Goal: Information Seeking & Learning: Compare options

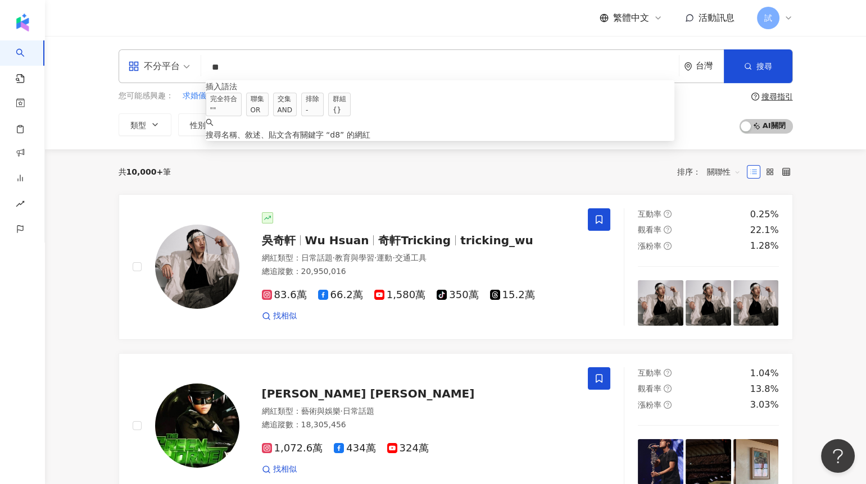
type input "*"
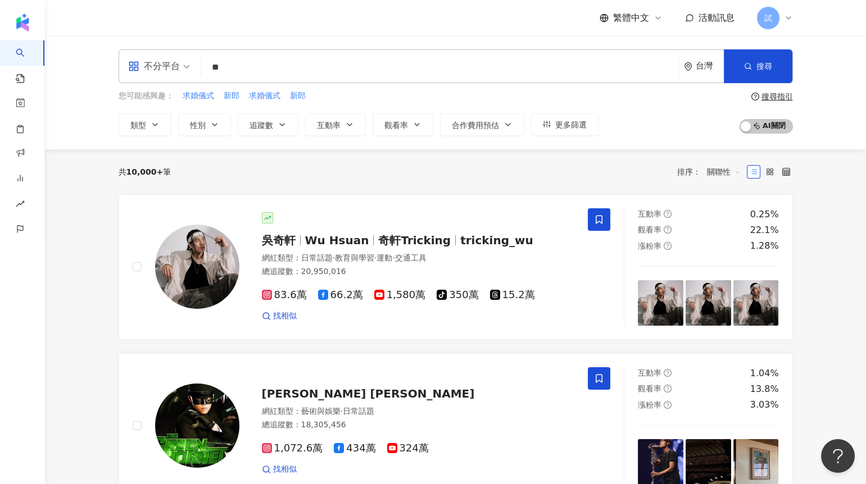
type input "*"
type input "*********"
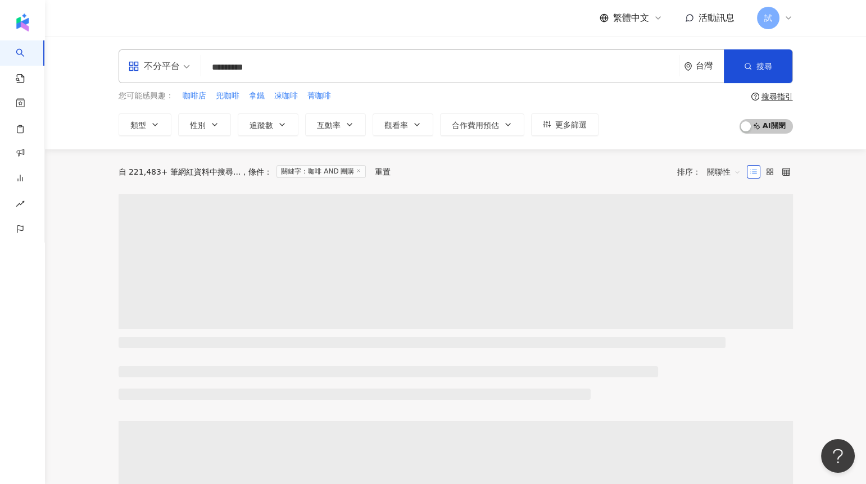
click at [687, 156] on div "自 221,483+ 筆網紅資料中搜尋... 條件 ： 關鍵字：咖啡 AND 團購 重置 排序： 關聯性" at bounding box center [456, 171] width 674 height 45
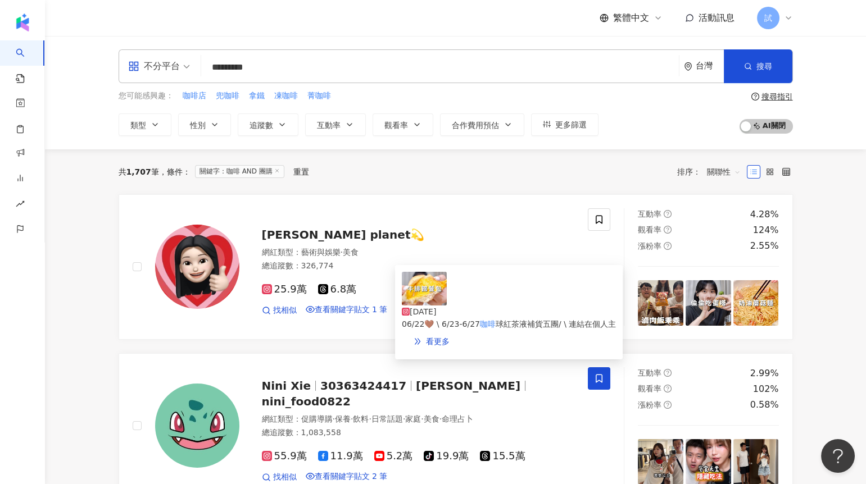
click at [425, 304] on img at bounding box center [424, 289] width 45 height 34
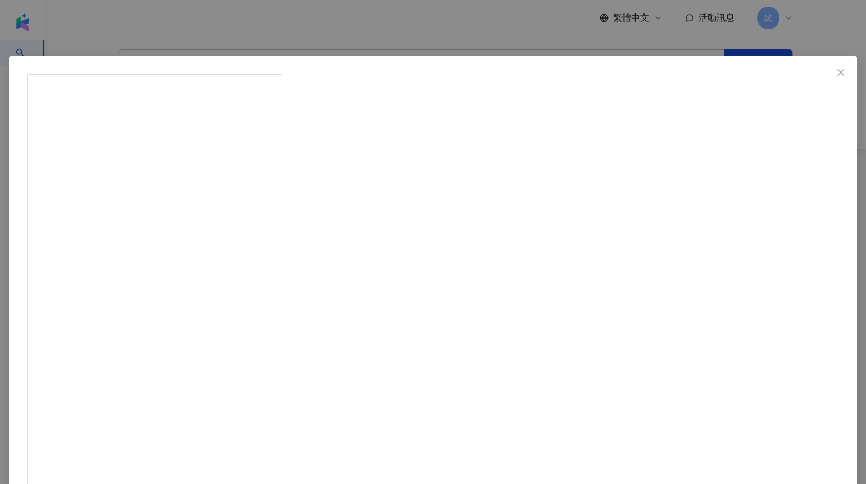
click at [714, 195] on div "李欣Lee’s planet💫 2025/6/23 VLOG 1175 : 2025/06/22🤎 \ 6/23-6/27咖啡球紅茶液補貨五團/ \ 連結在個…" at bounding box center [433, 242] width 866 height 484
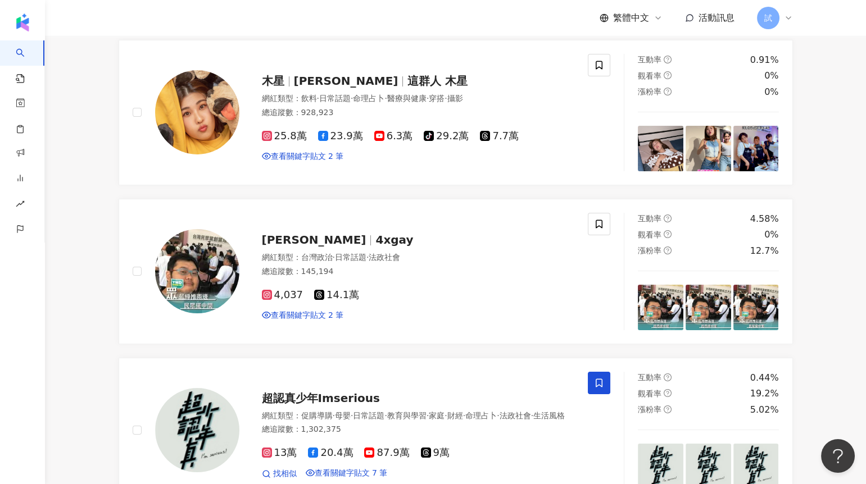
scroll to position [459, 0]
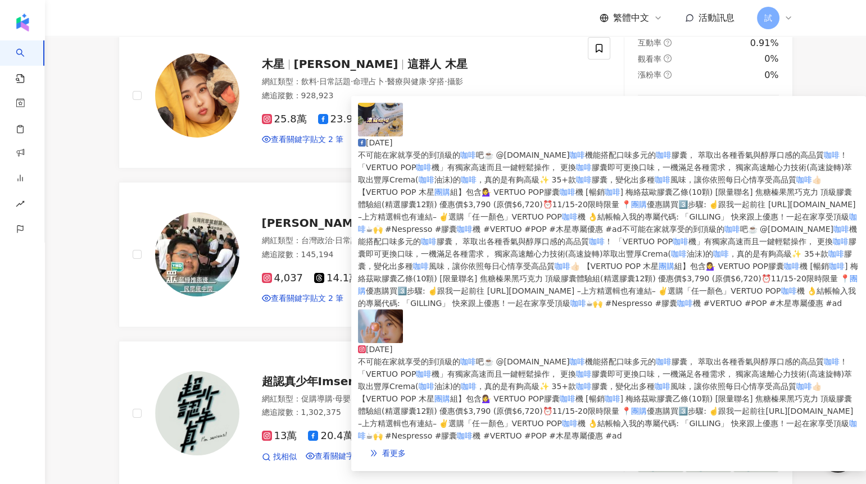
click at [372, 310] on img at bounding box center [380, 327] width 45 height 34
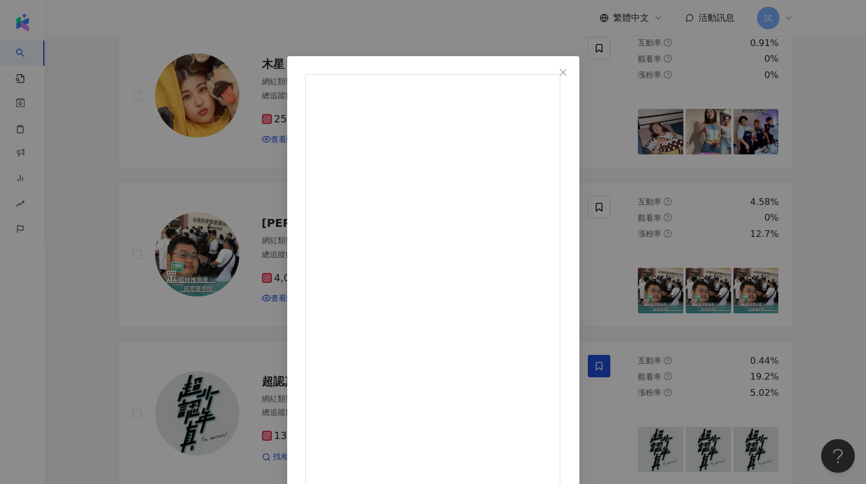
scroll to position [19, 0]
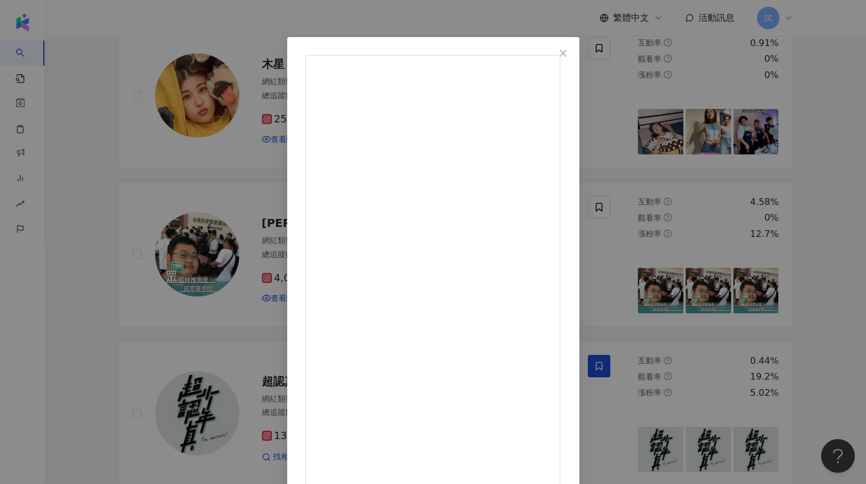
click at [110, 251] on div "木星 2024/11/15 239 8 1.6萬 查看原始貼文" at bounding box center [433, 242] width 866 height 484
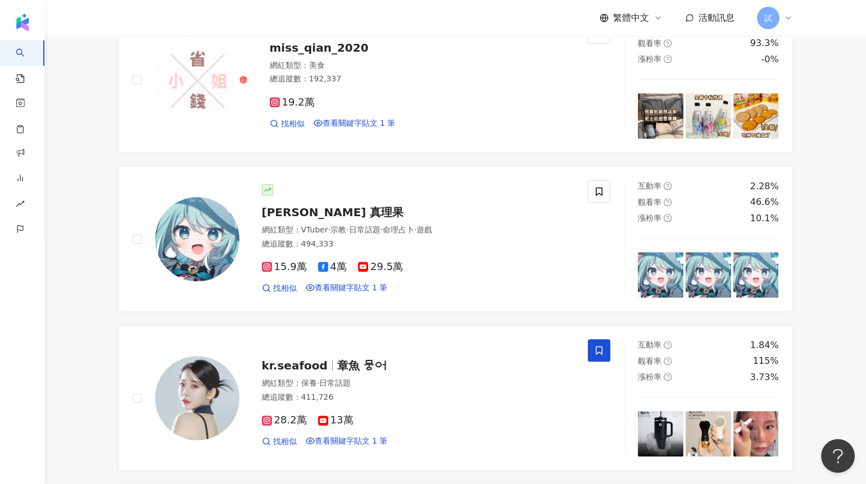
scroll to position [1519, 0]
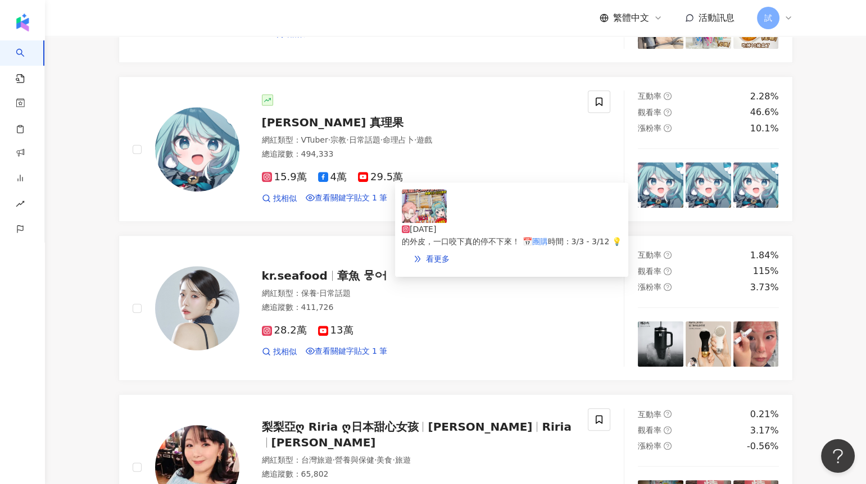
click at [423, 217] on img at bounding box center [424, 206] width 45 height 34
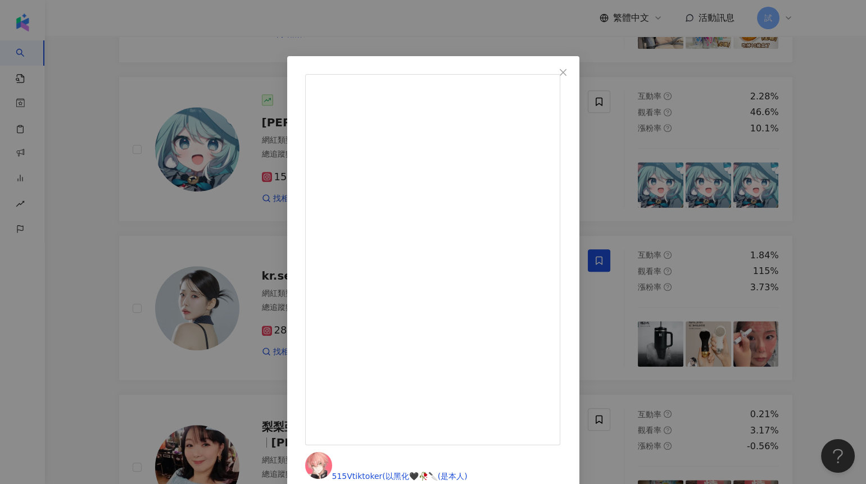
click at [148, 261] on div "515Vtiktoker(以黑化🖤🥀🔪(是本人) 2025/3/3 🔥 515 & 真理果聯手開團！鳳凰芝麻捲餅來啦！ 🔥 🍪 外酥內濃，讓主播吃到變肥宅音？…" at bounding box center [433, 242] width 866 height 484
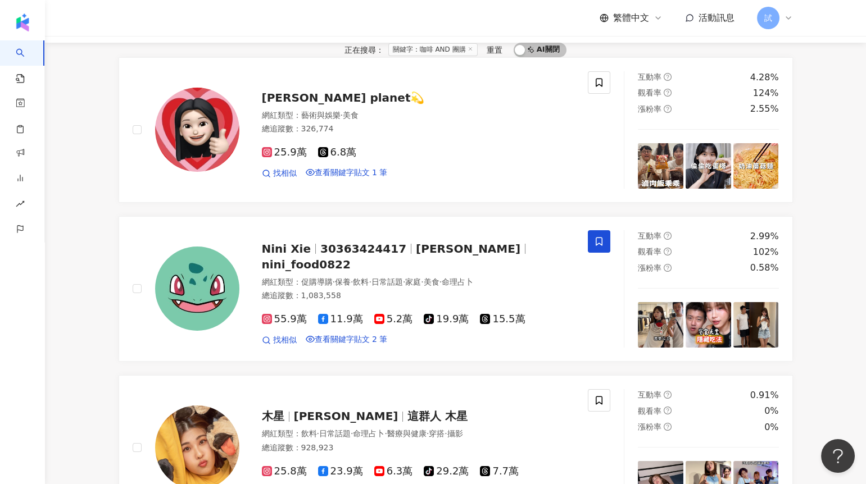
scroll to position [0, 0]
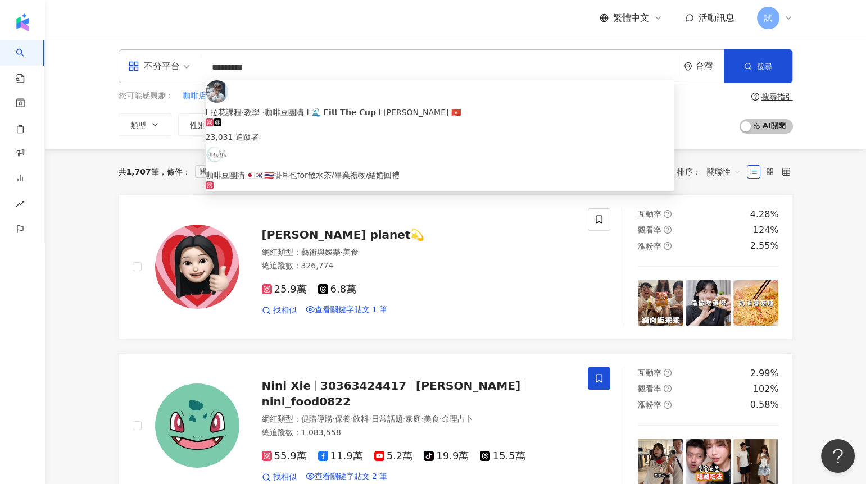
drag, startPoint x: 212, startPoint y: 65, endPoint x: 298, endPoint y: 65, distance: 86.5
click at [298, 65] on input "*********" at bounding box center [440, 67] width 469 height 21
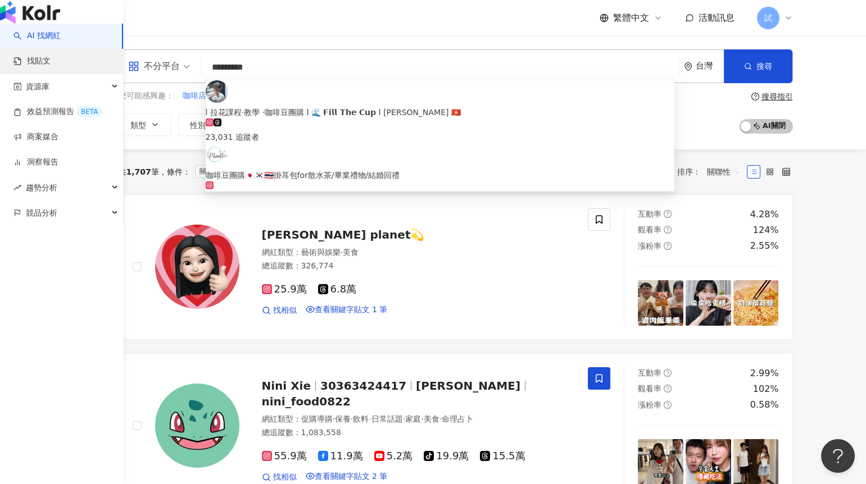
click at [44, 67] on link "找貼文" at bounding box center [31, 61] width 37 height 11
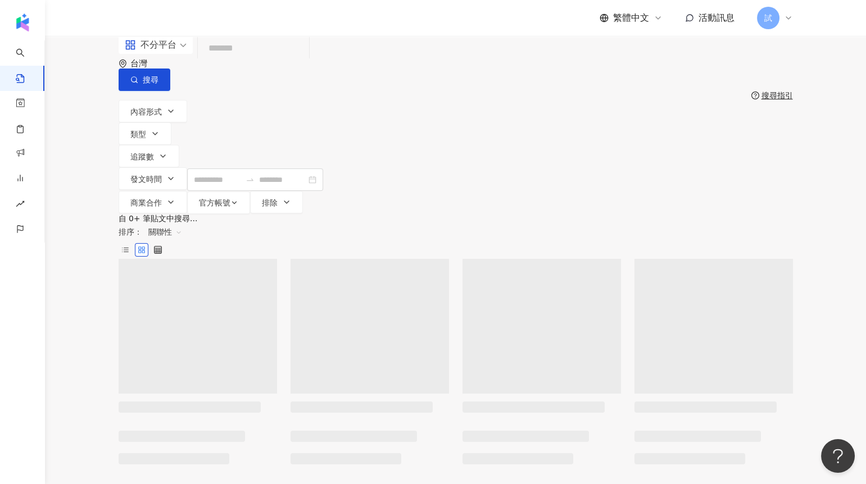
click at [305, 61] on input "search" at bounding box center [253, 49] width 102 height 24
paste input "*********"
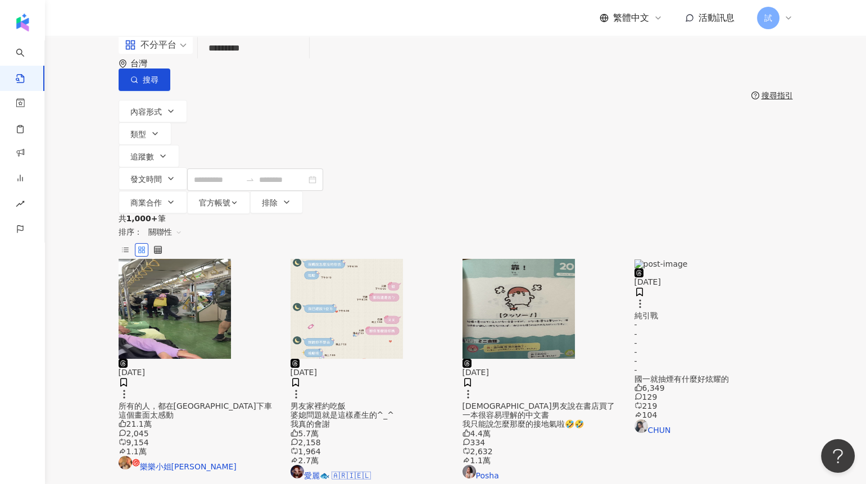
type input "*********"
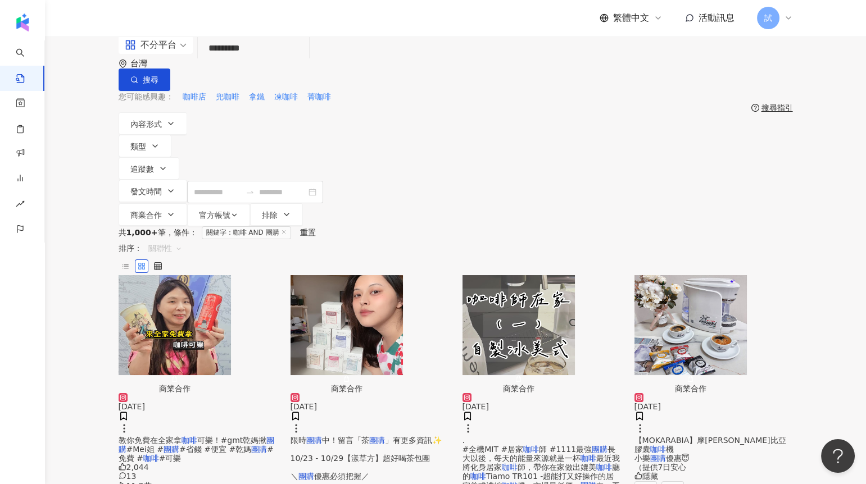
click at [182, 239] on span "關聯性" at bounding box center [165, 248] width 34 height 18
click at [724, 232] on div "觀看數" at bounding box center [724, 231] width 31 height 12
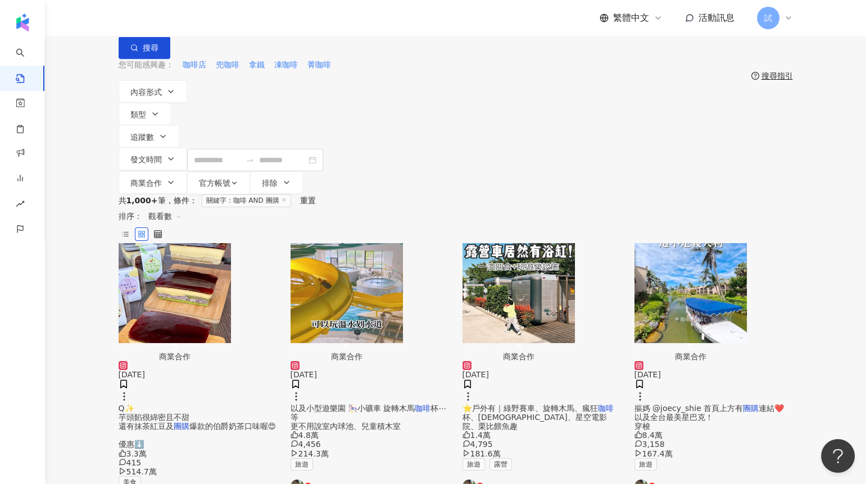
scroll to position [34, 0]
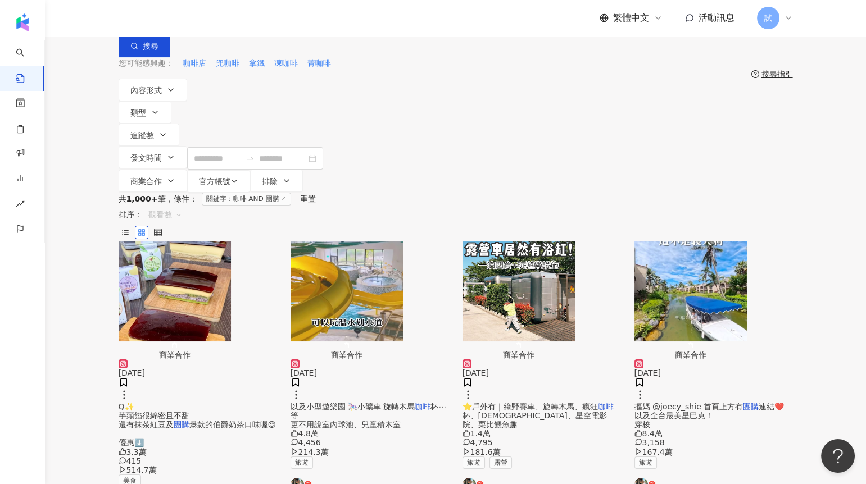
click at [182, 206] on span "觀看數" at bounding box center [165, 215] width 34 height 18
click at [724, 183] on div "互動數" at bounding box center [724, 178] width 31 height 12
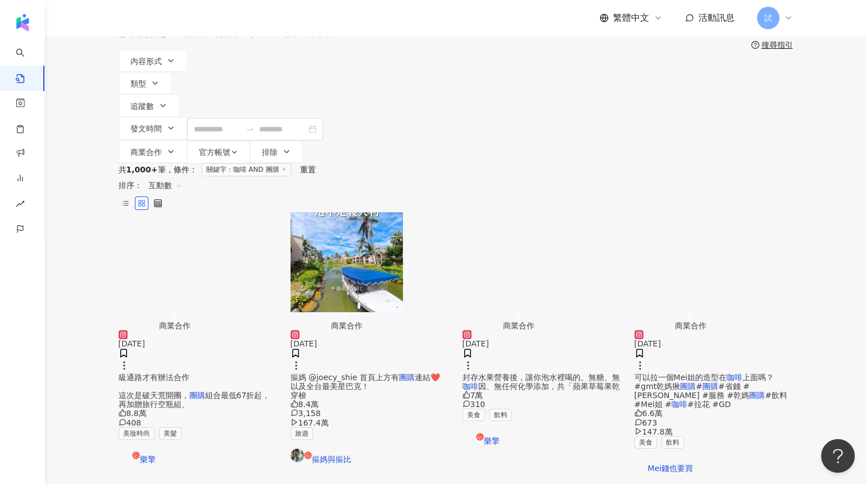
scroll to position [42, 0]
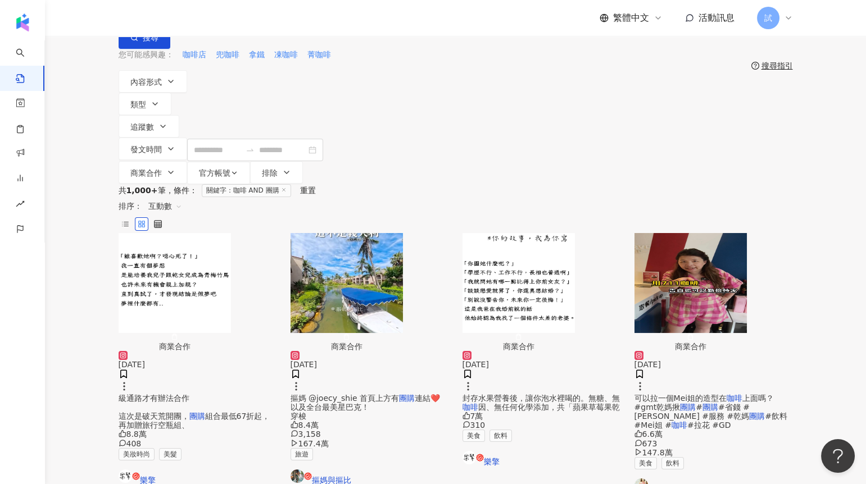
click at [182, 197] on span "互動數" at bounding box center [165, 206] width 34 height 18
click at [719, 150] on div "關聯性" at bounding box center [724, 150] width 31 height 12
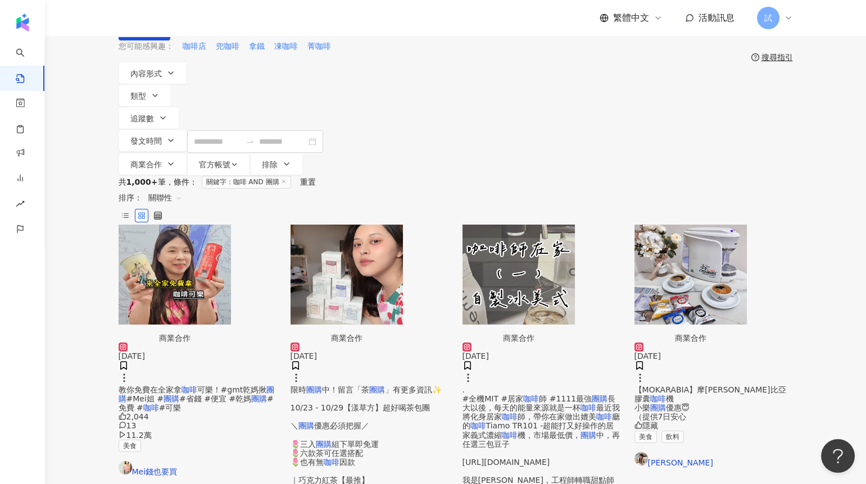
scroll to position [53, 0]
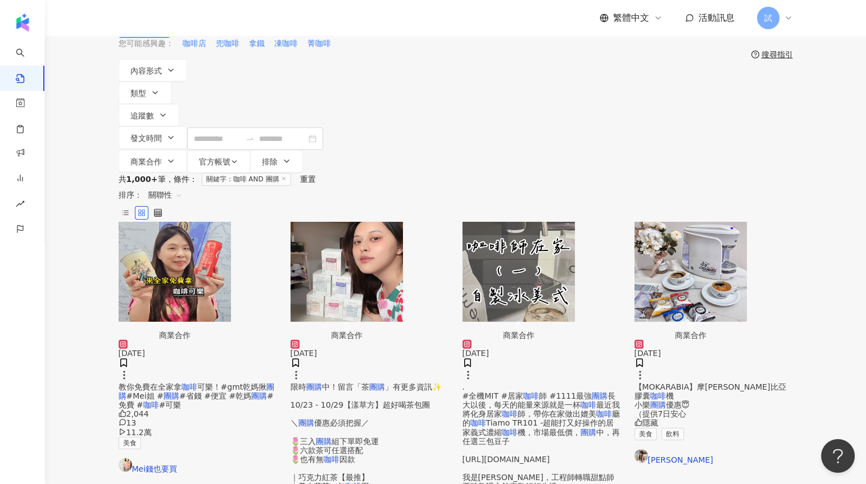
click at [497, 222] on img "button" at bounding box center [519, 272] width 112 height 100
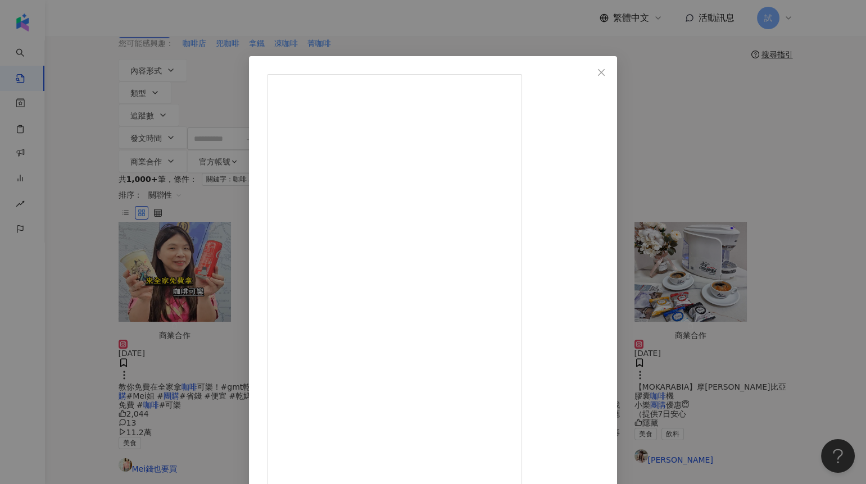
click at [807, 268] on div "Choco rock 秋石手作 2024/11/4 . #全機MIT #居家咖啡師 #1111最強團購 長大以後，每天的能量來源就是一杯咖啡 最近我將化身居家…" at bounding box center [433, 242] width 866 height 484
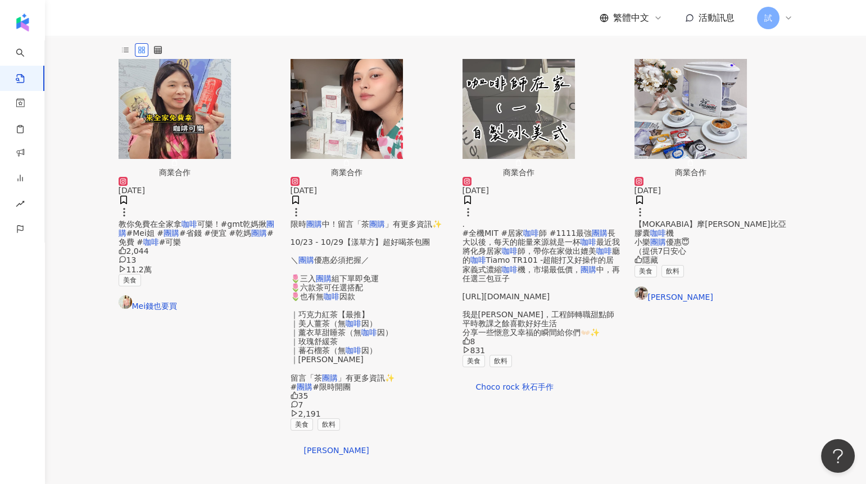
scroll to position [219, 0]
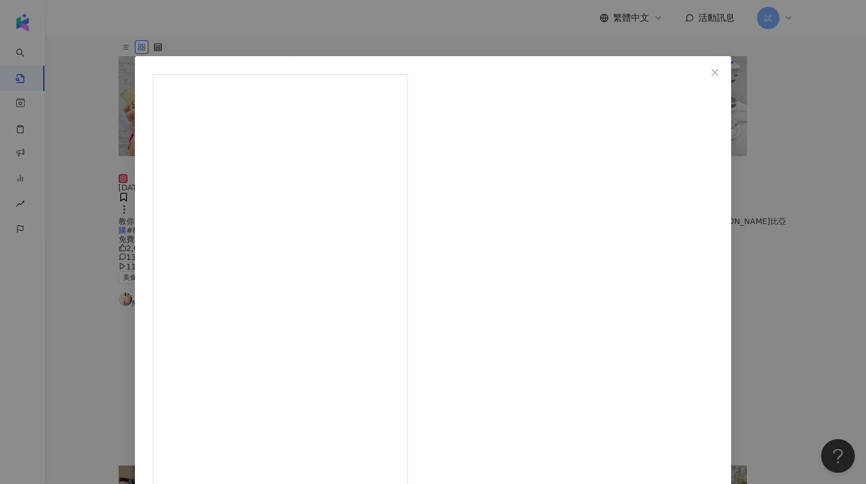
click at [793, 151] on div "CC美食天地🐽台中美食 超商 好市多 賣場 2024/12/1 3️⃣秒就能完成快速沖泡手沖感咖啡☕️ 總共三款經典冷萃、單品美式、精品耶加雪菲🤤 一早拿幾顆…" at bounding box center [433, 242] width 866 height 484
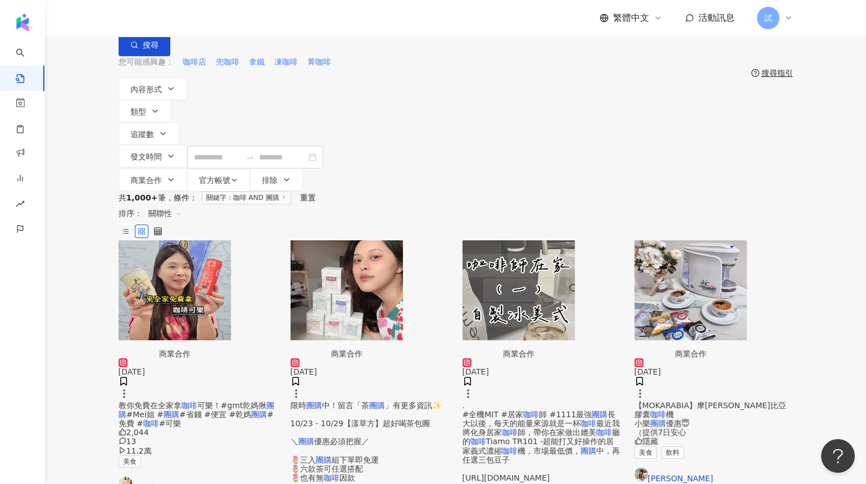
scroll to position [0, 0]
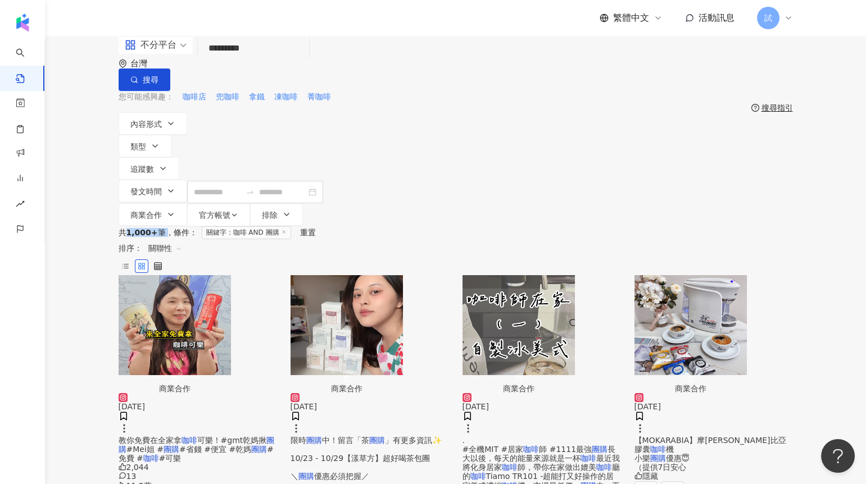
drag, startPoint x: 126, startPoint y: 171, endPoint x: 165, endPoint y: 173, distance: 38.8
click at [165, 228] on div "共 1,000+ 筆 條件 ：" at bounding box center [158, 232] width 79 height 9
click at [165, 226] on div "共 1,000+ 筆 條件 ： 關鍵字：咖啡 AND 團購 重置" at bounding box center [456, 232] width 674 height 13
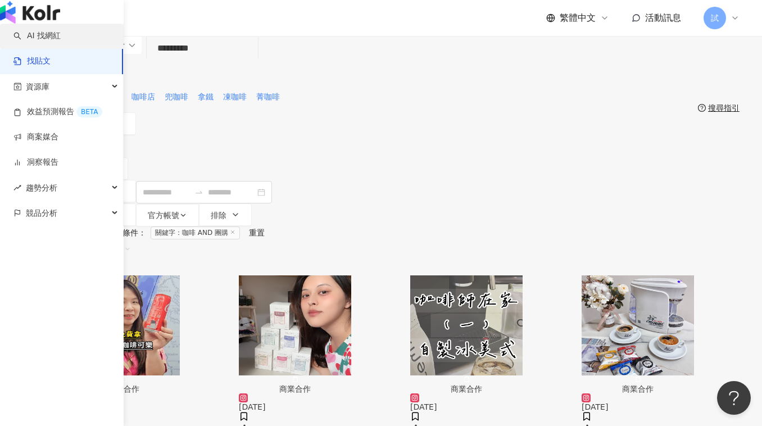
click at [61, 42] on link "AI 找網紅" at bounding box center [36, 35] width 47 height 11
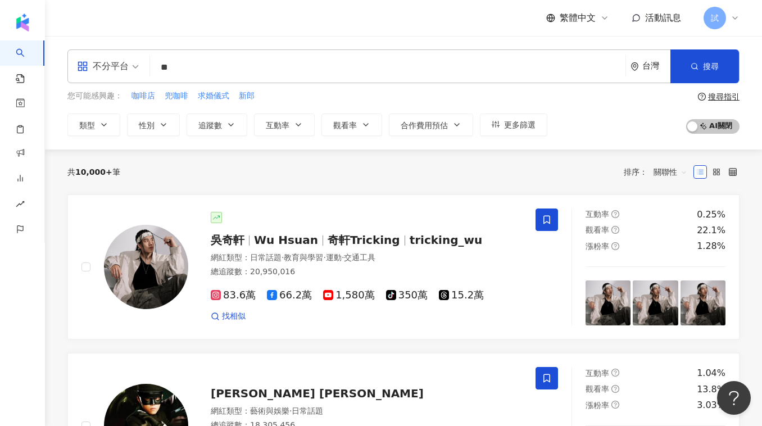
type input "*"
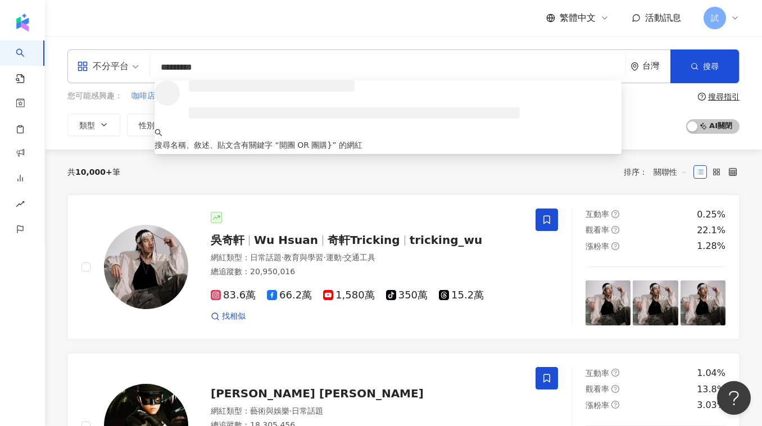
click at [162, 70] on input "*********" at bounding box center [388, 67] width 466 height 21
click at [233, 68] on input "**********" at bounding box center [388, 67] width 466 height 21
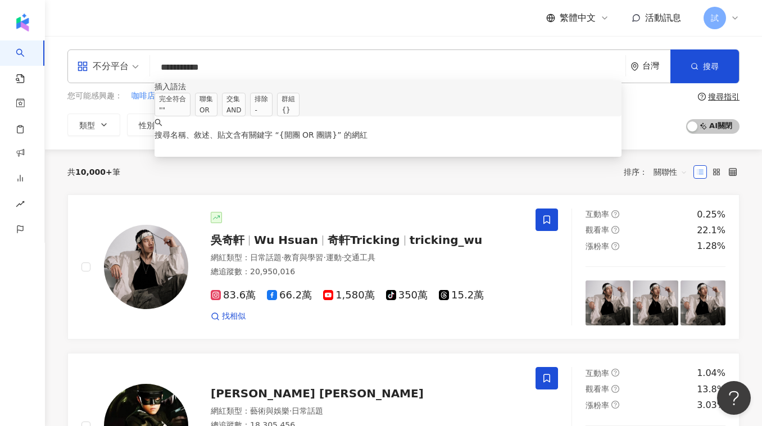
drag, startPoint x: 166, startPoint y: 72, endPoint x: 216, endPoint y: 67, distance: 50.3
click at [216, 67] on input "**********" at bounding box center [388, 67] width 466 height 21
click at [240, 67] on input "**********" at bounding box center [388, 67] width 466 height 21
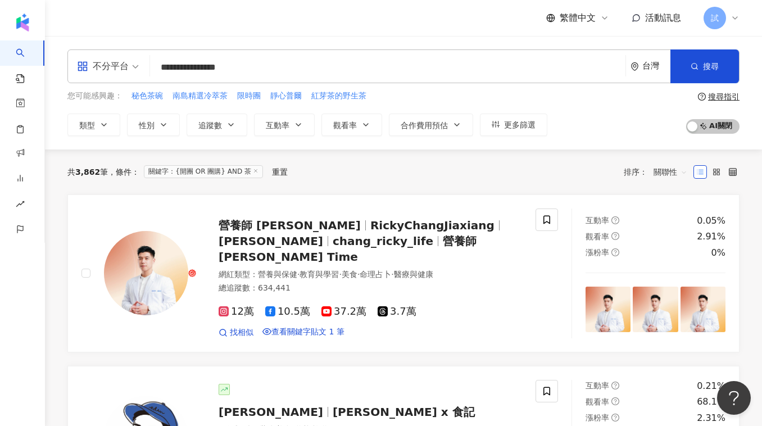
click at [167, 71] on input "**********" at bounding box center [388, 67] width 466 height 21
click at [205, 70] on input "**********" at bounding box center [388, 67] width 466 height 21
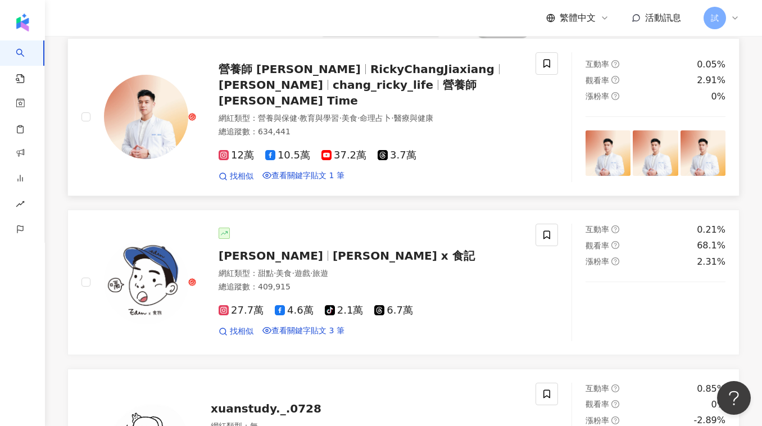
scroll to position [126, 0]
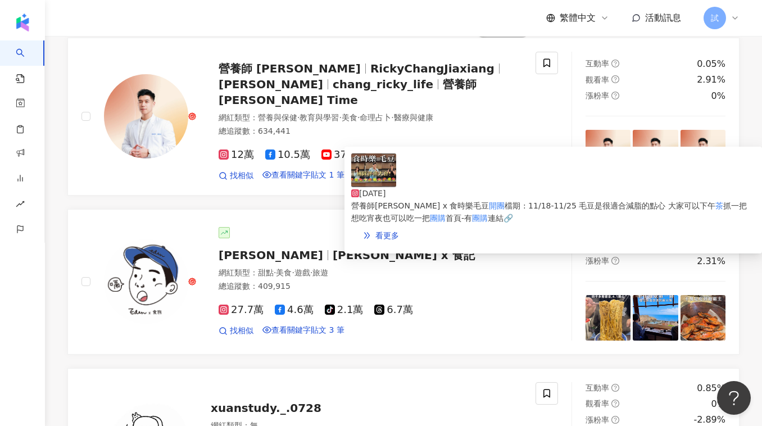
click at [370, 180] on img at bounding box center [373, 170] width 45 height 34
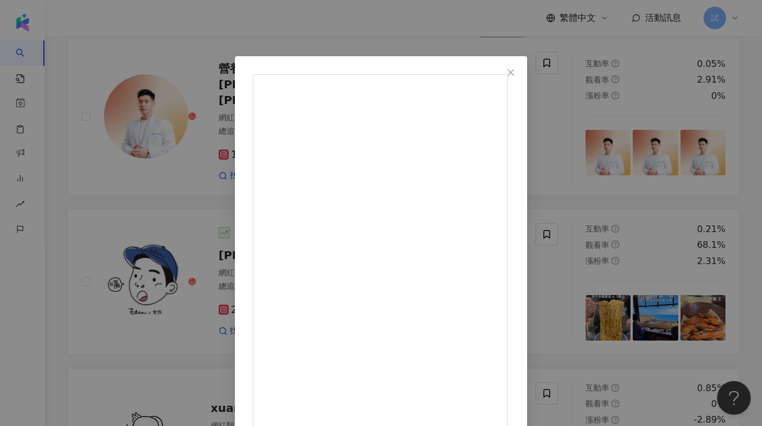
click at [660, 107] on div "營養師 Ricky 2024/11/21 營養師Ricky x 食時樂毛豆開團 檔期 : 11/18-11/25 毛豆是很適合減脂的點心 大家可以下午茶抓一把…" at bounding box center [381, 213] width 762 height 426
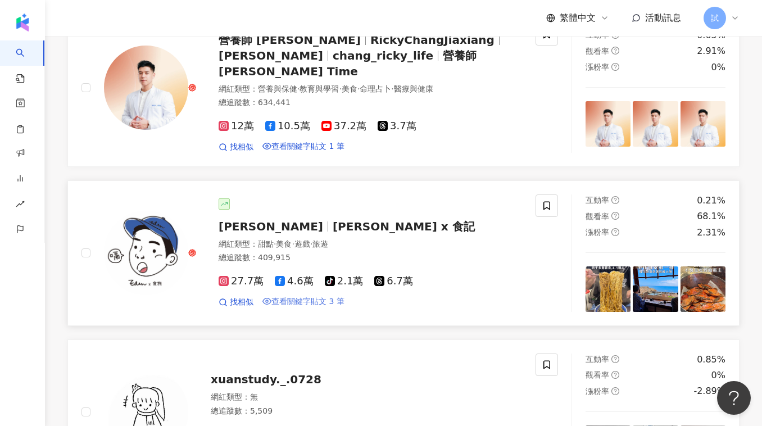
scroll to position [0, 0]
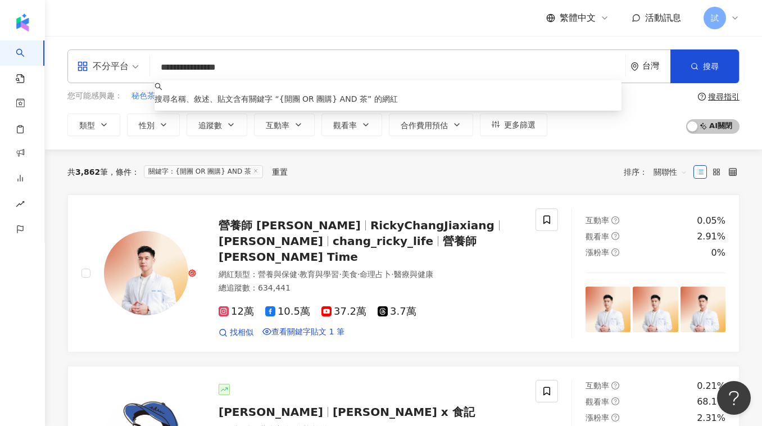
click at [266, 74] on input "**********" at bounding box center [388, 67] width 466 height 21
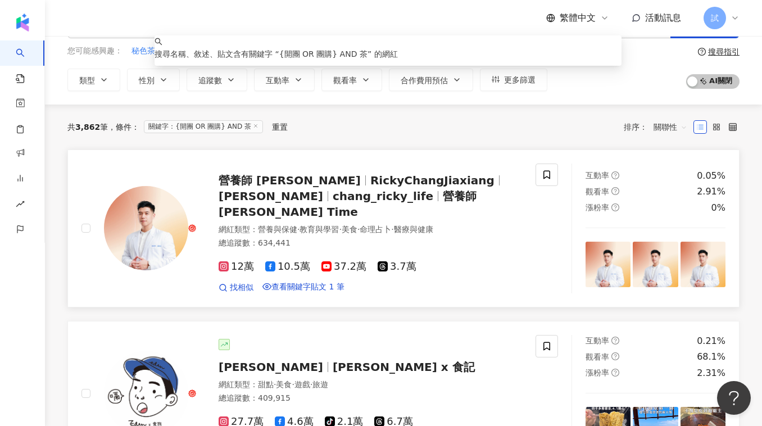
scroll to position [118, 0]
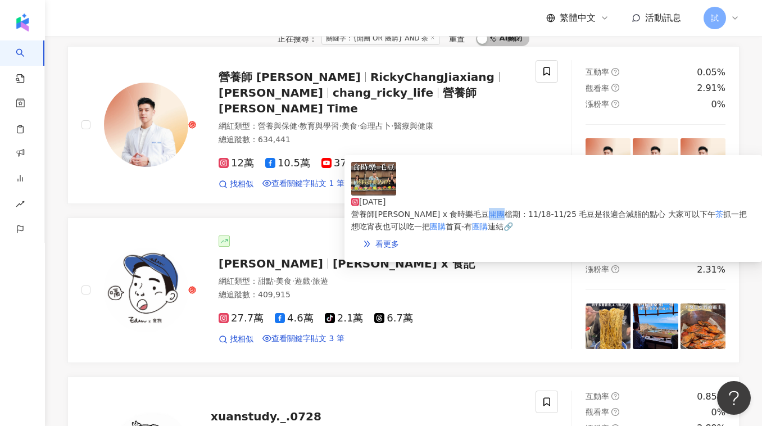
drag, startPoint x: 498, startPoint y: 189, endPoint x: 513, endPoint y: 189, distance: 14.6
click at [513, 210] on span "營養師Ricky x 食時樂毛豆 開團 檔期 : 11/18-11/25 毛豆是很適合減脂的點心 大家可以下午 茶 抓一把 想吃宵夜也可以吃一把 團購 首頁-…" at bounding box center [549, 220] width 396 height 21
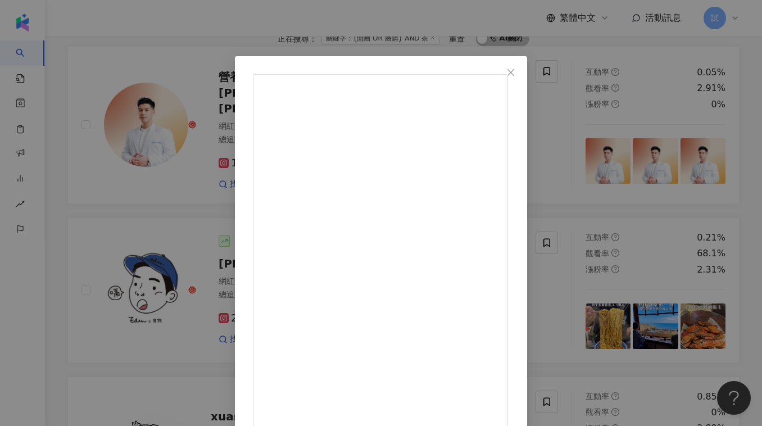
click at [657, 150] on div "營養師 Ricky 2024/11/21 營養師Ricky x 食時樂毛豆開團 檔期 : 11/18-11/25 毛豆是很適合減脂的點心 大家可以下午茶抓一把…" at bounding box center [381, 213] width 762 height 426
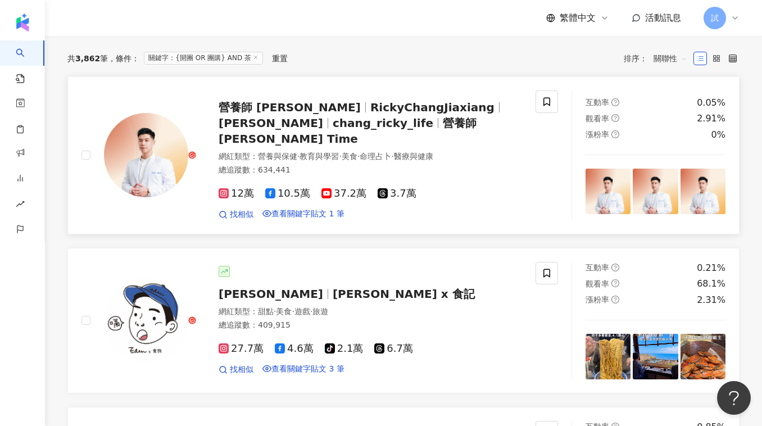
scroll to position [0, 0]
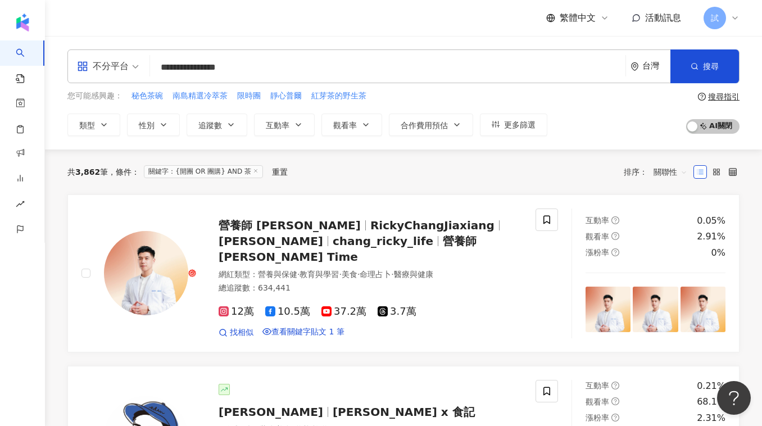
click at [248, 67] on input "**********" at bounding box center [388, 67] width 466 height 21
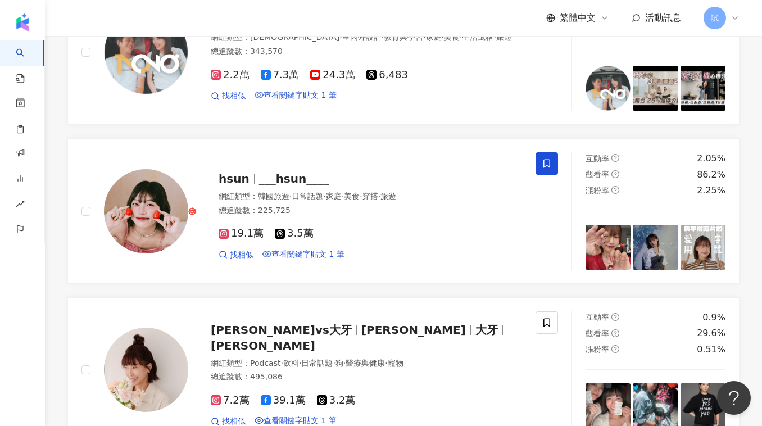
scroll to position [192, 0]
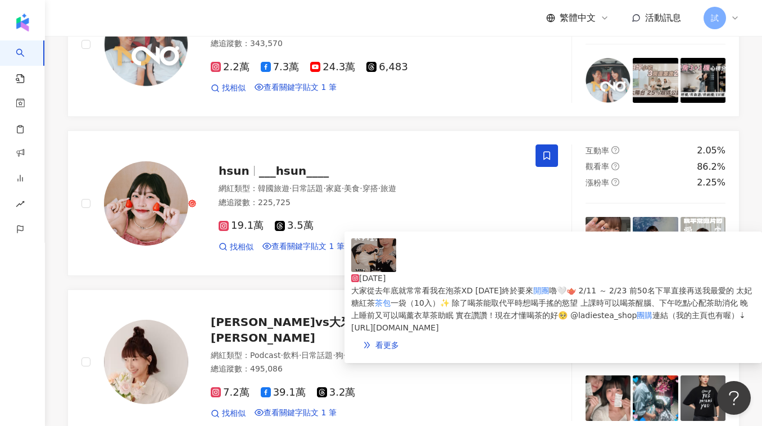
type input "**********"
click at [361, 262] on img at bounding box center [373, 255] width 45 height 34
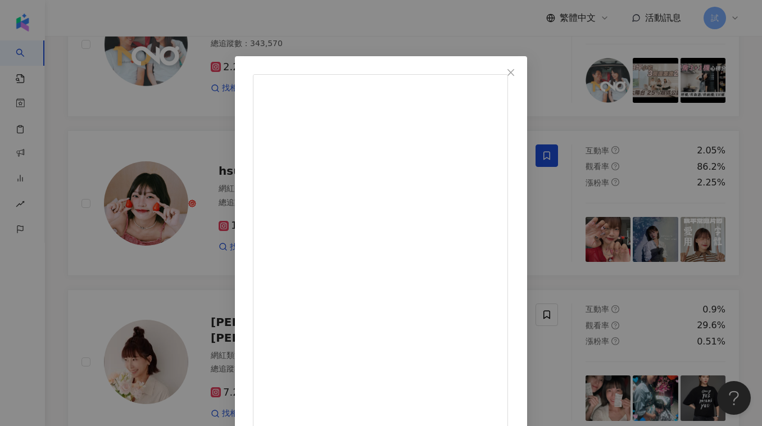
scroll to position [20, 0]
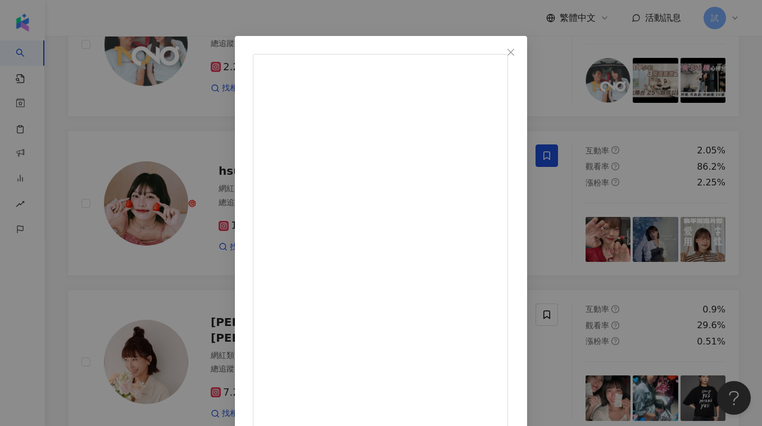
click at [646, 157] on div "hsun 2025/2/11 大家從去年底就常常看我在泡茶XD 今天終於要來開團嚕🤍🫖 2/11 ～ 2/23 前50名下單直接再送我最愛的 太妃糖紅茶茶包一…" at bounding box center [381, 213] width 762 height 426
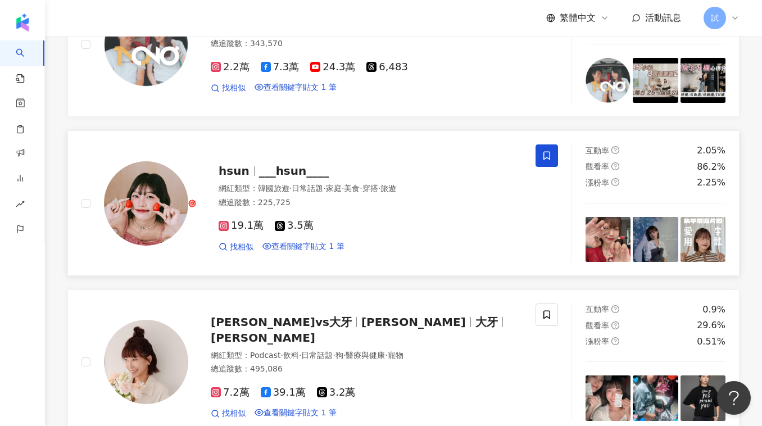
click at [277, 178] on span "___hsun____" at bounding box center [294, 170] width 70 height 13
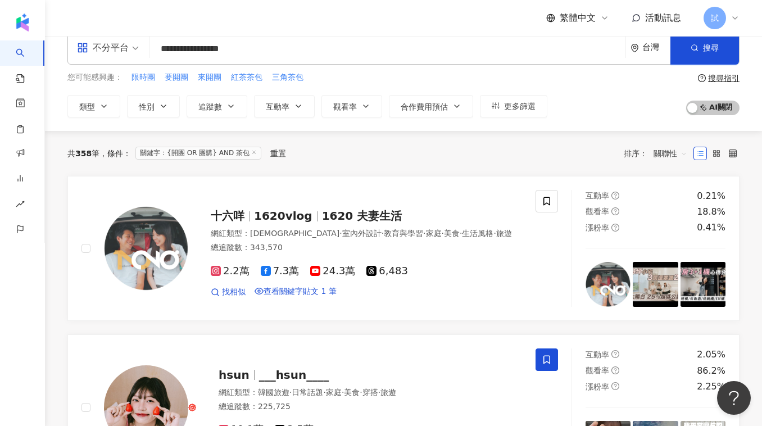
scroll to position [11, 0]
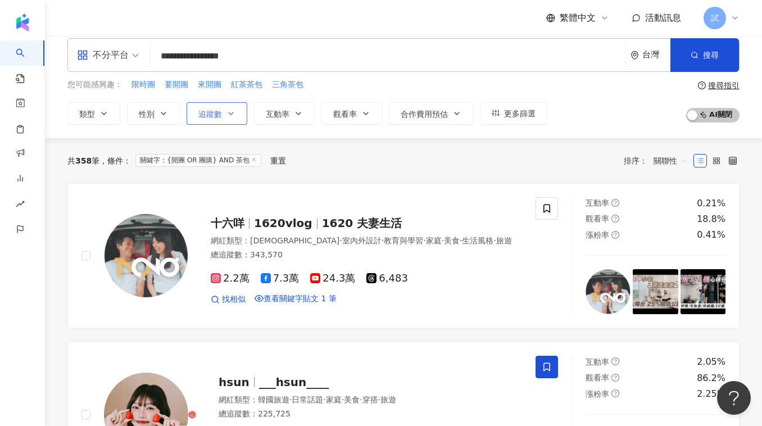
click at [217, 112] on span "追蹤數" at bounding box center [210, 114] width 24 height 9
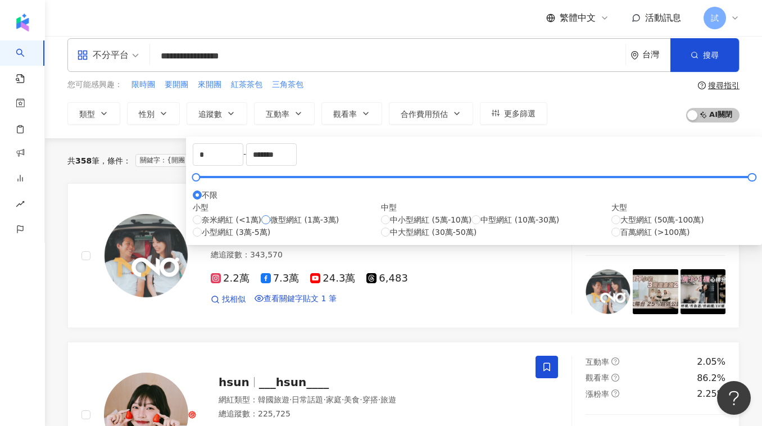
click at [270, 226] on span "微型網紅 (1萬-3萬)" at bounding box center [304, 220] width 69 height 12
type input "*****"
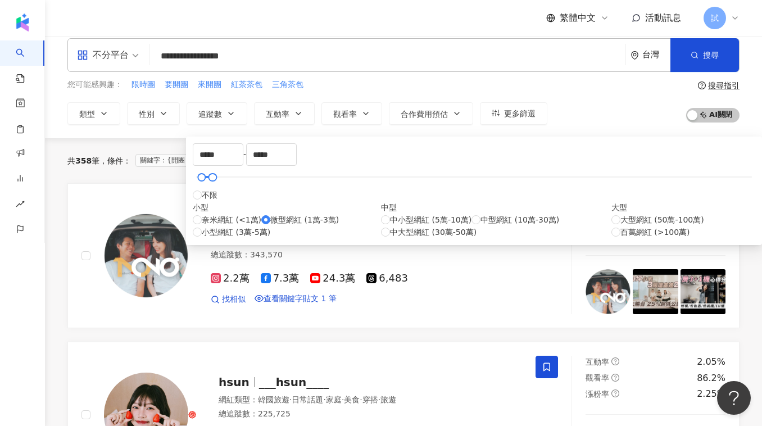
click at [522, 161] on div "共 358 筆 條件 ： 關鍵字：{開團 OR 團購} AND 茶包 重置 排序： 關聯性" at bounding box center [403, 161] width 672 height 18
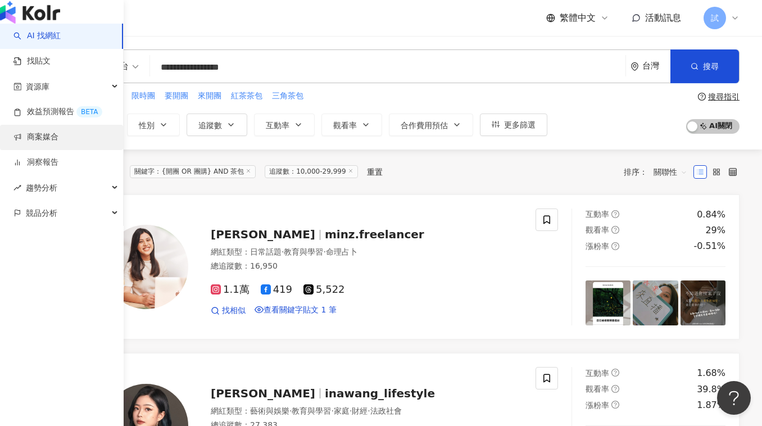
click at [47, 143] on link "商案媒合" at bounding box center [35, 137] width 45 height 11
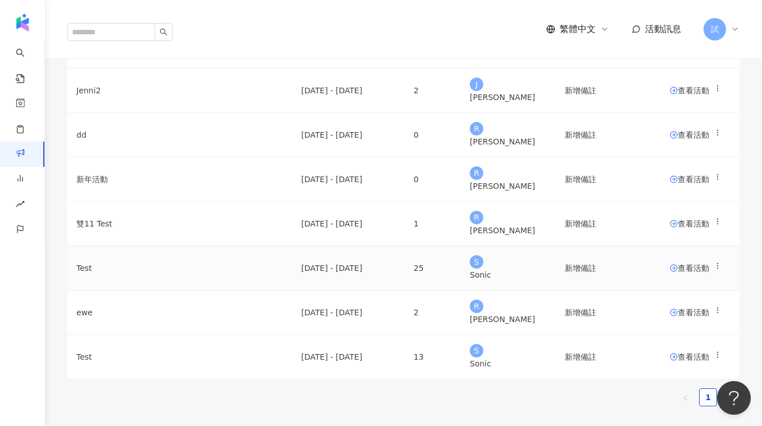
scroll to position [114, 0]
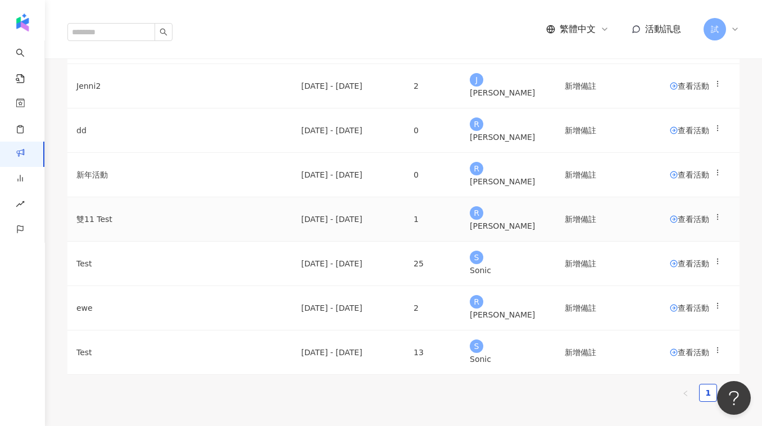
click at [670, 223] on span "查看活動" at bounding box center [689, 219] width 39 height 8
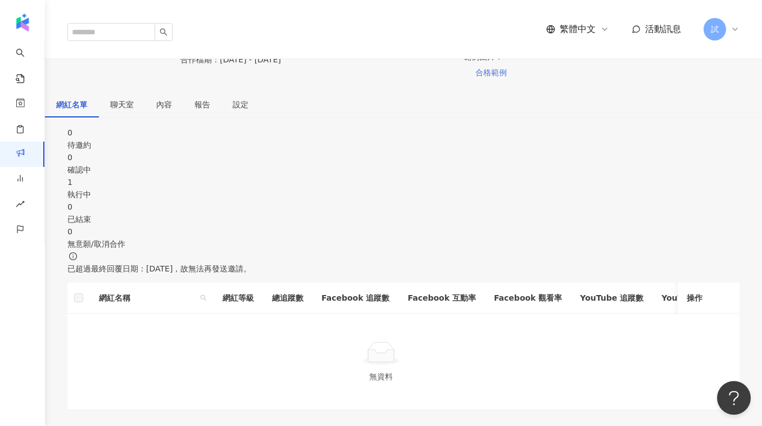
scroll to position [173, 0]
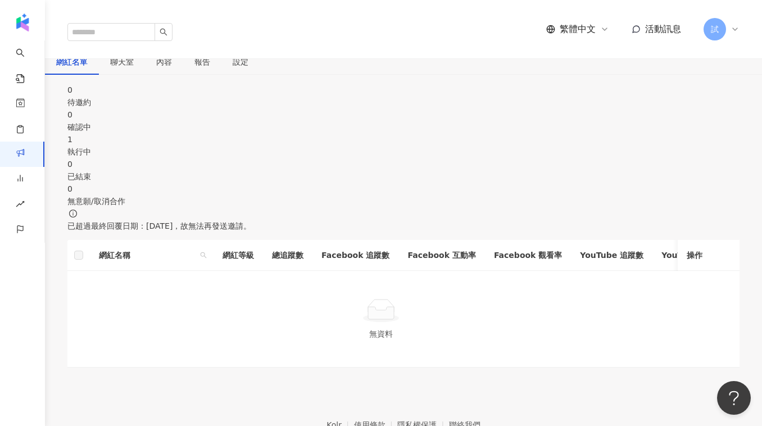
click at [404, 147] on div "執行中" at bounding box center [403, 152] width 672 height 12
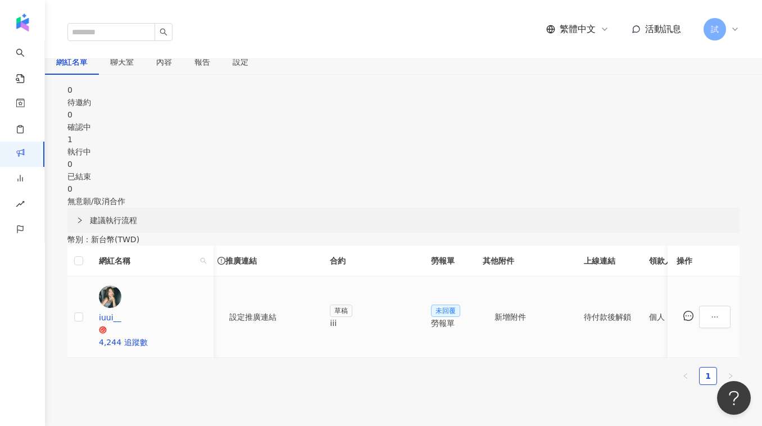
scroll to position [0, 185]
click at [394, 317] on div "iii" at bounding box center [370, 323] width 83 height 12
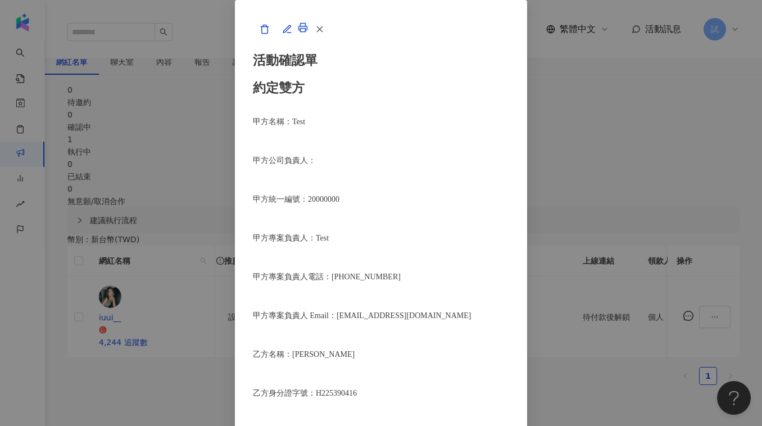
scroll to position [985, 0]
click at [681, 220] on div "活動確認單 約定雙方 甲方名稱：Test 甲方公司負責人： 甲方統一編號：20000000 甲方專案負責人：Test 甲方專案負責人電話：0900000000…" at bounding box center [381, 213] width 762 height 426
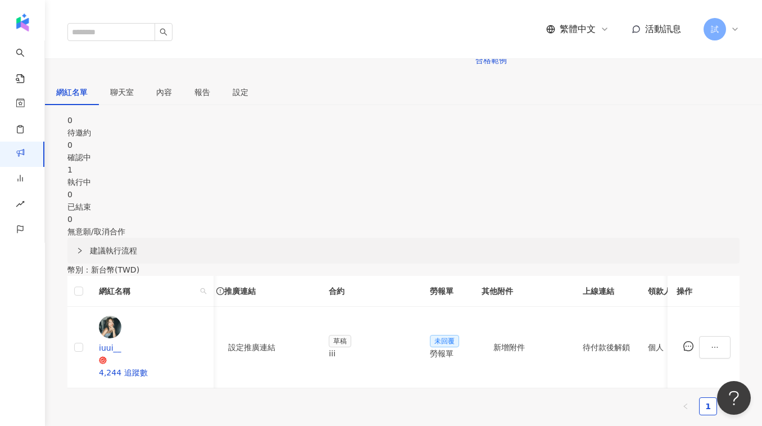
scroll to position [137, 0]
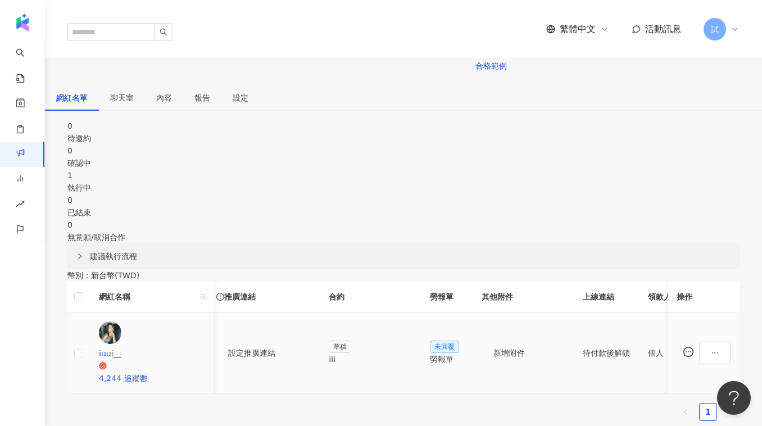
click at [391, 353] on div "iii" at bounding box center [370, 359] width 83 height 12
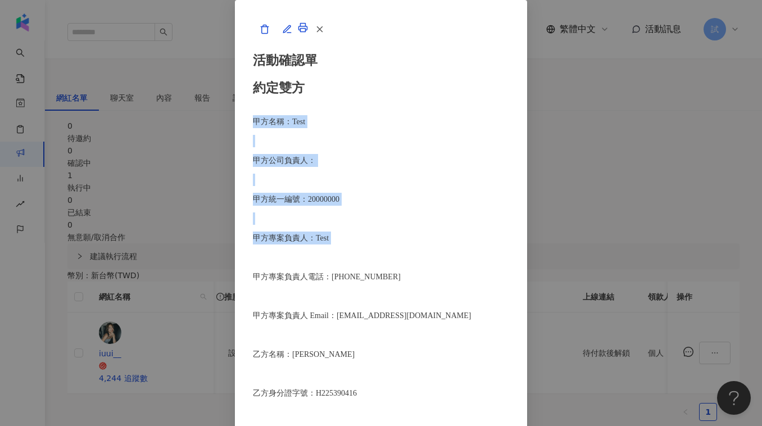
drag, startPoint x: 158, startPoint y: 164, endPoint x: 288, endPoint y: 302, distance: 189.6
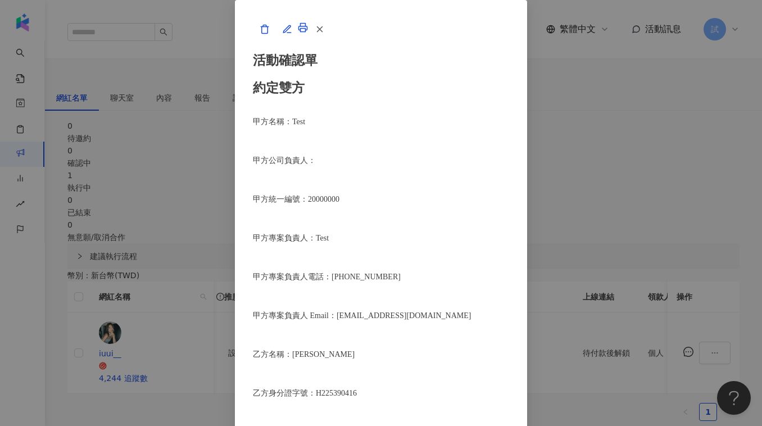
click at [666, 147] on div "活動確認單 約定雙方 甲方名稱：Test 甲方公司負責人： 甲方統一編號：20000000 甲方專案負責人：Test 甲方專案負責人電話：0900000000…" at bounding box center [381, 213] width 762 height 426
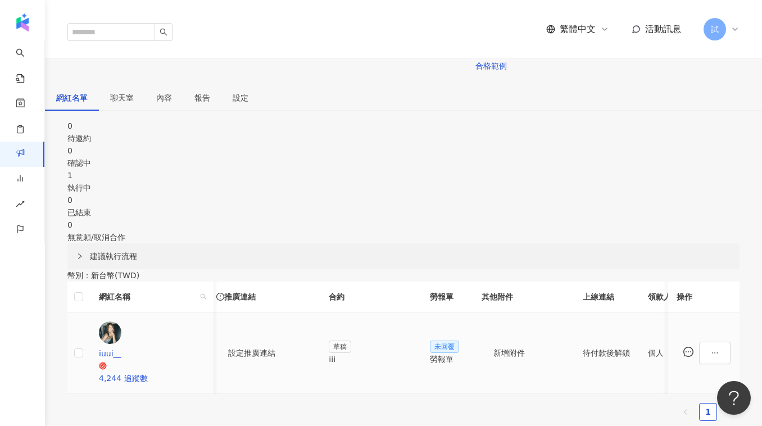
click at [464, 354] on div "勞報單" at bounding box center [447, 359] width 34 height 12
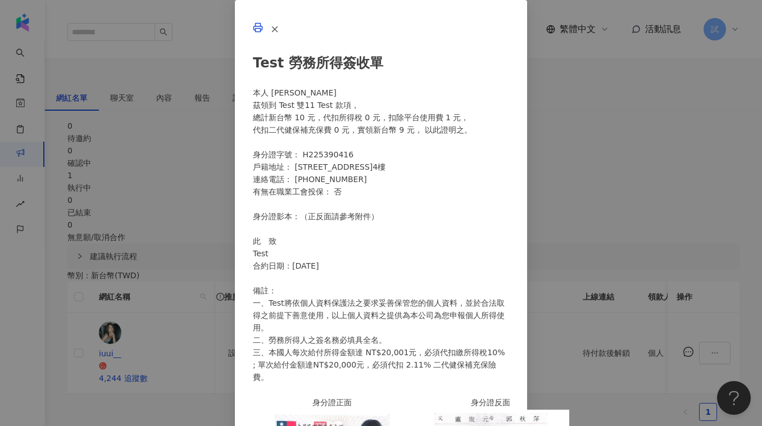
scroll to position [0, 0]
click at [648, 155] on div "Test 勞務所得簽收單 本人 盧顗絜 茲領到 Test 雙11 Test 款項， 總計新台幣 10 元，代扣所得稅 0 元，扣除平台使用費 1 元， 代扣二…" at bounding box center [381, 213] width 762 height 426
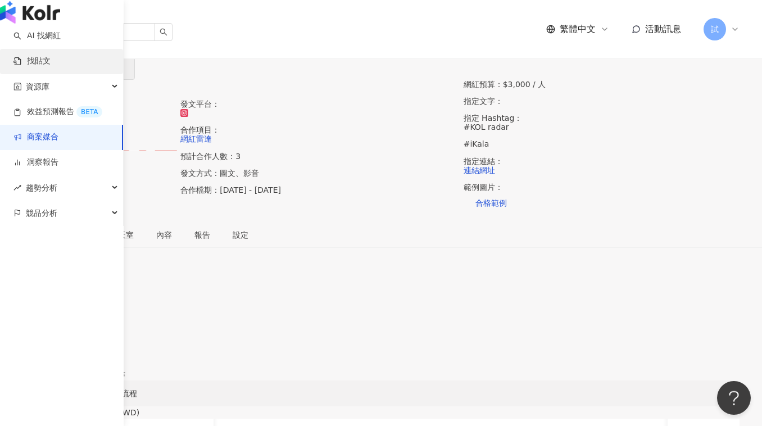
click at [51, 67] on link "找貼文" at bounding box center [31, 61] width 37 height 11
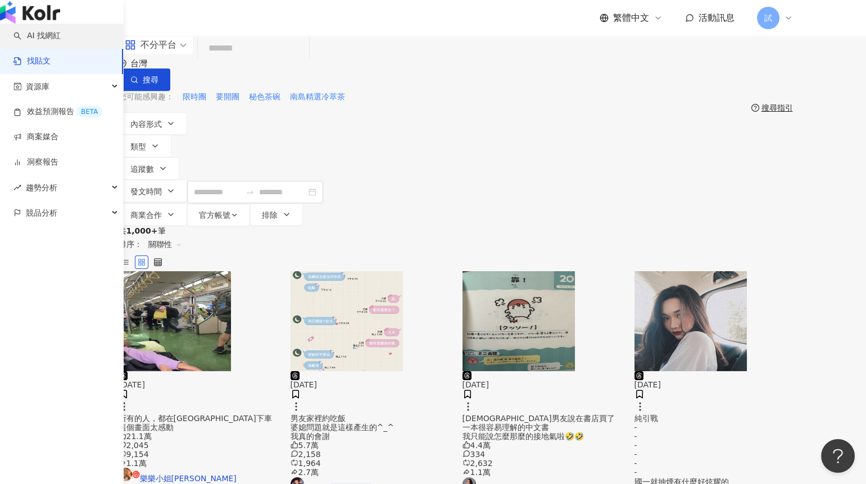
click at [24, 42] on link "AI 找網紅" at bounding box center [36, 35] width 47 height 11
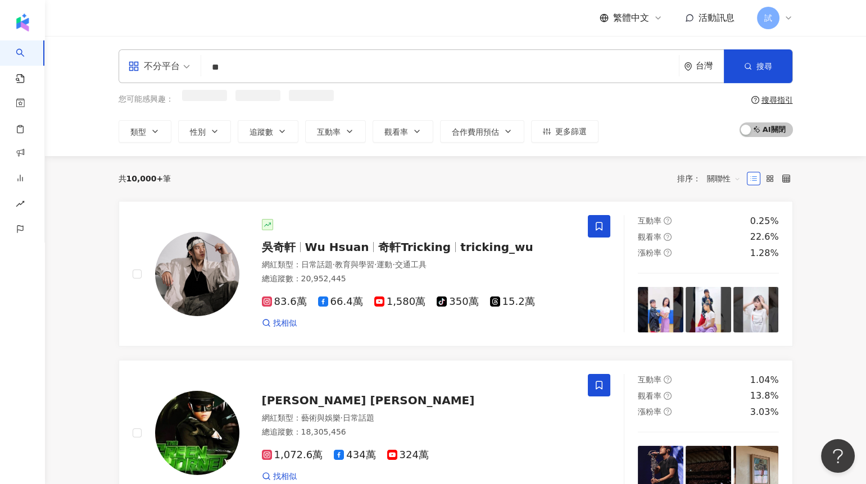
type input "*"
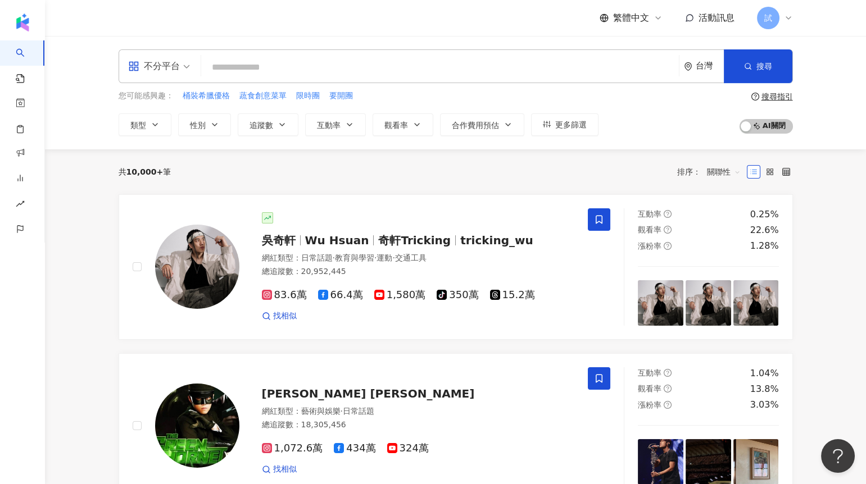
type input "*"
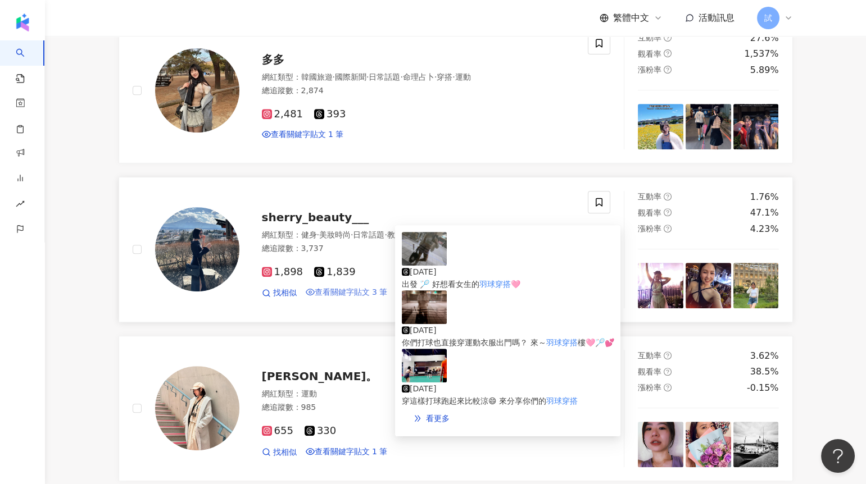
scroll to position [1313, 0]
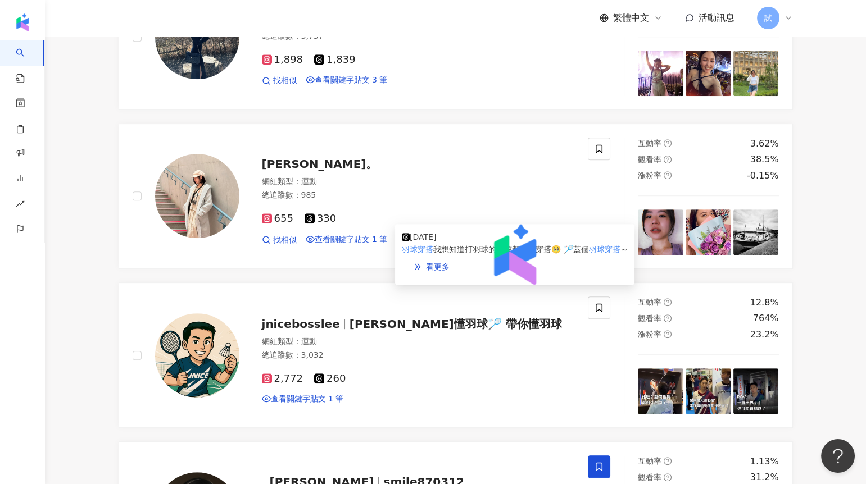
click at [411, 231] on div at bounding box center [515, 231] width 226 height 0
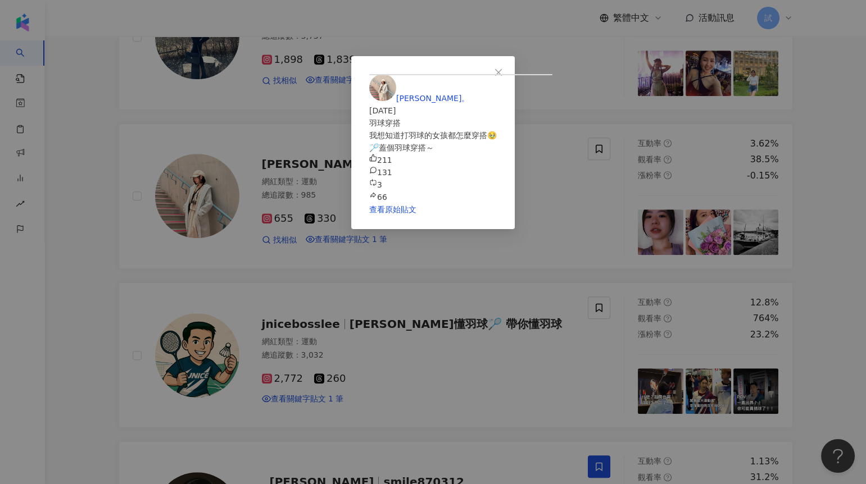
click at [170, 297] on div "文娟。 2025/3/7 羽球穿搭 我想知道打羽球的女孩都怎麼穿搭🥹 🏸蓋個羽球穿搭～ 211 131 3 66 查看原始貼文" at bounding box center [433, 242] width 866 height 484
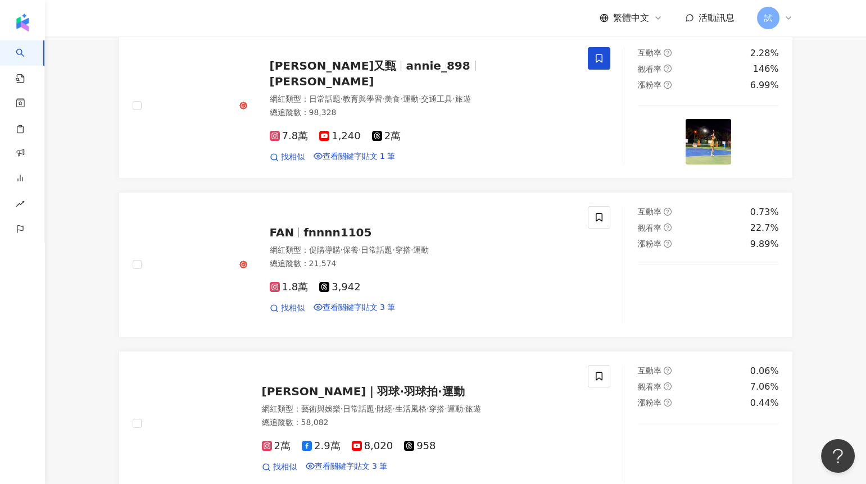
scroll to position [0, 0]
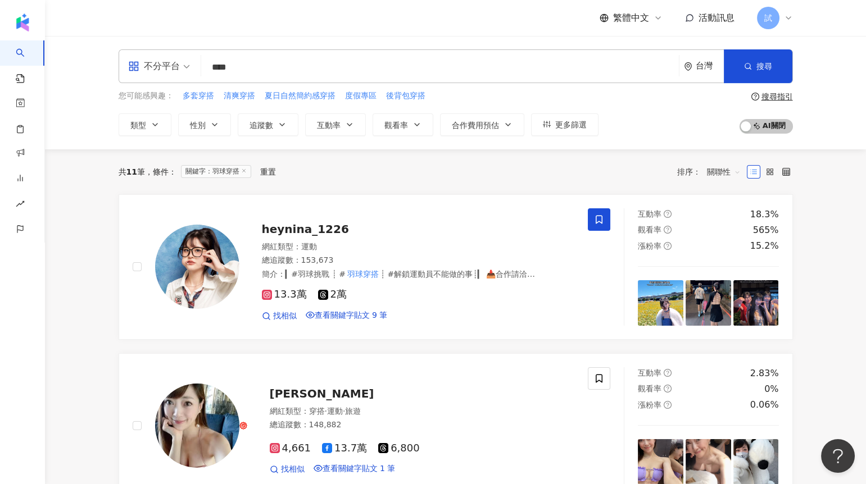
drag, startPoint x: 264, startPoint y: 70, endPoint x: 167, endPoint y: 70, distance: 96.7
click at [167, 70] on div "不分平台 **** 台灣 搜尋 keyword 搜尋名稱、敘述、貼文含有關鍵字 “ 羽球穿搭 ” 的網紅" at bounding box center [456, 66] width 674 height 34
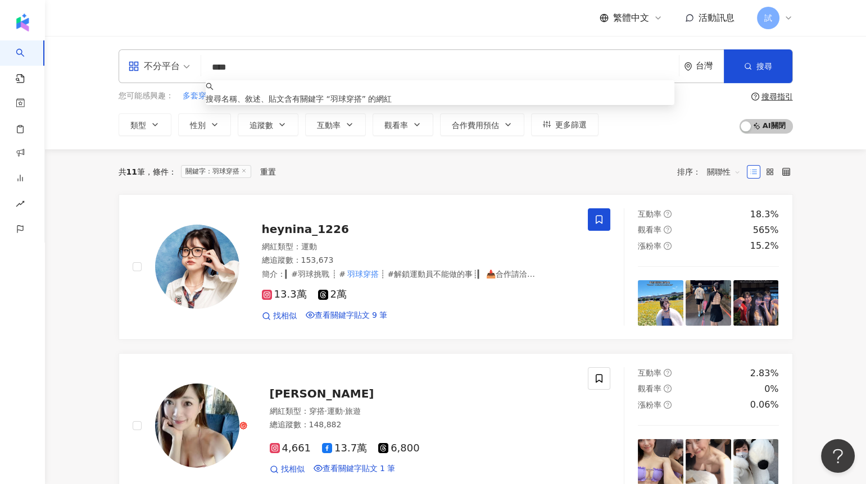
paste input "search"
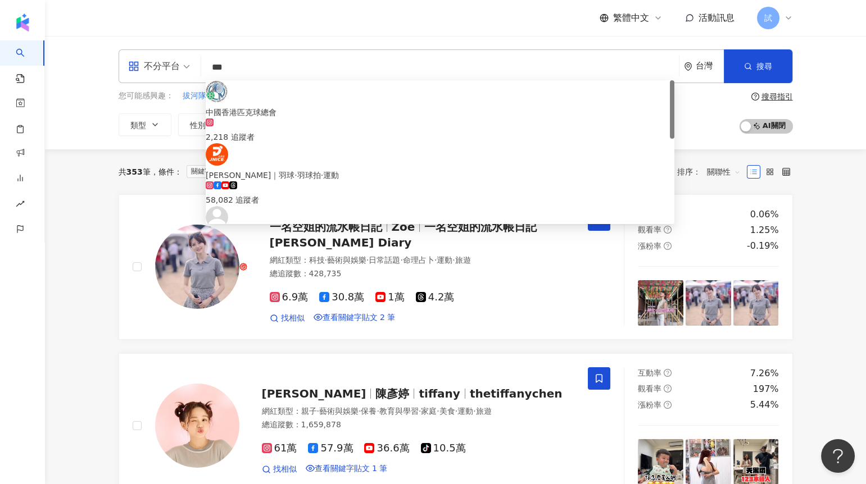
drag, startPoint x: 241, startPoint y: 67, endPoint x: 214, endPoint y: 67, distance: 27.5
click at [214, 67] on input "***" at bounding box center [440, 67] width 469 height 21
paste input "search"
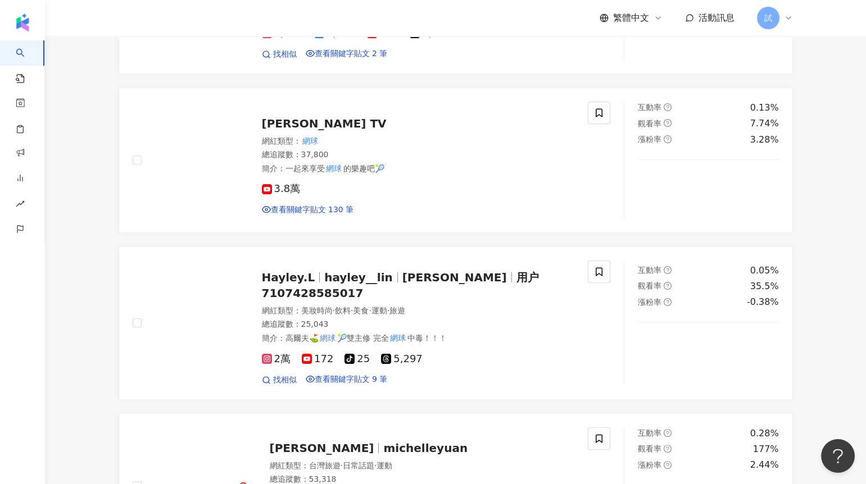
scroll to position [821, 0]
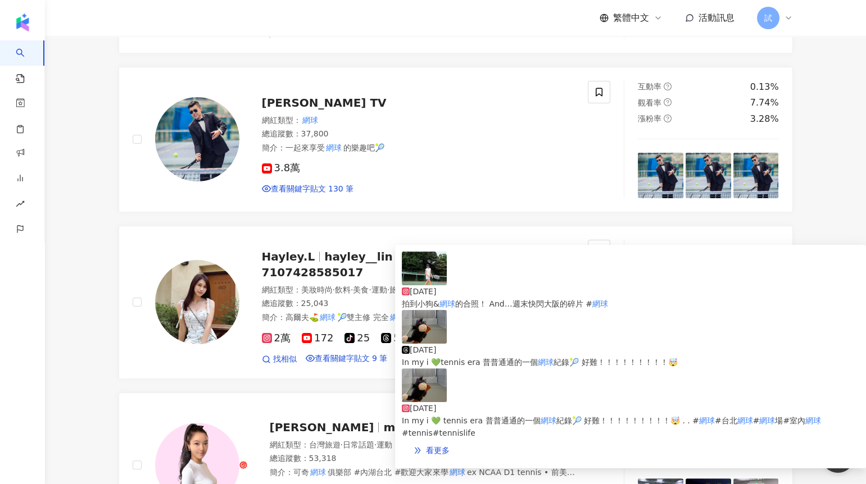
click at [413, 342] on img at bounding box center [424, 327] width 45 height 34
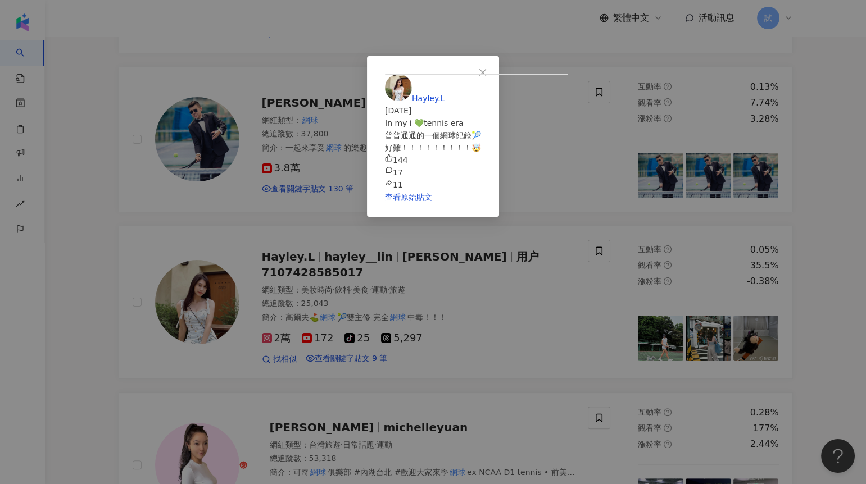
click at [143, 320] on div "Hayley.L 2025/7/20 In my i 💚tennis era 普普通通的一個網球紀錄🎾 好難！！！！！！！！！🤯 144 17 11 查看原始…" at bounding box center [433, 242] width 866 height 484
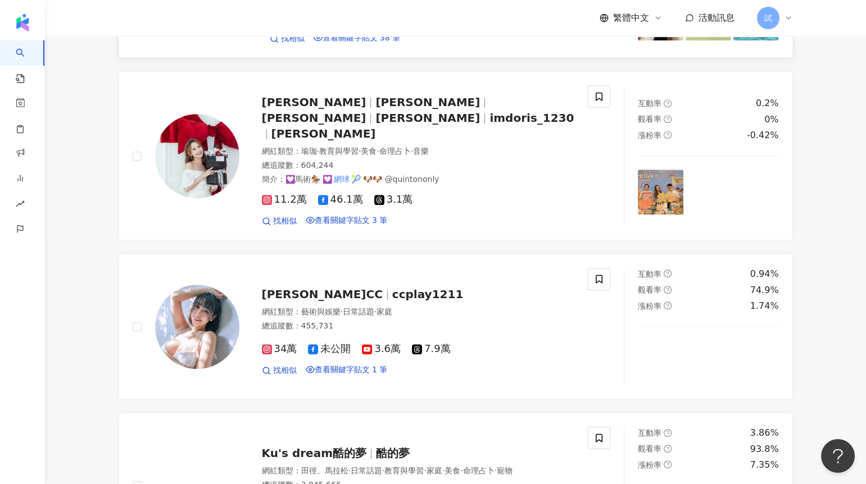
scroll to position [1633, 0]
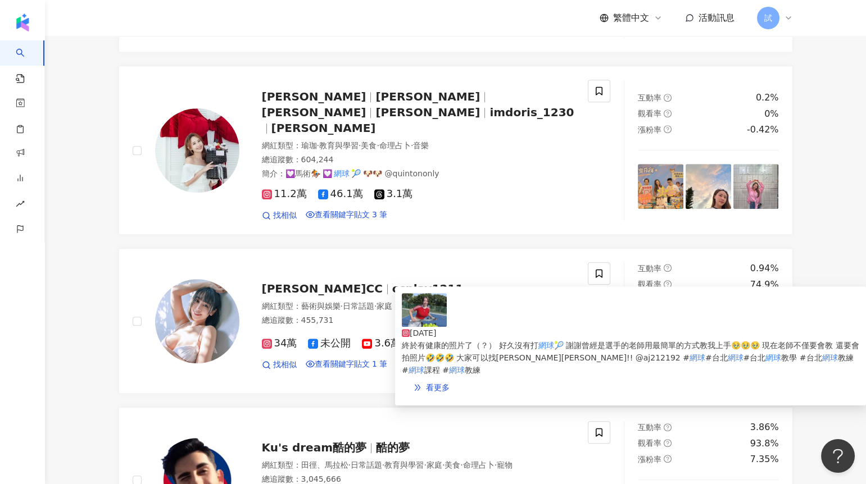
click at [427, 321] on img at bounding box center [424, 310] width 45 height 34
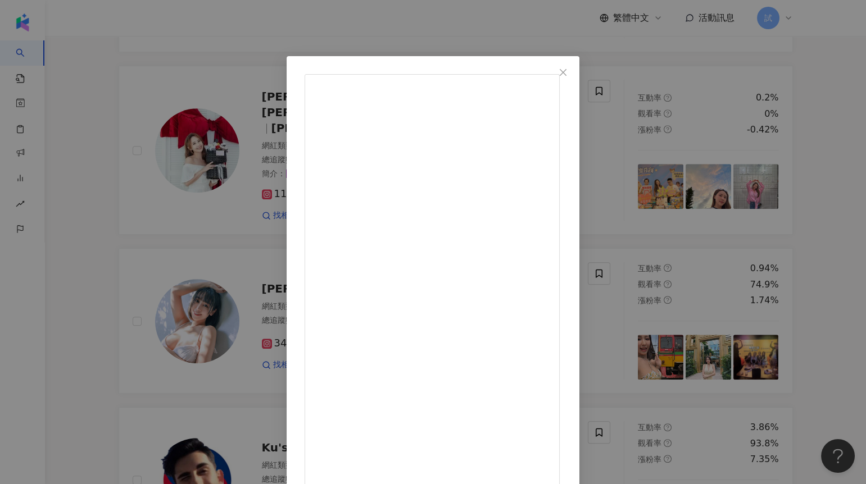
click at [122, 289] on div "希希CC 2025/9/10 終於有健康的照片了（？） 好久沒有打網球🎾 謝謝曾經是選手的老師用最簡單的方式教我上手🥹🥹🥹 現在老師不僅要會教 還要會拍照片🤣…" at bounding box center [433, 242] width 866 height 484
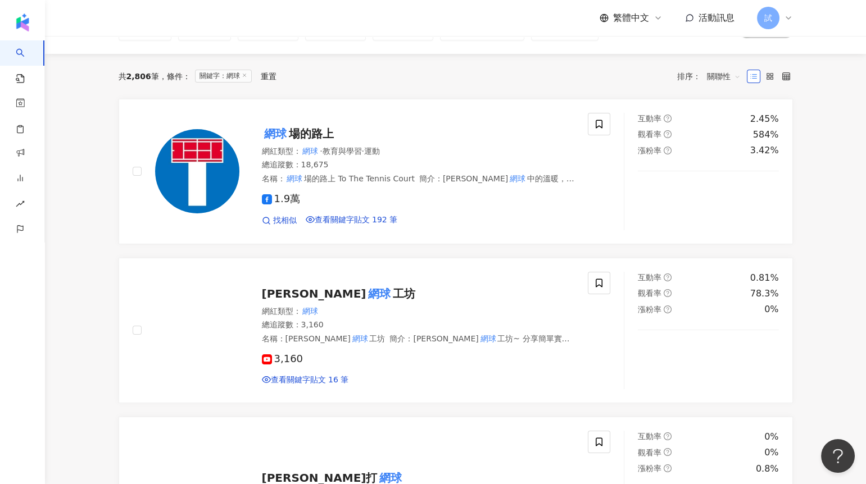
scroll to position [0, 0]
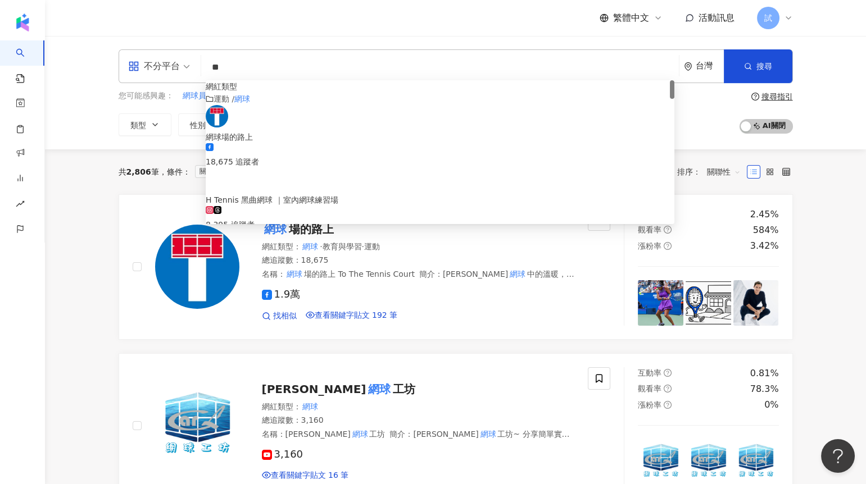
drag, startPoint x: 242, startPoint y: 71, endPoint x: 181, endPoint y: 71, distance: 60.7
click at [182, 71] on div "不分平台 ** 台灣 搜尋 c20415b3-db7b-4a78-9806-a4c1fdd13496 9b0e45ef-3300-45bc-b2d3-c596…" at bounding box center [456, 66] width 674 height 34
paste input "search"
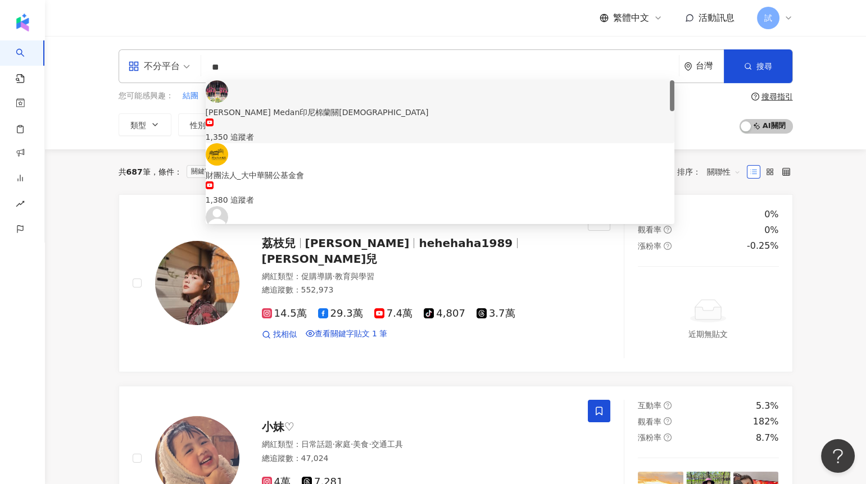
drag, startPoint x: 206, startPoint y: 67, endPoint x: 167, endPoint y: 67, distance: 39.3
click at [167, 67] on div "不分平台 ** 台灣 搜尋 https://www.youtube.com/channel/UCi3YnKNv1FyLYU12r48eXPg https://…" at bounding box center [456, 66] width 674 height 34
paste input "****"
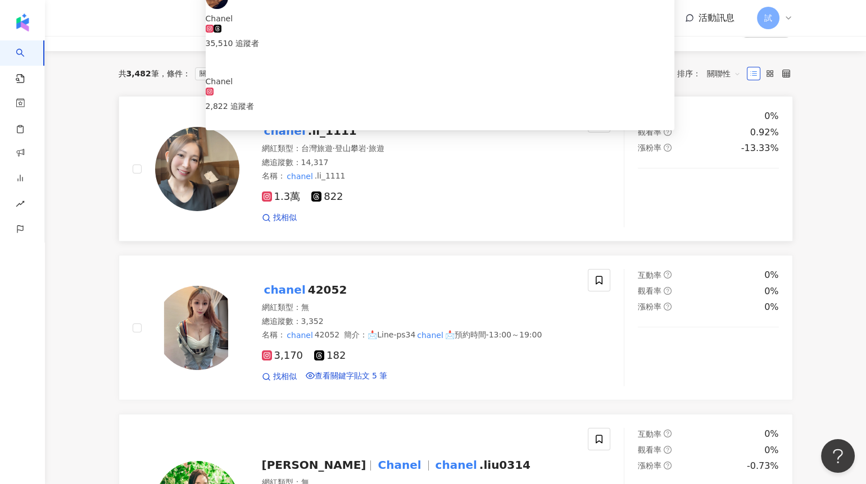
scroll to position [110, 0]
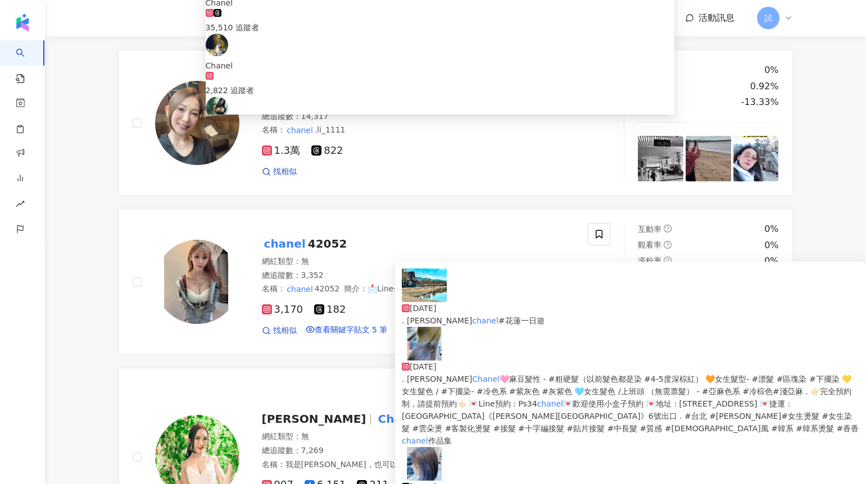
type input "******"
click at [420, 343] on img at bounding box center [424, 344] width 45 height 34
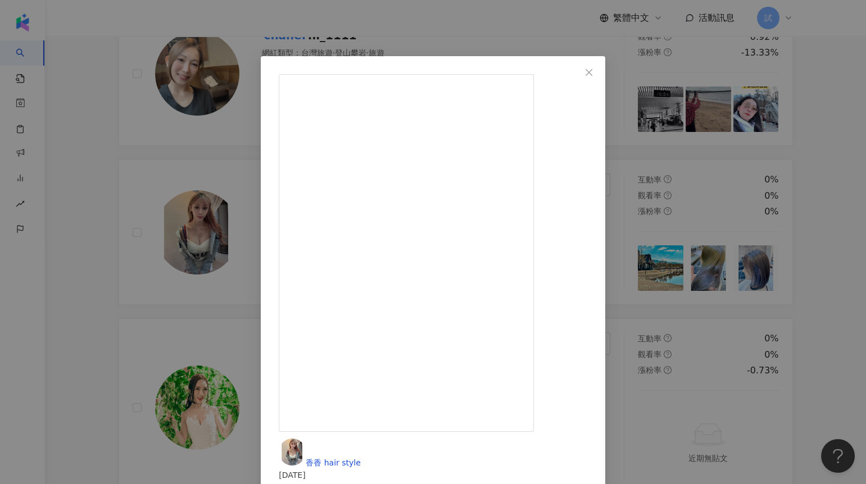
scroll to position [167, 0]
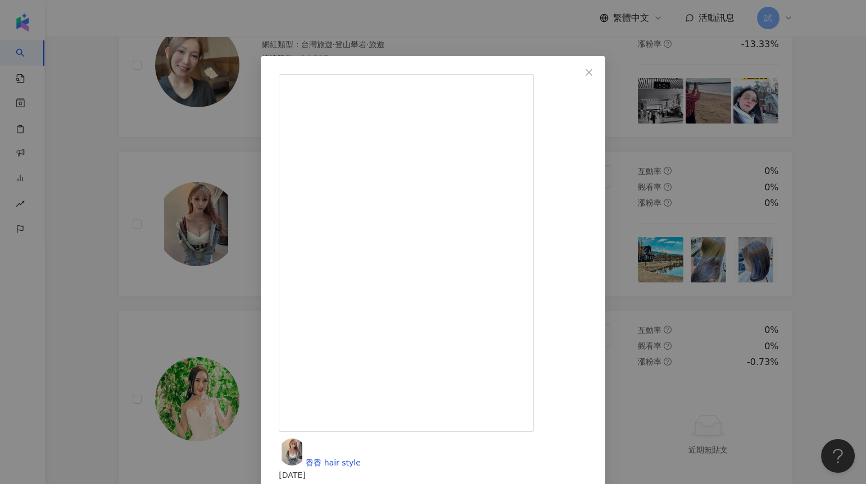
click at [110, 324] on div "香香 hair style 2024/10/2 . 香香 Chanel 🩷麻豆髮性 - #粗硬髮（以前髮色都是染 #4-5度深棕紅） 🧡女生髮型- #漂髮 #…" at bounding box center [433, 242] width 866 height 484
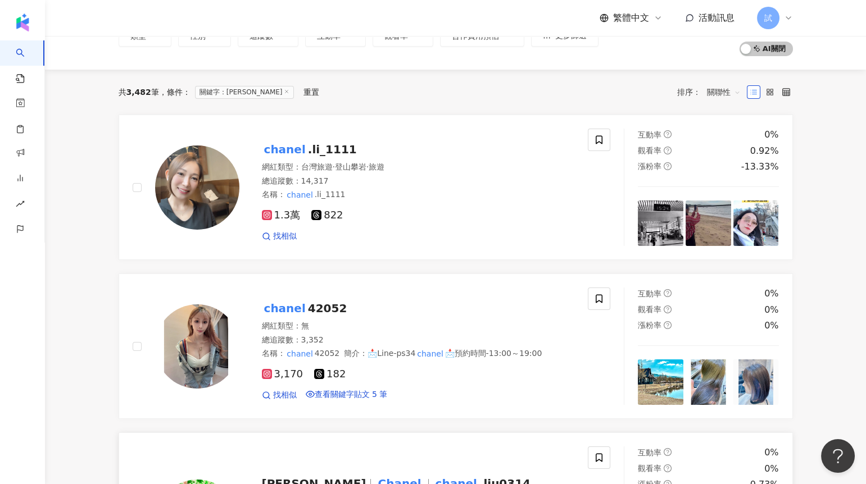
scroll to position [0, 0]
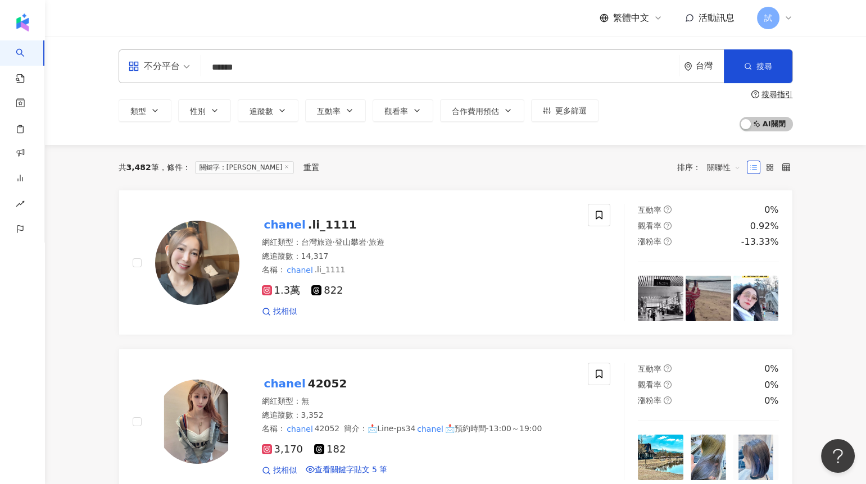
click at [722, 170] on span "關聯性" at bounding box center [724, 167] width 34 height 18
click at [715, 280] on div "關鍵字" at bounding box center [723, 286] width 28 height 12
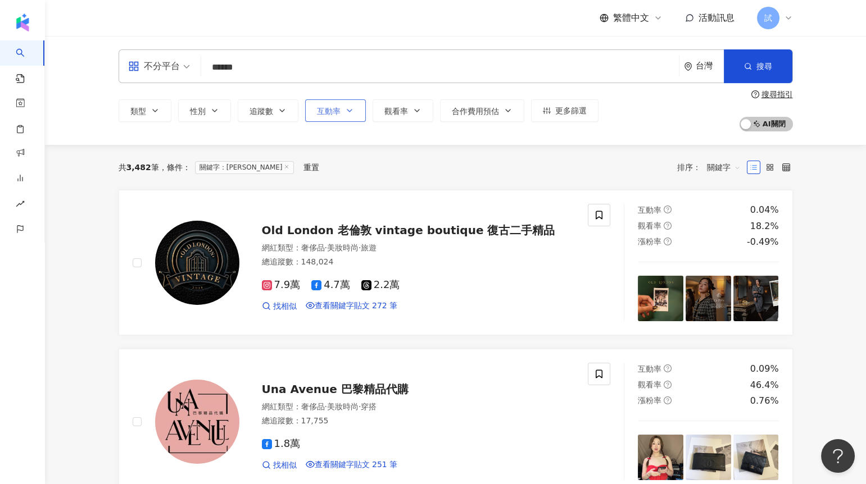
click at [317, 112] on span "互動率" at bounding box center [329, 111] width 24 height 9
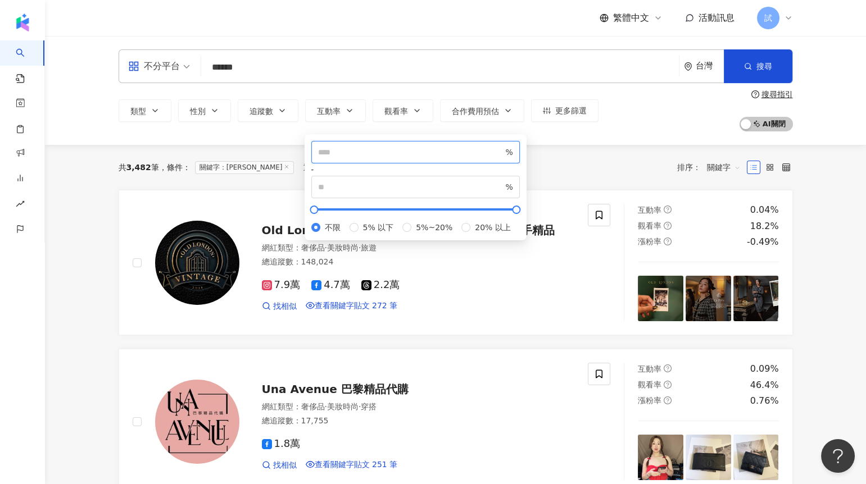
click at [338, 157] on input "number" at bounding box center [410, 152] width 185 height 12
click at [556, 120] on button "更多篩選" at bounding box center [564, 110] width 67 height 22
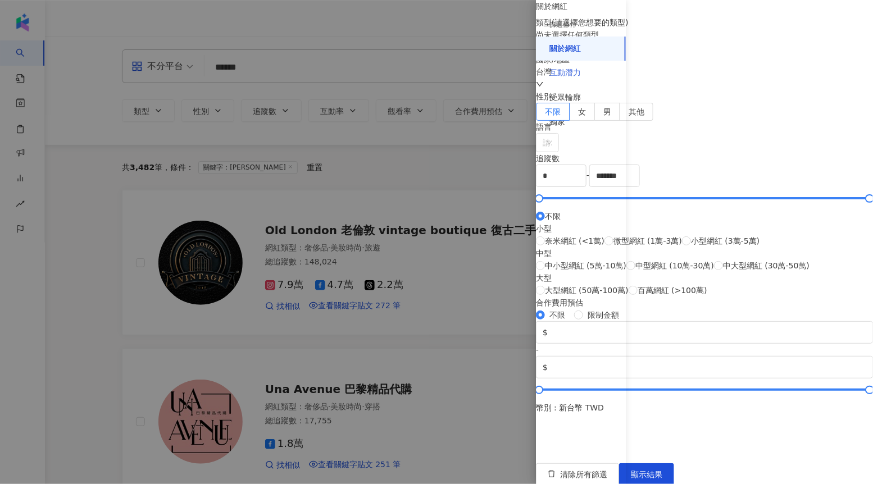
click at [597, 78] on div "互動潛力" at bounding box center [581, 73] width 90 height 25
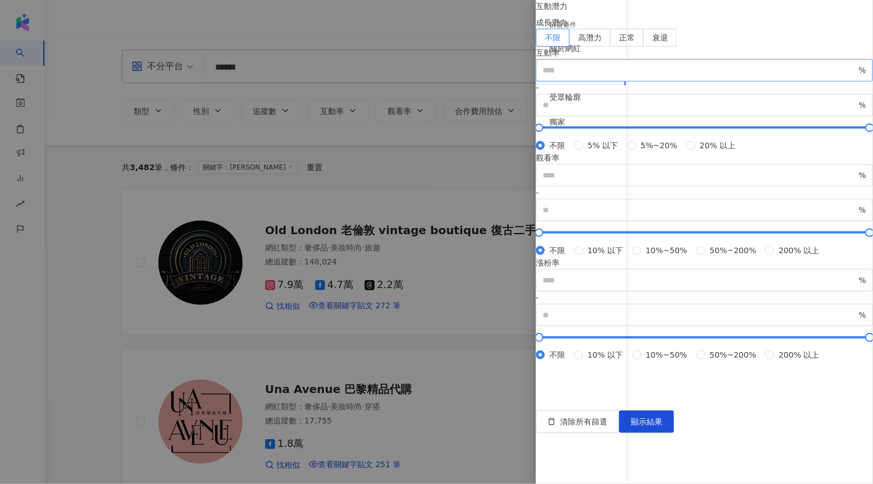
click at [687, 139] on div "互動率 % - % 不限 5% 以下 5%~20% 20% 以上" at bounding box center [704, 99] width 337 height 105
click at [676, 76] on input "number" at bounding box center [700, 70] width 314 height 12
type input "*"
click at [679, 182] on input "number" at bounding box center [700, 175] width 314 height 12
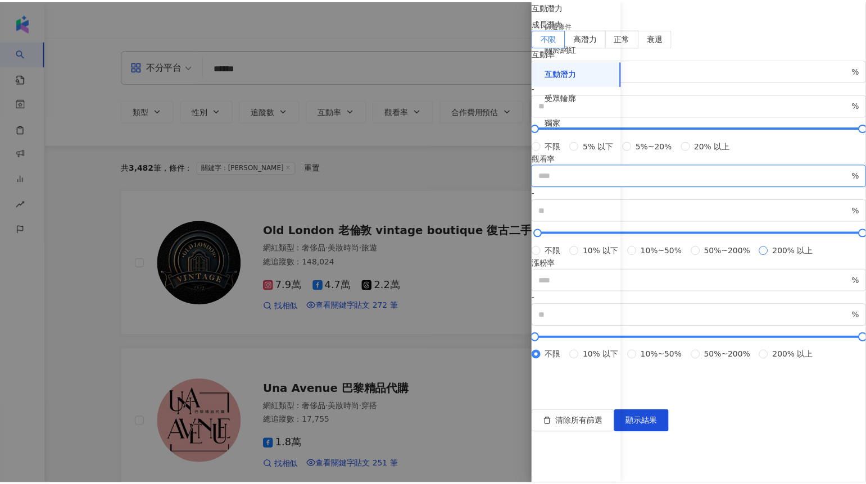
scroll to position [221, 0]
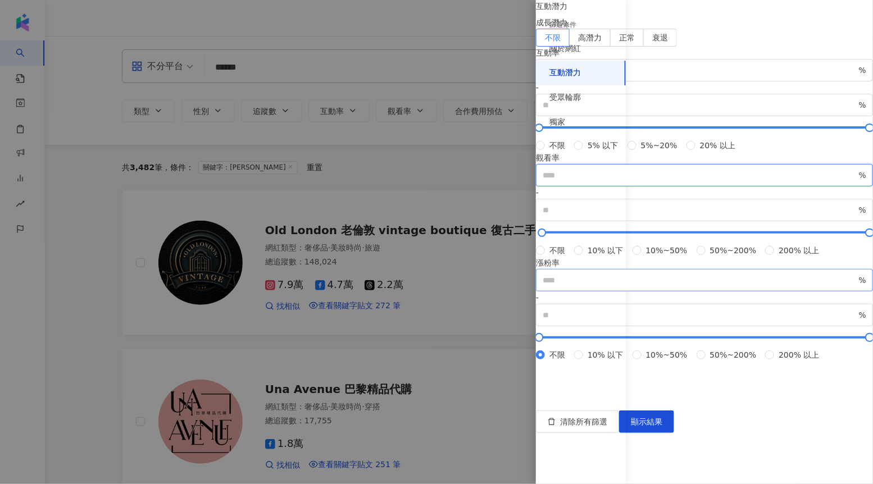
type input "**"
click at [671, 287] on input "number" at bounding box center [700, 280] width 314 height 12
type input "*"
click at [663, 427] on span "顯示結果" at bounding box center [646, 422] width 31 height 9
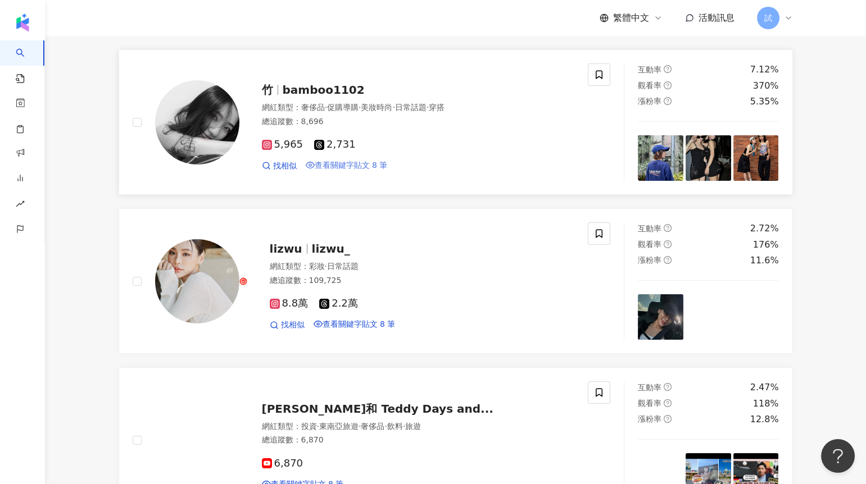
scroll to position [306, 0]
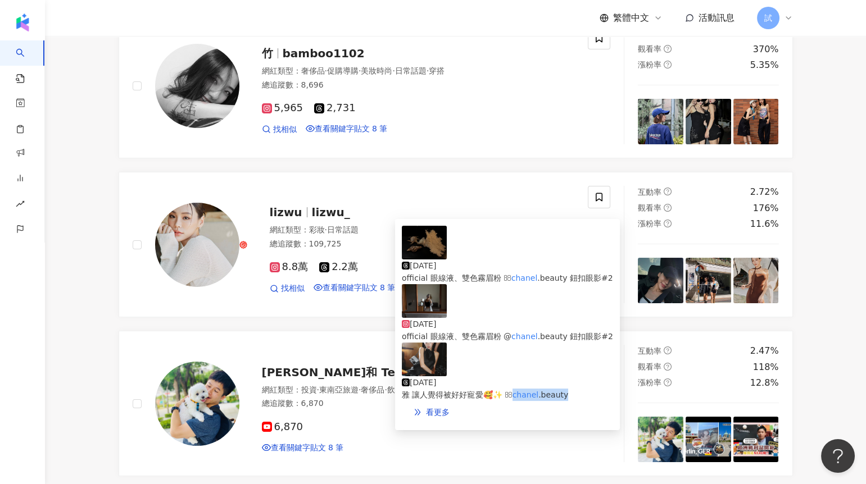
drag, startPoint x: 623, startPoint y: 372, endPoint x: 563, endPoint y: 372, distance: 60.1
click at [563, 372] on div "2025/8/24 雅 讓人覺得被好好寵愛🥰✨  chanel .beauty" at bounding box center [507, 372] width 211 height 58
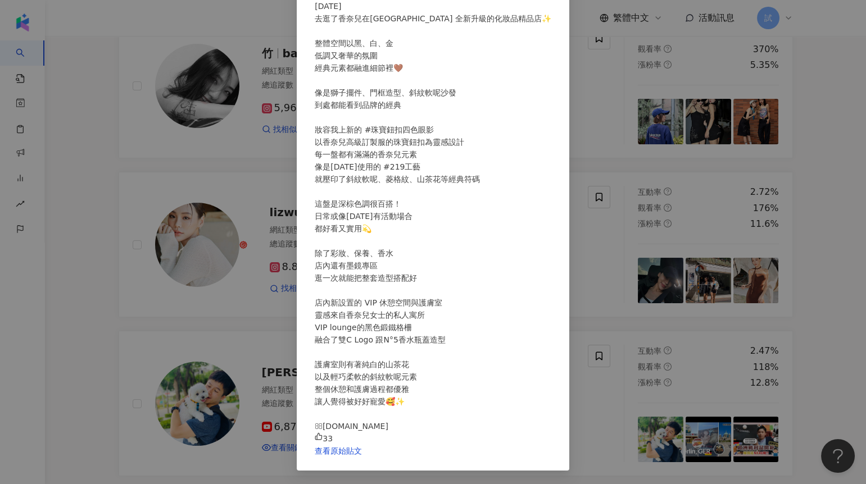
scroll to position [275, 0]
drag, startPoint x: 523, startPoint y: 259, endPoint x: 458, endPoint y: 259, distance: 64.6
click at [458, 259] on div "去逛了香奈兒在Taipei 101 全新升級的化妝品精品店✨ 整體空間以黑、白、金 低調又奢華的氛圍 經典元素都融進細節裡🤎 像是獅子擺件、門框造型、斜紋軟呢…" at bounding box center [433, 222] width 237 height 420
copy div "nel.beauty"
click at [815, 233] on div "lizwu 2025/8/24 33 查看原始貼文" at bounding box center [433, 242] width 866 height 484
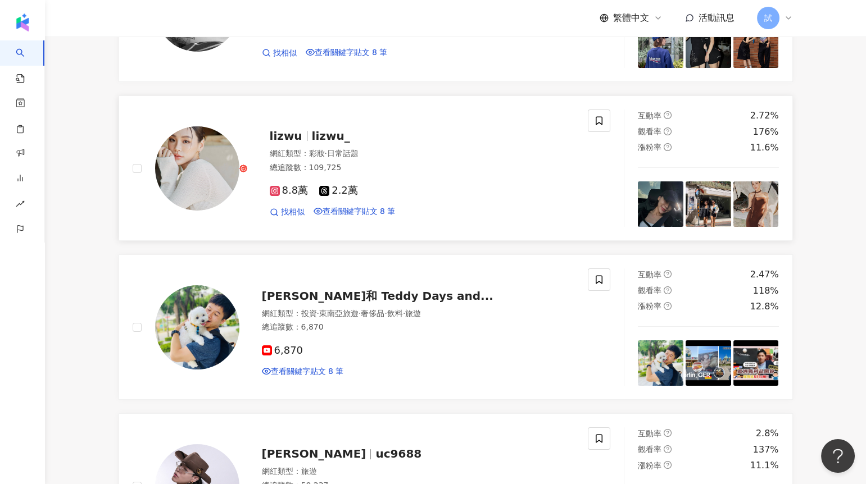
scroll to position [467, 0]
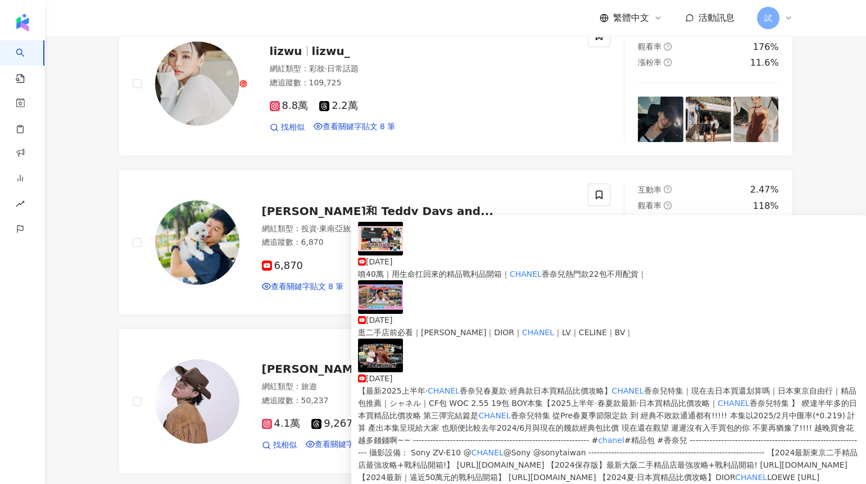
click at [379, 310] on img at bounding box center [380, 297] width 45 height 34
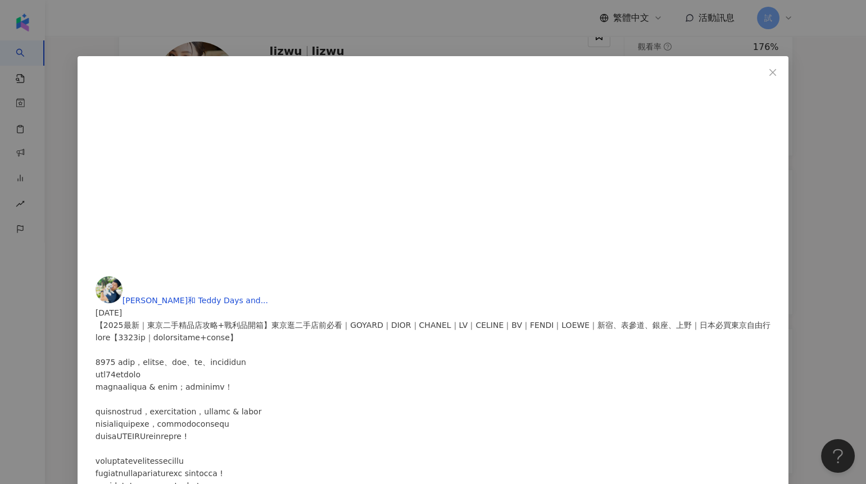
click at [140, 275] on div "泰迪日和 Teddy Days and... 2025/3/19 【2025最新｜東京二手精品店攻略+戰利品開箱】東京逛二手店前必看｜GOYARD｜DIOR｜…" at bounding box center [433, 242] width 866 height 484
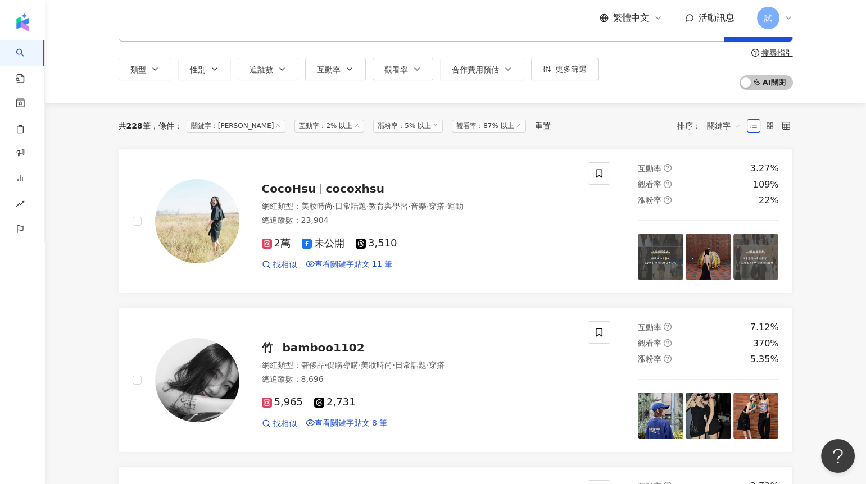
scroll to position [16, 0]
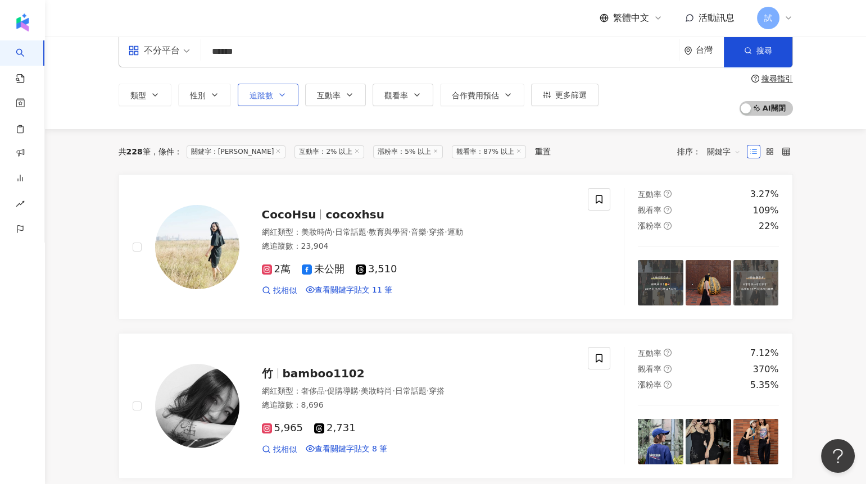
click at [273, 100] on button "追蹤數" at bounding box center [268, 95] width 61 height 22
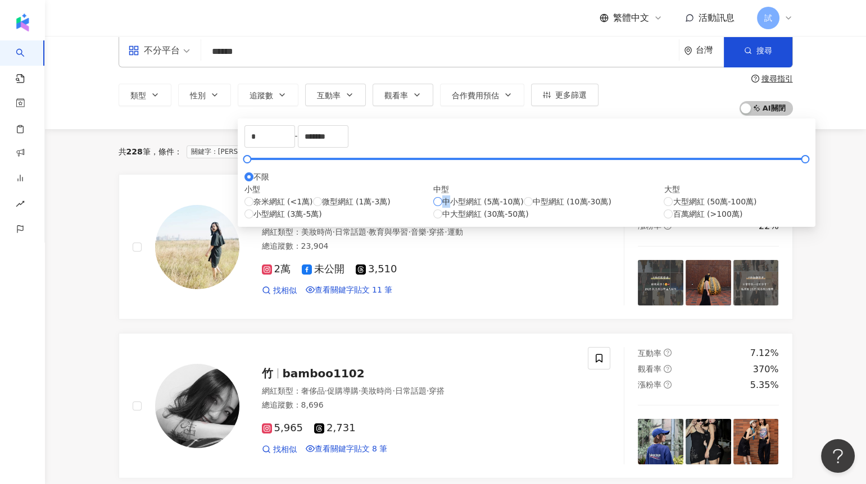
click at [442, 208] on span "中小型網紅 (5萬-10萬)" at bounding box center [482, 202] width 81 height 12
type input "*****"
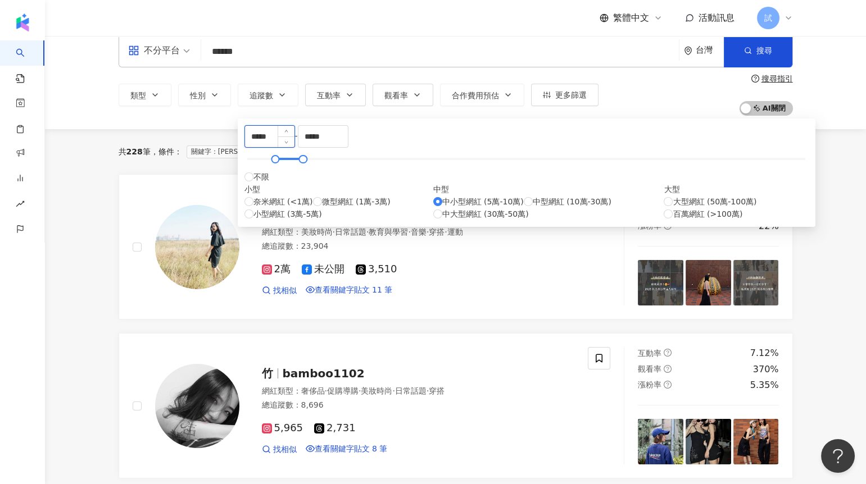
drag, startPoint x: 262, startPoint y: 142, endPoint x: 256, endPoint y: 142, distance: 6.2
click at [256, 142] on input "*****" at bounding box center [269, 136] width 49 height 21
type input "*****"
click at [594, 156] on div "共 228 筆 條件 ： 關鍵字：Chanel 互動率：2% 以上 漲粉率：5% 以上 觀看率：87% 以上 重置 排序： 關鍵字" at bounding box center [456, 152] width 674 height 18
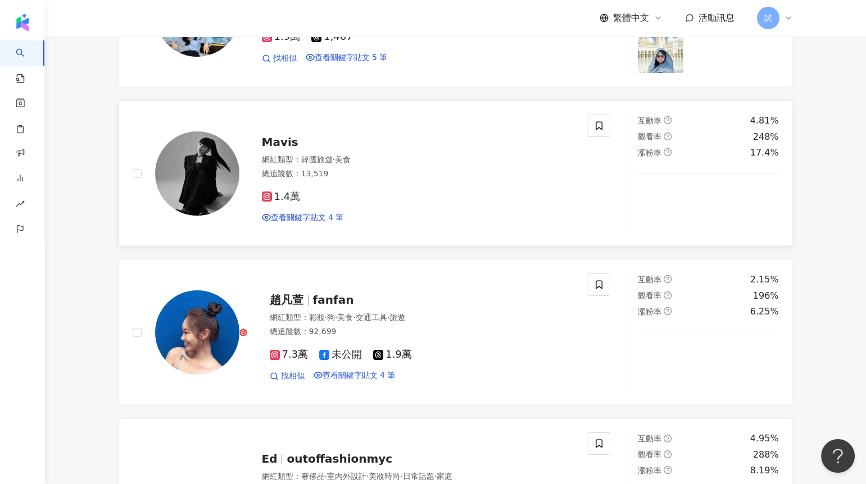
scroll to position [706, 0]
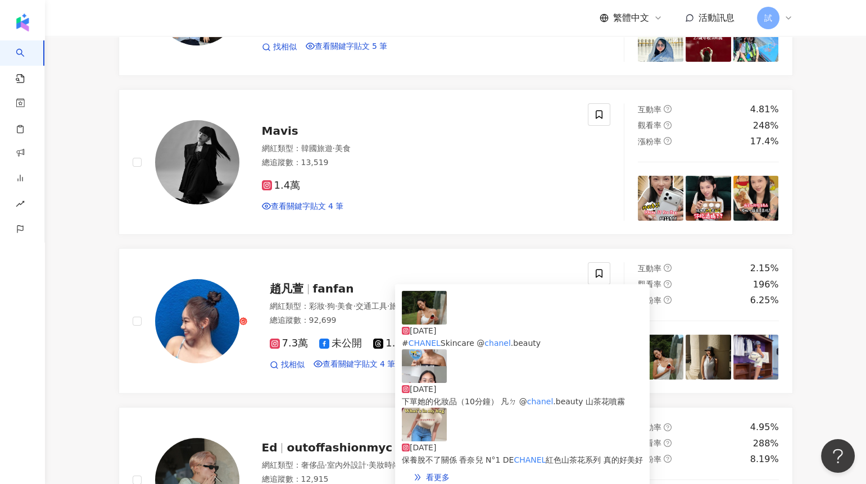
click at [420, 373] on img at bounding box center [424, 367] width 45 height 34
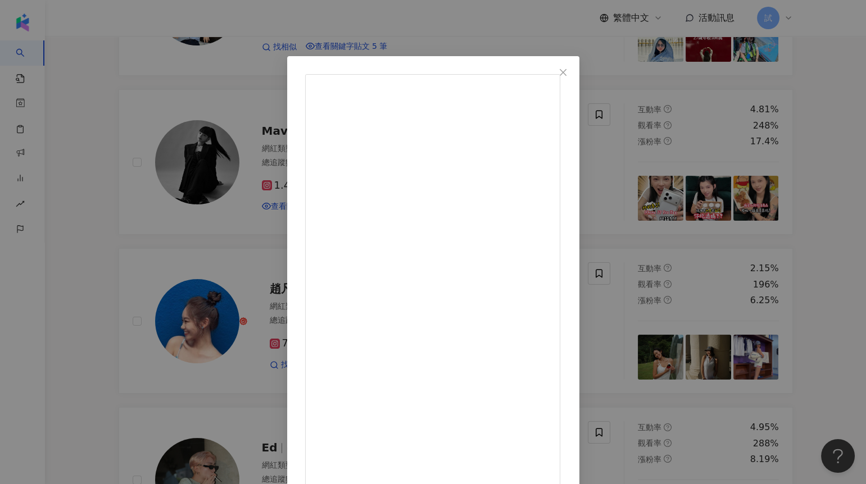
scroll to position [8, 0]
click at [128, 341] on div "趙凡萱 2025/8/23 跟姐妹化妝都會畫好久 分享化妝品（20分鐘） 更新近況（20分鐘） 講一堆幹話（10分鐘） 下單她的化妝品（10分鐘） 凡ㄉ @c…" at bounding box center [433, 242] width 866 height 484
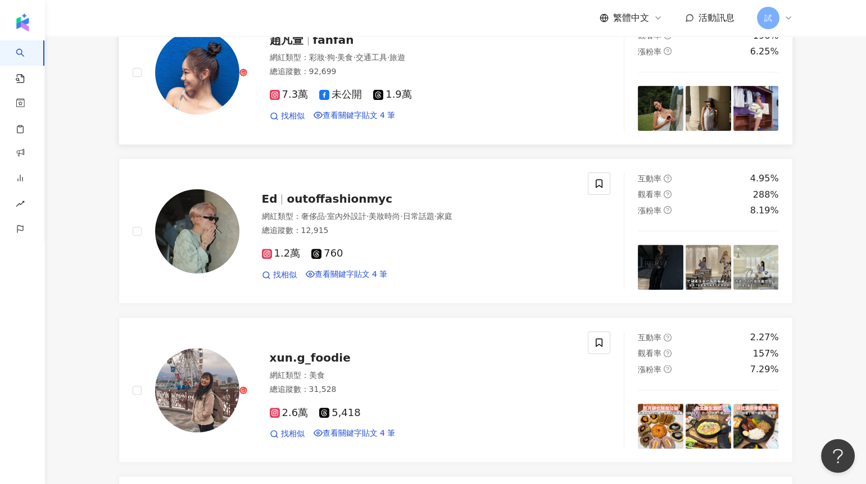
scroll to position [961, 0]
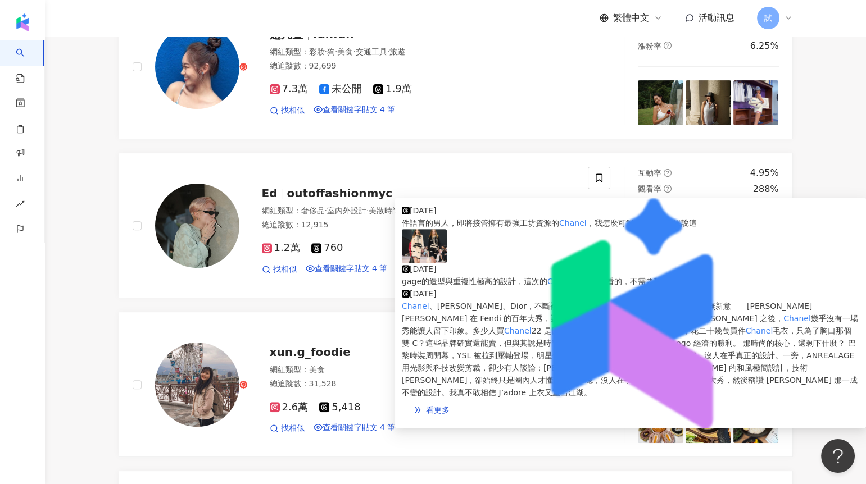
click at [421, 343] on img at bounding box center [630, 313] width 471 height 230
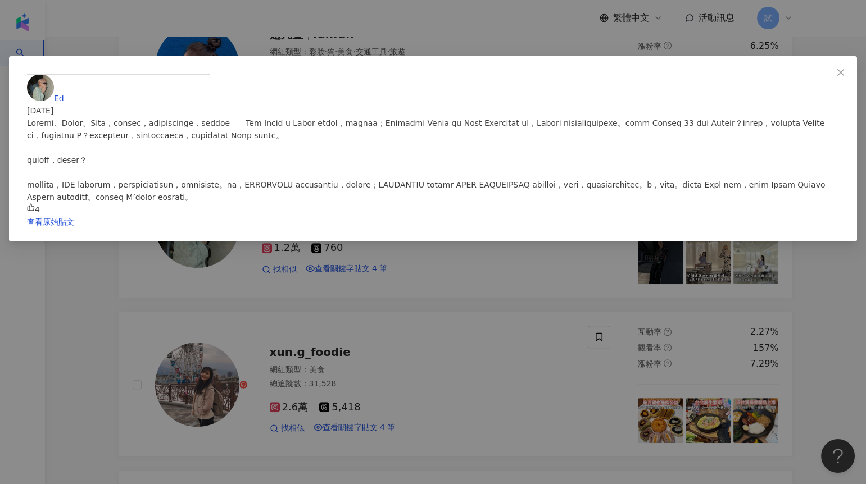
click at [107, 321] on div "Ed 2025/3/5 4 查看原始貼文" at bounding box center [433, 242] width 866 height 484
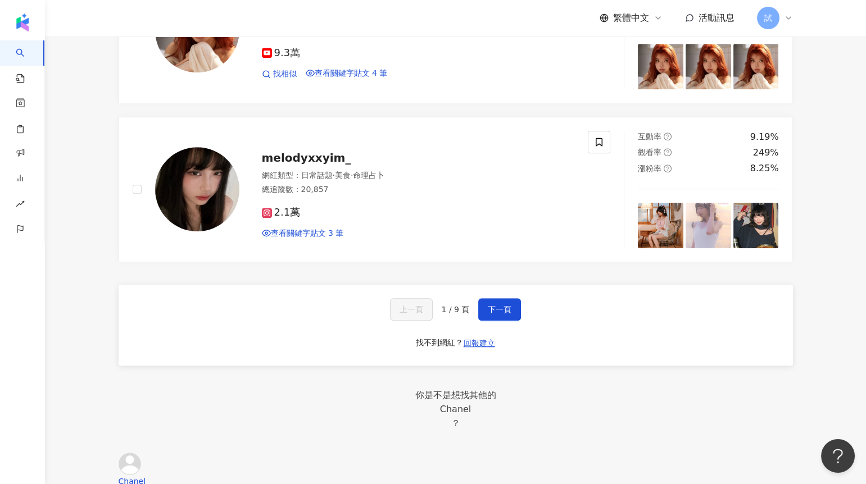
scroll to position [1791, 0]
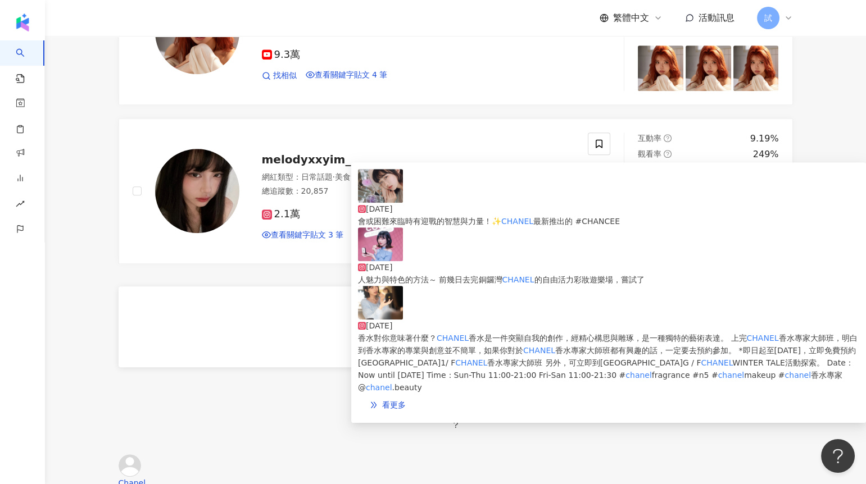
click at [382, 250] on img at bounding box center [380, 245] width 45 height 34
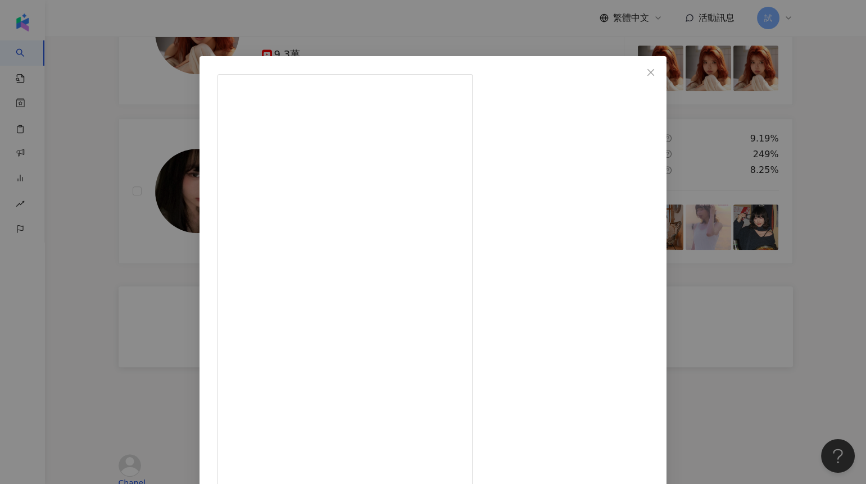
drag, startPoint x: 537, startPoint y: 323, endPoint x: 448, endPoint y: 319, distance: 89.4
copy div "@chanel.beauty"
click at [132, 283] on div "2025/3/16 化妝對我黎講係展示個人魅力與特色的方法～ 前幾日去完銅鑼灣CHANEL的自由活力彩妝遊樂場，嘗試了自信活力的風格妝容～ 我好鍾意CHANE…" at bounding box center [433, 242] width 866 height 484
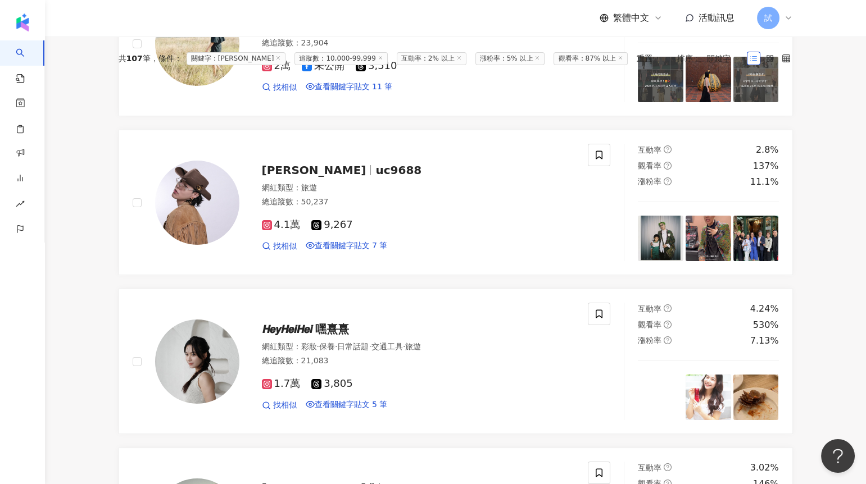
scroll to position [0, 0]
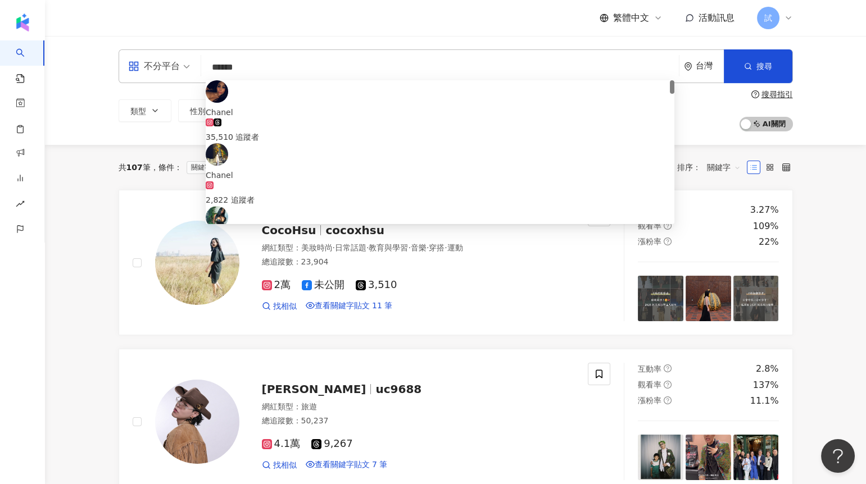
drag, startPoint x: 260, startPoint y: 65, endPoint x: 193, endPoint y: 65, distance: 67.4
click at [193, 65] on div "不分平台 ****** 台灣 搜尋 f1a76d9b-1118-4915-8ca9-6f6cf3d780df Chanel 35,510 追蹤者 Chanel…" at bounding box center [456, 66] width 674 height 34
paste input "******"
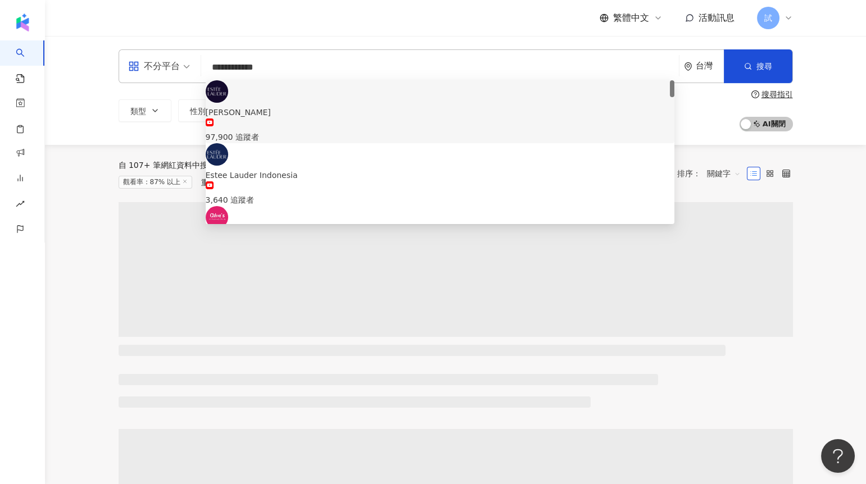
click at [708, 61] on div "台灣" at bounding box center [704, 66] width 40 height 33
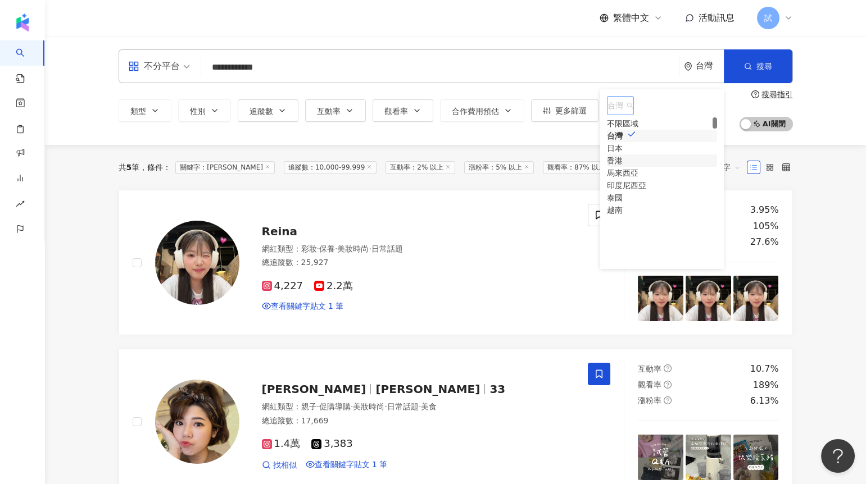
click at [623, 167] on div "香港" at bounding box center [615, 161] width 16 height 12
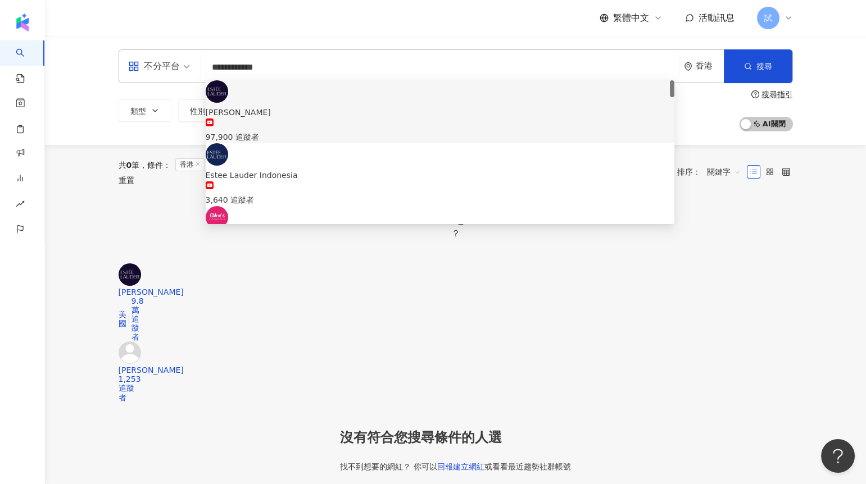
click at [704, 70] on div "香港" at bounding box center [710, 66] width 28 height 10
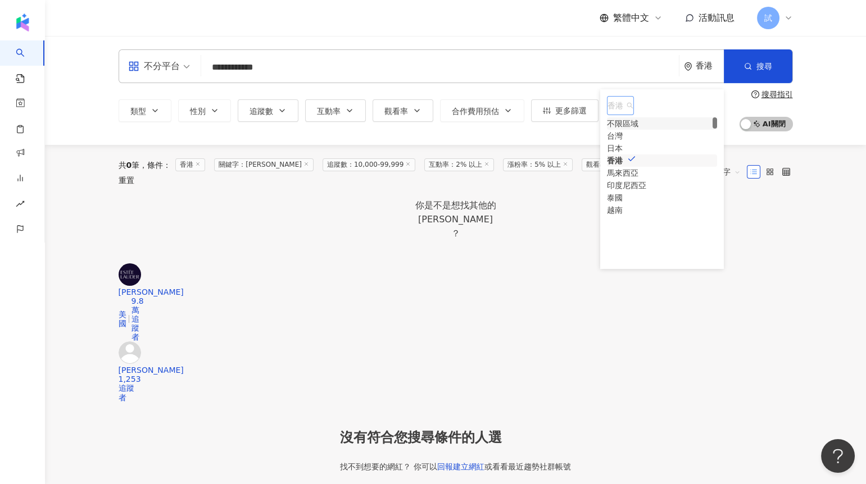
click at [638, 125] on div "不限區域" at bounding box center [622, 123] width 31 height 12
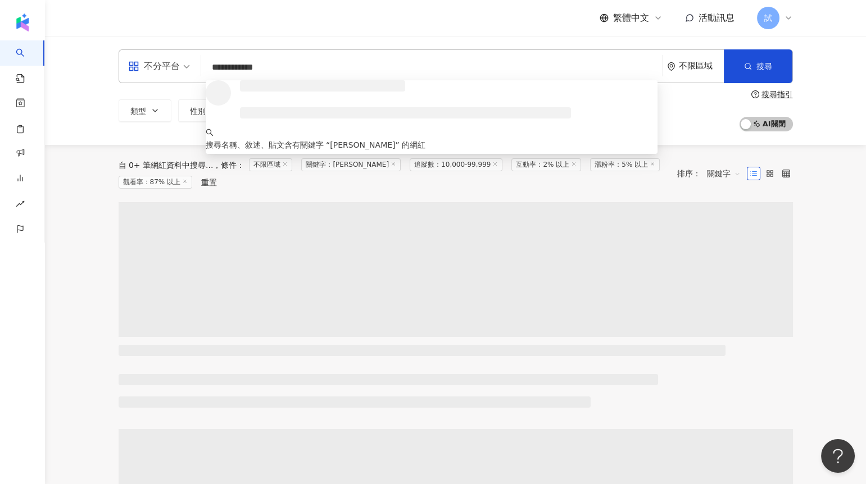
click at [700, 60] on div "不限區域" at bounding box center [695, 66] width 57 height 33
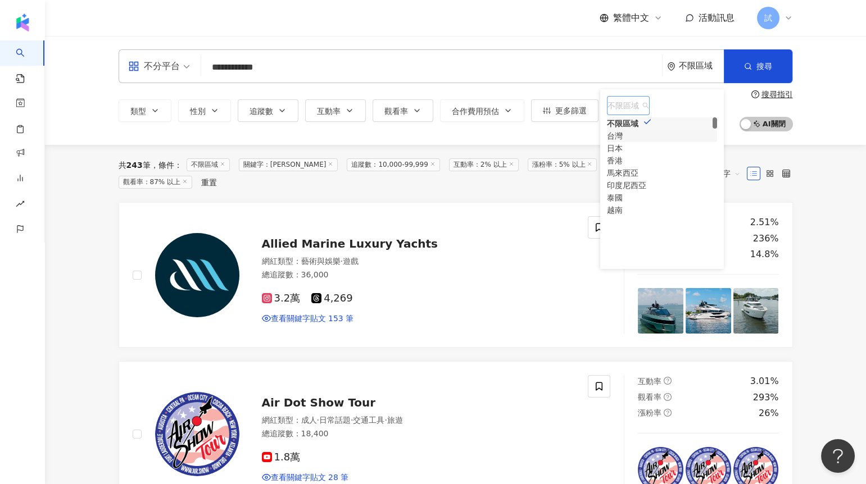
click at [623, 142] on div "台灣" at bounding box center [615, 136] width 16 height 12
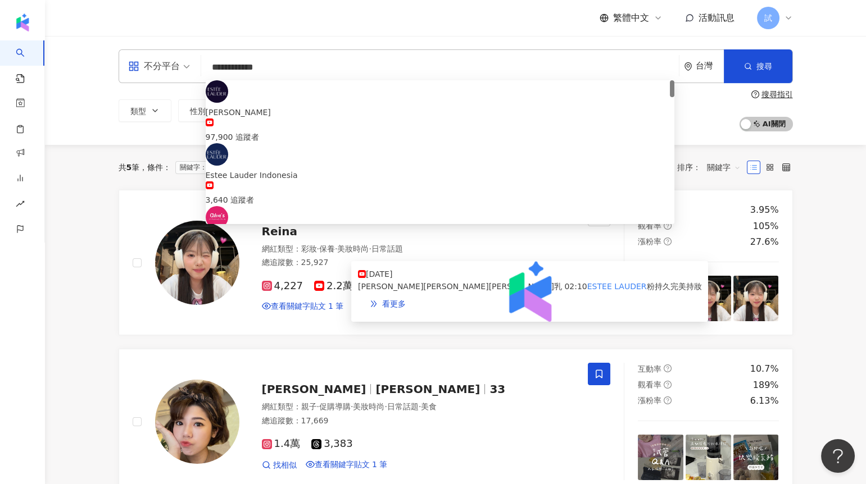
click at [385, 297] on img at bounding box center [529, 291] width 357 height 61
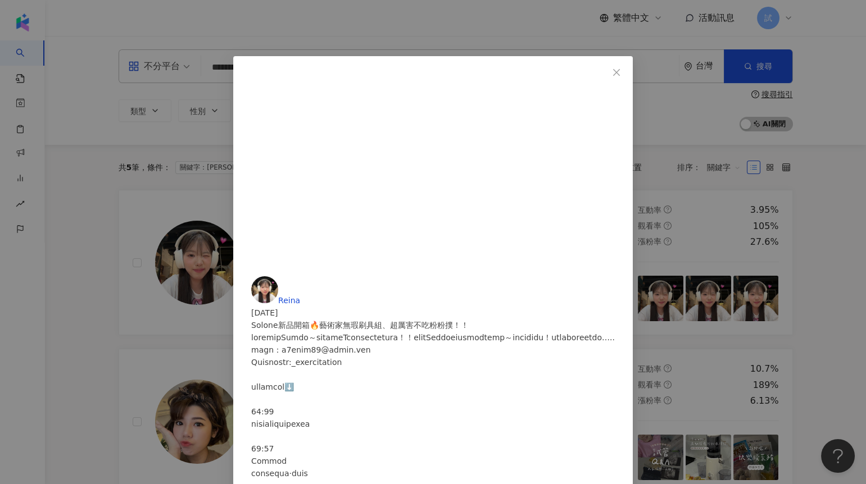
scroll to position [457, 0]
click at [449, 338] on div "Reina 2024/10/6 Solone新品開箱🔥藝術家無瑕刷具組、超厲害不吃粉粉撲！！ 442 42 1.7萬 查看原始貼文" at bounding box center [433, 242] width 866 height 484
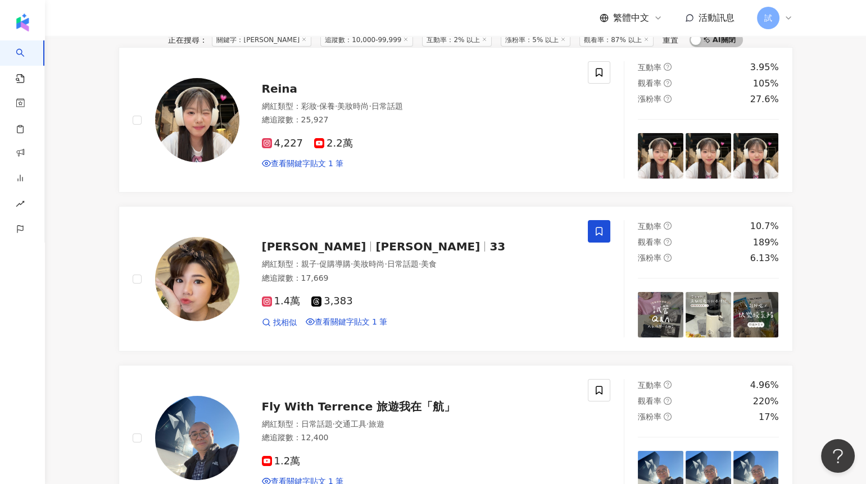
scroll to position [0, 0]
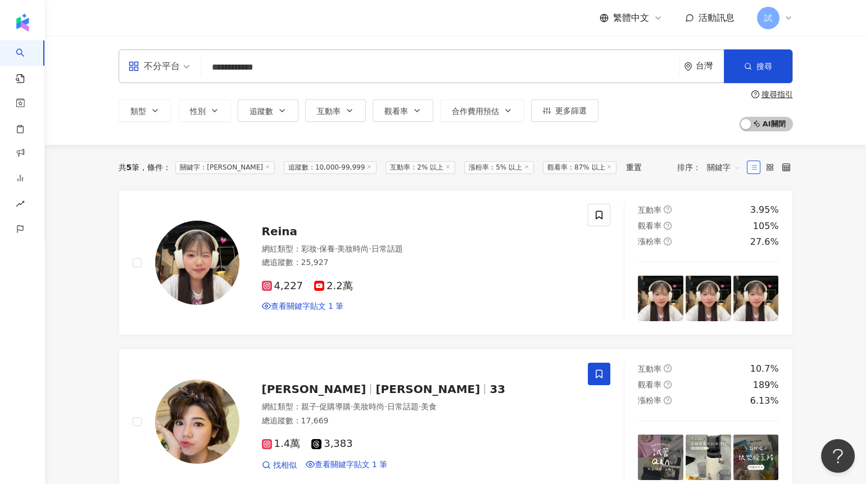
click at [240, 65] on input "**********" at bounding box center [440, 67] width 469 height 21
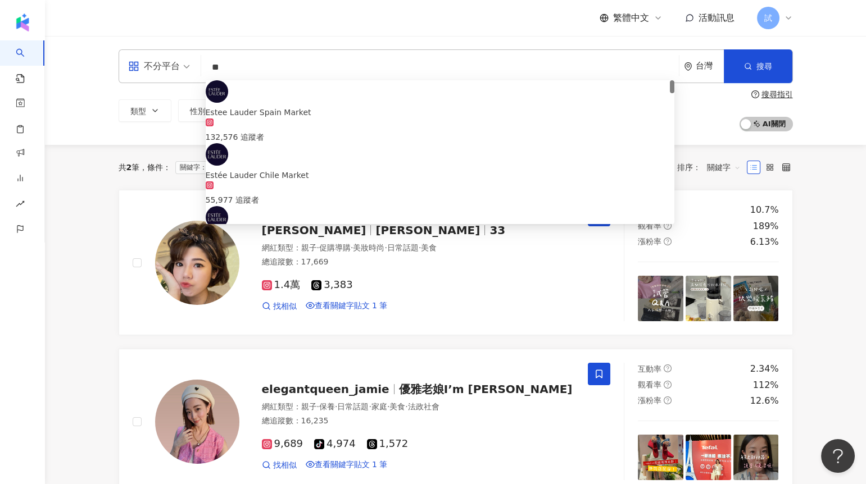
type input "*"
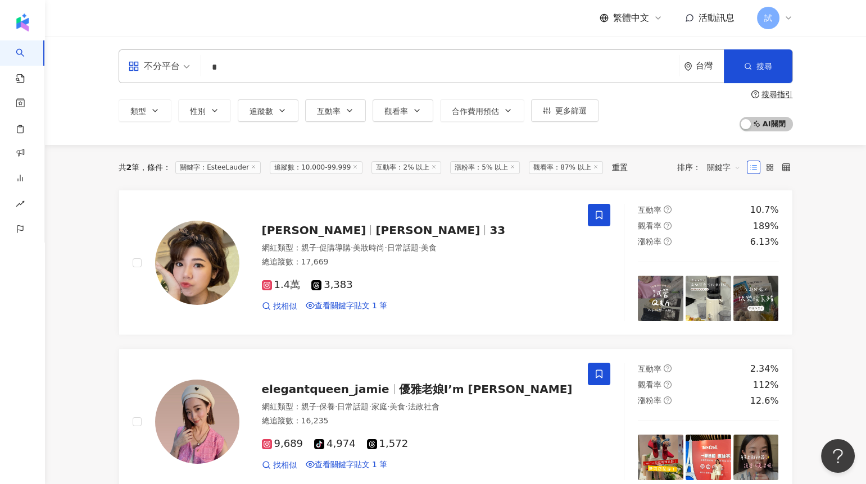
click at [437, 167] on icon at bounding box center [434, 167] width 6 height 6
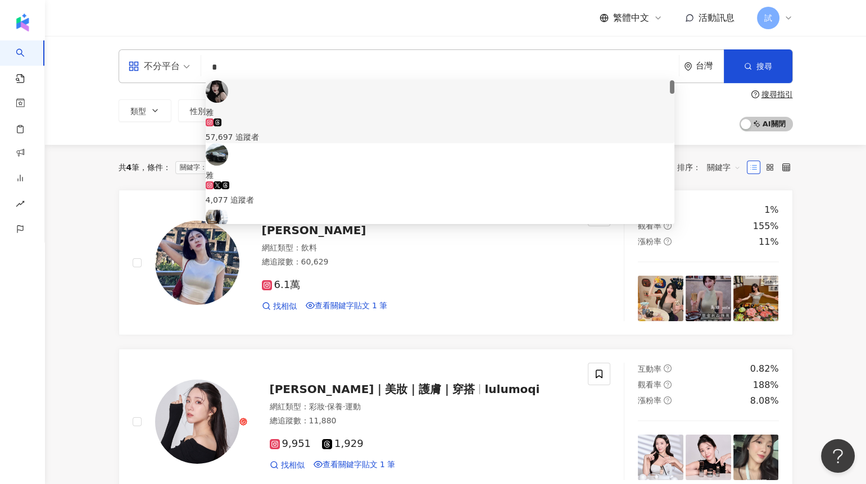
drag, startPoint x: 234, startPoint y: 65, endPoint x: 199, endPoint y: 65, distance: 34.8
click at [199, 65] on div "不分平台 * 台灣 搜尋 54064dce-1d25-4efa-9975-2e88ce38eb2d 1e988493-345f-455a-9ac5-a6ef3…" at bounding box center [456, 66] width 674 height 34
paste input "**********"
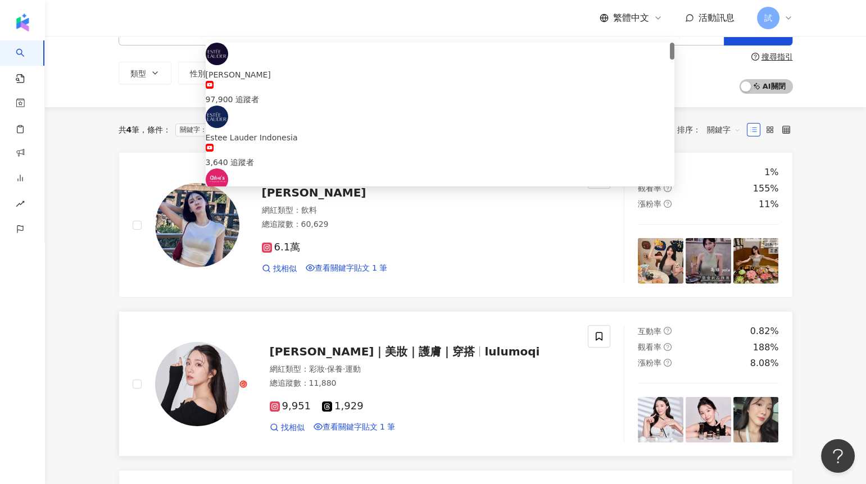
scroll to position [73, 0]
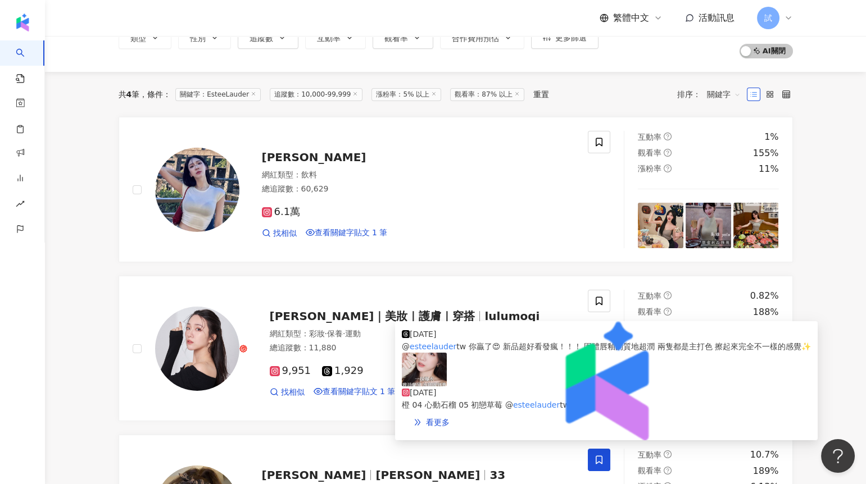
click at [411, 387] on img at bounding box center [424, 370] width 45 height 34
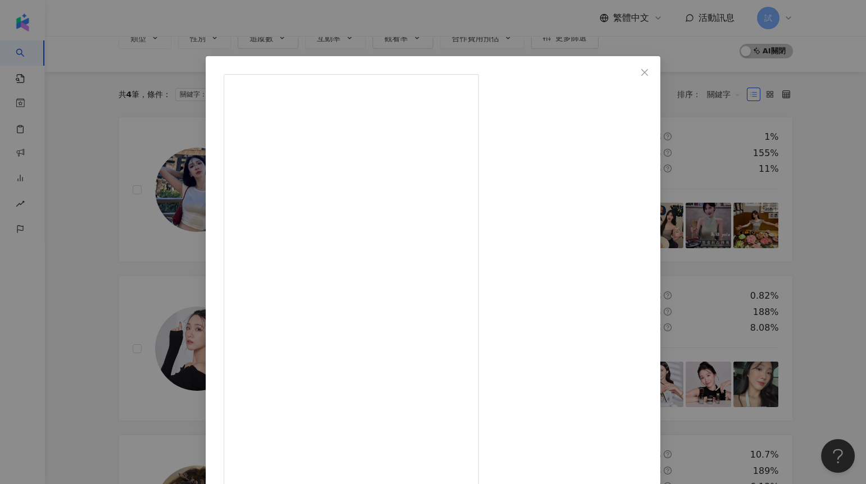
drag, startPoint x: 571, startPoint y: 371, endPoint x: 511, endPoint y: 371, distance: 60.1
copy div "esteelauder"
click at [823, 231] on div "Lulu露露｜美妝｜護膚｜穿搭 2024/12/10 終於等到你！！ 在韓國超夯的雅詩蘭黛新品 #水啵啵琉璃潤唇膏 台灣也上了嗚嗚嗚 這系列我真的愛慘 裡面添…" at bounding box center [433, 242] width 866 height 484
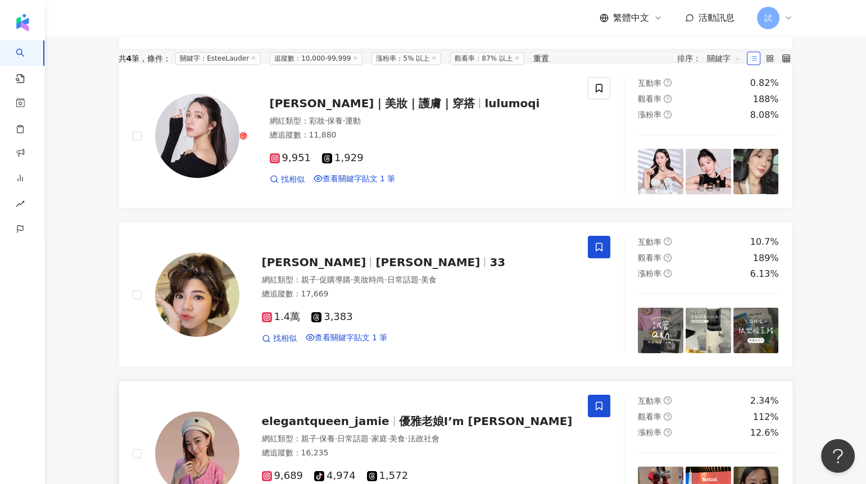
scroll to position [0, 0]
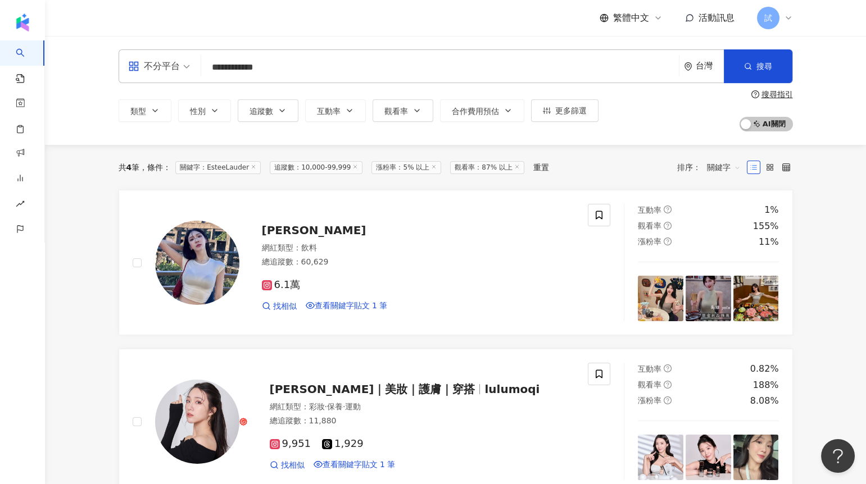
click at [524, 166] on span "觀看率：87% 以上" at bounding box center [487, 167] width 74 height 13
click at [437, 168] on icon at bounding box center [434, 167] width 6 height 6
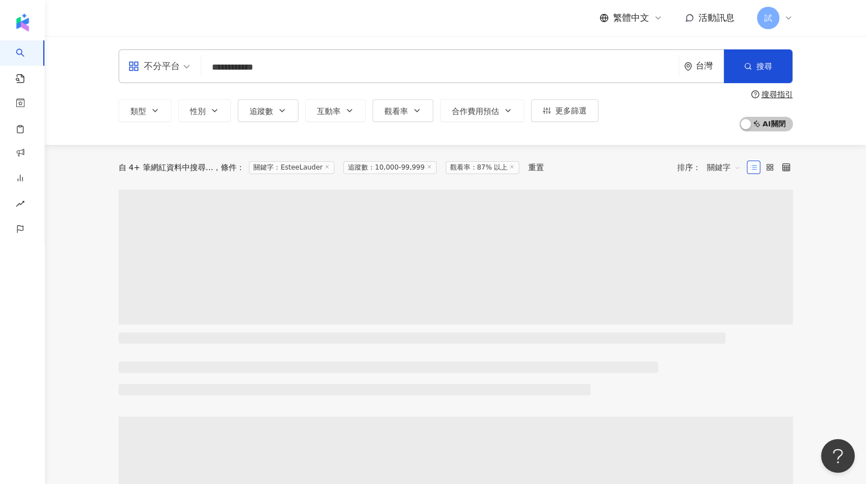
click at [690, 70] on icon "environment" at bounding box center [688, 66] width 8 height 8
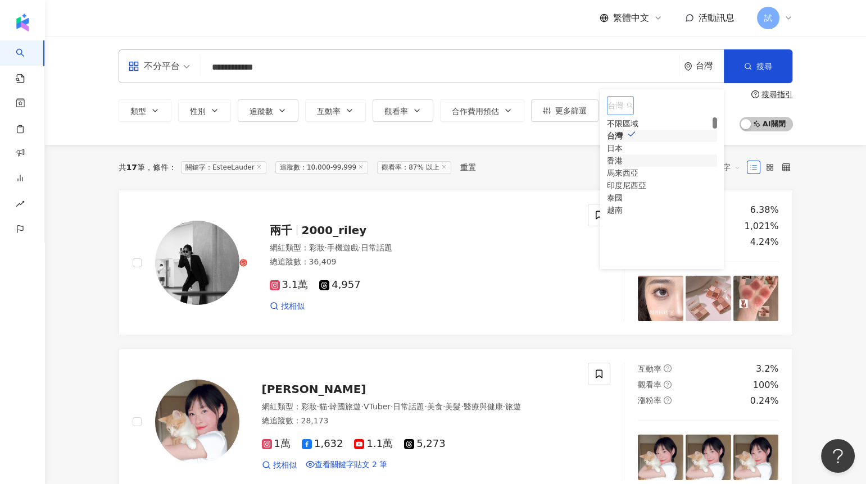
click at [623, 167] on div "香港" at bounding box center [615, 161] width 16 height 12
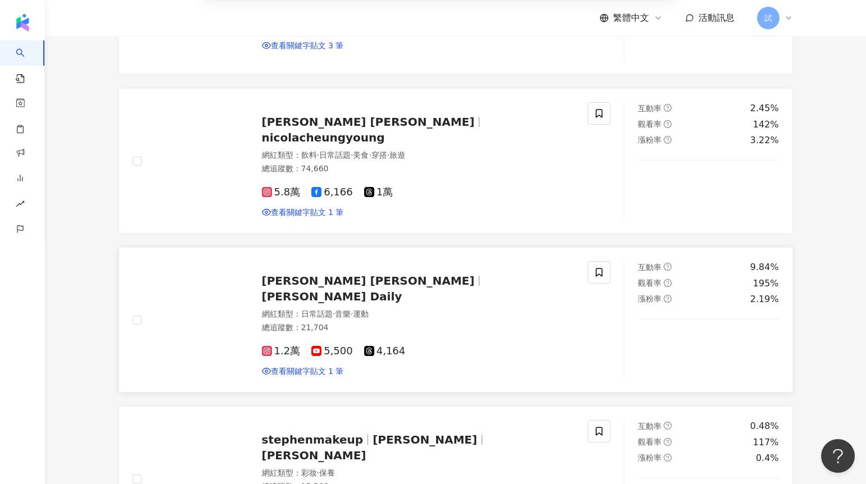
scroll to position [241, 0]
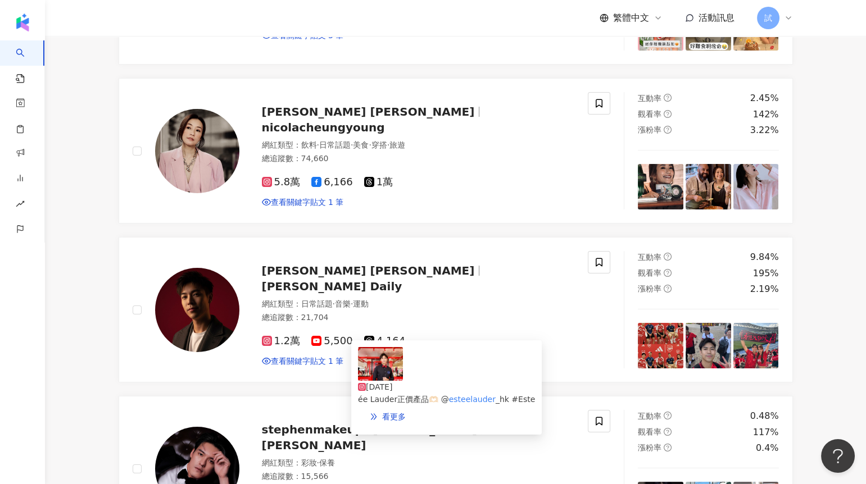
click at [384, 370] on img at bounding box center [380, 364] width 45 height 34
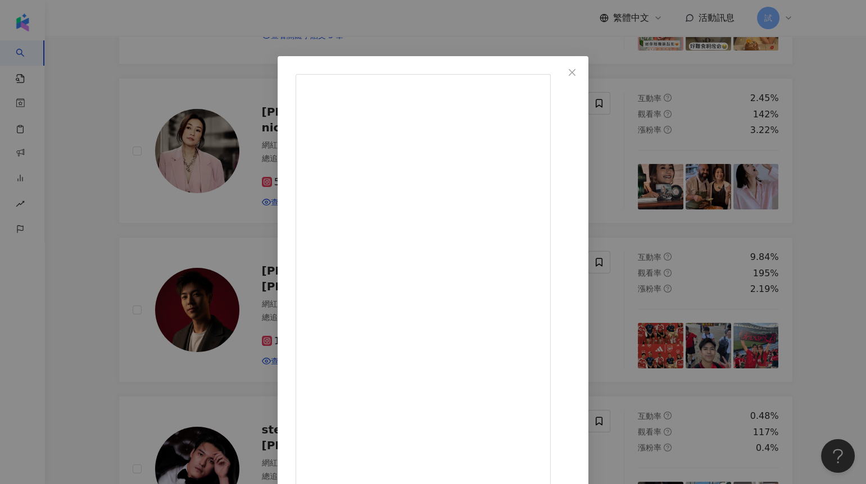
drag, startPoint x: 500, startPoint y: 333, endPoint x: 451, endPoint y: 334, distance: 49.5
copy div "r_hk #EsteeH"
click at [82, 152] on div "Gary Lau 劉嘉瑋 2024/12/5 紀錄一次魔幻Emcee經驗✨🪄 今次好開心有機會主持Estée Lauder 海港城魔幻盛禮限定店活動🎄 希望當…" at bounding box center [433, 242] width 866 height 484
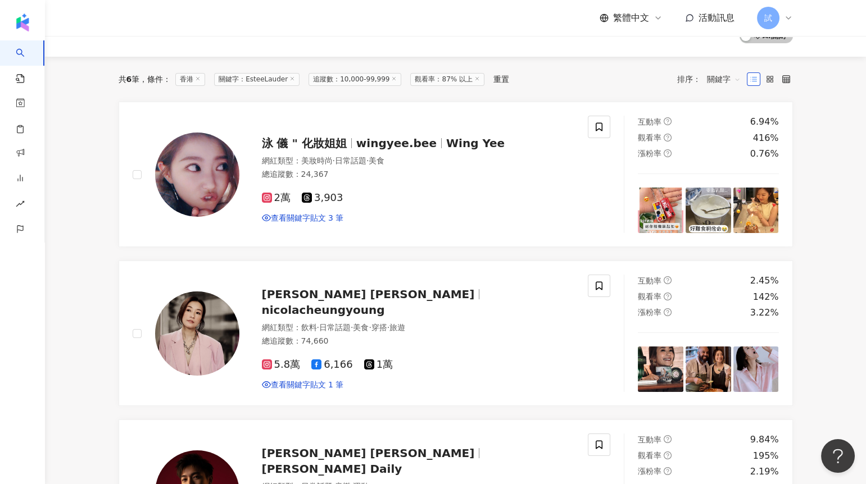
scroll to position [0, 0]
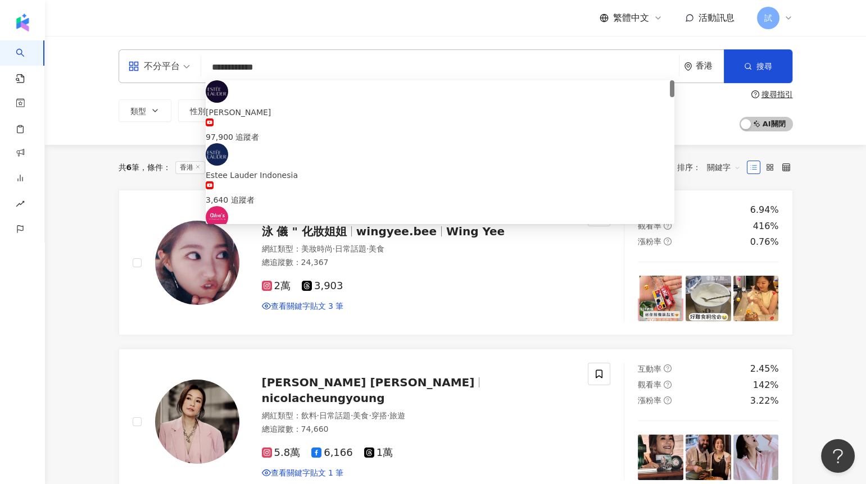
drag, startPoint x: 290, startPoint y: 67, endPoint x: 173, endPoint y: 64, distance: 117.5
click at [175, 64] on div "**********" at bounding box center [456, 66] width 674 height 34
paste input "search"
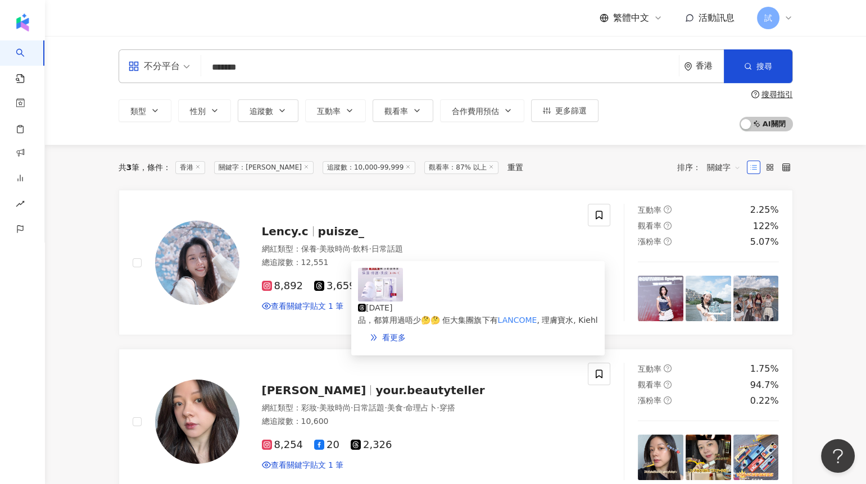
click at [375, 302] on img at bounding box center [380, 285] width 45 height 34
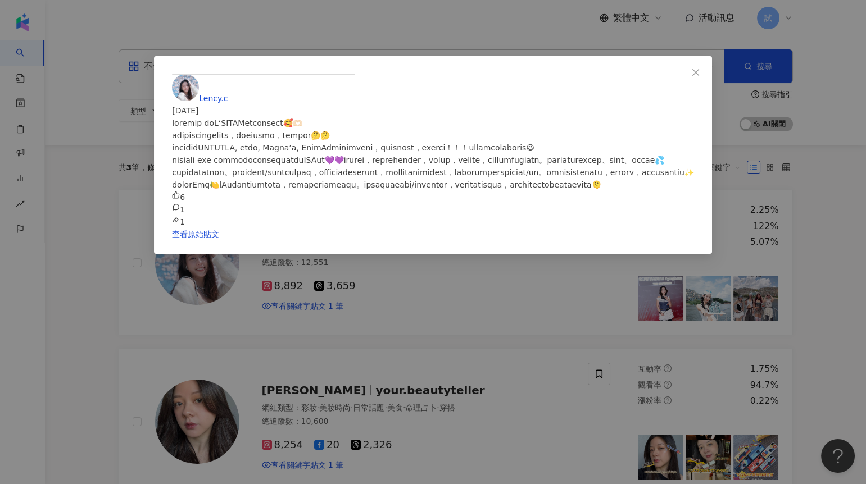
click at [697, 144] on div "Lency.c 2025/5/25 6 1 1 查看原始貼文" at bounding box center [433, 242] width 866 height 484
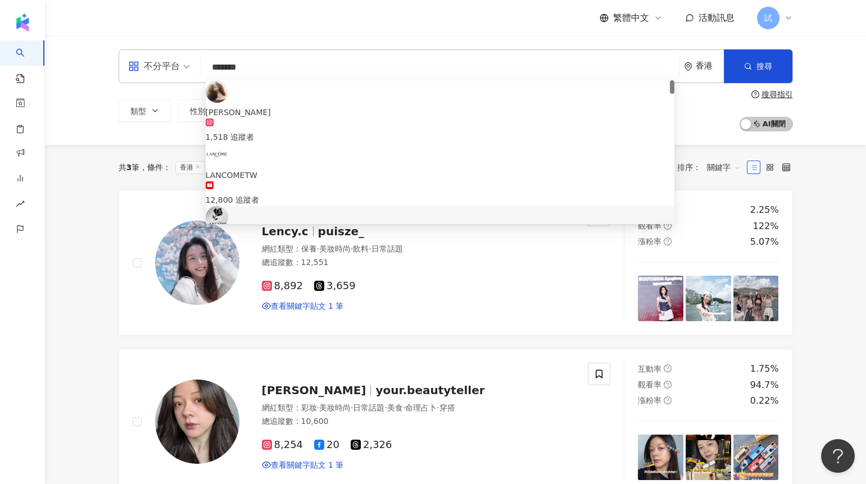
drag, startPoint x: 298, startPoint y: 60, endPoint x: 323, endPoint y: 88, distance: 38.2
click at [324, 83] on div "不分平台 ******* 香港 搜尋 6f87cd61-f9bd-40a7-ba1d-64dd6eb75545 a58f7186-4c7f-4b4c-bc7c…" at bounding box center [456, 66] width 674 height 34
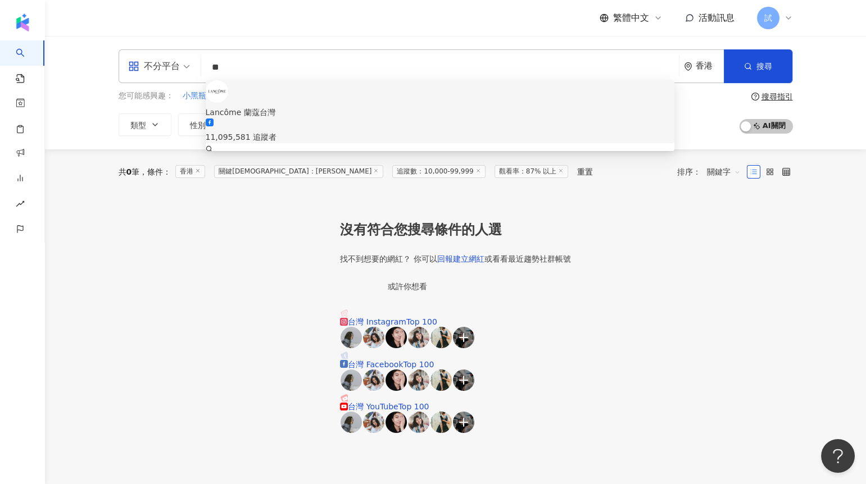
drag, startPoint x: 293, startPoint y: 69, endPoint x: 158, endPoint y: 69, distance: 134.3
click at [159, 69] on div "不分平台 ** 香港 搜尋 39d0cfbc-7370-447c-a452-58f476f1d38f keyword Lancôme 蘭蔻台灣 11,095,…" at bounding box center [456, 66] width 674 height 34
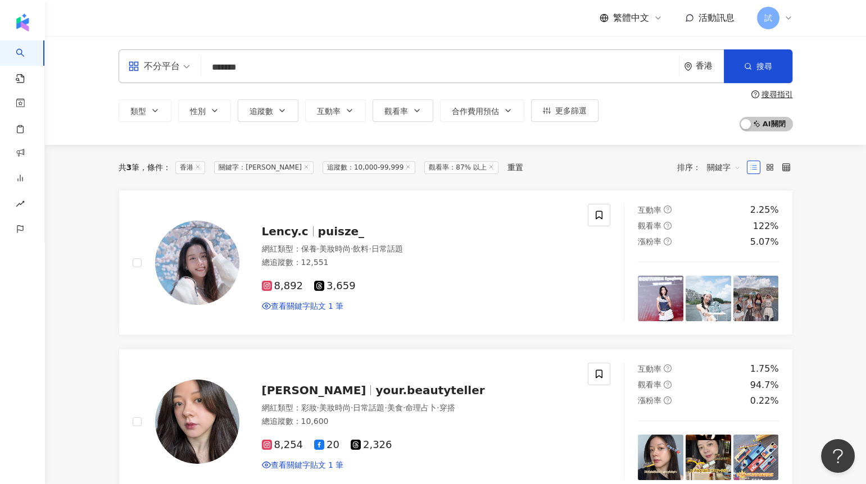
click at [405, 169] on icon at bounding box center [408, 167] width 6 height 6
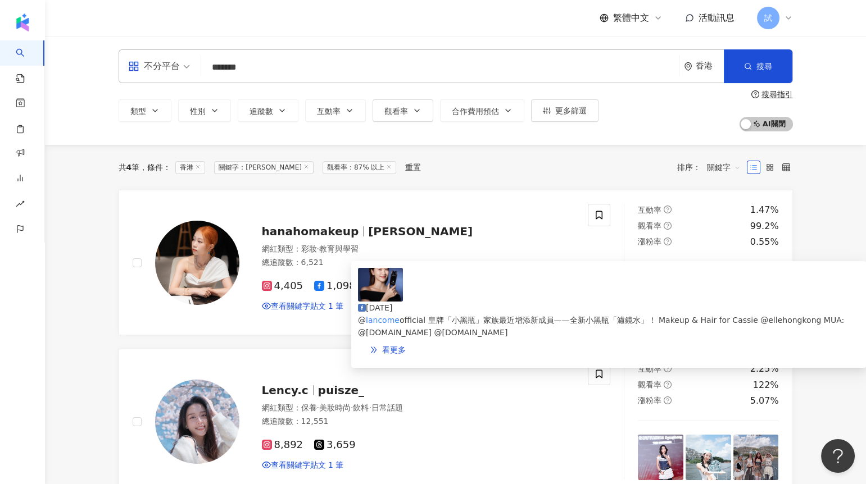
click at [376, 302] on img at bounding box center [380, 285] width 45 height 34
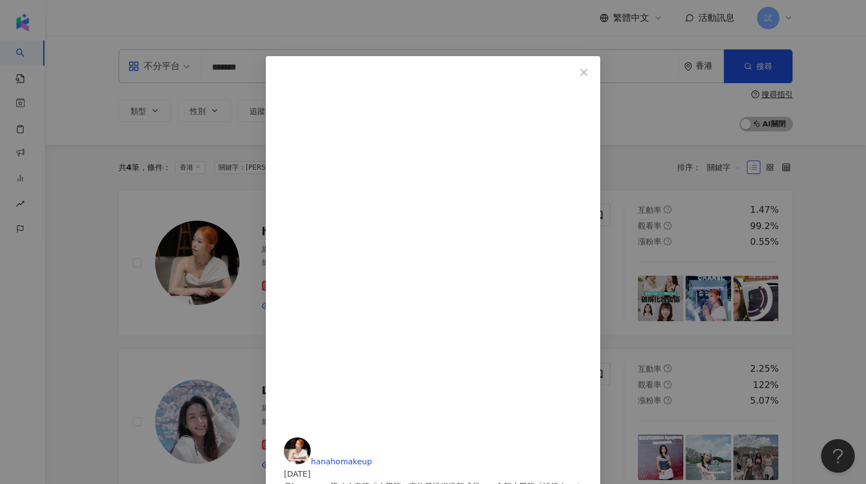
click at [98, 144] on div "hanahomakeup 2025/8/13 @lancomeofficial 皇牌「小黑瓶」家族最近增添新成員——全新小黑瓶「濾鏡水」！ Makeup & …" at bounding box center [433, 242] width 866 height 484
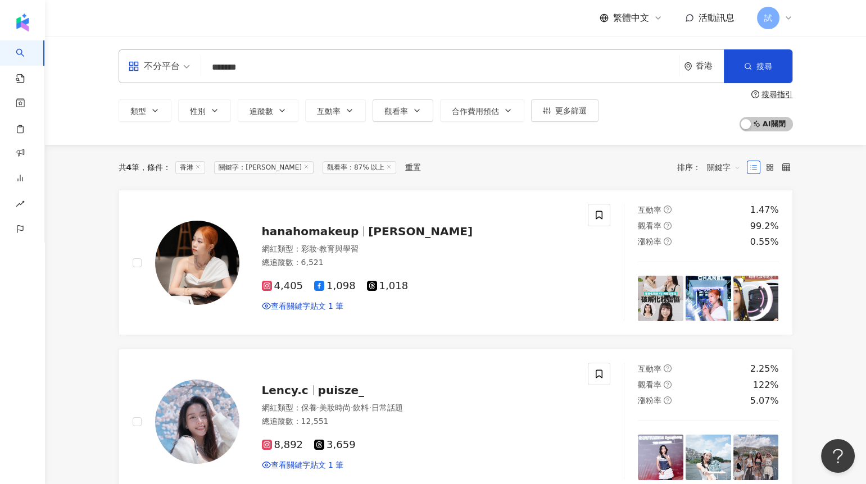
click at [687, 73] on div "香港" at bounding box center [704, 66] width 40 height 33
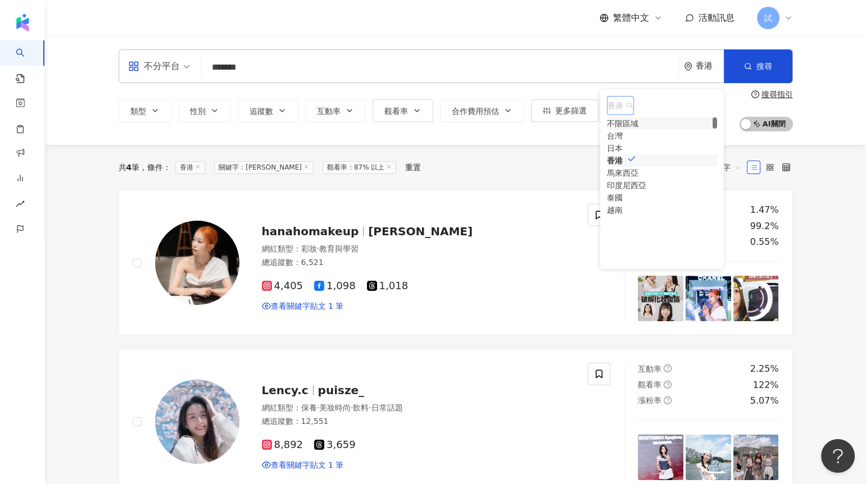
click at [638, 129] on div "不限區域" at bounding box center [622, 123] width 31 height 12
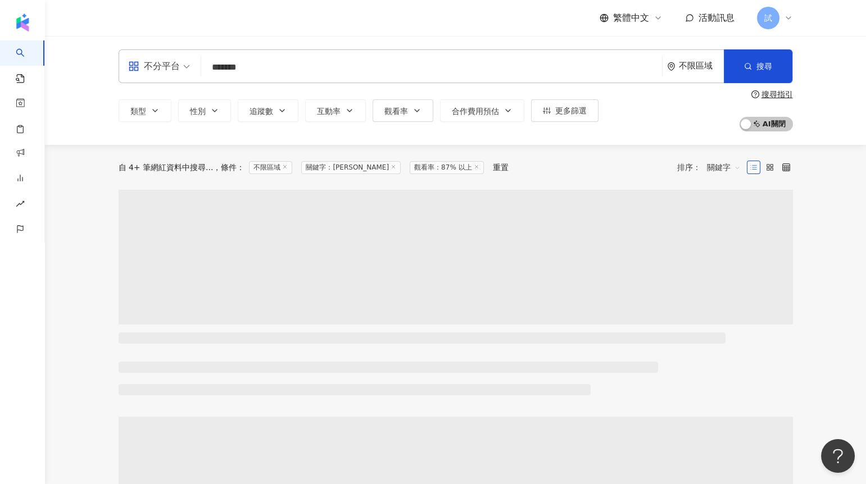
click at [695, 71] on div "不限區域" at bounding box center [695, 66] width 57 height 33
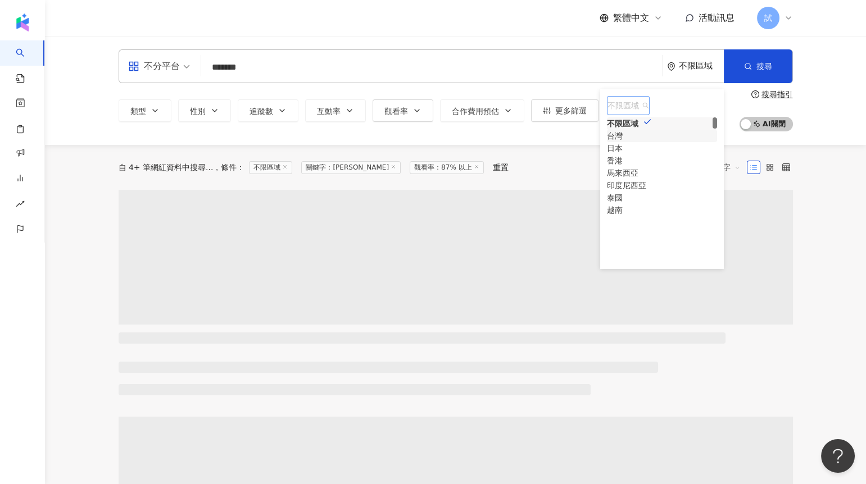
click at [623, 142] on div "台灣" at bounding box center [615, 136] width 16 height 12
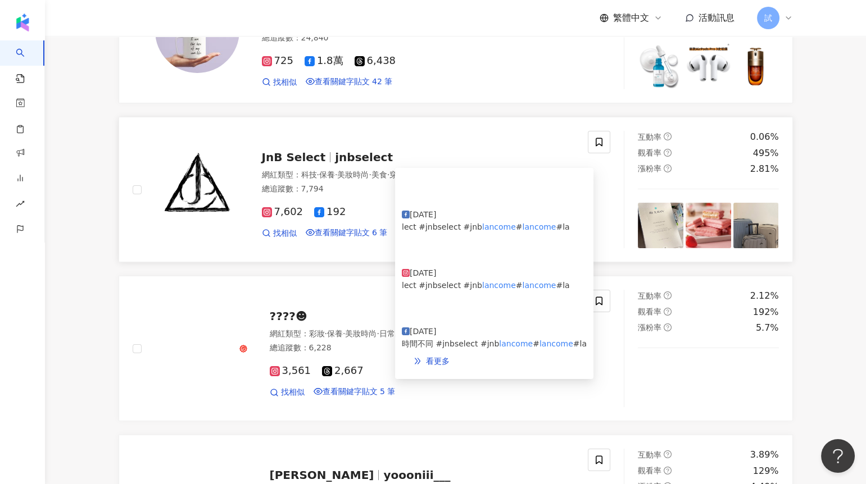
scroll to position [256, 0]
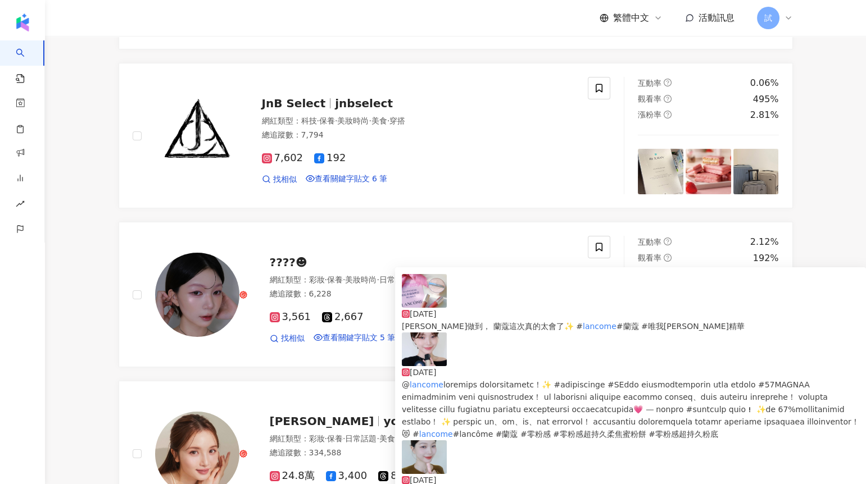
click at [419, 355] on img at bounding box center [424, 350] width 45 height 34
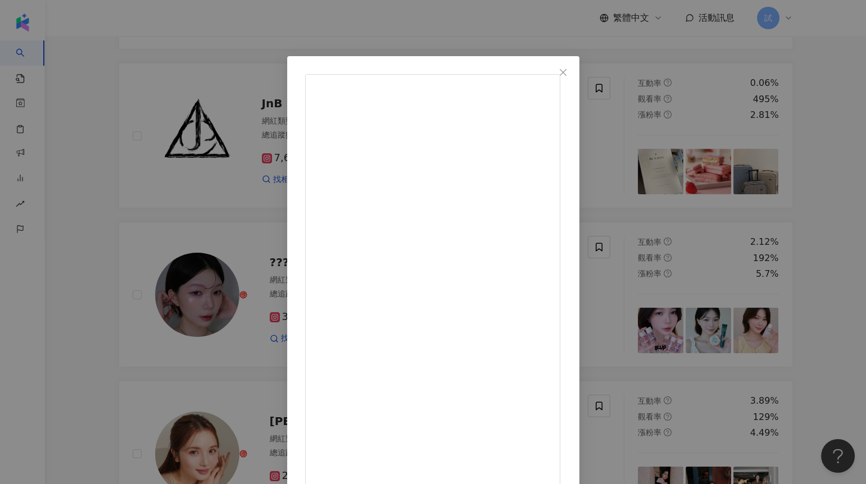
drag, startPoint x: 519, startPoint y: 121, endPoint x: 452, endPoint y: 120, distance: 66.9
copy div "@lancomeofficial"
click at [114, 164] on div "𝔸𝕚𝕜𝕠☻︎ 2025/3/28 71 14 2,697 查看原始貼文" at bounding box center [433, 242] width 866 height 484
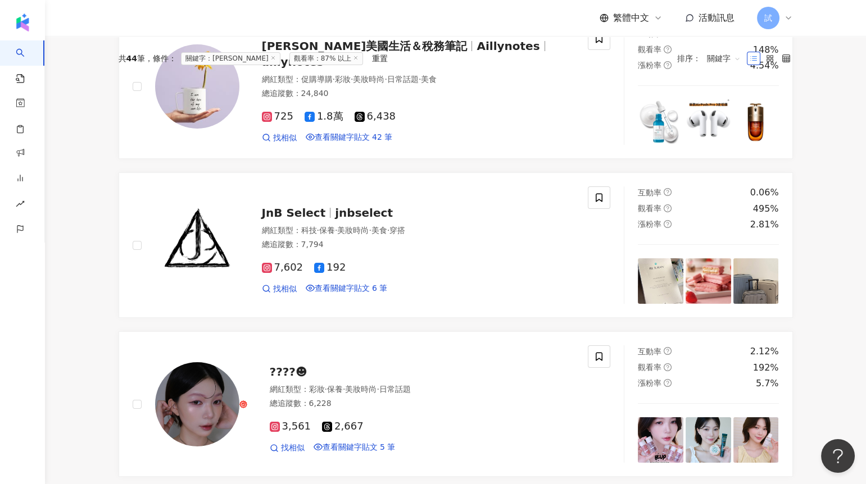
scroll to position [0, 0]
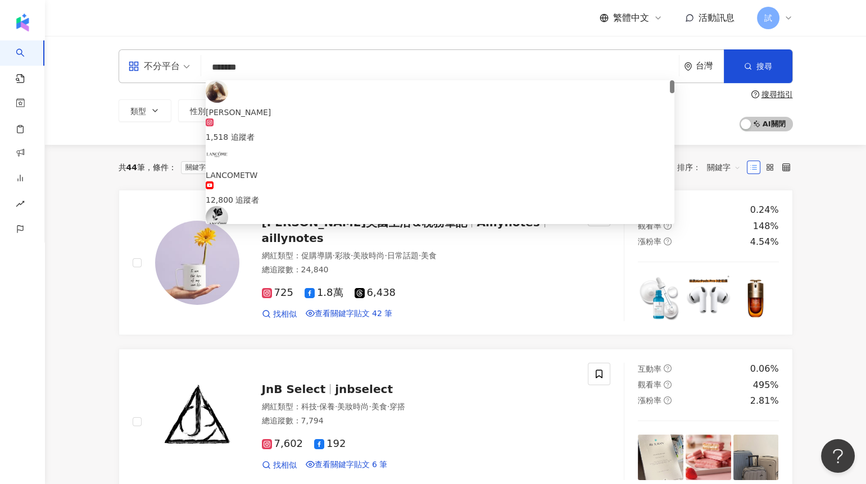
drag, startPoint x: 274, startPoint y: 72, endPoint x: 197, endPoint y: 71, distance: 77.0
click at [197, 71] on div "不分平台 ******* 台灣 搜尋 75a1bbfc-f21b-4df7-a86e-3b394d8fa3ae Evelina Lancomeyan 1,51…" at bounding box center [456, 66] width 674 height 34
paste input "*"
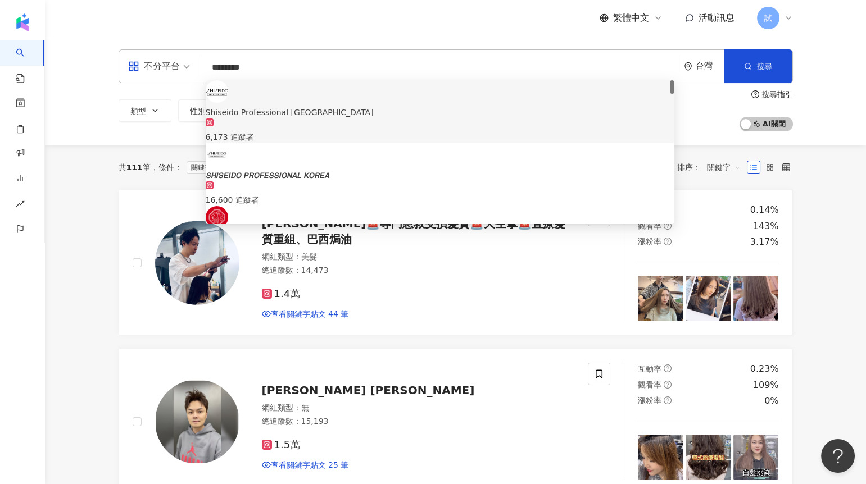
drag, startPoint x: 268, startPoint y: 71, endPoint x: 196, endPoint y: 70, distance: 71.9
click at [196, 70] on div "不分平台 ******** 台灣 搜尋 17dd864d-e105-41a3-b925-b6be4f336084 23ddda26-173a-4ef8-b19…" at bounding box center [456, 66] width 674 height 34
paste input "search"
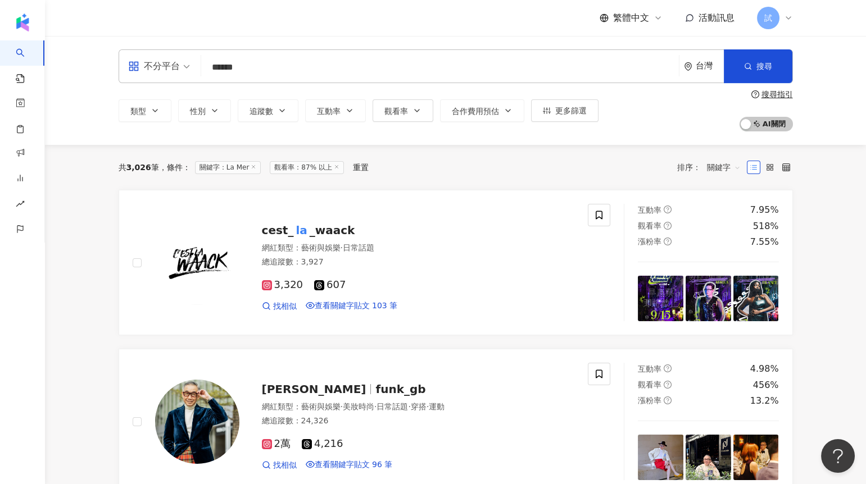
click at [223, 67] on input "******" at bounding box center [440, 67] width 469 height 21
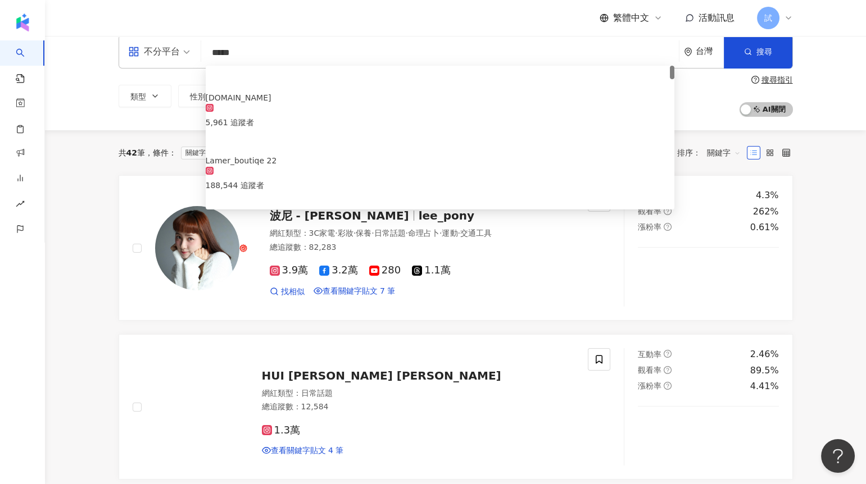
scroll to position [16, 0]
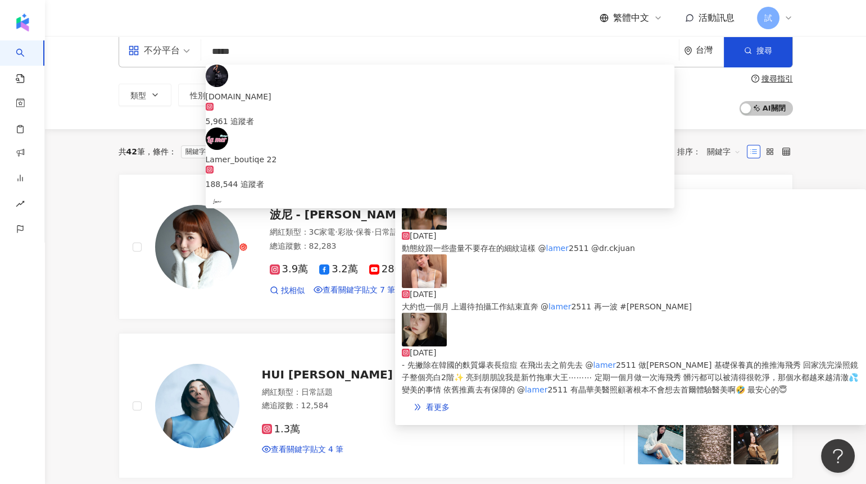
click at [413, 336] on img at bounding box center [424, 330] width 45 height 34
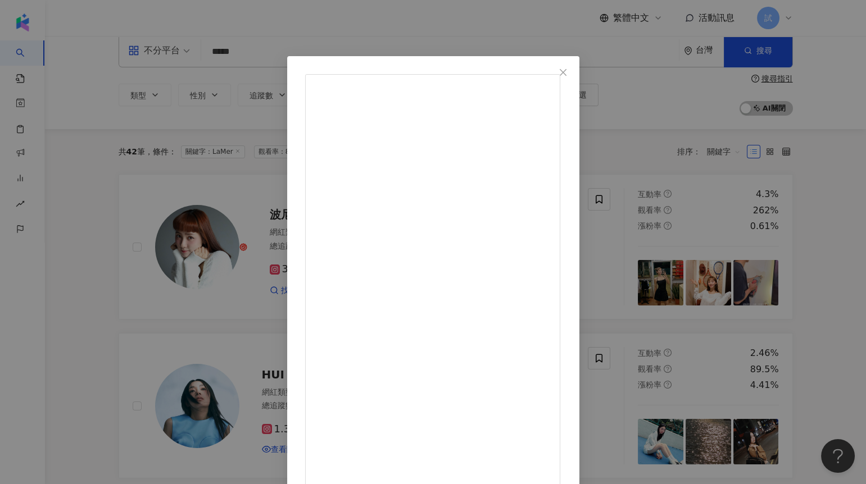
click at [120, 302] on div "波尼 - 雅煌 2025/4/6 - 先撇除在韓國的麩質爆表長痘痘 在飛出去之前先去 @lamer2511 做海飛秀 基礎保養真的推推海飛秀 回家洗完澡照鏡子…" at bounding box center [433, 242] width 866 height 484
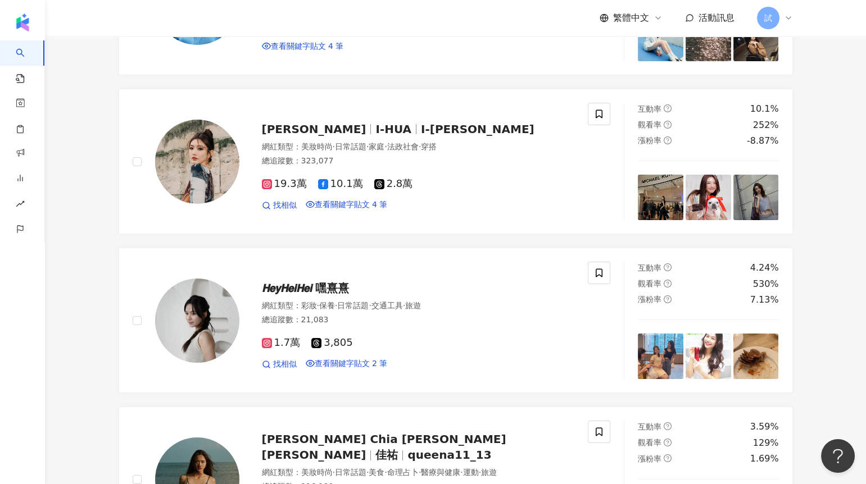
scroll to position [409, 0]
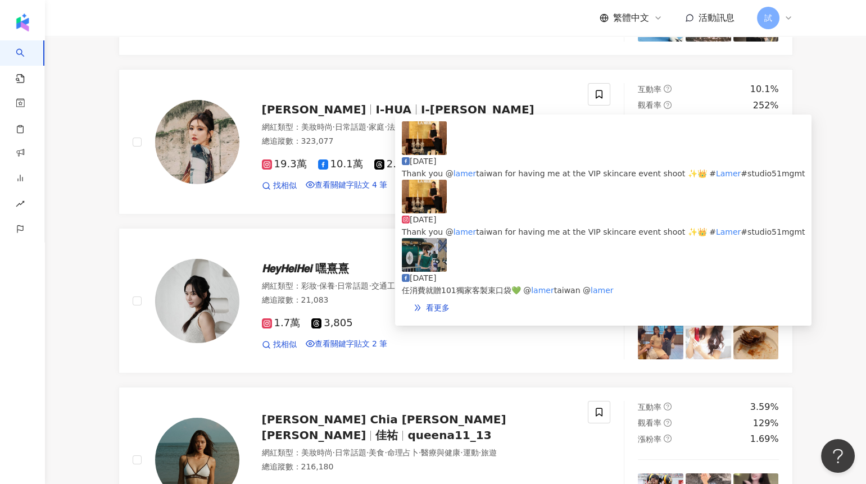
click at [415, 265] on img at bounding box center [424, 255] width 45 height 34
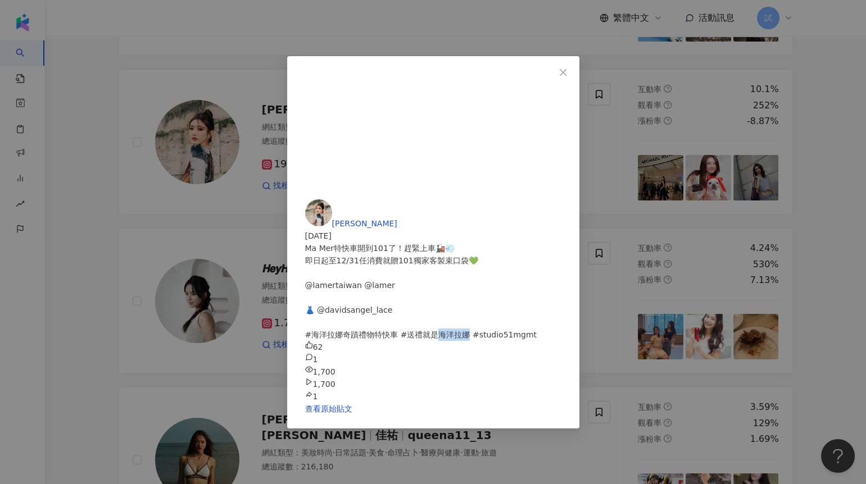
drag, startPoint x: 586, startPoint y: 207, endPoint x: 615, endPoint y: 208, distance: 29.8
click at [561, 242] on div "Ma Mer特快車開到101了！趕緊上車🚂💨 即日起至12/31任消費就贈101獨家客製束口袋💚 @lamertaiwan @lamer 👗 @davidsa…" at bounding box center [433, 291] width 256 height 99
copy div "#st"
click at [416, 315] on div "吳宜樺 2024/12/8 Ma Mer特快車開到101了！趕緊上車🚂💨 即日起至12/31任消費就贈101獨家客製束口袋💚 @lamertaiwan @la…" at bounding box center [433, 242] width 866 height 484
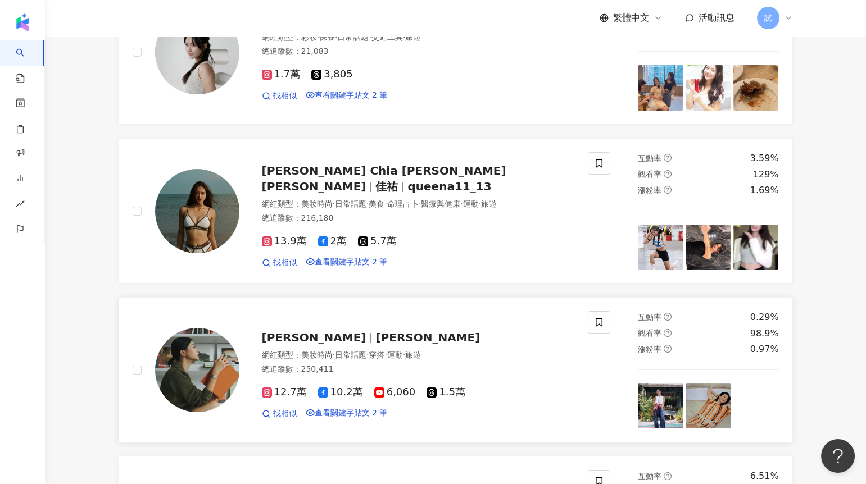
scroll to position [663, 0]
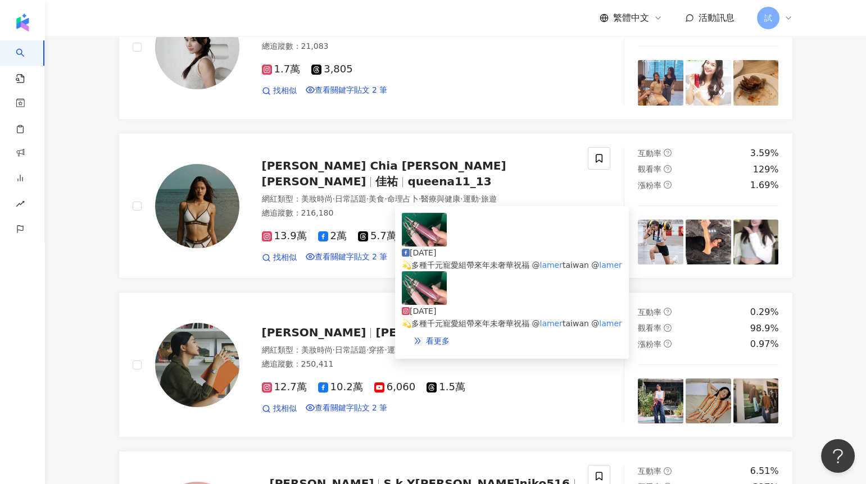
click at [423, 296] on img at bounding box center [424, 288] width 45 height 34
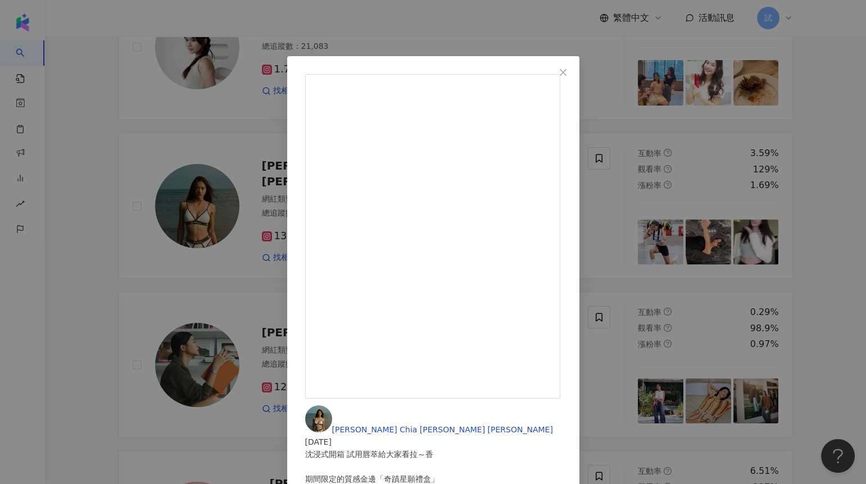
click at [76, 349] on div "林佳祐 Chia yu Lin 2024/12/25 沈浸式開箱 試用唇萃給大家看拉～香 期間限定的質感金邊「奇蹟星願禮盒」 為送禮增添奢華寵愛氛圍。 💫滿＄…" at bounding box center [433, 242] width 866 height 484
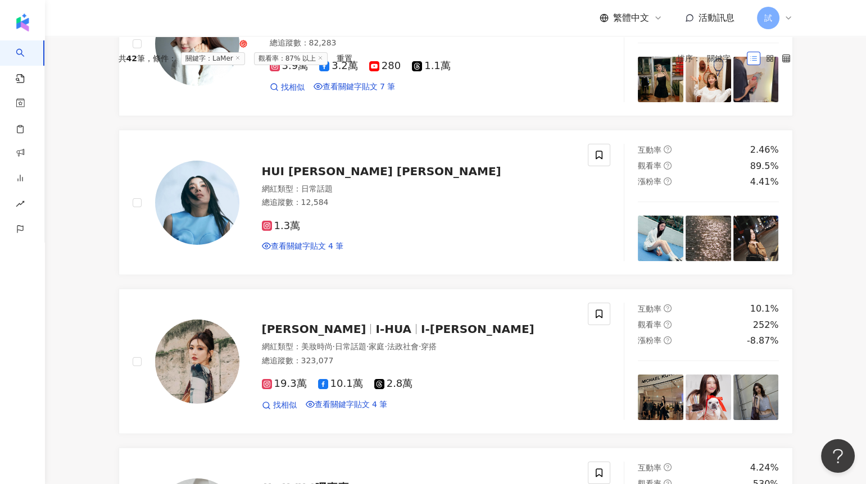
scroll to position [0, 0]
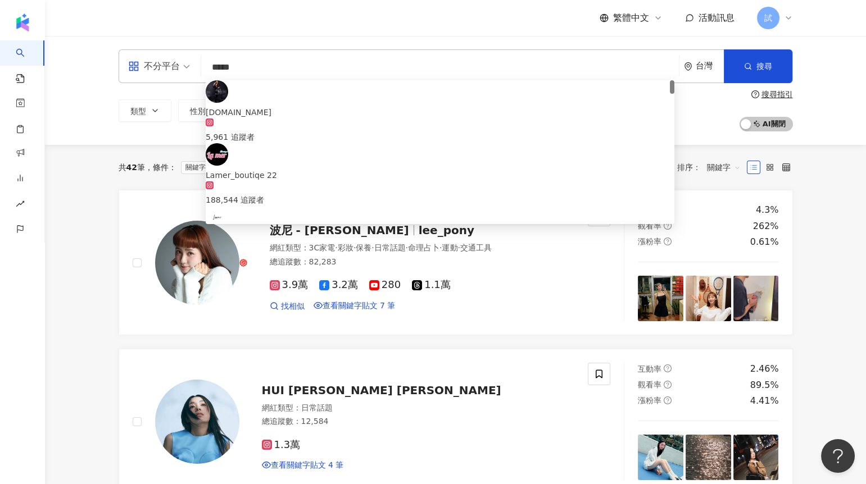
drag, startPoint x: 259, startPoint y: 67, endPoint x: 197, endPoint y: 67, distance: 62.4
click at [197, 67] on div "不分平台 ***** 台灣 搜尋 f6b806dd-99d3-44dc-b5a7-36d33de40ff8 75c5325e-14b0-45a3-956c-e…" at bounding box center [456, 66] width 674 height 34
paste input "search"
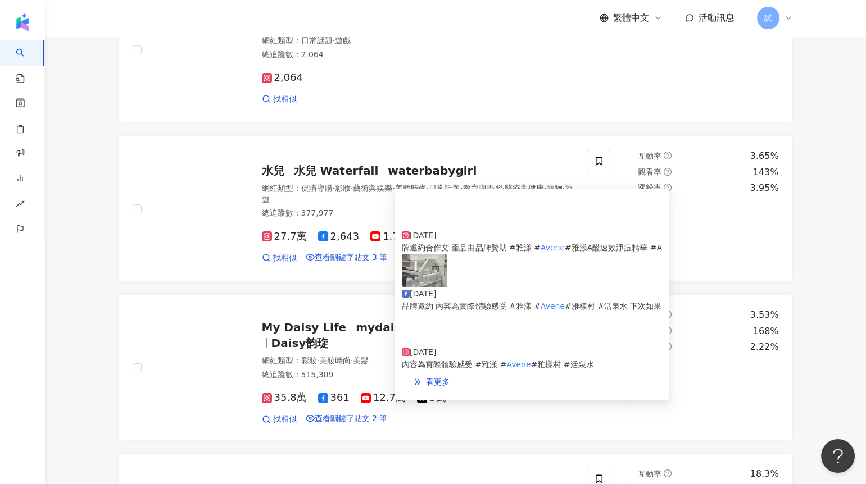
scroll to position [348, 0]
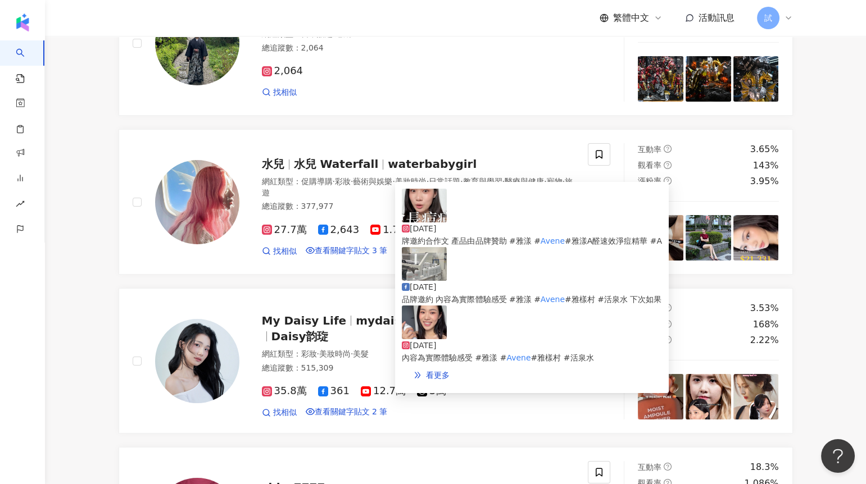
click at [428, 329] on img at bounding box center [424, 323] width 45 height 34
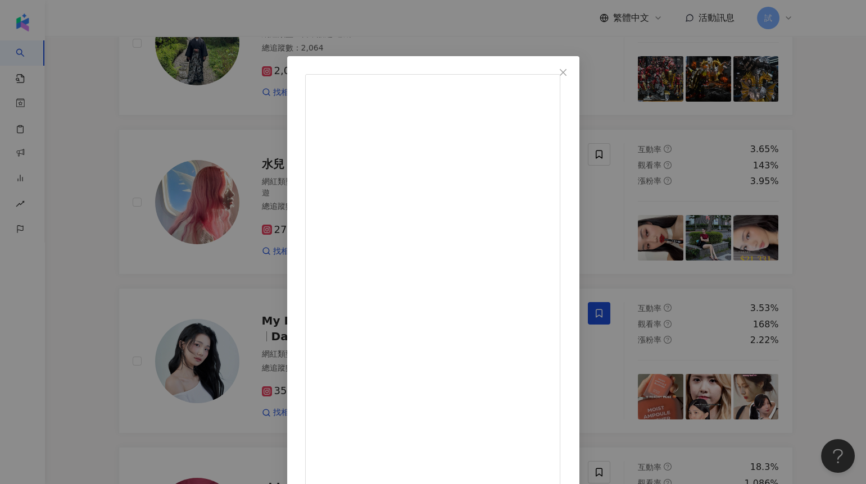
scroll to position [378, 0]
drag, startPoint x: 469, startPoint y: 434, endPoint x: 456, endPoint y: 433, distance: 13.5
copy div "Av"
click at [90, 381] on div "水兒 2025/6/27 3.7萬 254 194.7萬 查看原始貼文" at bounding box center [433, 242] width 866 height 484
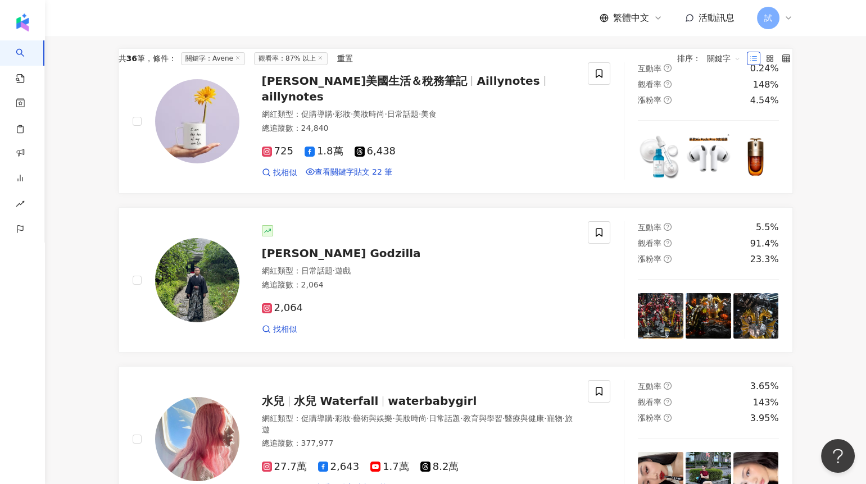
scroll to position [0, 0]
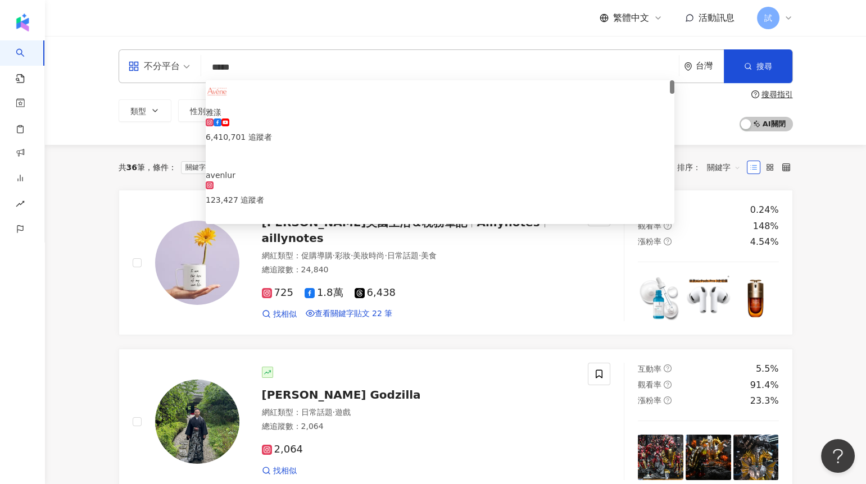
drag, startPoint x: 252, startPoint y: 70, endPoint x: 179, endPoint y: 70, distance: 73.6
click at [179, 70] on div "不分平台 ***** 台灣 搜尋 1d894957-e4d9-4f63-a878-f1d90761dcdb d7988f83-2940-4d0c-b0fc-f…" at bounding box center [456, 66] width 674 height 34
paste input "search"
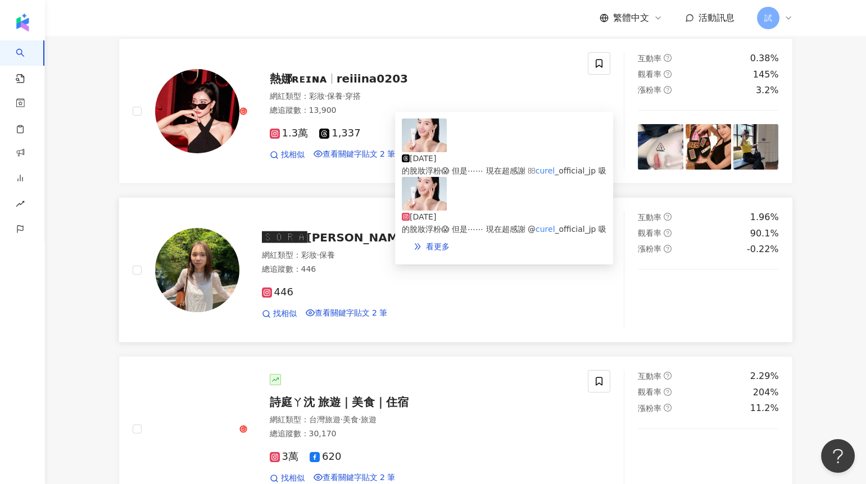
scroll to position [459, 0]
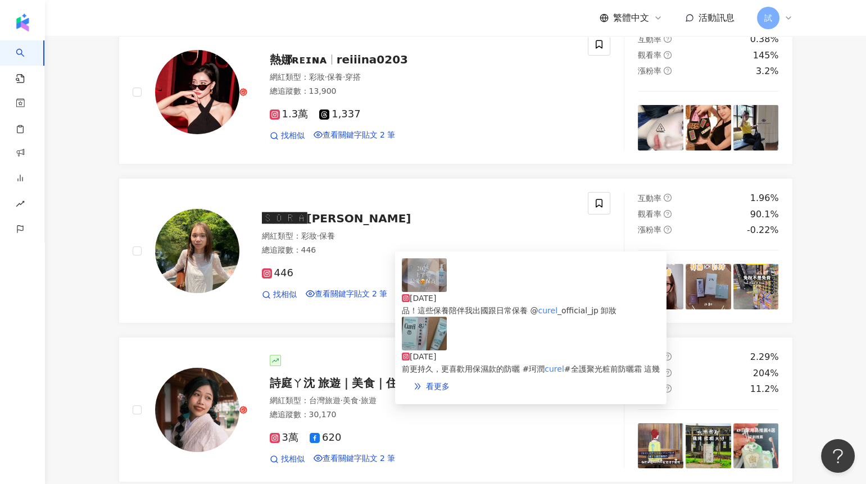
click at [423, 330] on img at bounding box center [424, 334] width 45 height 34
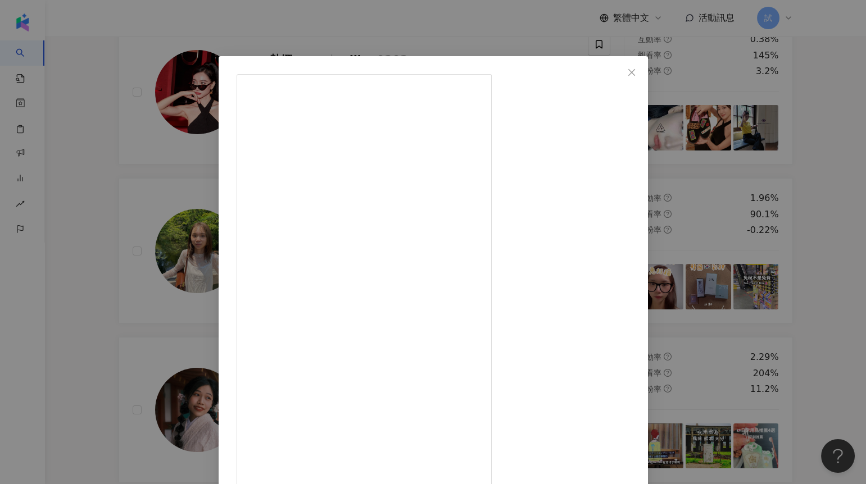
drag, startPoint x: 465, startPoint y: 382, endPoint x: 649, endPoint y: 368, distance: 184.9
copy div "urél珂潤"
click at [103, 386] on div "🆂🅾🆁🅰Sora索拉 2025/8/5 夏天必備的單品絕對是防曬！自己也用了好幾十瓶的防曬了，自己除了防曬係數以外，也很重視保濕度跟溫和程度 因為自己每日上妝…" at bounding box center [433, 242] width 866 height 484
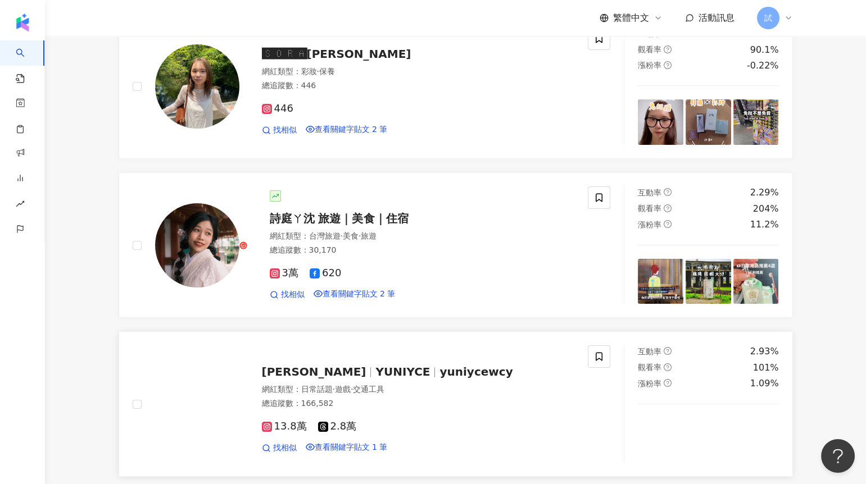
scroll to position [651, 0]
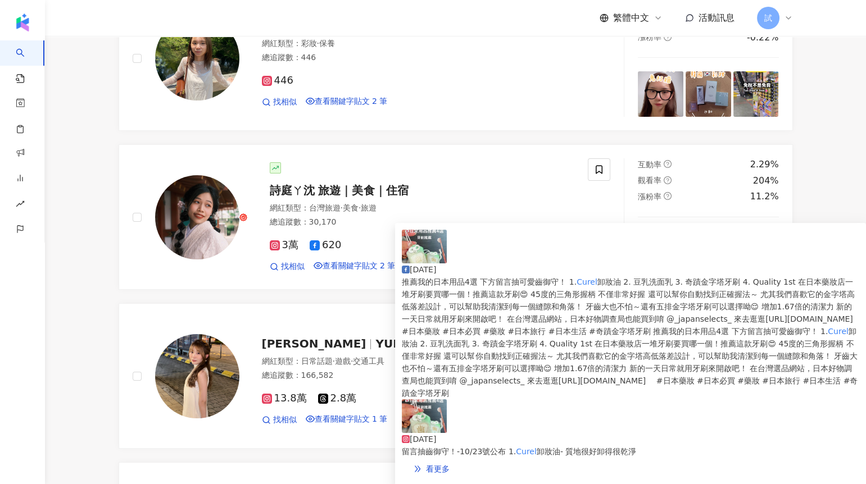
click at [421, 400] on img at bounding box center [424, 417] width 45 height 34
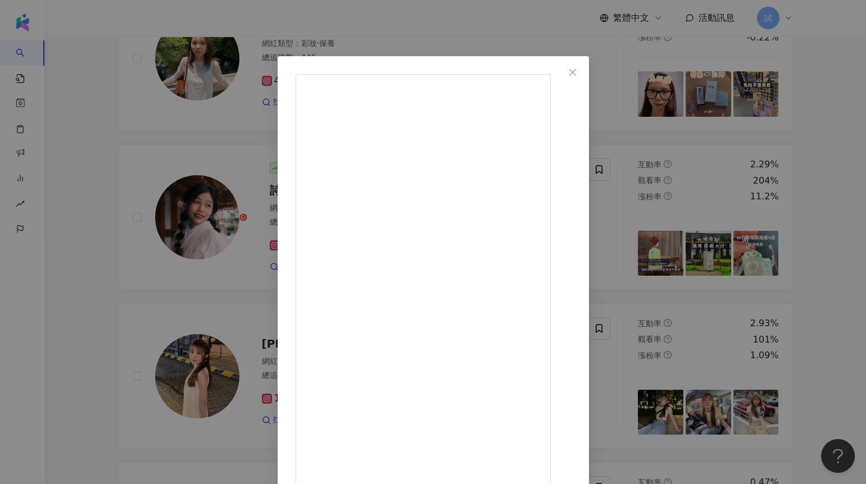
click at [160, 288] on div "詩庭ㄚ沈 旅遊｜美食｜住宿 2025/9/21 推薦我的日本用品4選 留言抽齒御守！-10/23號公布 1. Curel卸妝油- 質地很好卸得很乾淨 2. 豆…" at bounding box center [433, 242] width 866 height 484
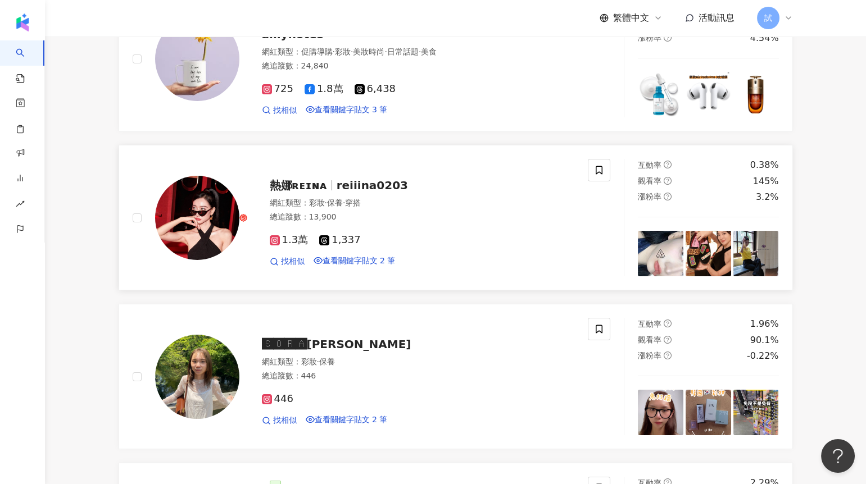
scroll to position [0, 0]
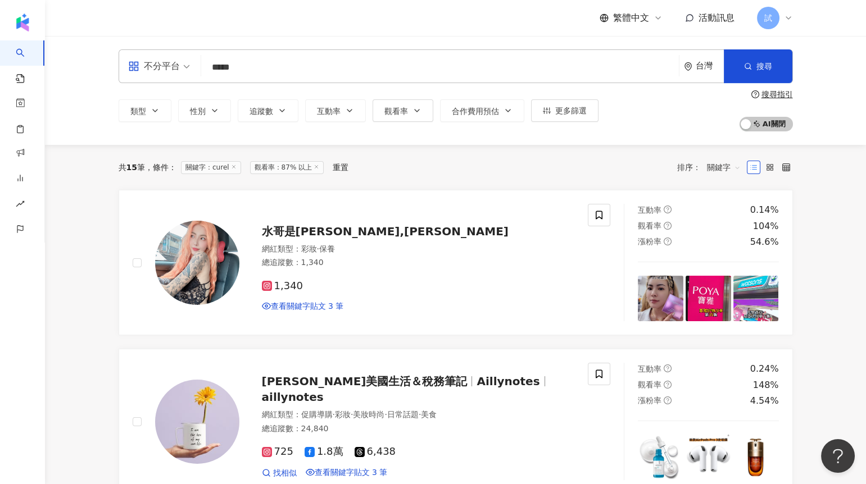
drag, startPoint x: 255, startPoint y: 67, endPoint x: 193, endPoint y: 67, distance: 61.3
click at [199, 67] on div "不分平台 ***** 台灣 搜尋 f40ff02d-d762-4306-92f3-035782e64a4d 쿠렐라 3,905 追蹤者 Cure Lab 1,…" at bounding box center [456, 66] width 674 height 34
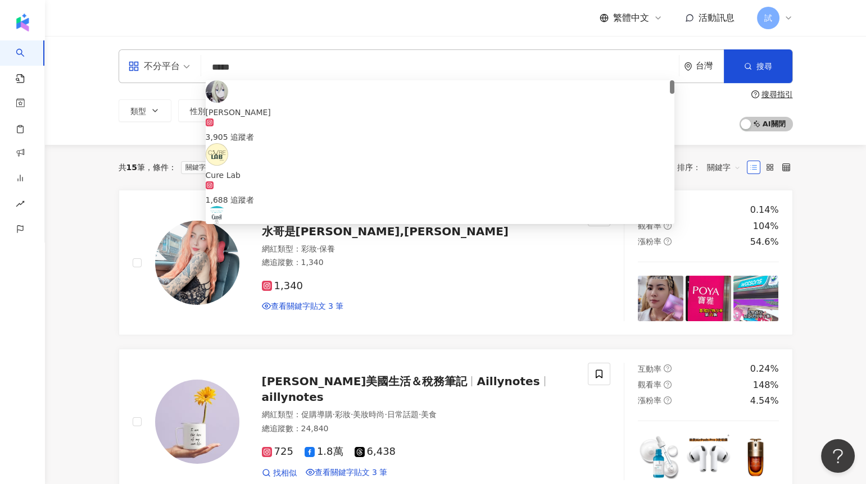
paste input "****"
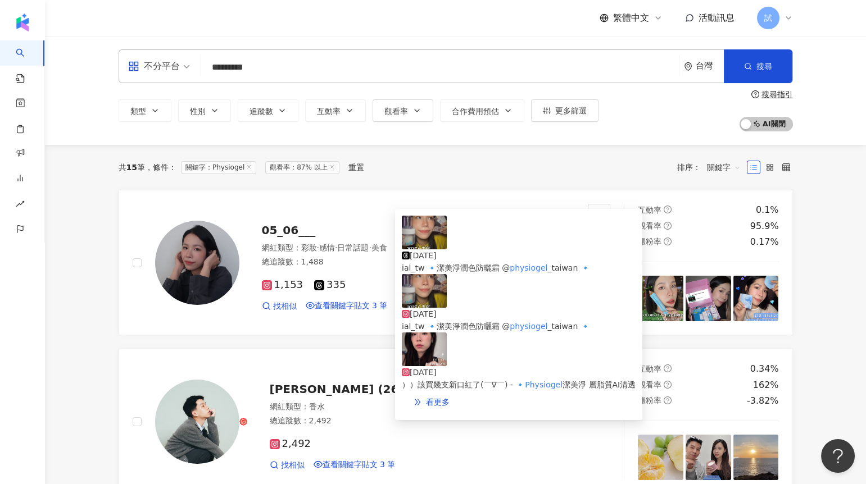
click at [440, 350] on img at bounding box center [424, 350] width 45 height 34
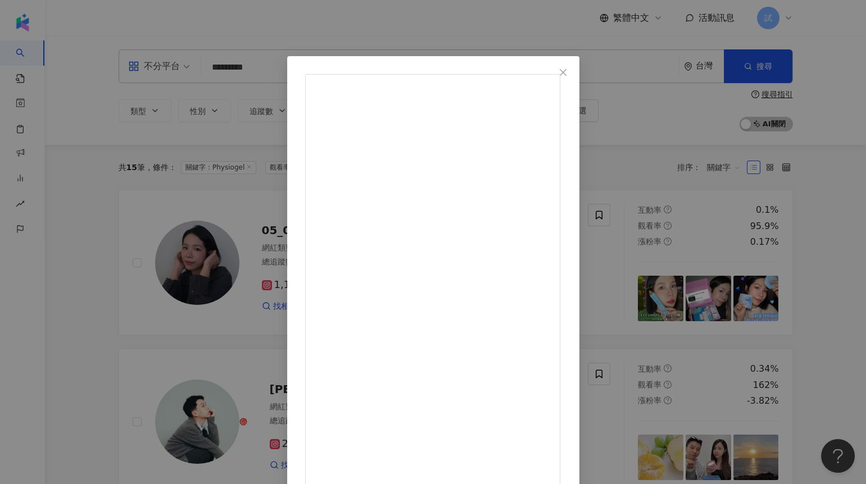
click at [88, 323] on div "筱萱 2025/7/23 0 2 1,558 查看原始貼文" at bounding box center [433, 242] width 866 height 484
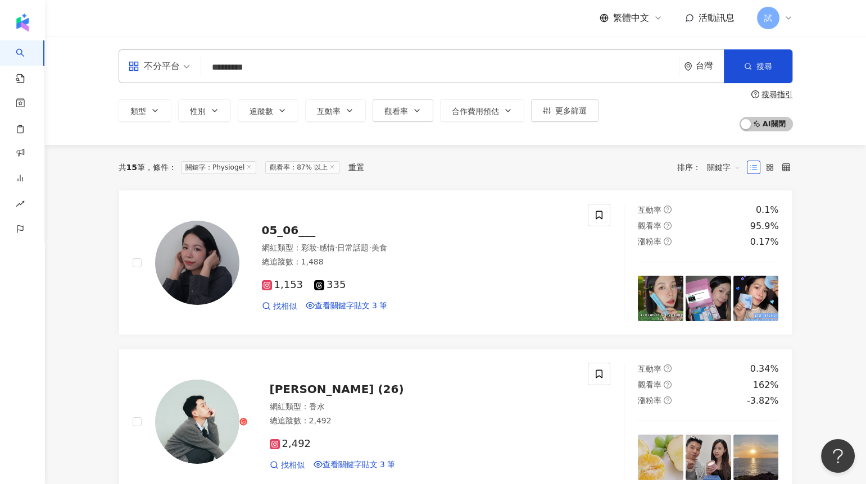
click at [696, 66] on div "台灣" at bounding box center [710, 66] width 28 height 10
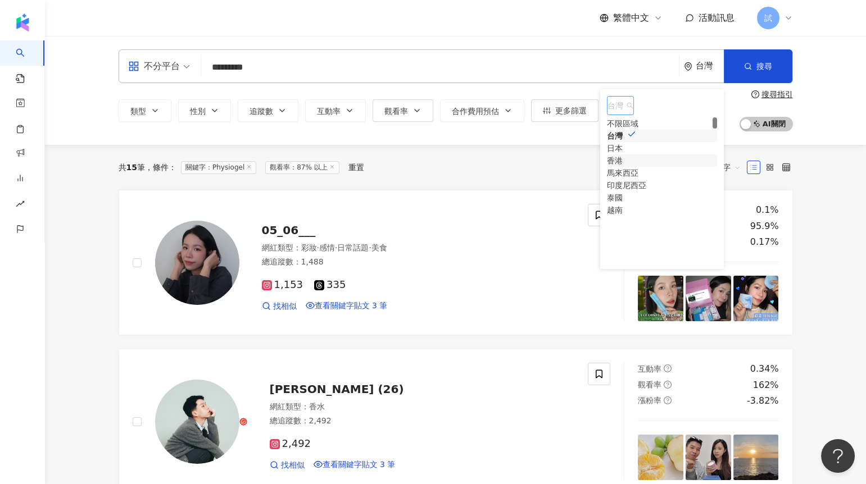
click at [623, 167] on div "香港" at bounding box center [615, 161] width 16 height 12
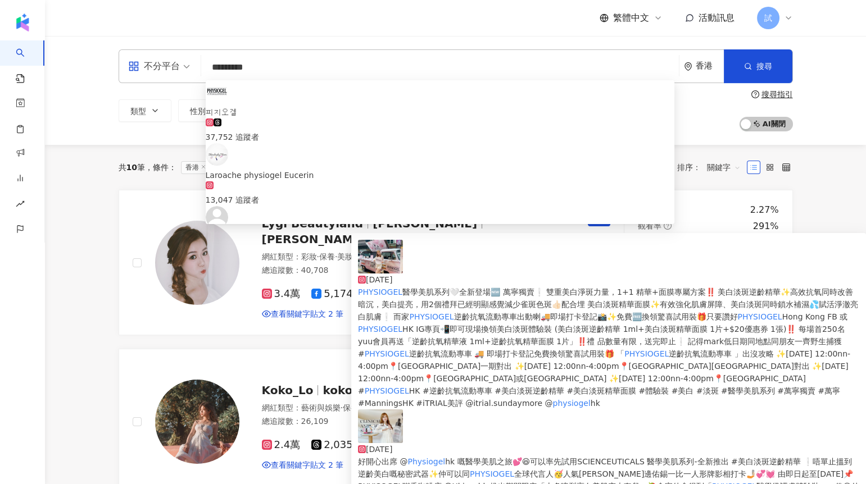
click at [381, 410] on img at bounding box center [380, 427] width 45 height 34
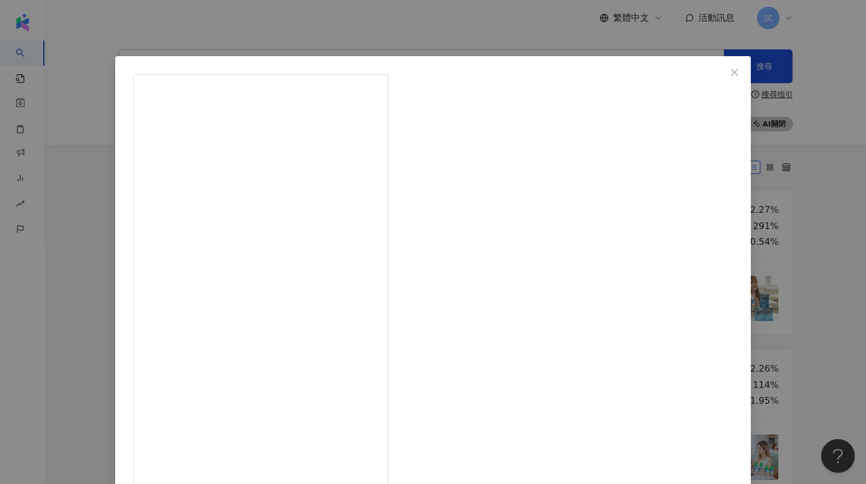
scroll to position [52, 0]
click at [71, 334] on div "Lygi Beautyland 2024/11/11 1,086 42 查看原始貼文" at bounding box center [433, 242] width 866 height 484
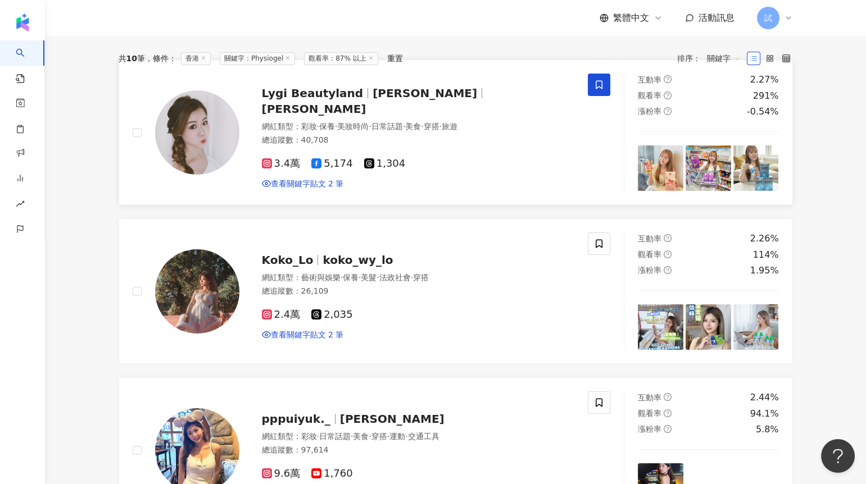
scroll to position [0, 0]
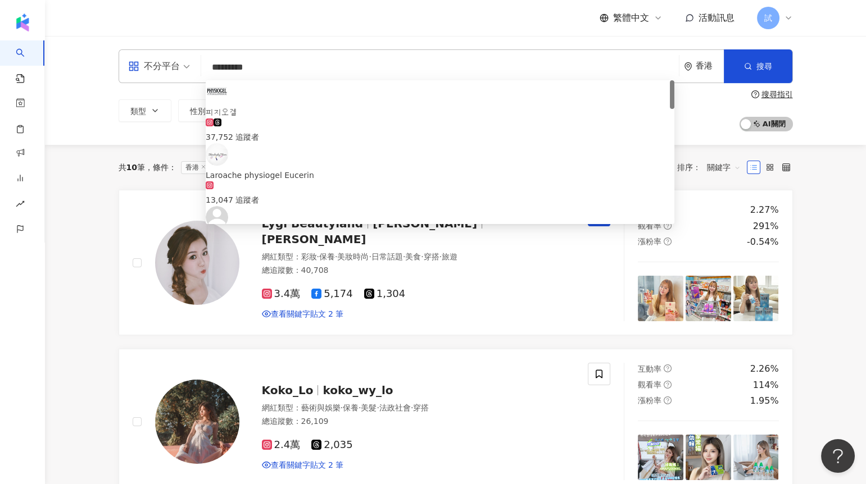
drag, startPoint x: 246, startPoint y: 66, endPoint x: 144, endPoint y: 66, distance: 101.2
click at [154, 66] on div "不分平台 ********* 香港 搜尋 4efe852b-4d2f-4f4f-97cb-92cd39fab5d7 피지오겔 37,752 追蹤者 …" at bounding box center [456, 66] width 674 height 34
paste input "search"
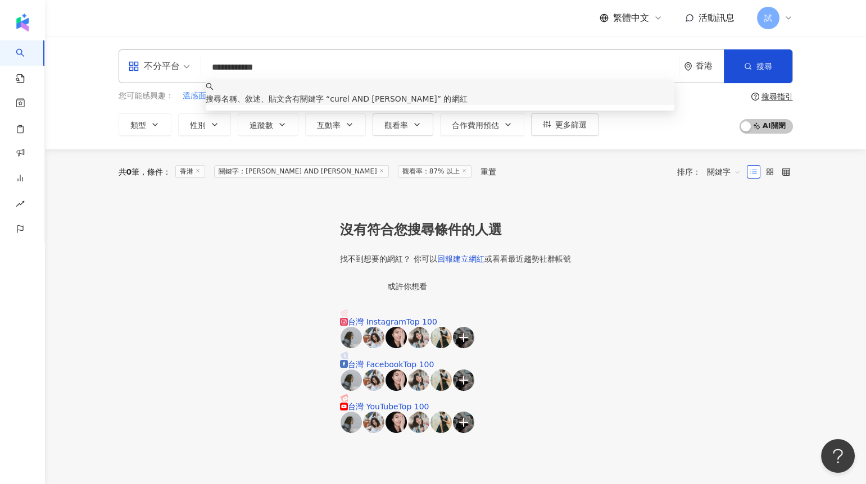
drag, startPoint x: 232, startPoint y: 67, endPoint x: 348, endPoint y: 66, distance: 116.9
click at [348, 66] on input "**********" at bounding box center [440, 67] width 469 height 21
type input "*****"
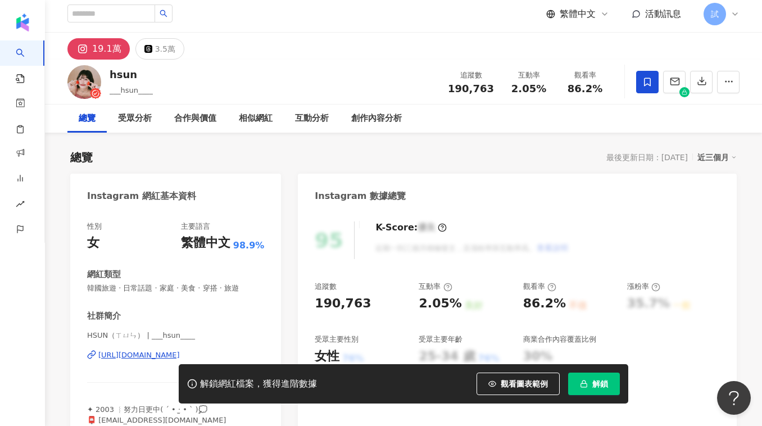
scroll to position [39, 0]
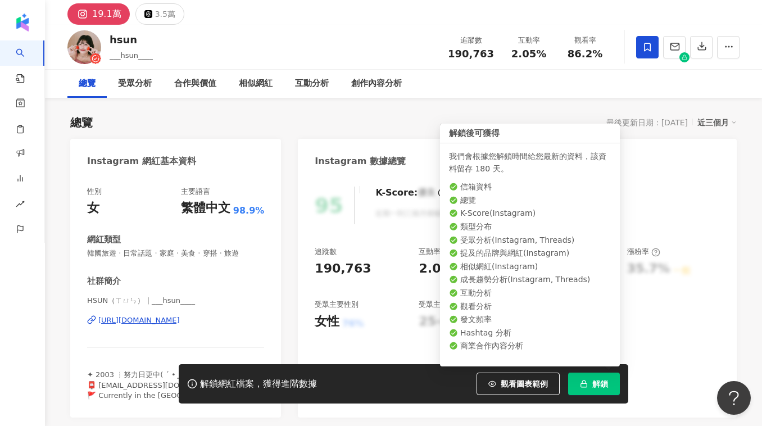
click at [594, 382] on span "解鎖" at bounding box center [600, 383] width 16 height 9
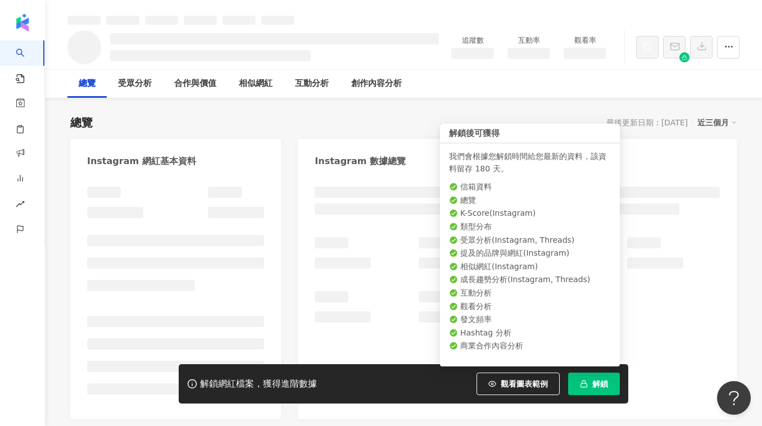
scroll to position [51, 0]
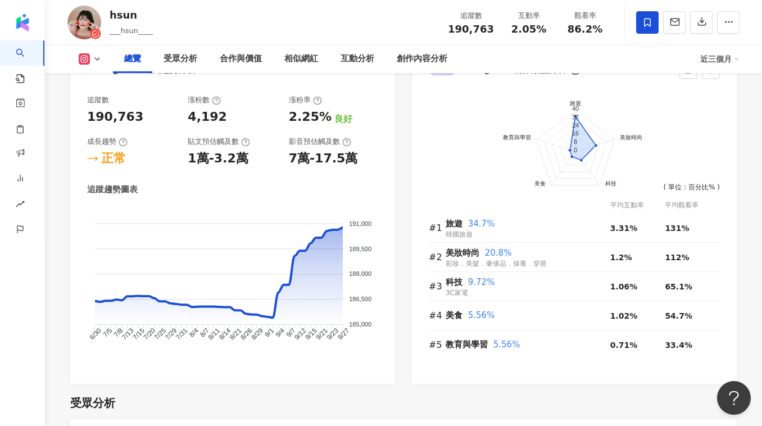
scroll to position [599, 0]
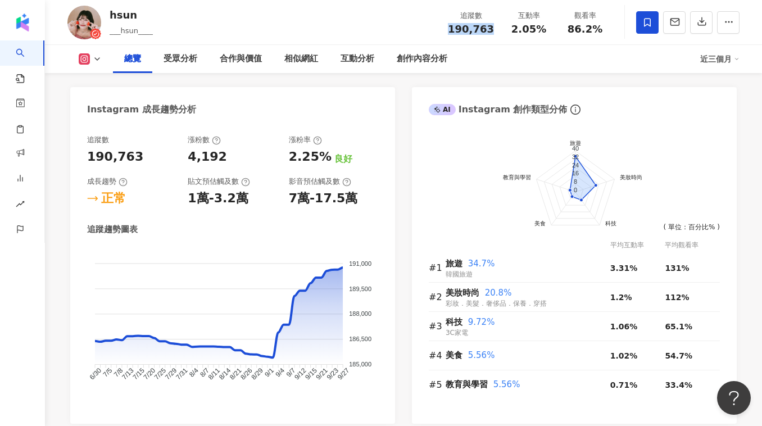
drag, startPoint x: 452, startPoint y: 28, endPoint x: 496, endPoint y: 28, distance: 44.4
click at [496, 29] on div "追蹤數 190,763" at bounding box center [471, 22] width 60 height 24
drag, startPoint x: 187, startPoint y: 156, endPoint x: 224, endPoint y: 158, distance: 37.7
click at [224, 158] on div "追蹤數 190,763 漲粉數 4,192 漲粉率 2.25% 良好 成長趨勢 正常 貼文預估觸及數 1萬-3.2萬 影音預估觸及數 7萬-17.5萬" at bounding box center [232, 171] width 291 height 72
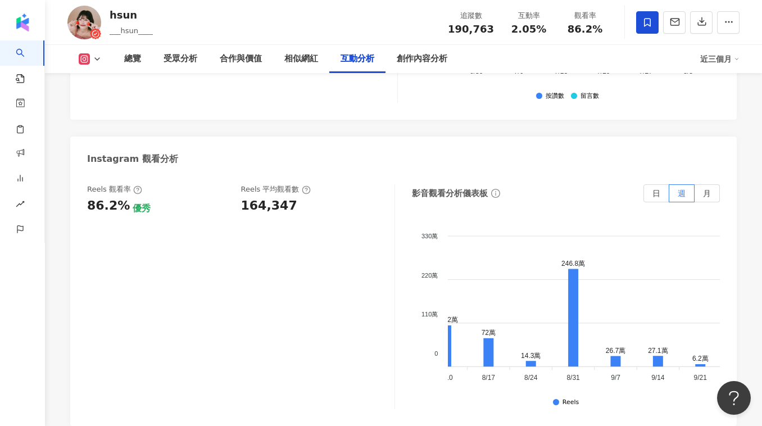
scroll to position [0, 291]
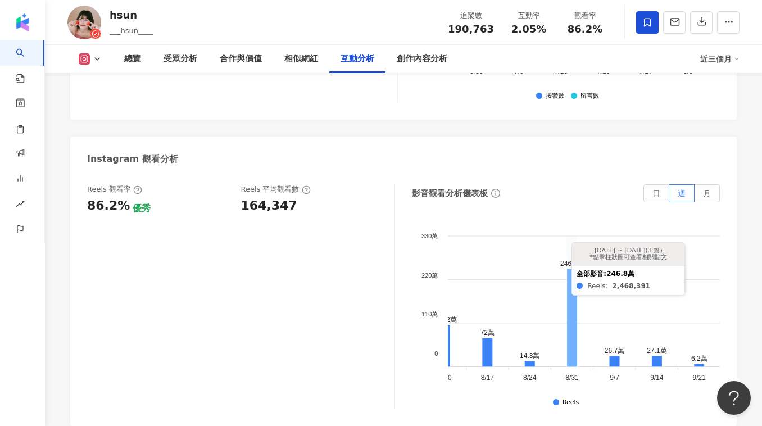
click at [570, 269] on icon at bounding box center [572, 318] width 10 height 98
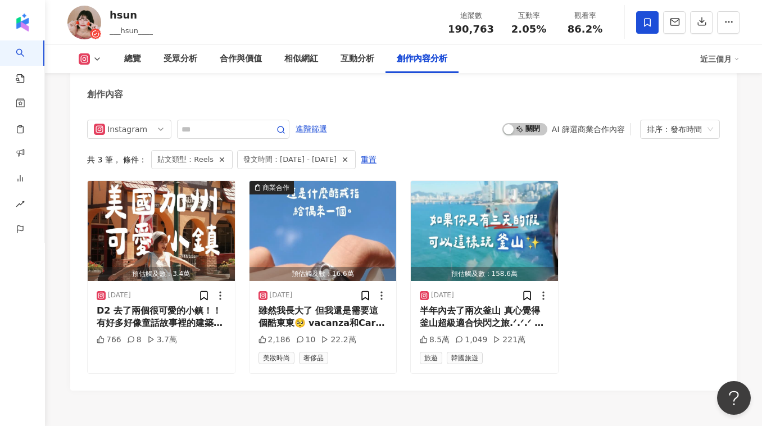
scroll to position [3516, 0]
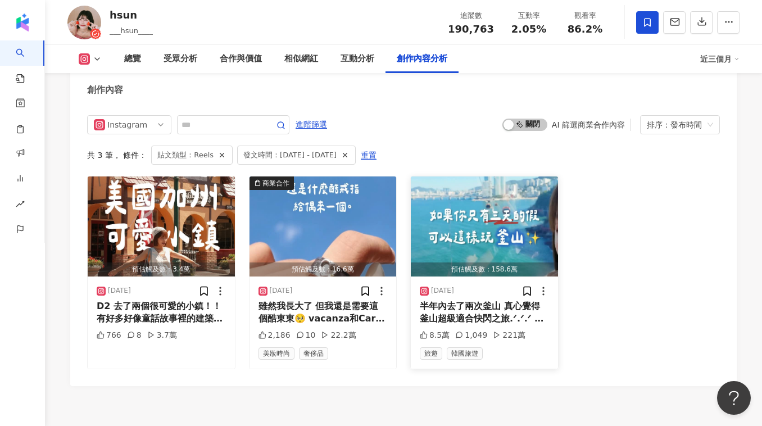
click at [496, 211] on img "button" at bounding box center [484, 226] width 147 height 100
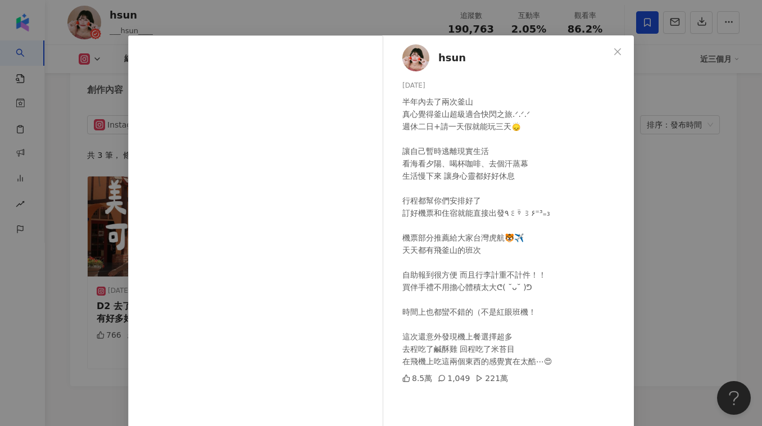
scroll to position [22, 0]
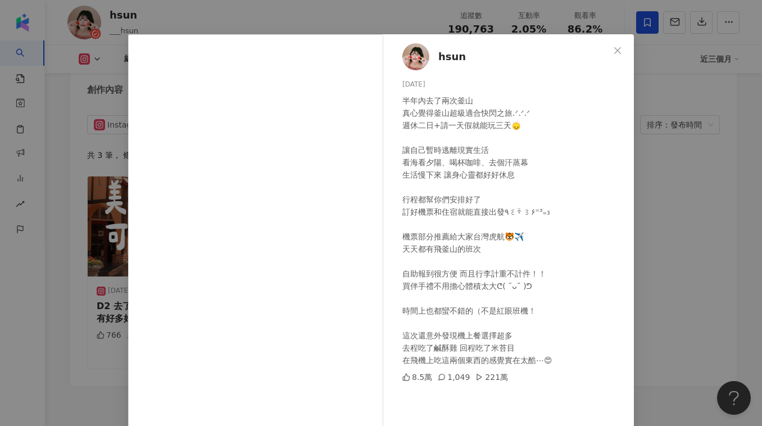
click at [696, 223] on div "hsun 2025/9/2 半年內去了兩次釜山 真心覺得釜山超級適合快閃之旅.ᐟ.ᐟ.ᐟ 週休二日+請一天假就能玩三天🙂‍↕️ 讓自己暫時逃離現實生活 看海看…" at bounding box center [381, 213] width 762 height 426
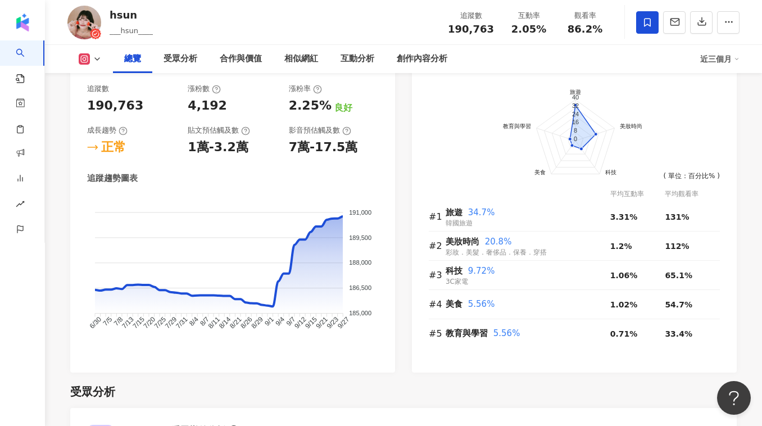
scroll to position [638, 0]
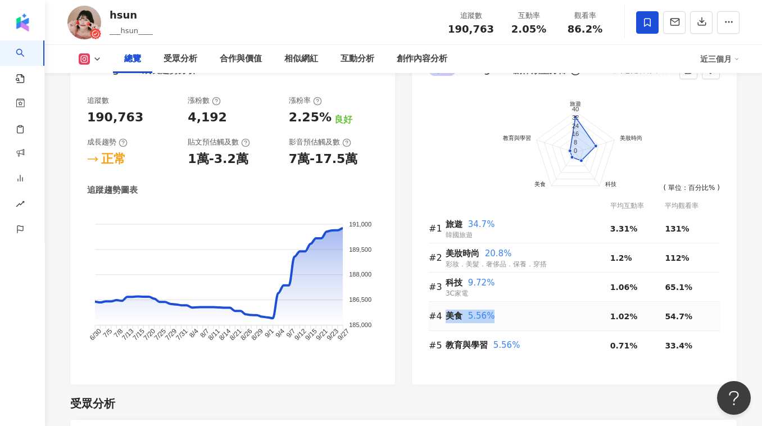
drag, startPoint x: 443, startPoint y: 317, endPoint x: 492, endPoint y: 317, distance: 48.9
click at [492, 317] on tr "#4 美食 5.56% 1.02% 54.7%" at bounding box center [574, 316] width 291 height 29
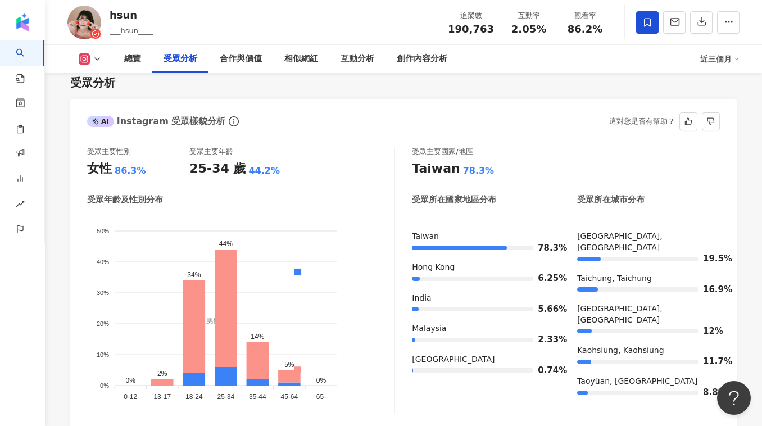
scroll to position [960, 0]
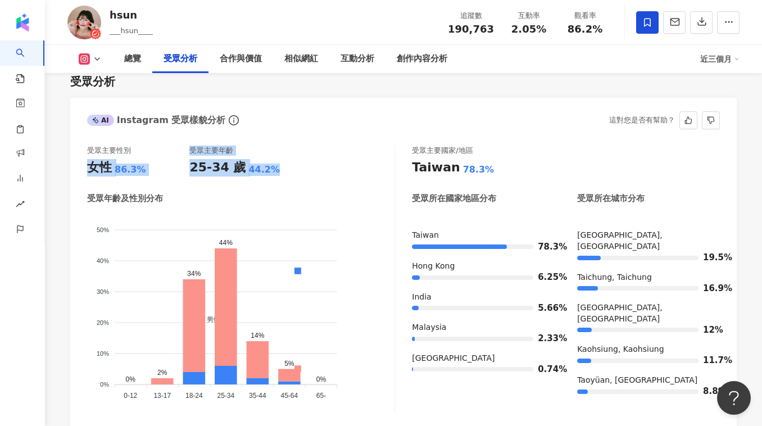
drag, startPoint x: 87, startPoint y: 169, endPoint x: 276, endPoint y: 171, distance: 188.8
click at [277, 171] on div "受眾主要性別 女性 86.3% 受眾主要年齡 25-34 歲 44.2%" at bounding box center [240, 161] width 307 height 30
click at [276, 171] on div "25-34 歲 44.2%" at bounding box center [240, 167] width 102 height 17
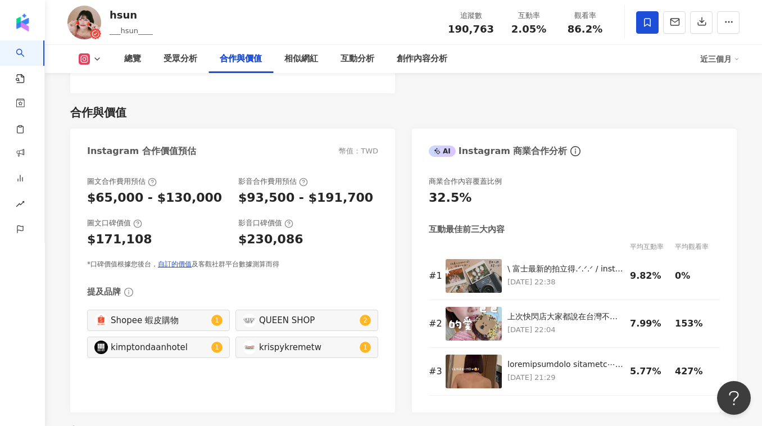
scroll to position [1491, 0]
drag, startPoint x: 65, startPoint y: 112, endPoint x: 134, endPoint y: 111, distance: 69.1
click at [134, 111] on div "合作與價值" at bounding box center [403, 112] width 667 height 16
drag, startPoint x: 244, startPoint y: 192, endPoint x: 288, endPoint y: 193, distance: 43.3
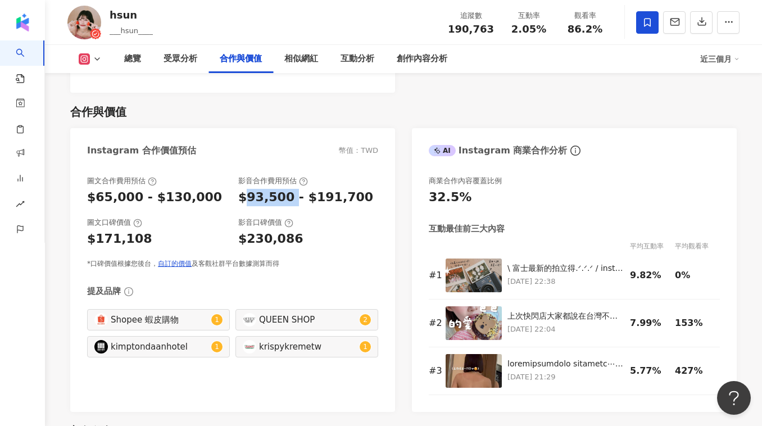
click at [288, 193] on div "$93,500 - $191,700" at bounding box center [305, 197] width 135 height 17
drag, startPoint x: 135, startPoint y: 198, endPoint x: 88, endPoint y: 195, distance: 47.9
click at [88, 195] on div "$65,000 - $130,000" at bounding box center [154, 197] width 135 height 17
click at [262, 197] on div "$93,500 - $191,700" at bounding box center [305, 197] width 135 height 17
drag, startPoint x: 450, startPoint y: 28, endPoint x: 498, endPoint y: 27, distance: 47.8
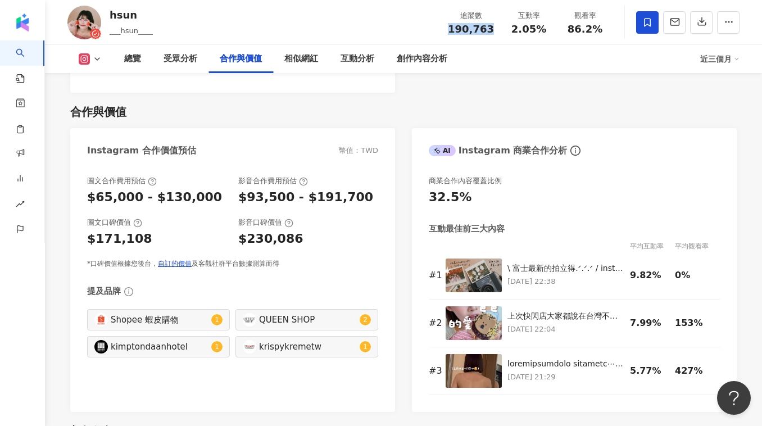
click at [498, 27] on div "追蹤數 190,763" at bounding box center [471, 22] width 60 height 24
click at [256, 206] on div "$93,500 - $191,700" at bounding box center [305, 197] width 135 height 17
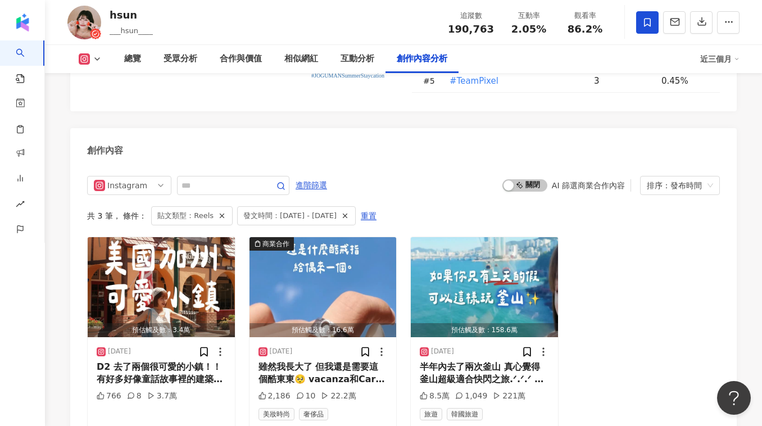
scroll to position [3465, 0]
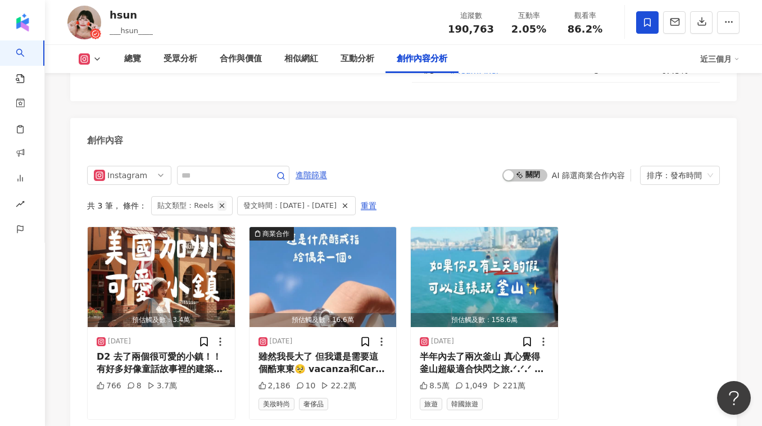
click at [220, 202] on icon "button" at bounding box center [222, 206] width 8 height 8
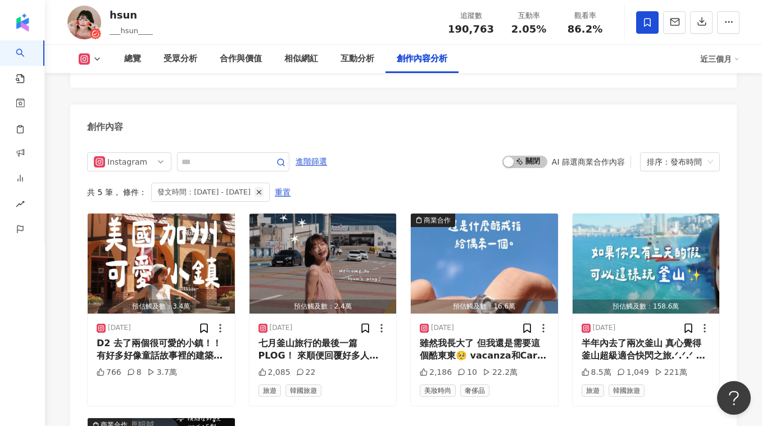
click at [263, 188] on icon "button" at bounding box center [259, 192] width 8 height 8
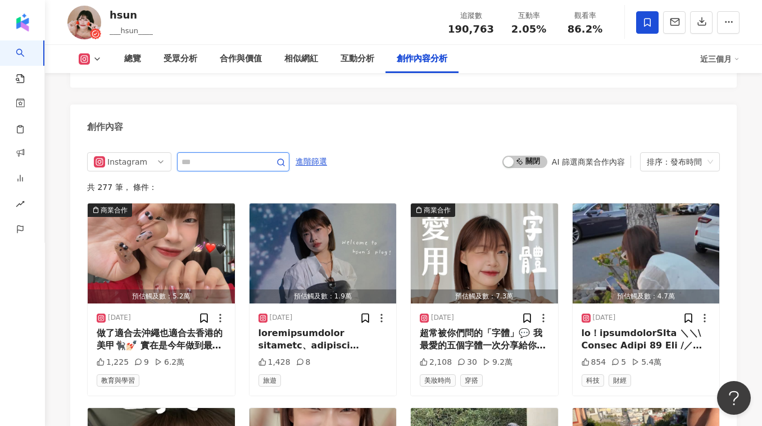
click at [225, 155] on input "text" at bounding box center [221, 161] width 79 height 13
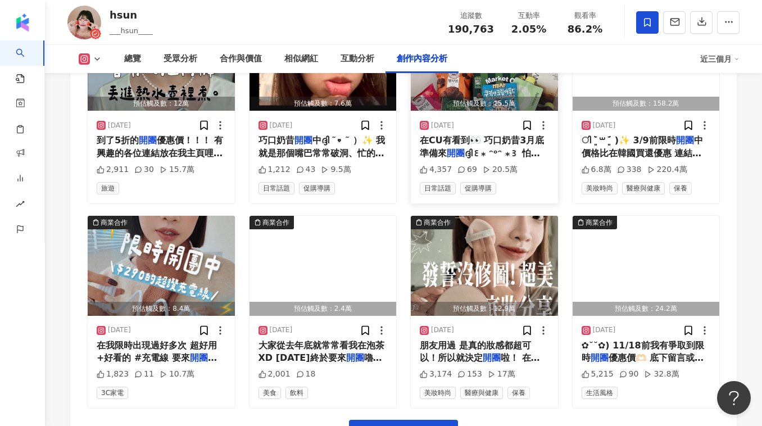
scroll to position [3902, 0]
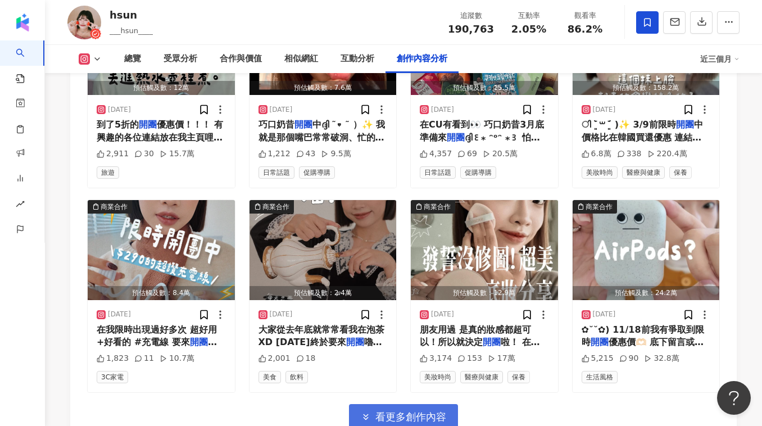
click at [418, 411] on span "看更多創作內容" at bounding box center [410, 417] width 71 height 12
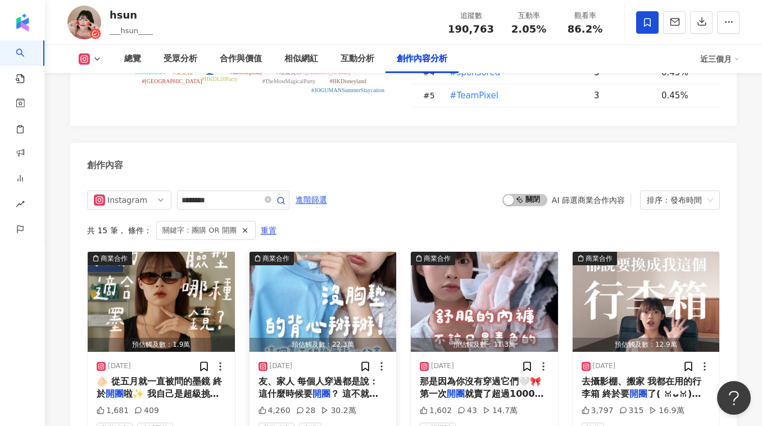
scroll to position [3466, 0]
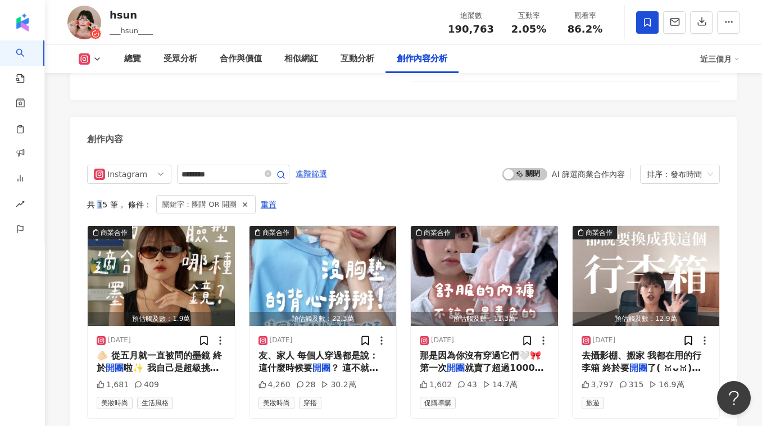
click at [97, 195] on div "共 15 筆 ， 條件： 關鍵字：團購 OR 開團 重置" at bounding box center [403, 204] width 633 height 19
drag, startPoint x: 107, startPoint y: 174, endPoint x: 98, endPoint y: 173, distance: 8.5
click at [98, 195] on div "共 15 筆 ， 條件： 關鍵字：團購 OR 開團 重置" at bounding box center [403, 204] width 633 height 19
drag, startPoint x: 235, startPoint y: 141, endPoint x: 175, endPoint y: 139, distance: 60.2
click at [175, 165] on div "Instagram ********" at bounding box center [188, 174] width 202 height 19
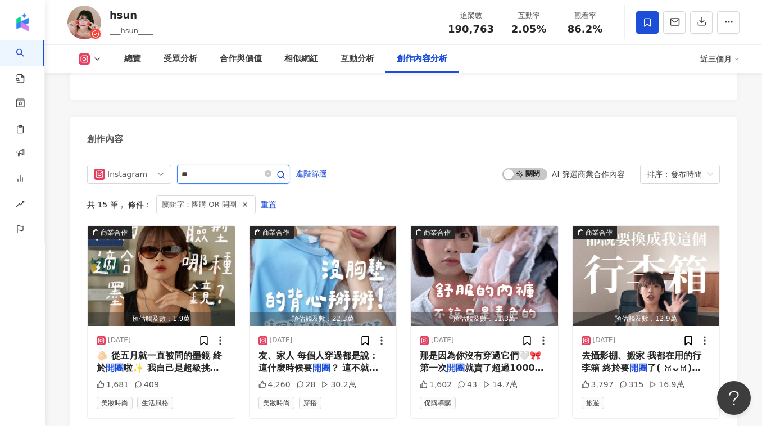
type input "**"
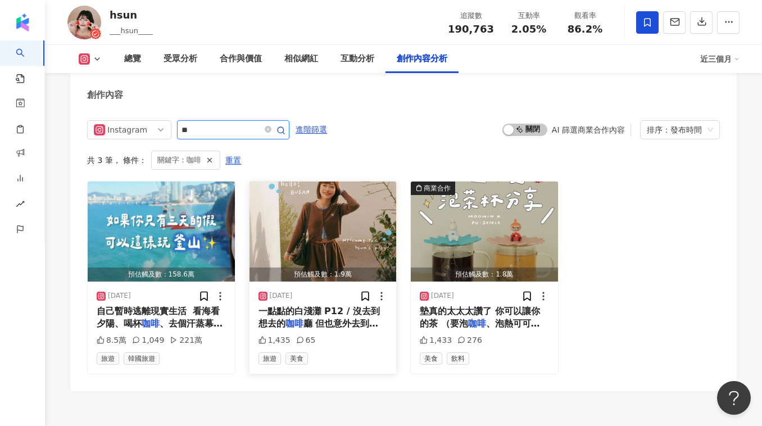
scroll to position [3511, 0]
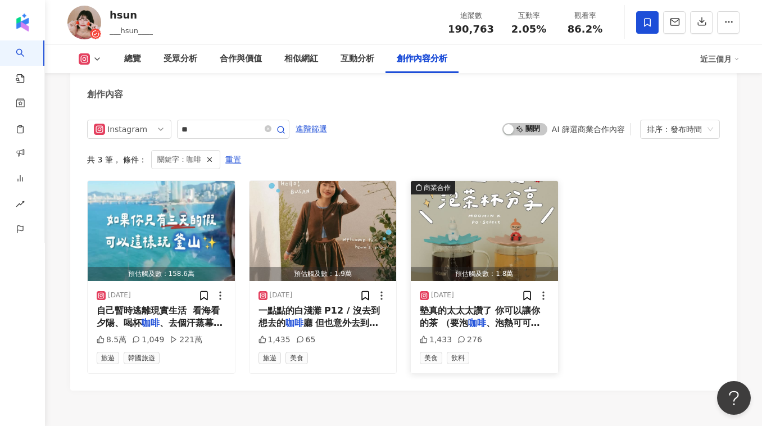
click at [452, 214] on img "button" at bounding box center [484, 231] width 147 height 100
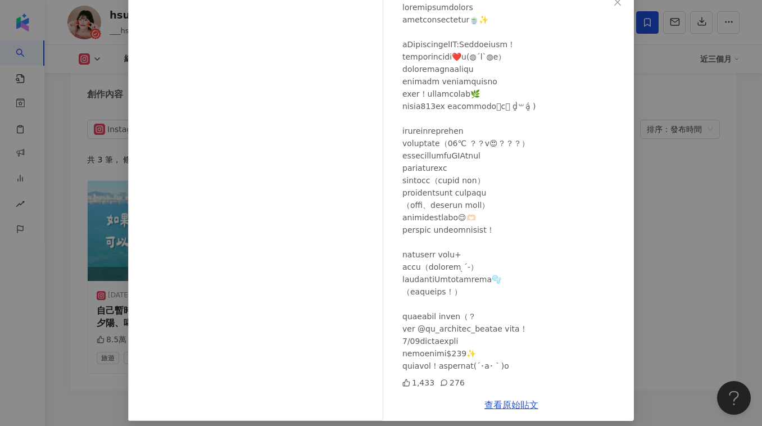
scroll to position [72, 0]
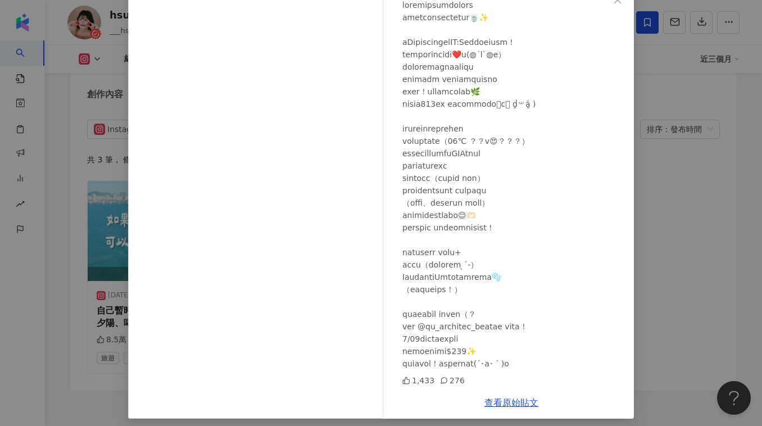
click at [670, 226] on div "hsun 2025/3/5 1,433 276 查看原始貼文" at bounding box center [381, 213] width 762 height 426
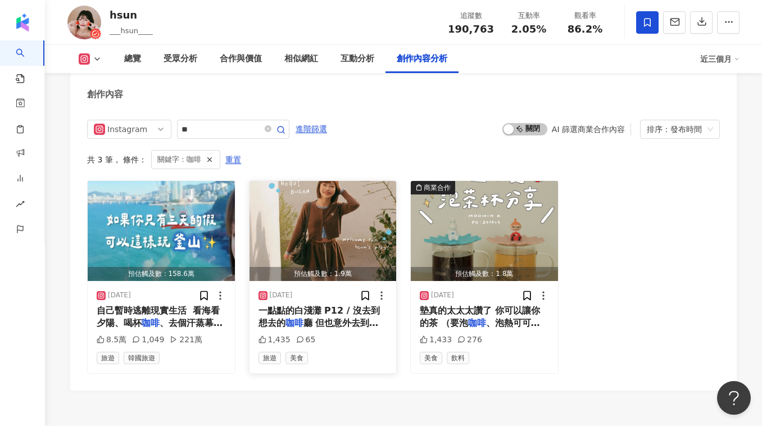
click at [316, 208] on img "button" at bounding box center [323, 231] width 147 height 100
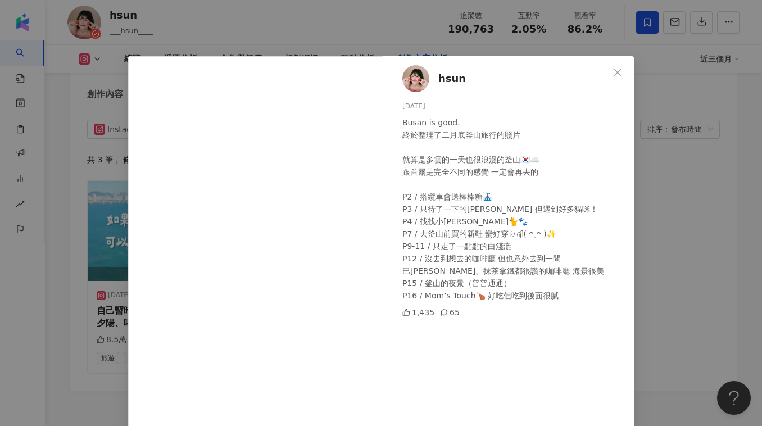
click at [646, 220] on div "hsun 2025/5/22 Busan is good. 終於整理了二月底釜山旅行的照片 就算是多雲的一天也很浪漫的釜山🇰🇷☁️ 跟首爾是完全不同的感覺 一…" at bounding box center [381, 213] width 762 height 426
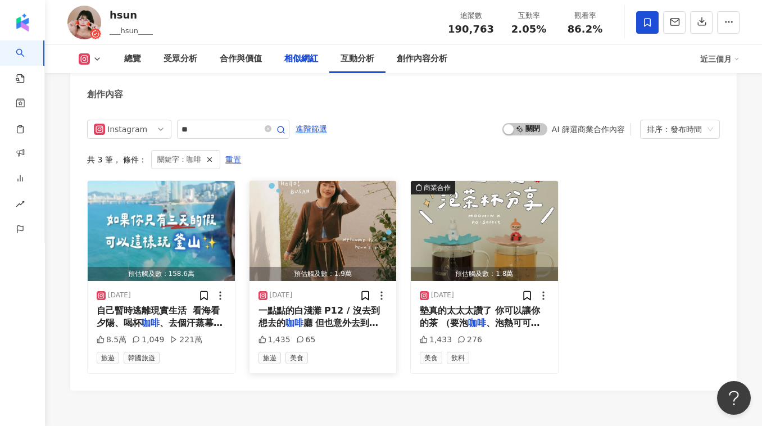
scroll to position [2100, 0]
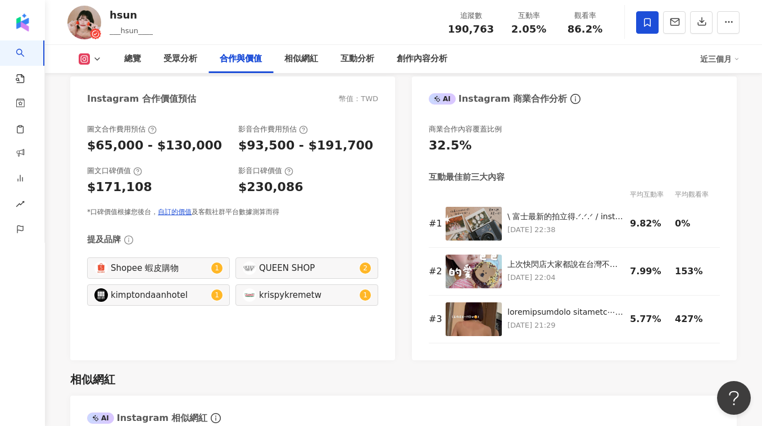
scroll to position [624, 0]
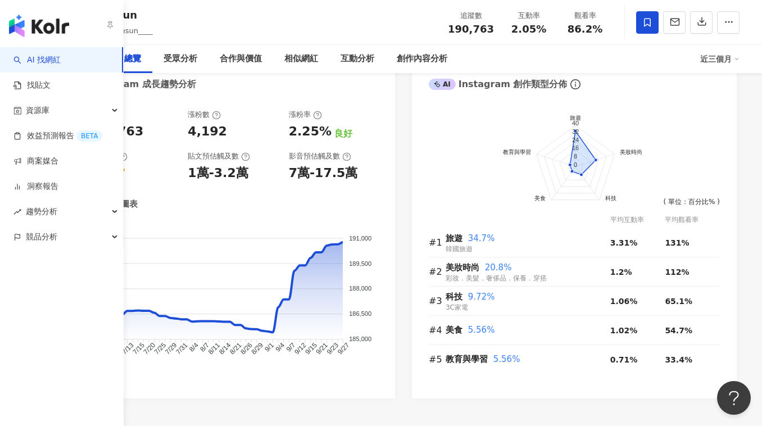
click at [25, 56] on link "AI 找網紅" at bounding box center [36, 60] width 47 height 11
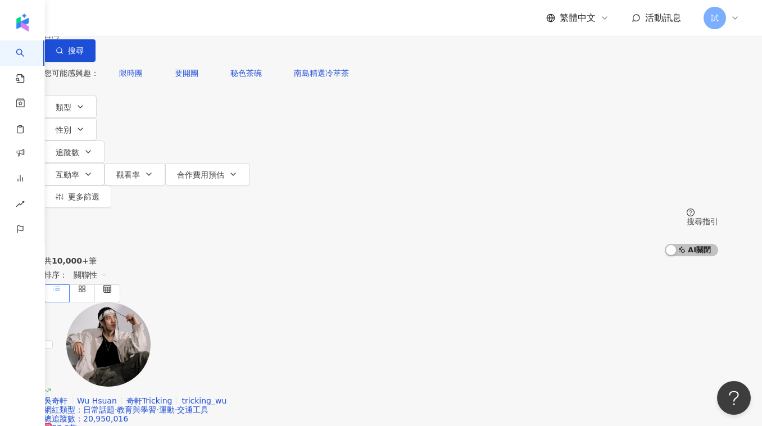
click at [518, 110] on div "您可能感興趣： 限時團 要開團 秘色茶碗 南島精選冷萃茶 類型 性別 追蹤數 互動率 觀看率 合作費用預估 更多篩選" at bounding box center [381, 135] width 674 height 146
click at [99, 192] on span "更多篩選" at bounding box center [83, 196] width 31 height 9
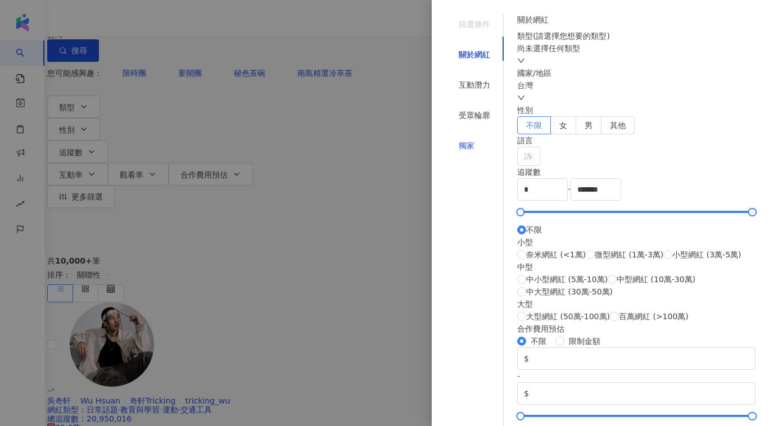
click at [459, 139] on div "獨家" at bounding box center [467, 145] width 16 height 12
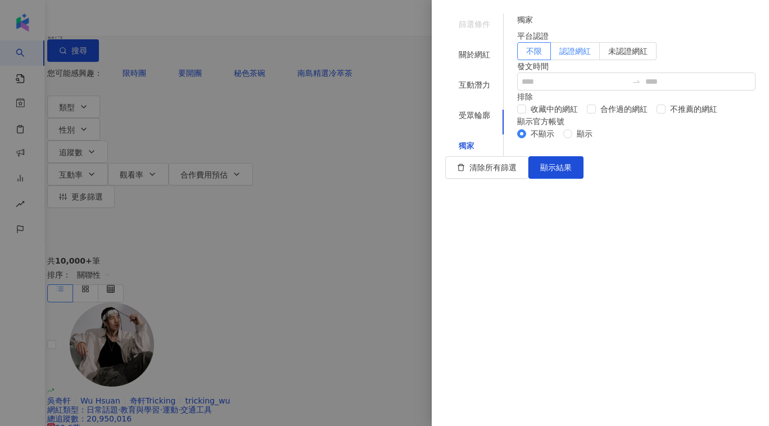
click at [591, 56] on span "認證網紅" at bounding box center [574, 51] width 31 height 9
click at [583, 179] on button "顯示結果" at bounding box center [555, 167] width 55 height 22
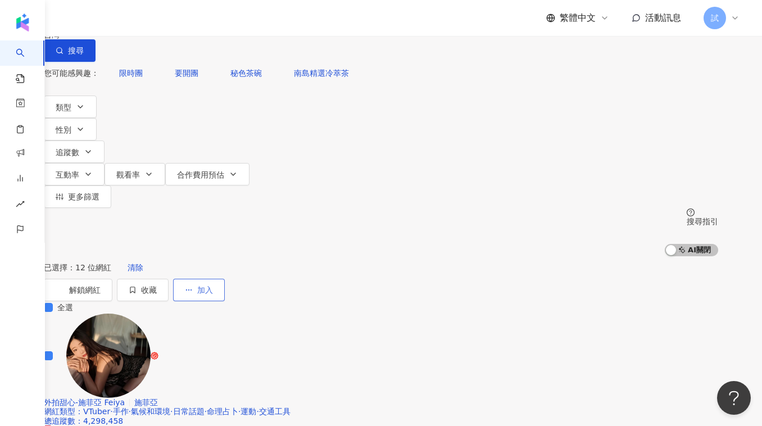
click at [213, 285] on span "加入" at bounding box center [205, 289] width 16 height 9
click at [680, 233] on span "加入商案媒合" at bounding box center [677, 230] width 47 height 9
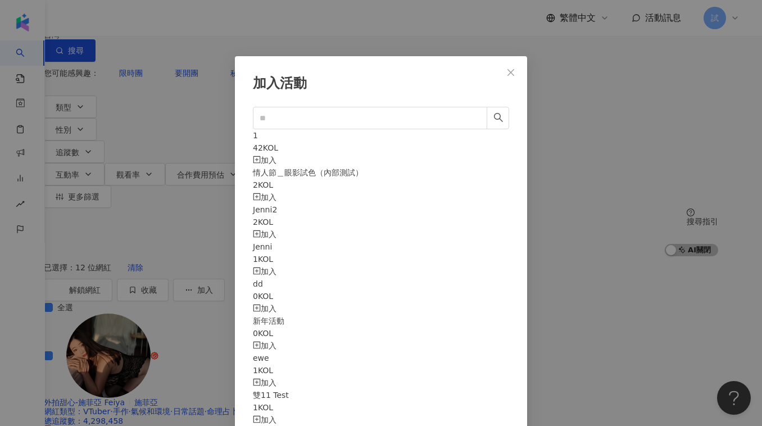
scroll to position [11, 0]
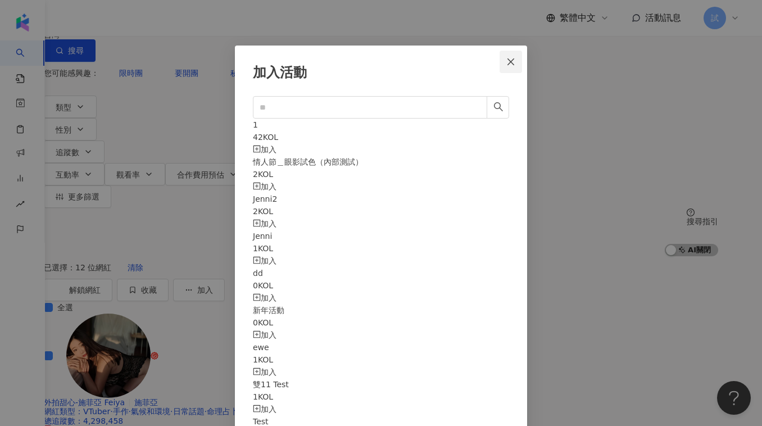
click at [511, 59] on icon "close" at bounding box center [510, 61] width 9 height 9
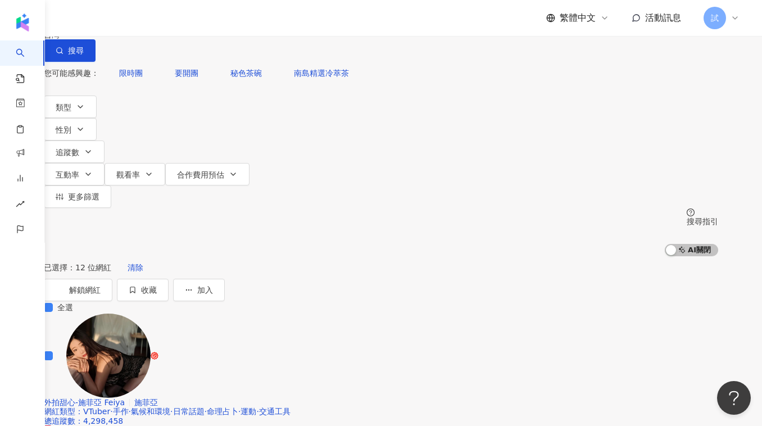
scroll to position [0, 0]
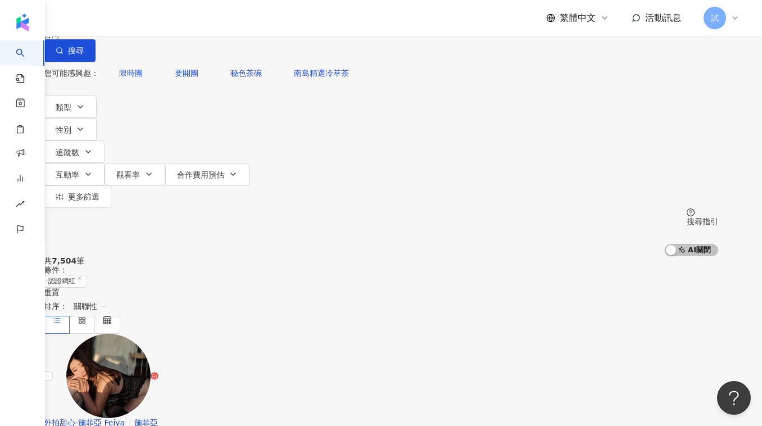
click at [81, 277] on line at bounding box center [80, 278] width 3 height 3
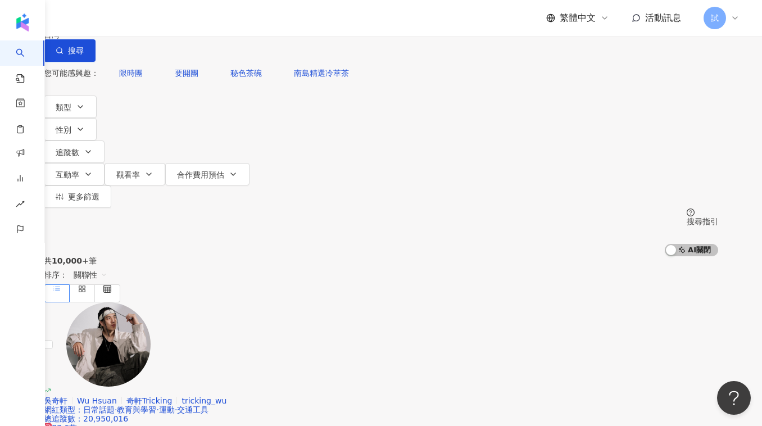
click at [207, 21] on input "search" at bounding box center [161, 10] width 91 height 21
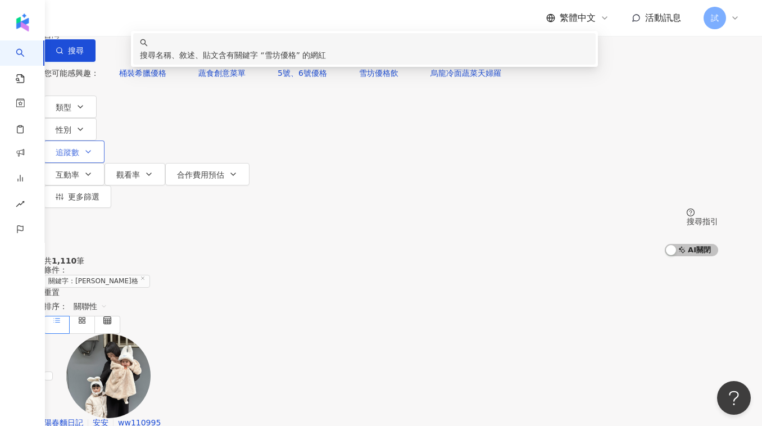
type input "****"
click at [105, 140] on button "追蹤數" at bounding box center [74, 151] width 61 height 22
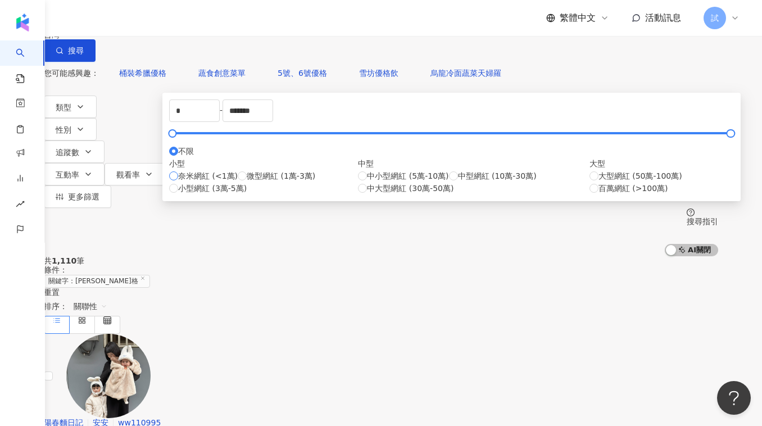
click at [238, 182] on span "奈米網紅 (<1萬)" at bounding box center [208, 176] width 60 height 12
type input "****"
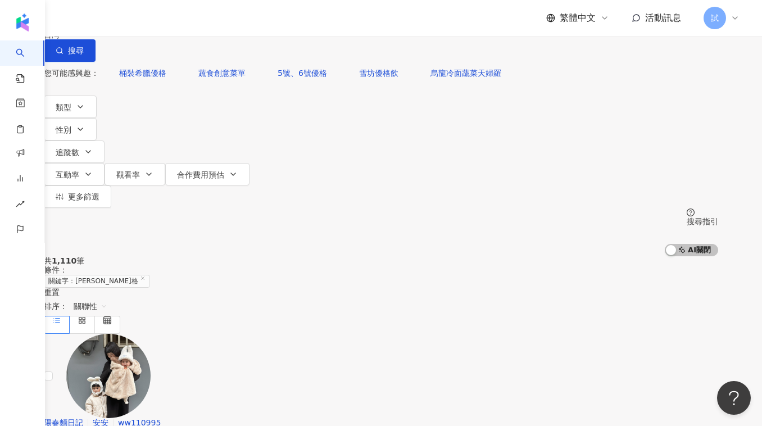
click at [522, 256] on div "共 1,110 筆 條件 ： 關鍵字：雪坊優格 重置 排序： 關聯性" at bounding box center [381, 294] width 674 height 77
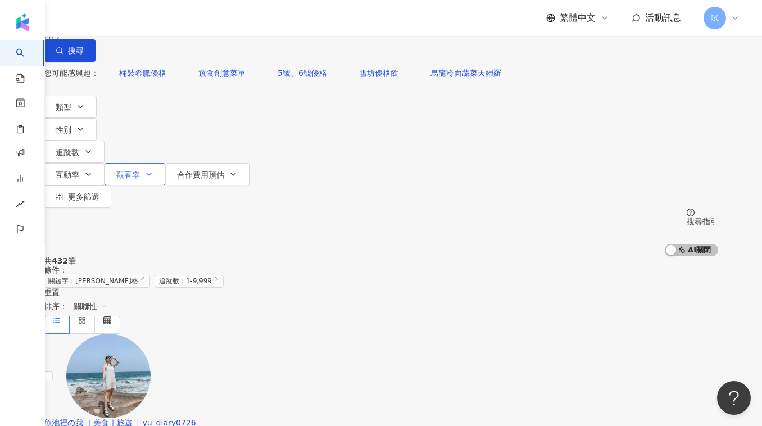
click at [165, 163] on button "觀看率" at bounding box center [135, 174] width 61 height 22
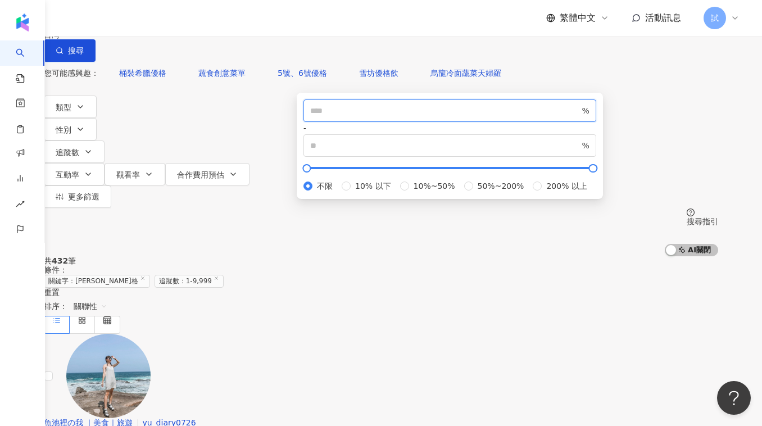
click at [347, 117] on input "number" at bounding box center [445, 111] width 270 height 12
type input "***"
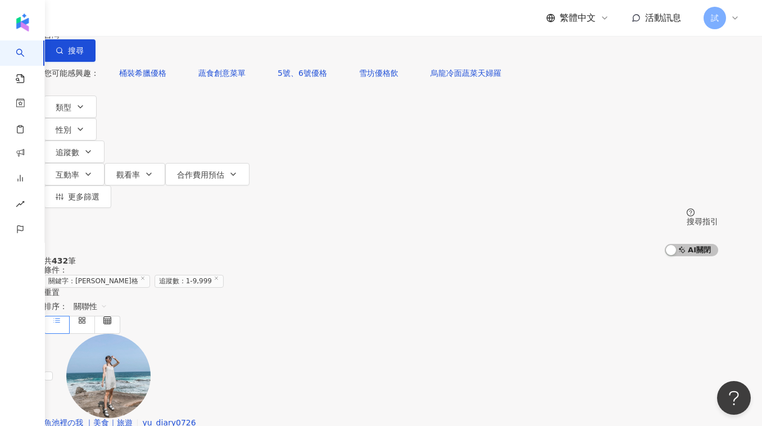
click at [571, 256] on div "共 432 筆 條件 ： 關鍵字：雪坊優格 追蹤數：1-9,999 重置 排序： 關聯性" at bounding box center [381, 294] width 674 height 77
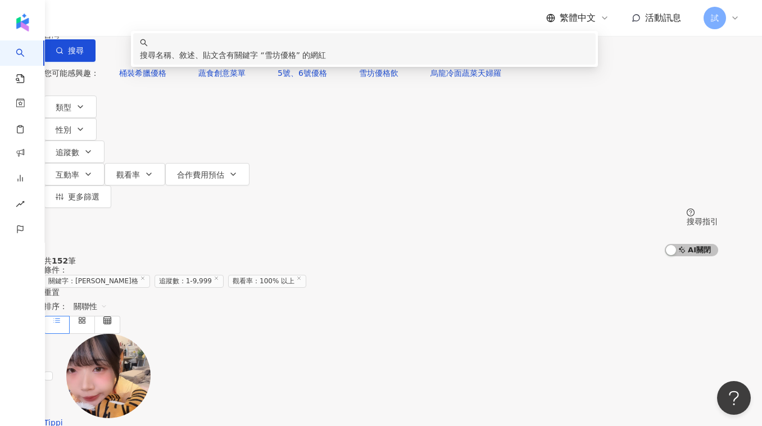
drag, startPoint x: 214, startPoint y: 68, endPoint x: 131, endPoint y: 66, distance: 83.2
click at [131, 62] on div "不分平台 **** 台灣 搜尋 keyword 搜尋名稱、敘述、貼文含有關鍵字 “ 雪坊優格 ” 的網紅" at bounding box center [381, 31] width 674 height 62
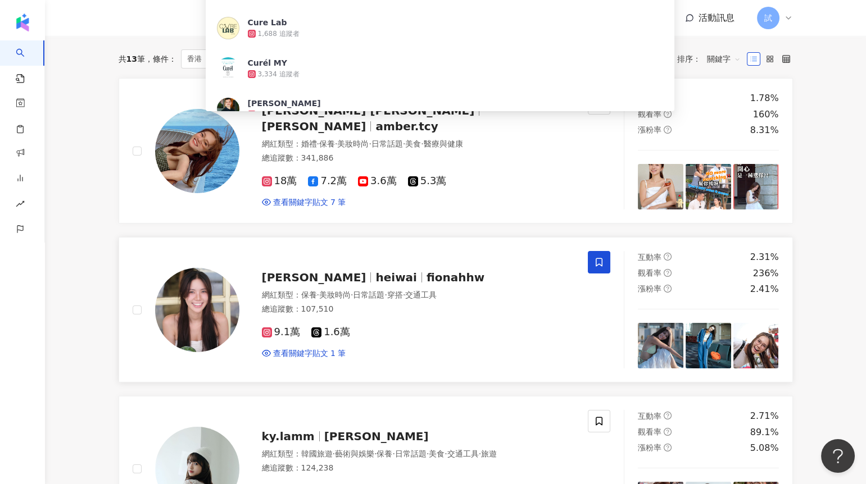
scroll to position [133, 0]
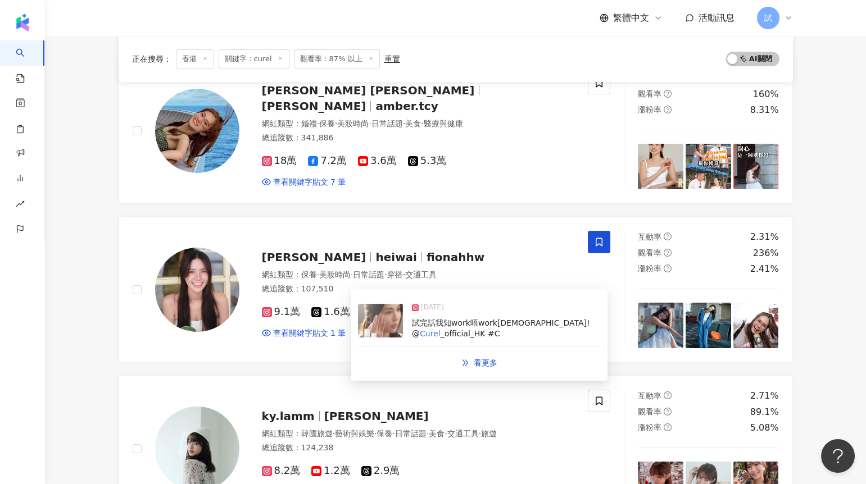
click at [376, 324] on img at bounding box center [380, 321] width 45 height 34
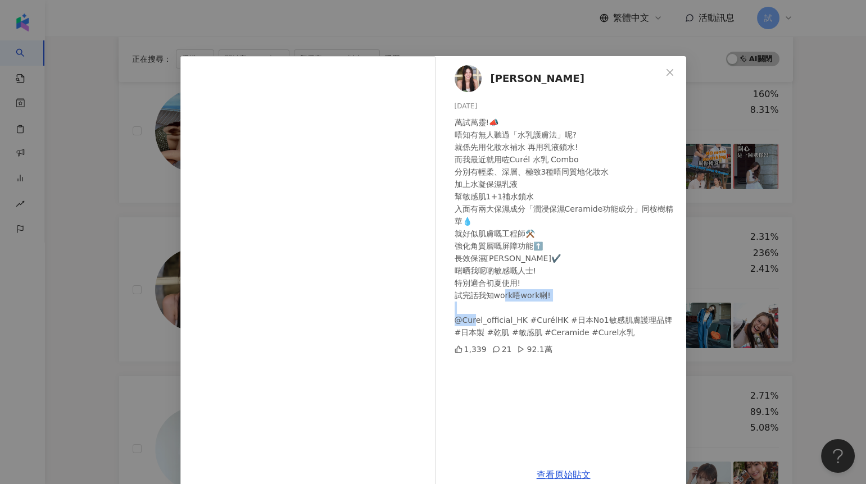
drag, startPoint x: 505, startPoint y: 323, endPoint x: 453, endPoint y: 321, distance: 52.3
click at [455, 321] on div "萬試萬靈!📣 唔知有無人聽過「水乳護膚法」呢? 就係先用化妝水補水 再用乳液鎖水! 而我最近就用咗Curél 水乳 Combo 分別有輕柔、深層、極致3種唔同…" at bounding box center [566, 227] width 223 height 223
copy div "urel_official_H"
click at [148, 369] on div "Fiona Ho 2025/6/7 萬試萬靈!📣 唔知有無人聽過「水乳護膚法」呢? 就係先用化妝水補水 再用乳液鎖水! 而我最近就用咗Curél 水乳 Com…" at bounding box center [433, 242] width 866 height 484
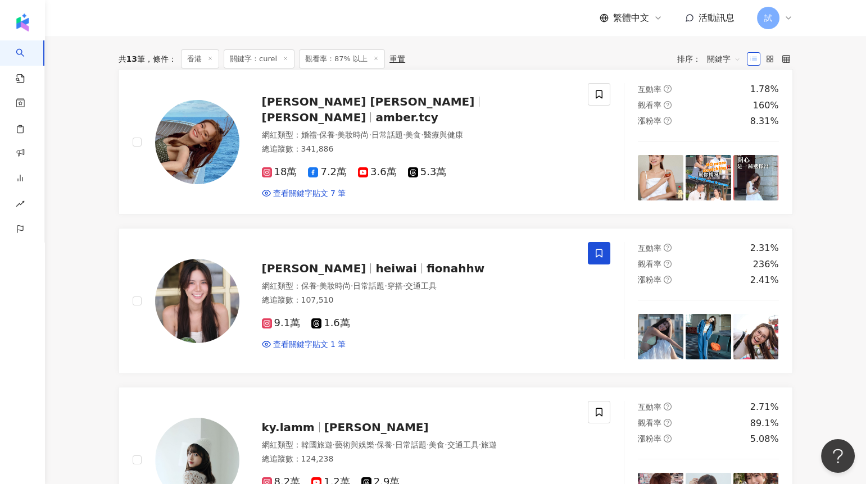
scroll to position [0, 0]
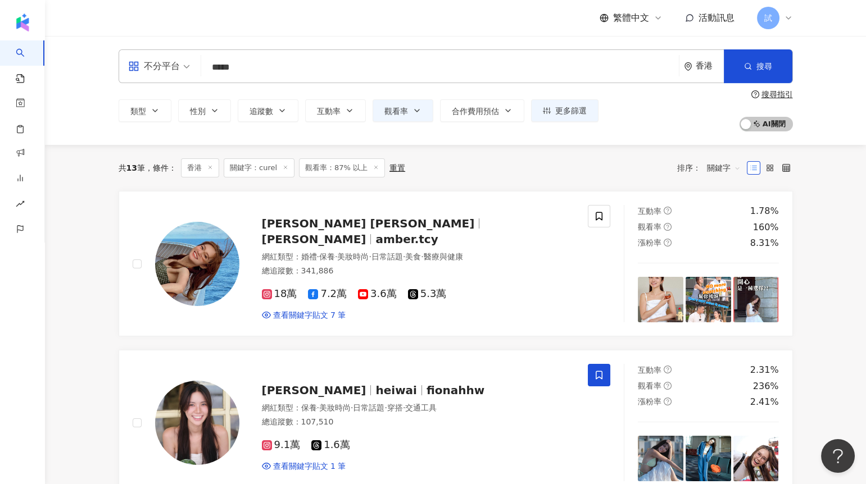
drag, startPoint x: 280, startPoint y: 60, endPoint x: 162, endPoint y: 60, distance: 118.0
click at [162, 60] on div "不分平台 ***** 香港 搜尋 f40ff02d-d762-4306-92f3-035782e64a4d 쿠렐라 3,905 追蹤者 Cure Lab 1,…" at bounding box center [456, 66] width 674 height 34
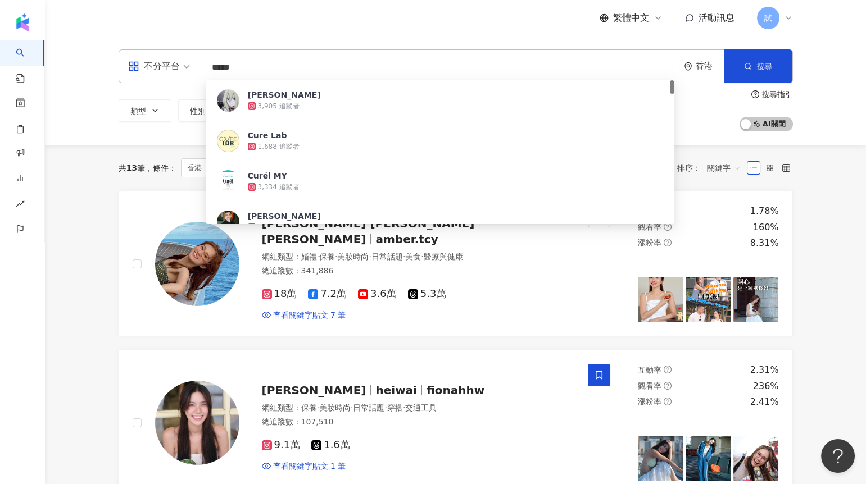
paste input "******"
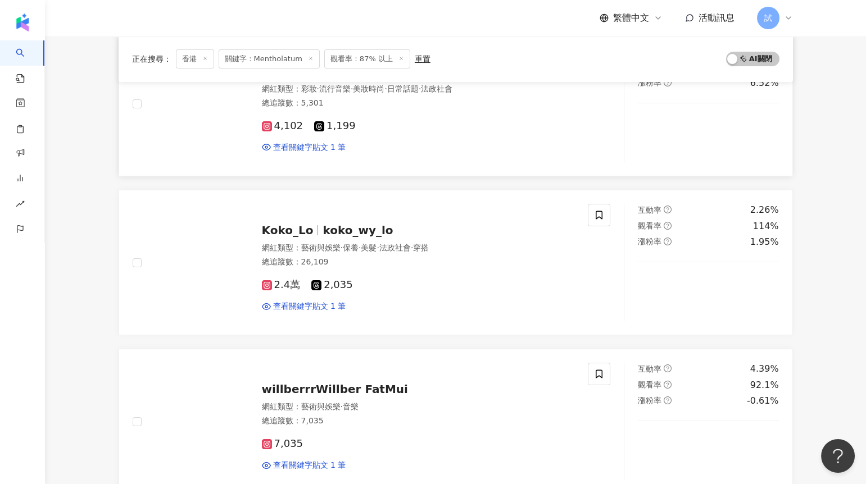
scroll to position [345, 0]
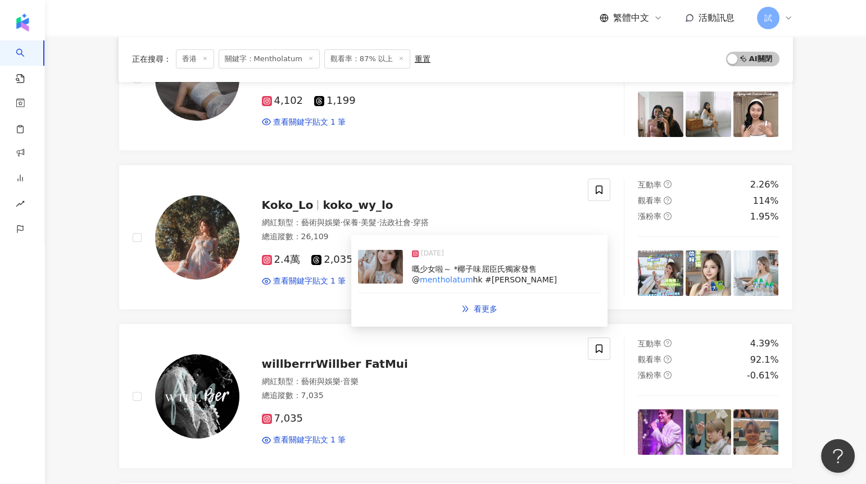
click at [379, 274] on img at bounding box center [380, 267] width 45 height 34
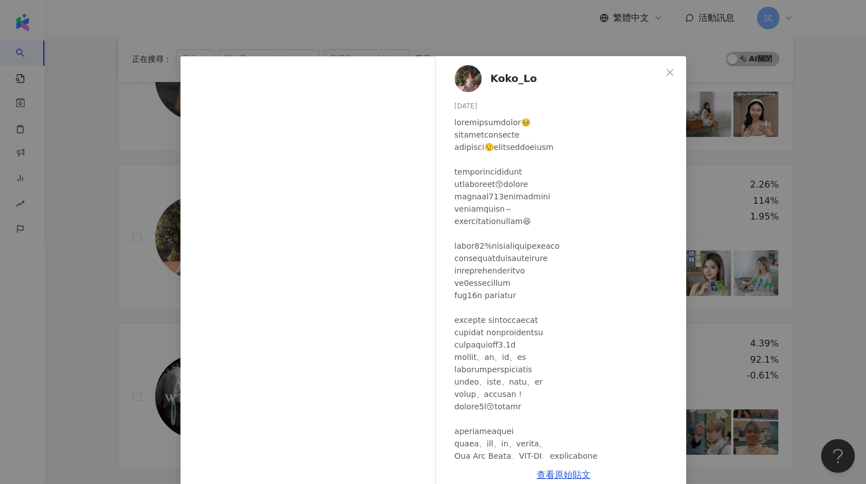
click at [159, 319] on div "Koko_Lo 2024/10/23 324 5 3,198 查看原始貼文" at bounding box center [433, 242] width 866 height 484
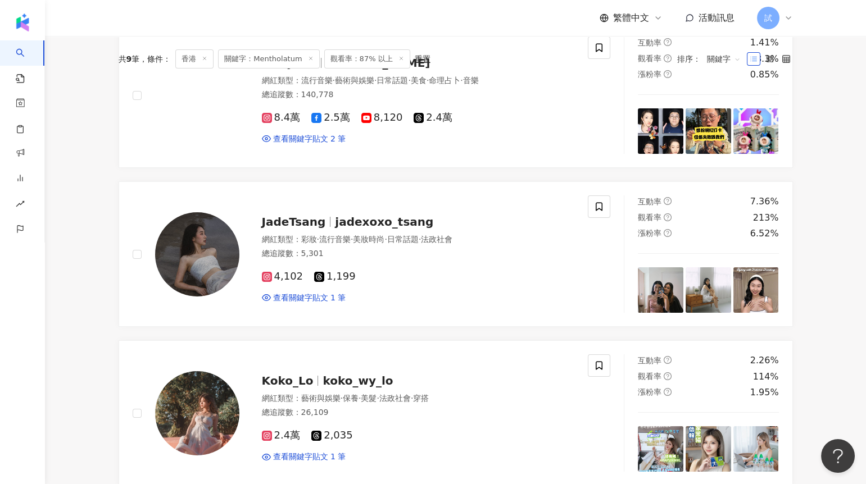
scroll to position [0, 0]
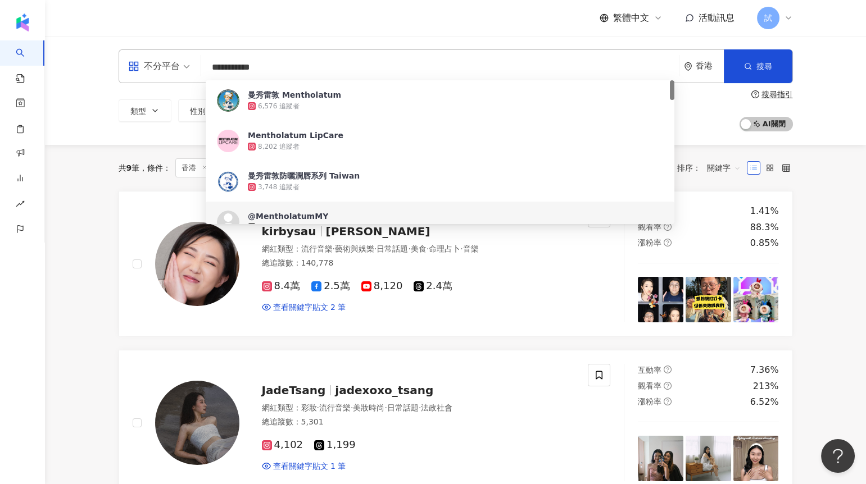
drag, startPoint x: 292, startPoint y: 68, endPoint x: 149, endPoint y: 68, distance: 143.3
click at [149, 68] on div "**********" at bounding box center [456, 66] width 674 height 34
paste input "search"
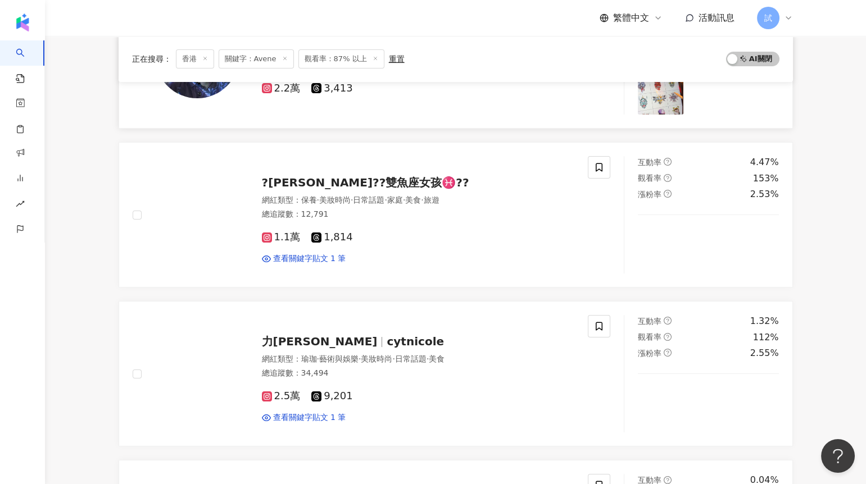
scroll to position [706, 0]
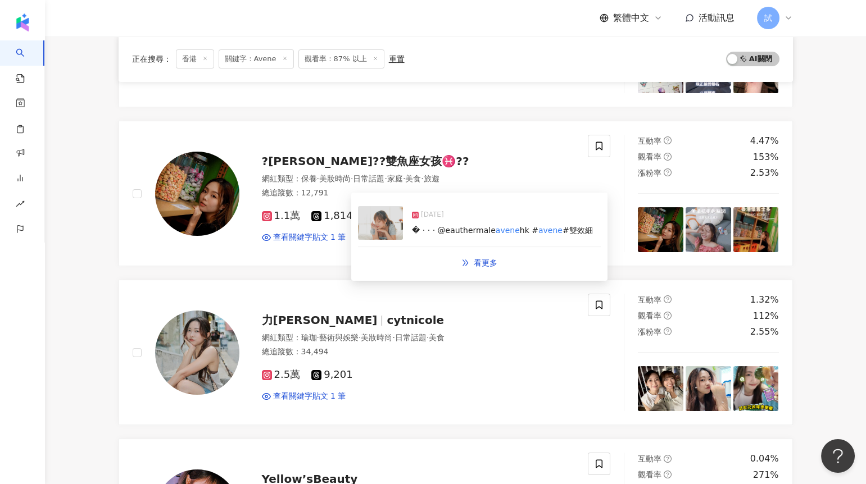
click at [386, 224] on img at bounding box center [380, 223] width 45 height 34
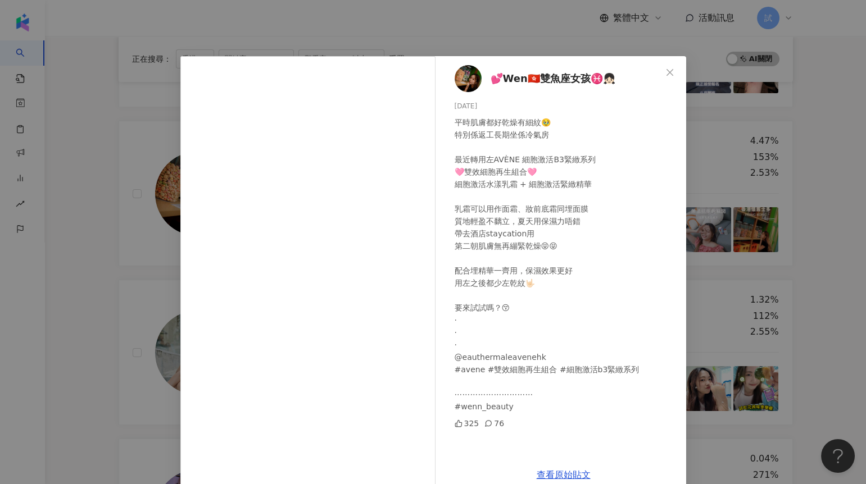
click at [119, 285] on div "💕Wen🇭🇰雙魚座女孩♓️👧🏻 2024/10/21 平時肌膚都好乾燥有細紋🥹 特別係返工長期坐係冷氣房 最近轉用左AVÈNE 細胞激活B3緊緻系列 🩷雙效細…" at bounding box center [433, 242] width 866 height 484
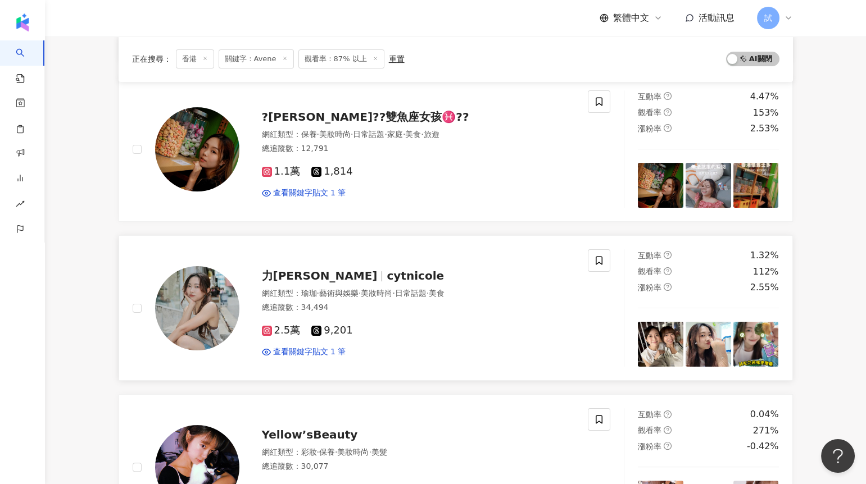
scroll to position [864, 0]
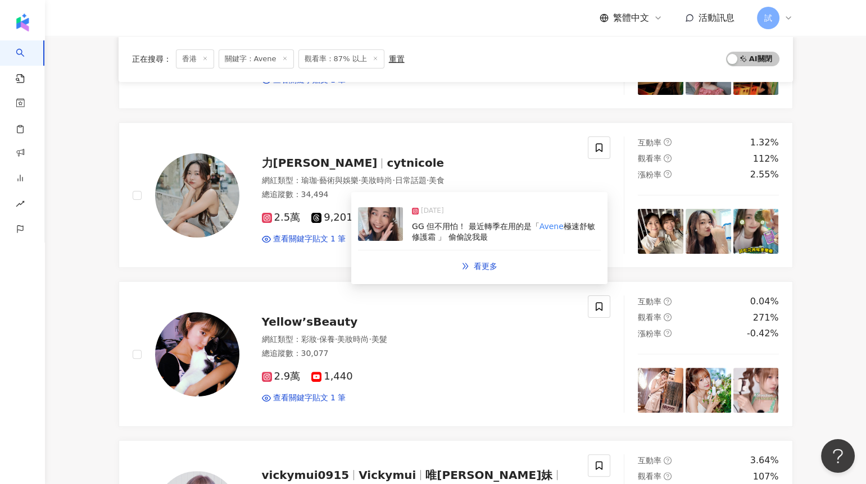
click at [383, 225] on img at bounding box center [380, 224] width 45 height 34
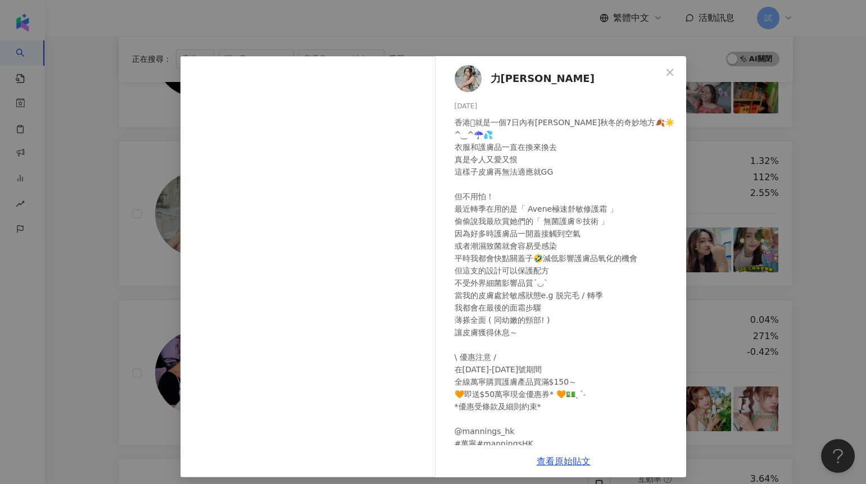
scroll to position [845, 0]
click at [115, 297] on div "力高 Wu 2025/3/14 隱藏 4 8.3萬 查看原始貼文" at bounding box center [433, 242] width 866 height 484
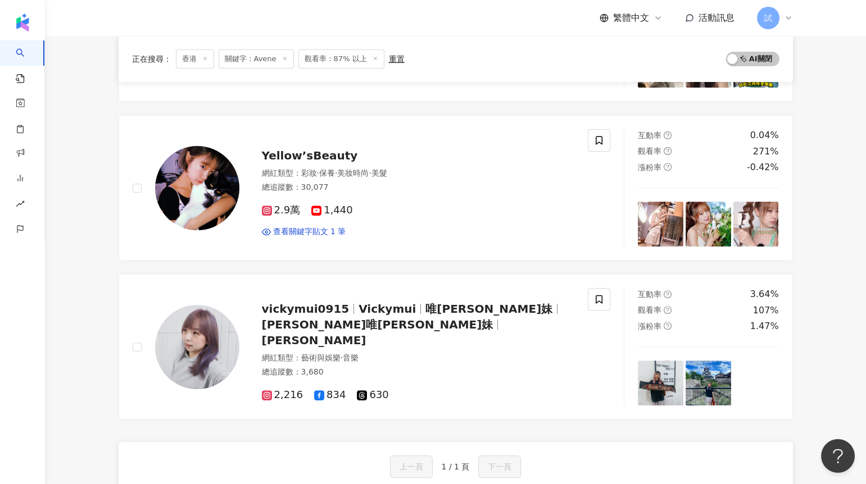
scroll to position [1064, 0]
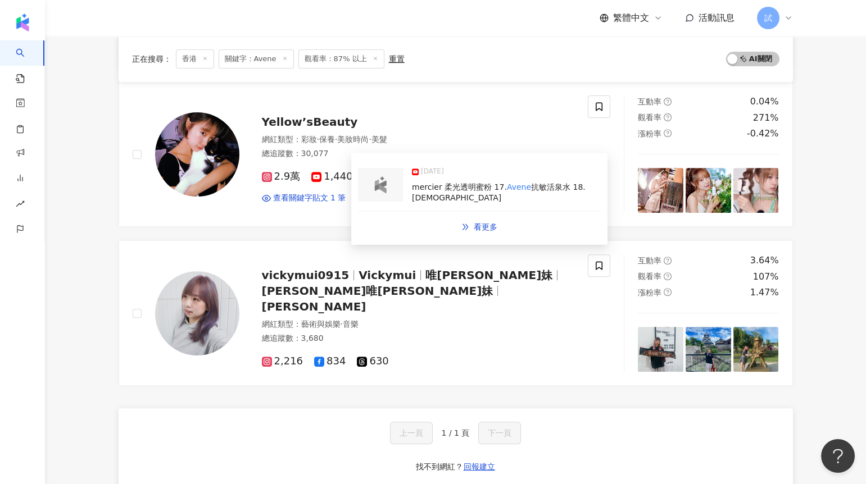
click at [378, 179] on img at bounding box center [380, 184] width 22 height 17
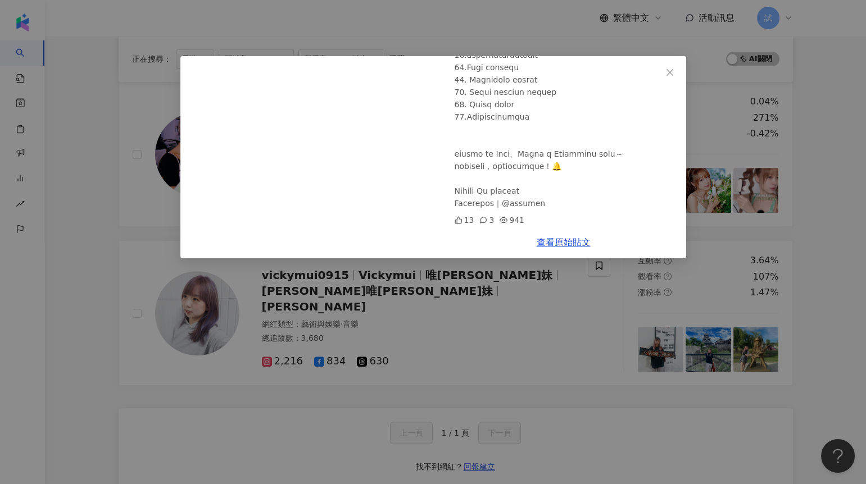
scroll to position [452, 0]
click at [120, 289] on div "Yellow’sBeauty 2025/5/15 年度最強美妝榜單｜18 款真實試用心得｜哪些值得入手？ 13 3 941 查看原始貼文" at bounding box center [433, 242] width 866 height 484
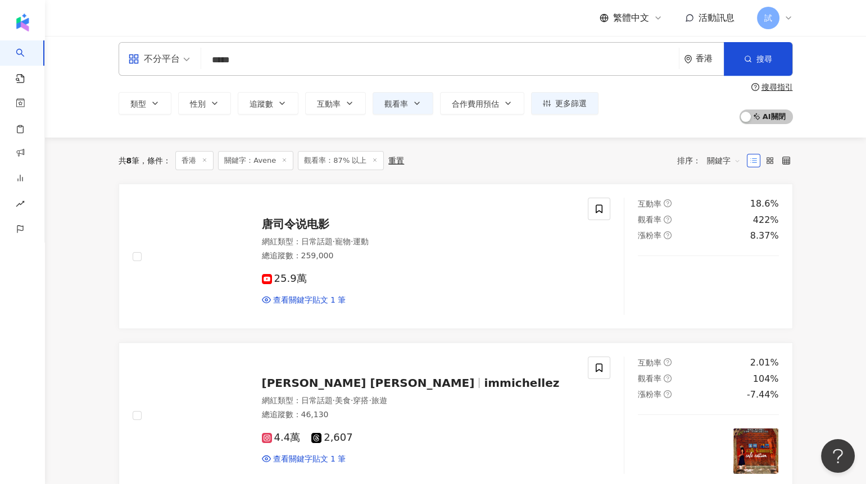
scroll to position [0, 0]
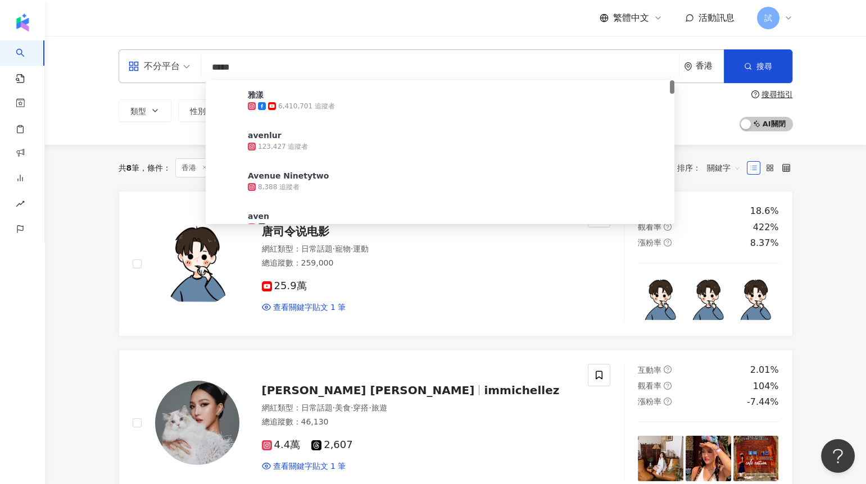
drag, startPoint x: 265, startPoint y: 76, endPoint x: 196, endPoint y: 74, distance: 69.7
click at [196, 75] on div "不分平台 ***** 香港 搜尋 64f3ab53-1547-46d7-b89d-201a1fa03e92 雅漾 6,410,701 追蹤者 avenlur …" at bounding box center [456, 66] width 674 height 34
paste input "search"
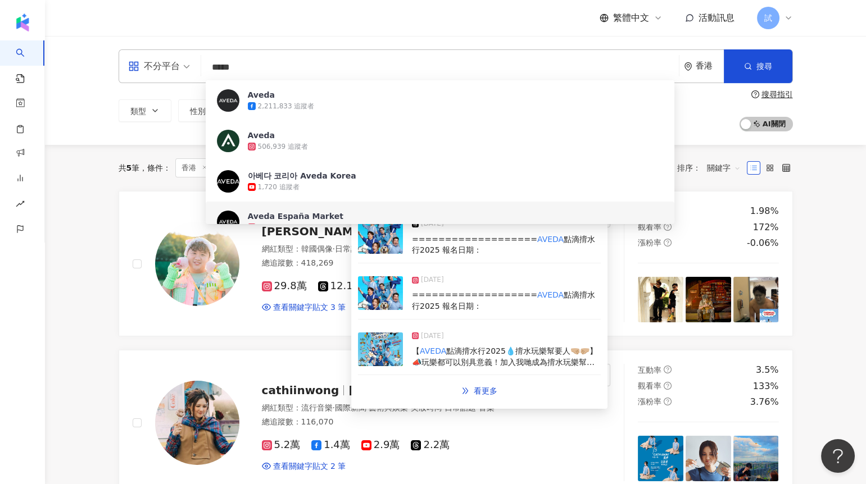
click at [393, 347] on img at bounding box center [380, 350] width 45 height 34
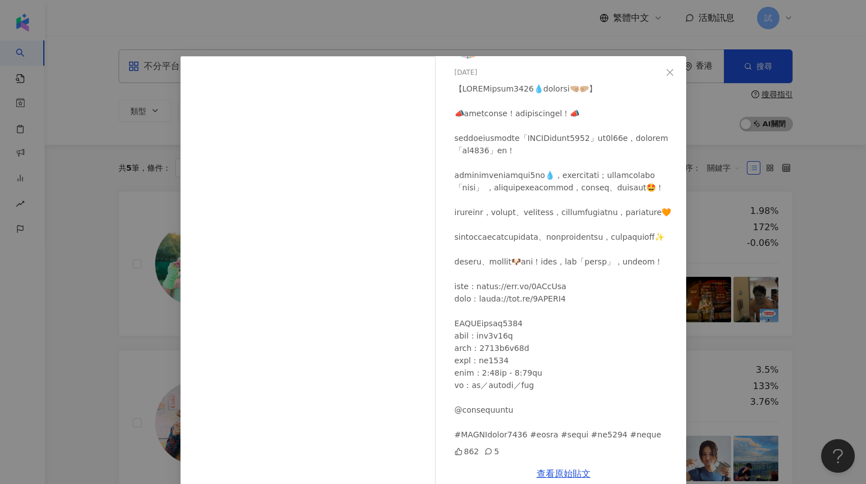
scroll to position [107, 0]
click at [83, 345] on div "Leung Yip 2025/3/11 862 5 查看原始貼文" at bounding box center [433, 242] width 866 height 484
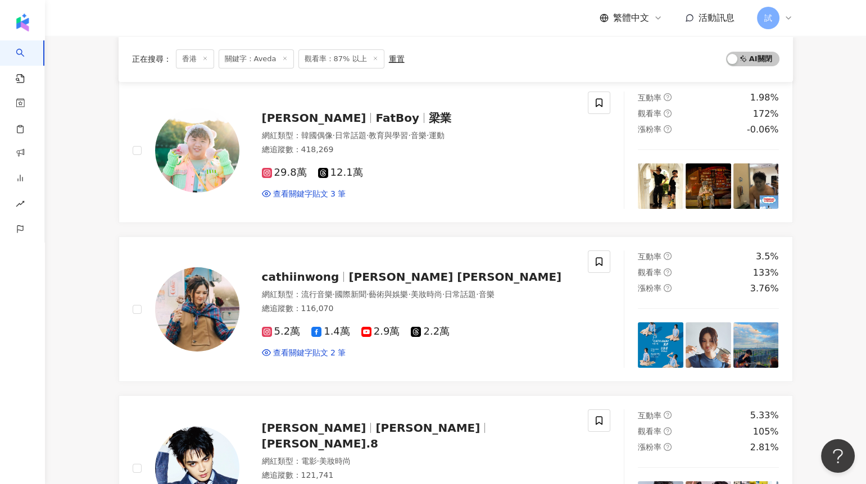
scroll to position [0, 0]
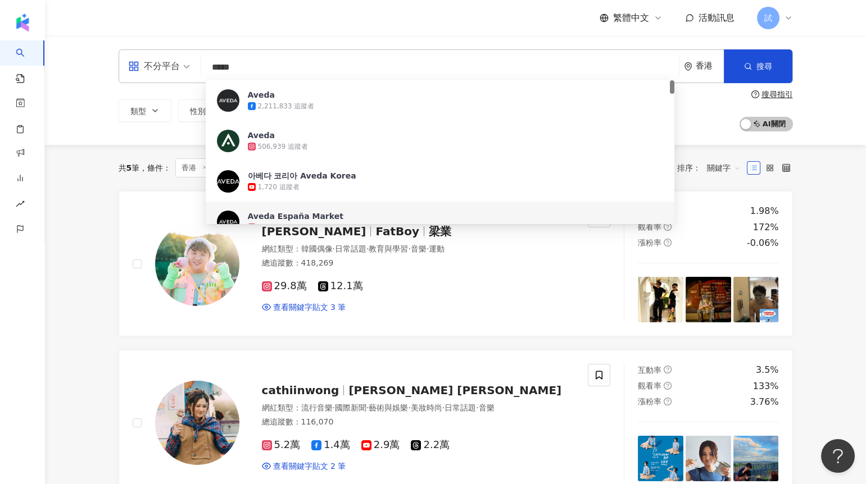
drag, startPoint x: 291, startPoint y: 70, endPoint x: 193, endPoint y: 70, distance: 97.2
click at [193, 70] on div "不分平台 ***** 香港 搜尋 f715a885-cd27-4f62-86e0-e6c564e40eb5 6869b034-5da5-4a66-9d7f-8…" at bounding box center [456, 66] width 674 height 34
paste input "**********"
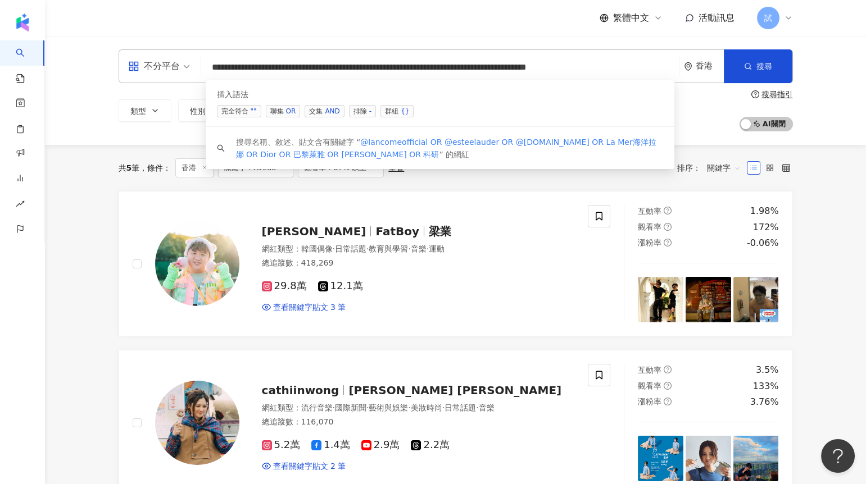
scroll to position [0, 25]
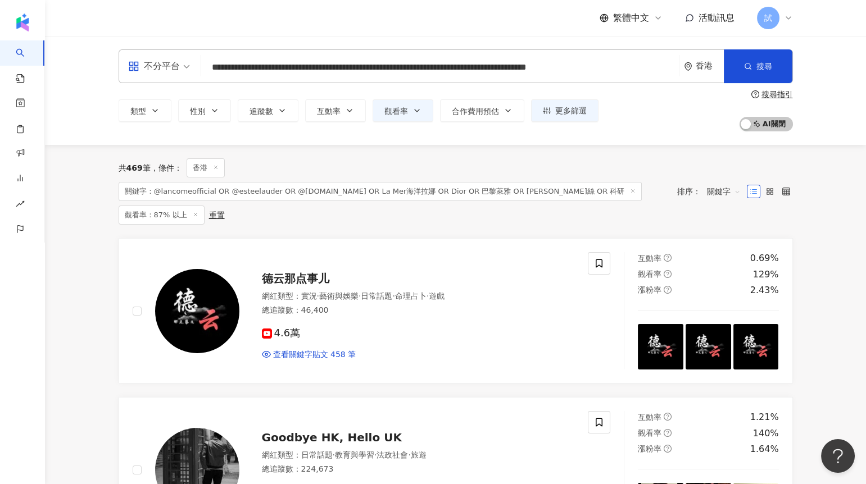
click at [696, 72] on div "香港" at bounding box center [704, 66] width 40 height 33
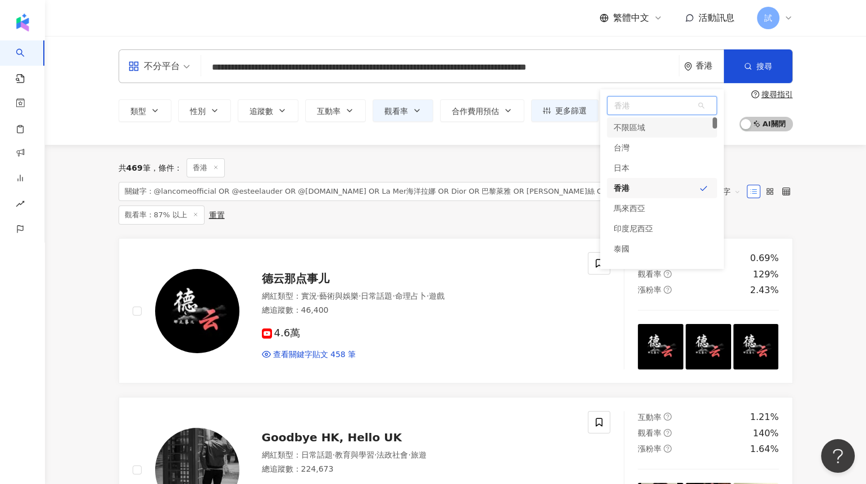
click at [620, 131] on div "不限區域" at bounding box center [629, 127] width 31 height 20
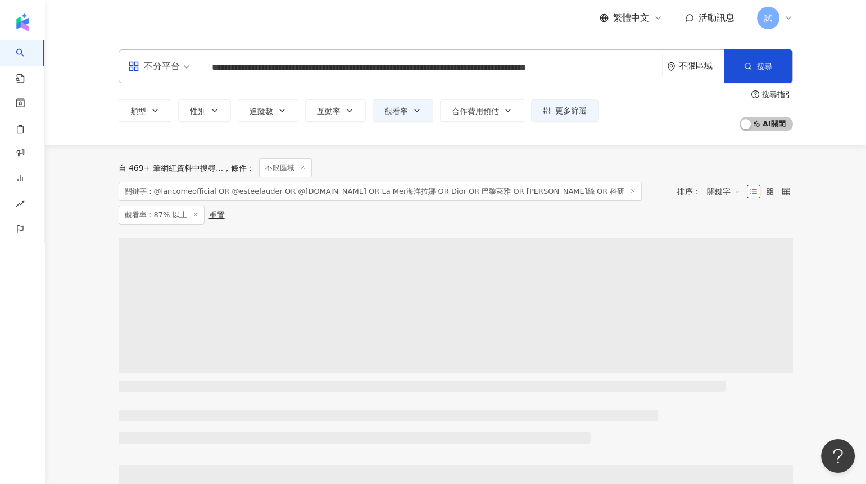
click at [701, 66] on div "不限區域" at bounding box center [701, 66] width 45 height 10
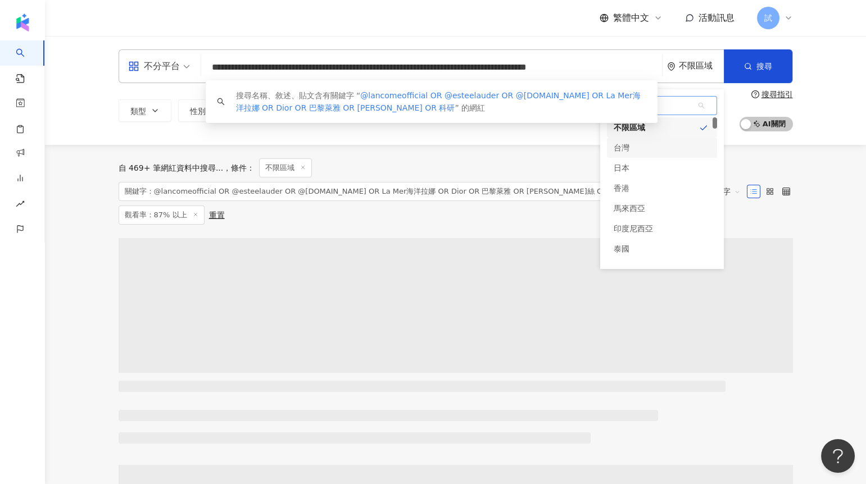
click at [693, 144] on div "台灣" at bounding box center [662, 148] width 110 height 20
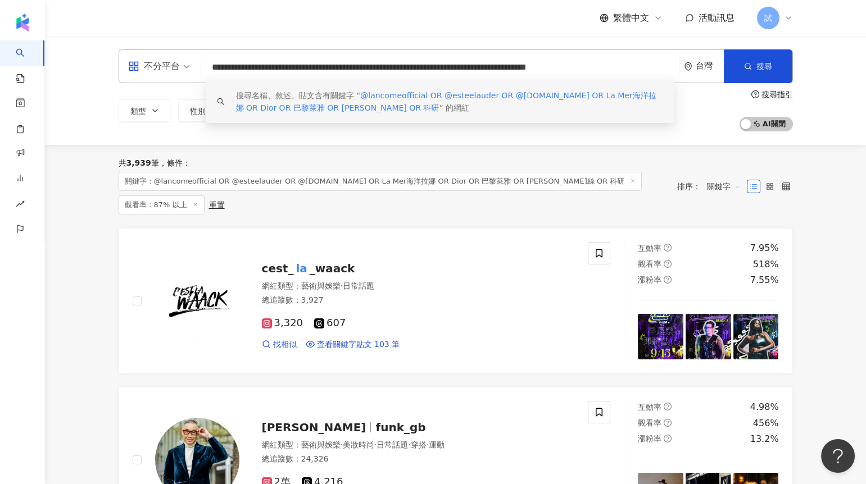
click at [443, 69] on input "**********" at bounding box center [440, 67] width 469 height 21
drag, startPoint x: 495, startPoint y: 66, endPoint x: 415, endPoint y: 66, distance: 79.8
click at [415, 66] on input "**********" at bounding box center [440, 67] width 469 height 21
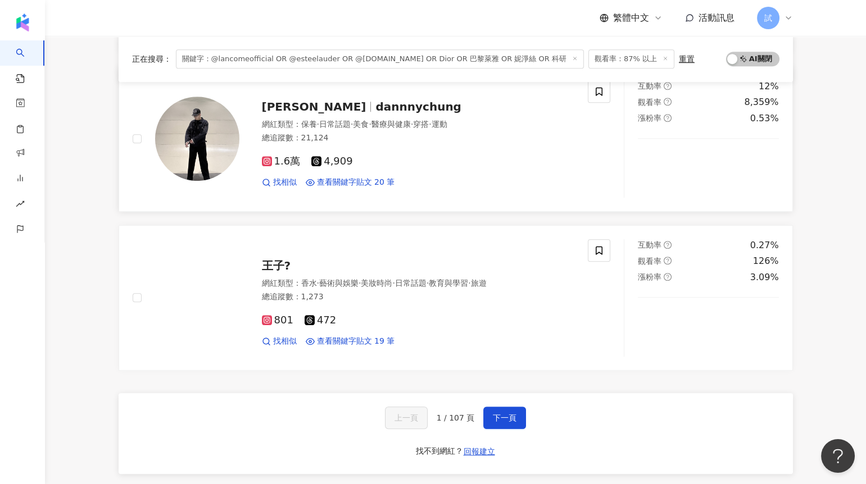
scroll to position [1763, 0]
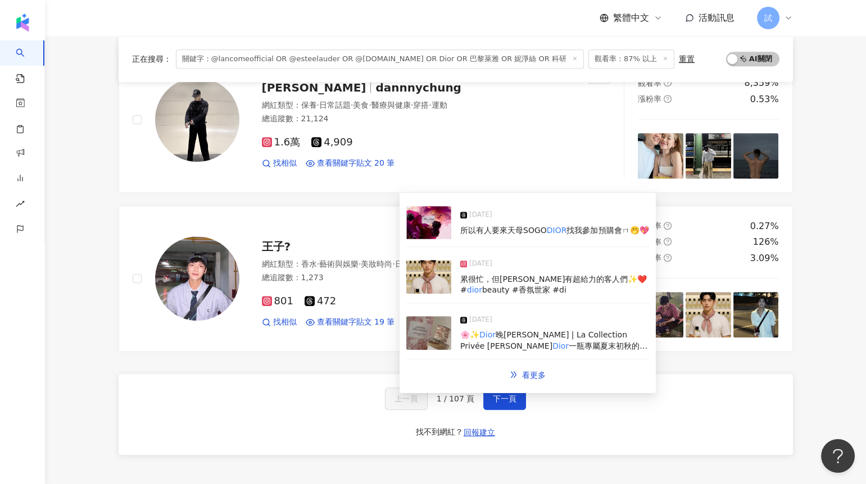
type input "**********"
click at [436, 278] on img at bounding box center [428, 277] width 45 height 34
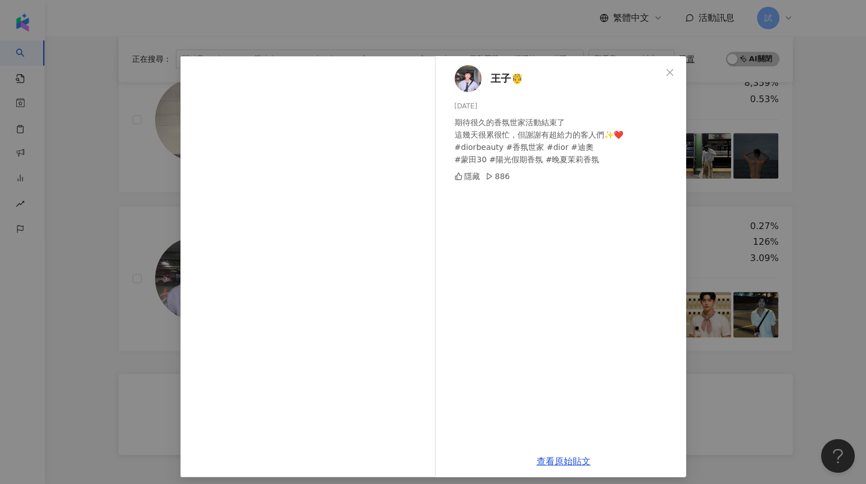
click at [708, 170] on div "王子🤴 2025/7/26 期待很久的香氛世家活動結束了 這幾天很累很忙，但謝謝有超給力的客人們✨❤️ #diorbeauty #香氛世家 #dior #迪奧…" at bounding box center [433, 242] width 866 height 484
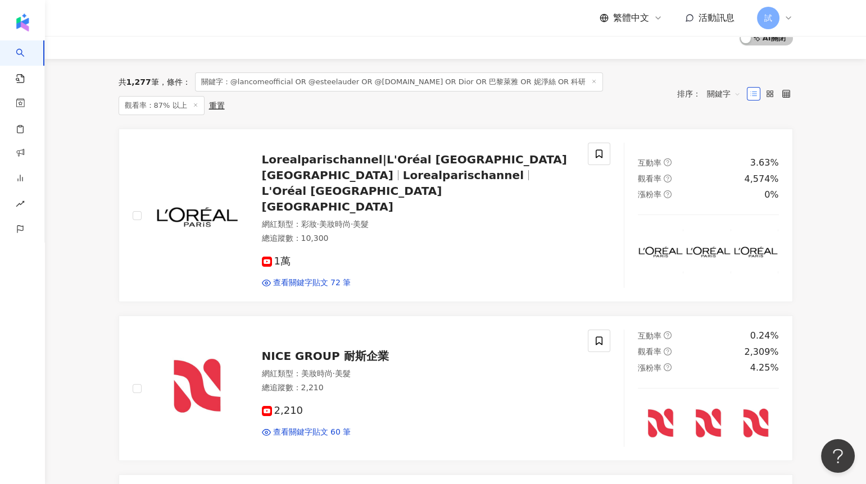
scroll to position [0, 0]
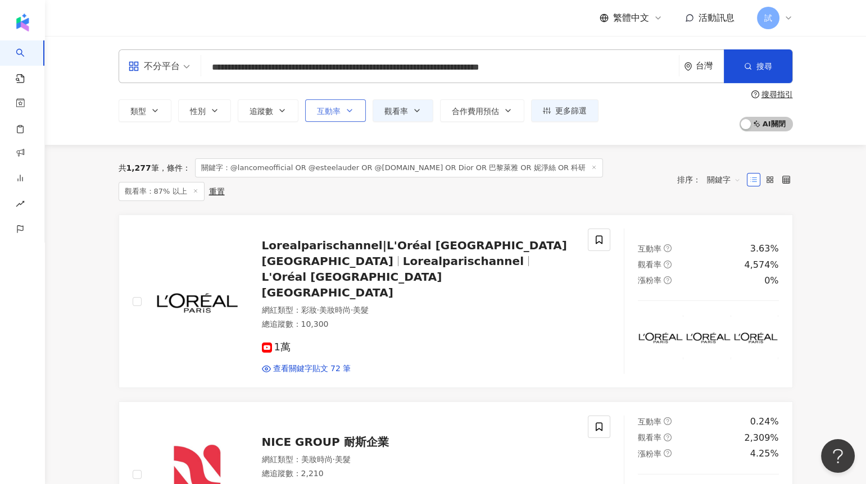
click at [341, 114] on button "互動率" at bounding box center [335, 110] width 61 height 22
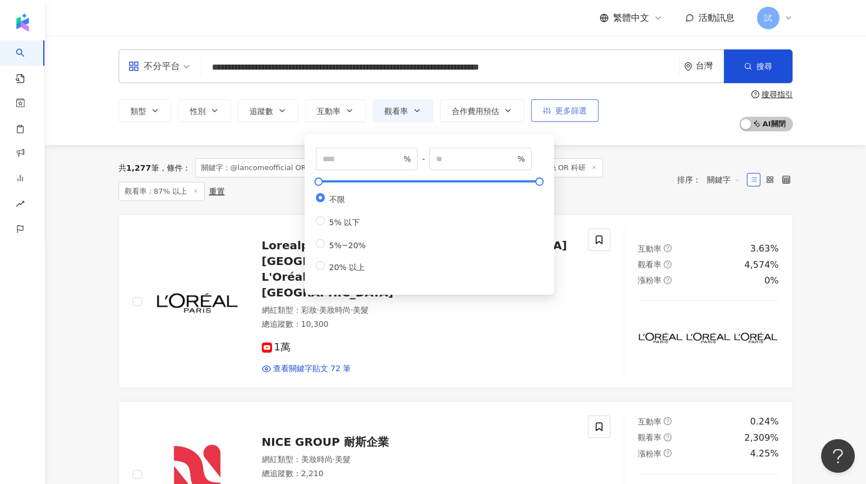
click at [549, 107] on icon "button" at bounding box center [547, 111] width 8 height 8
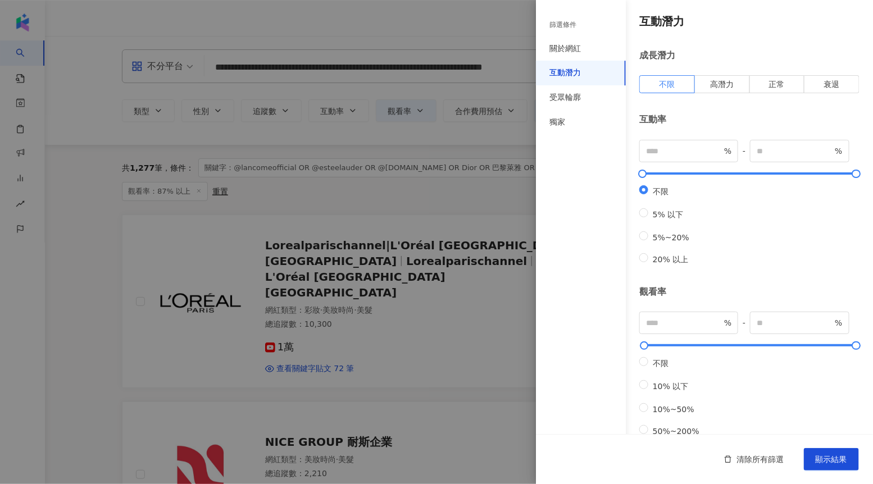
type input "*"
click at [824, 467] on button "顯示結果" at bounding box center [831, 459] width 55 height 22
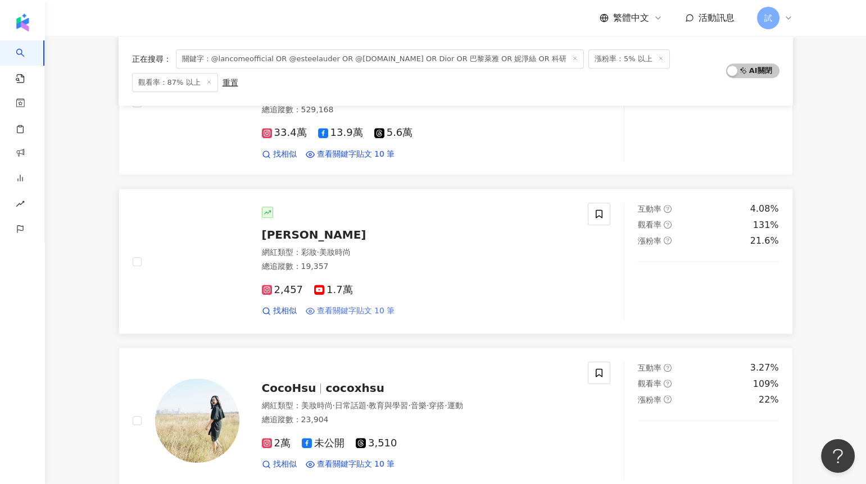
scroll to position [1140, 0]
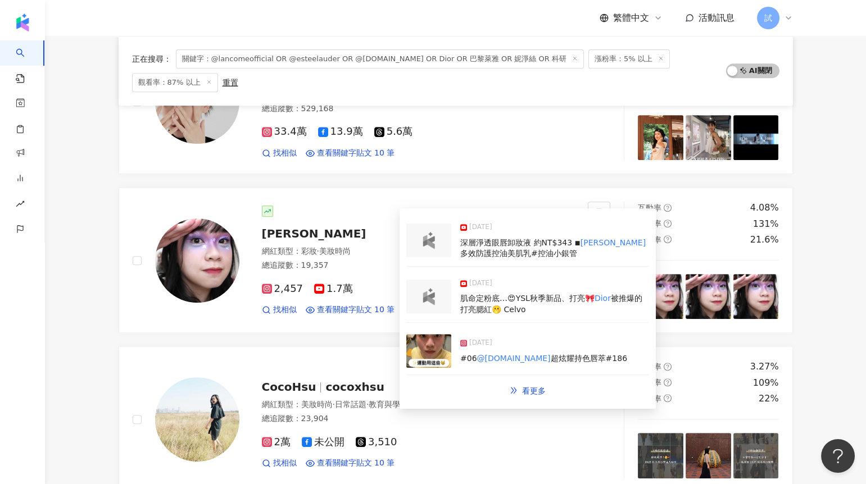
click at [433, 345] on img at bounding box center [428, 351] width 45 height 34
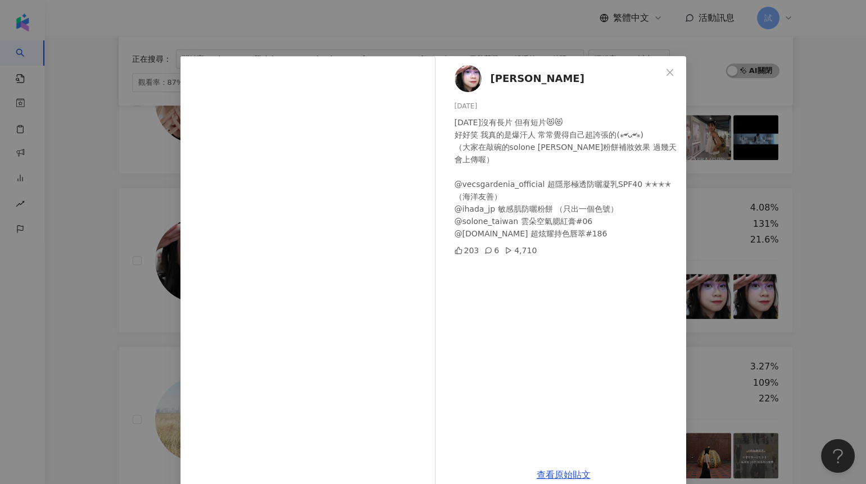
click at [690, 252] on div "阿臻 2025/7/7 今天沒有長片 但有短片😻😻 好好笑 我真的是爆汗人 常常覺得自己超誇張的(⁎⁍̴̛ᴗ⁍̴̛⁎) （大家在敲碗的solone kate粉…" at bounding box center [433, 242] width 866 height 484
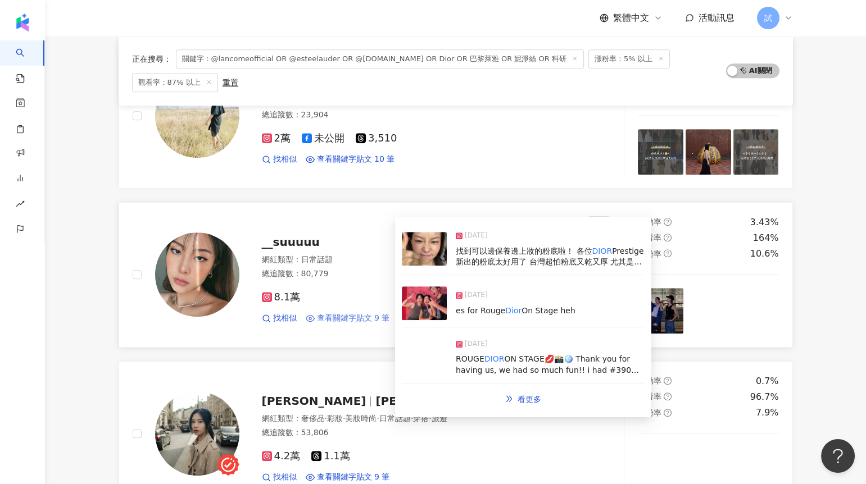
scroll to position [1460, 0]
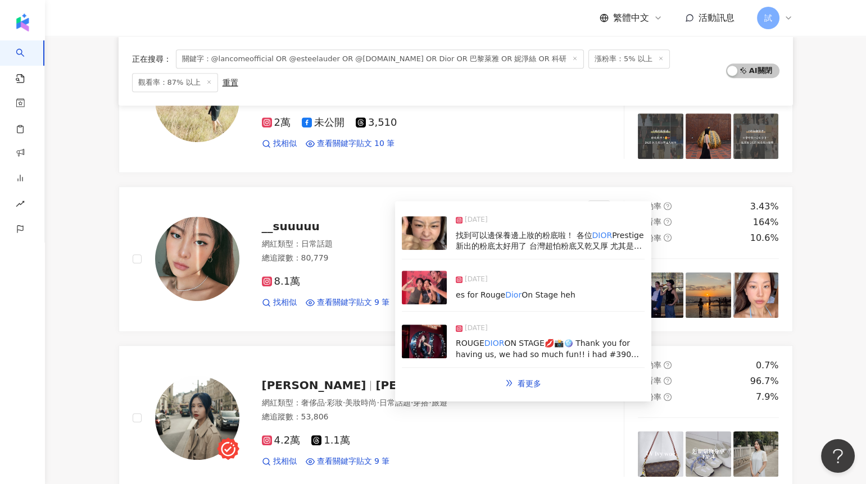
click at [424, 232] on img at bounding box center [424, 233] width 45 height 34
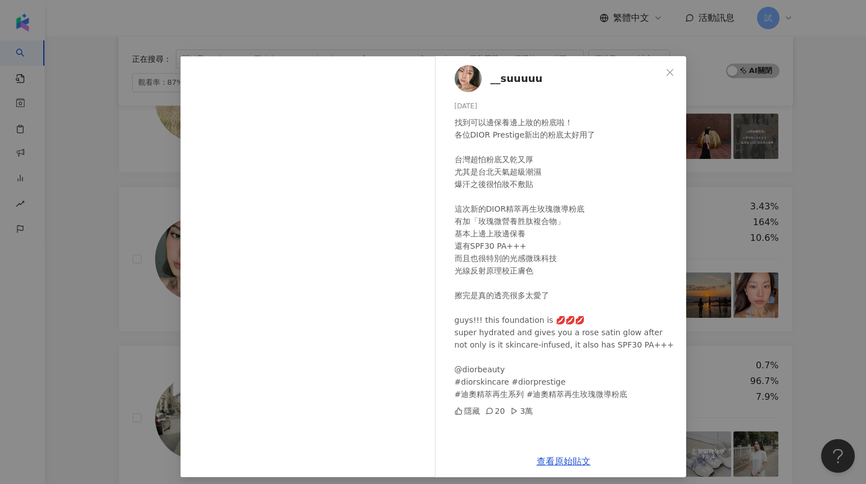
scroll to position [7, 0]
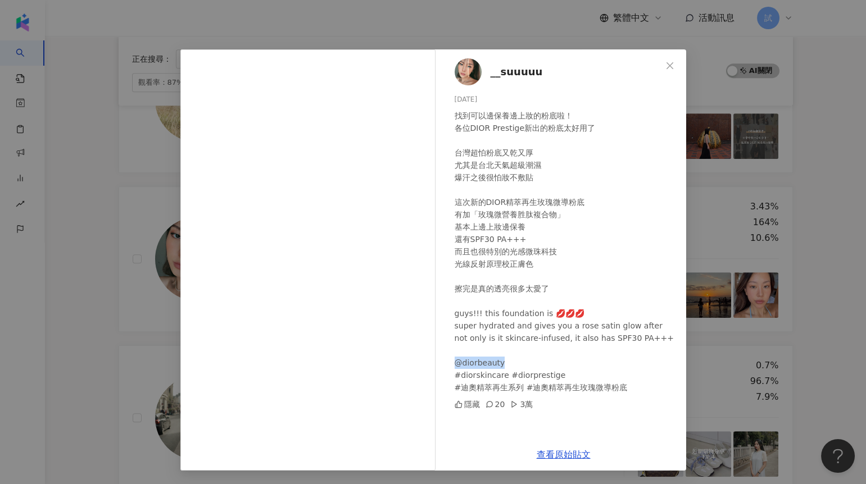
drag, startPoint x: 502, startPoint y: 362, endPoint x: 452, endPoint y: 363, distance: 49.5
click at [455, 363] on div "找到可以邊保養邊上妝的粉底啦！ 各位DIOR Prestige新出的粉底太好用了 台灣超怕粉底又乾又厚 尤其是台北天氣超級潮濕 爆汗之後很怕妝不敷貼 這次新的…" at bounding box center [566, 252] width 223 height 284
copy div "orbeauty #"
click at [137, 134] on div "__suuuuu 2025/9/3 找到可以邊保養邊上妝的粉底啦！ 各位DIOR Prestige新出的粉底太好用了 台灣超怕粉底又乾又厚 尤其是台北天氣超級…" at bounding box center [433, 242] width 866 height 484
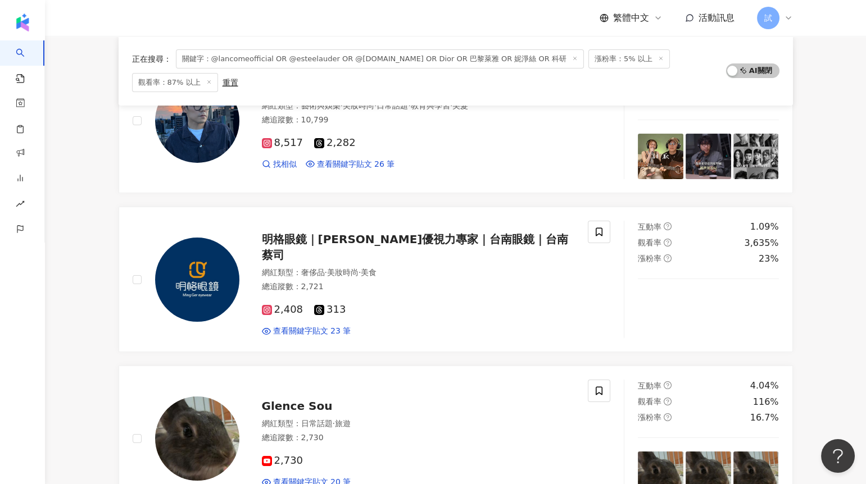
scroll to position [0, 0]
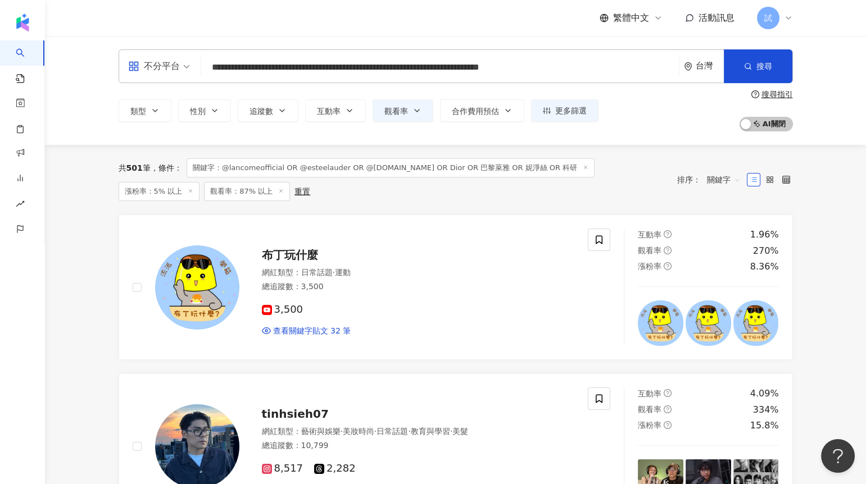
click at [226, 70] on input "**********" at bounding box center [440, 67] width 469 height 21
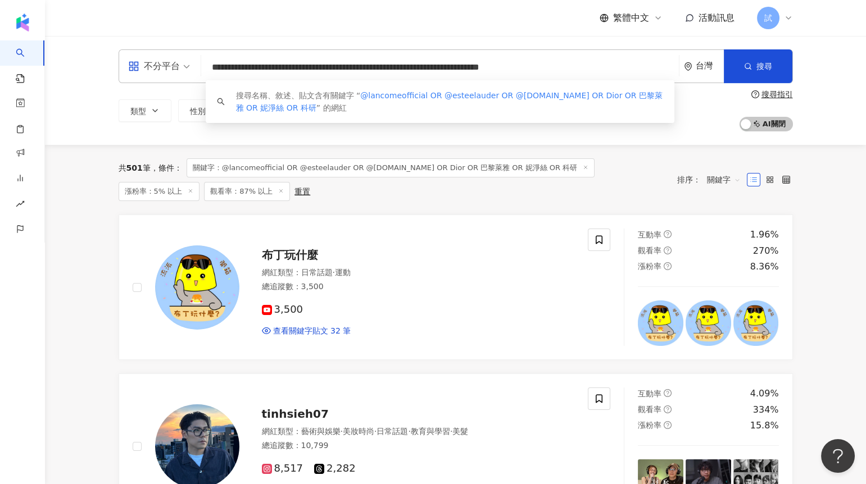
paste input "search"
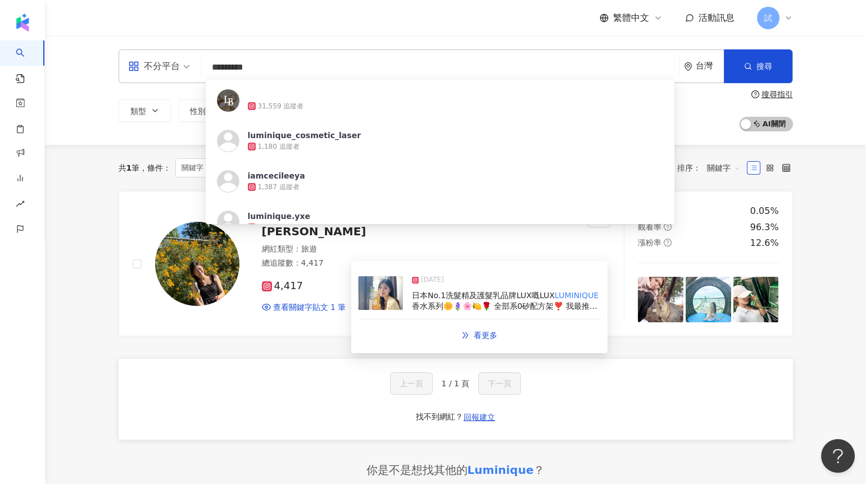
click at [375, 296] on img at bounding box center [380, 294] width 45 height 34
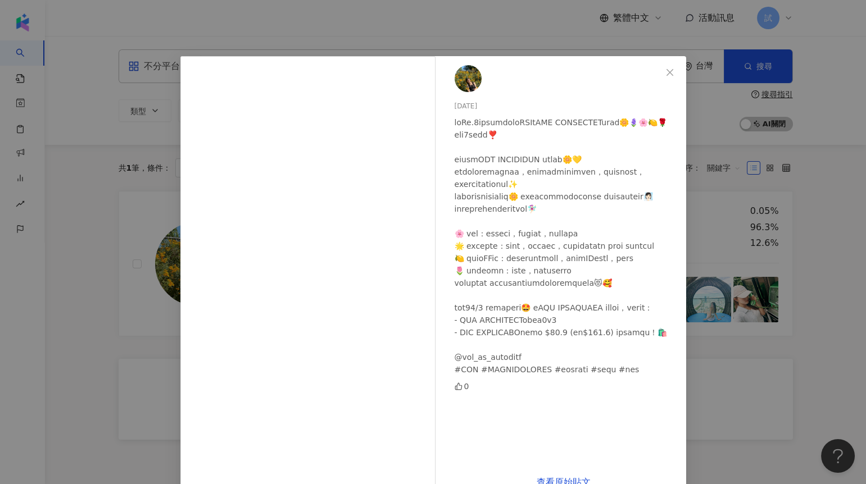
click at [86, 285] on div "2025/6/11 0 查看原始貼文" at bounding box center [433, 242] width 866 height 484
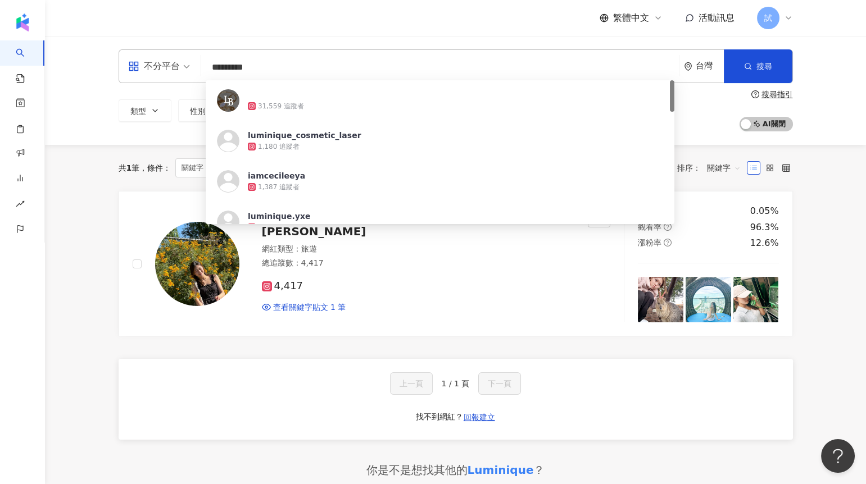
drag, startPoint x: 284, startPoint y: 66, endPoint x: 178, endPoint y: 66, distance: 105.7
click at [178, 66] on div "不分平台 ********* 台灣 搜尋 b6ec06c1-41bf-4085-862c-f0d7639b61c9 31,559 追蹤者 luminique_…" at bounding box center [456, 66] width 674 height 34
paste input "**********"
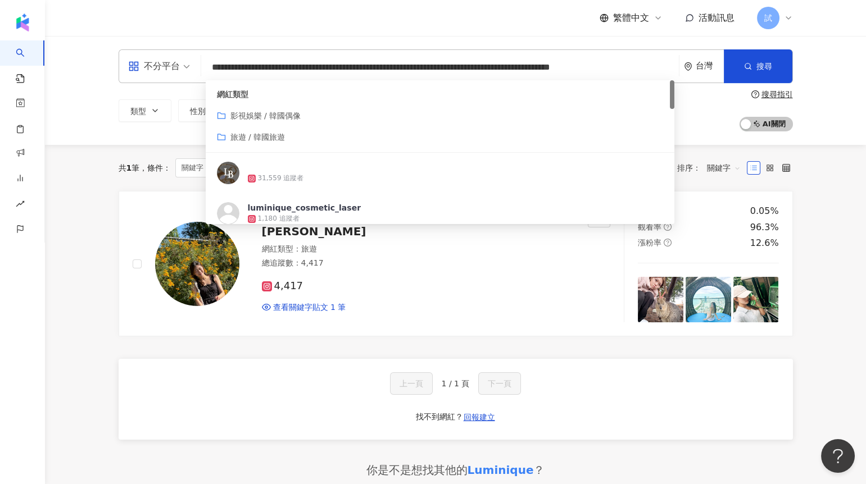
scroll to position [0, 207]
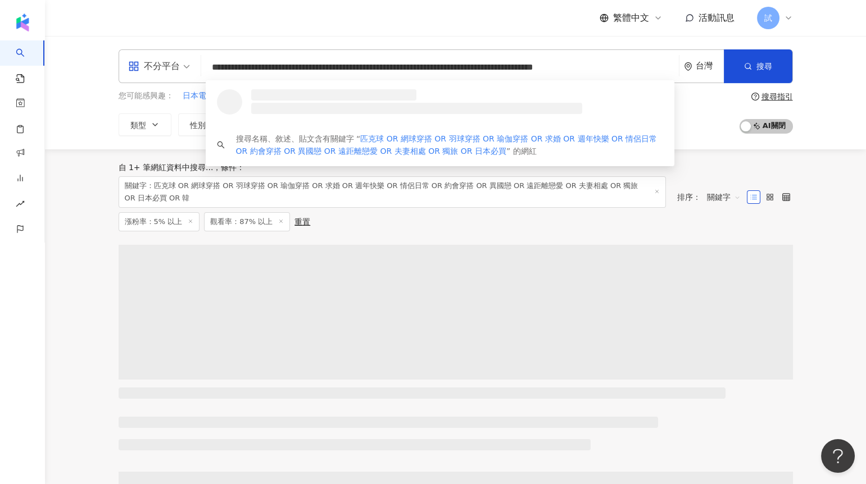
scroll to position [0, 181]
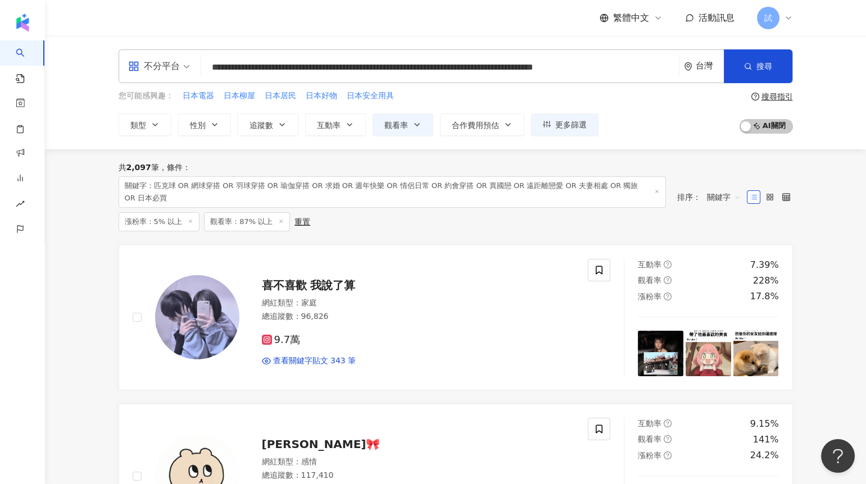
click at [346, 227] on div "共 2,097 筆 條件 ： 關鍵字：匹克球 OR 網球穿搭 OR 羽球穿搭 OR 瑜伽穿搭 OR 求婚 OR 週年快樂 OR 情侶日常 OR 約會穿搭 OR…" at bounding box center [392, 197] width 547 height 69
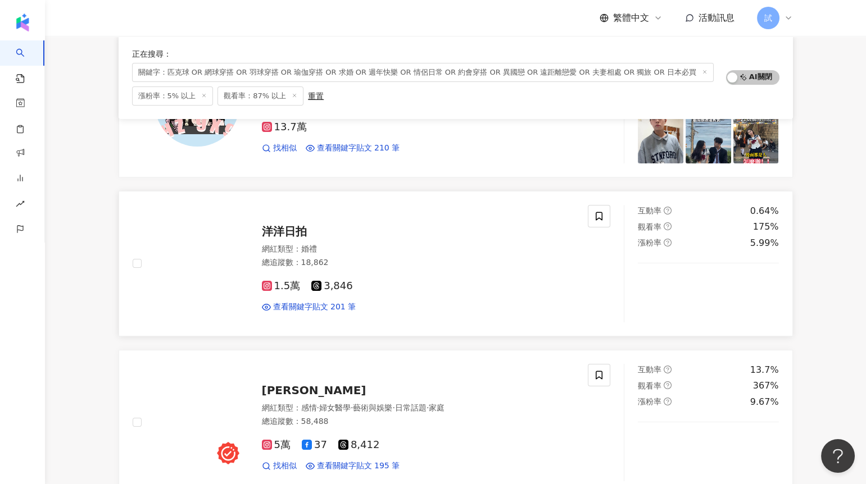
scroll to position [522, 0]
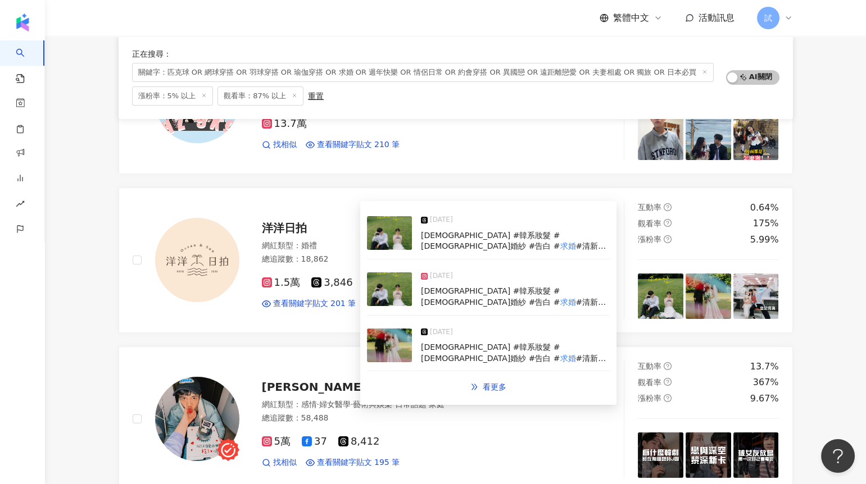
click at [390, 298] on img at bounding box center [389, 290] width 45 height 34
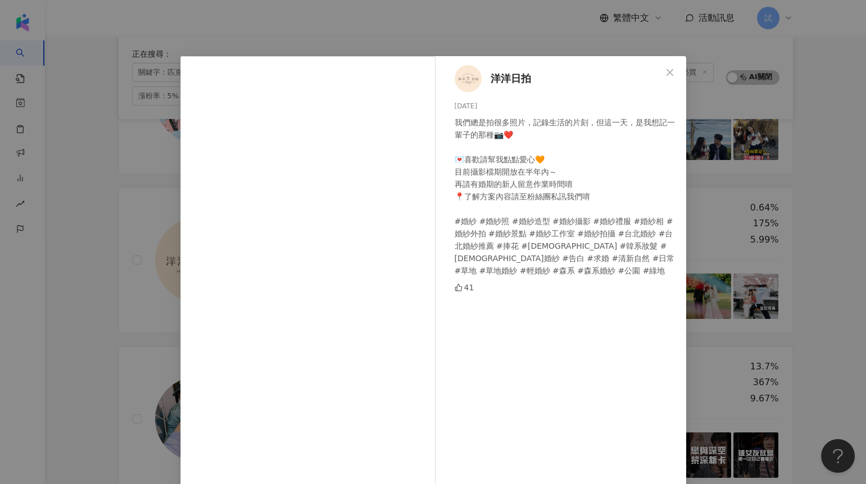
click at [114, 332] on div "洋洋日拍 2025/9/9 我們總是拍很多照片，記錄生活的片刻，但這一天，是我想記一輩子的那種📷❤️ 💌喜歡請幫我點點愛心🧡 目前攝影檔期開放在半年內～ 再請…" at bounding box center [433, 242] width 866 height 484
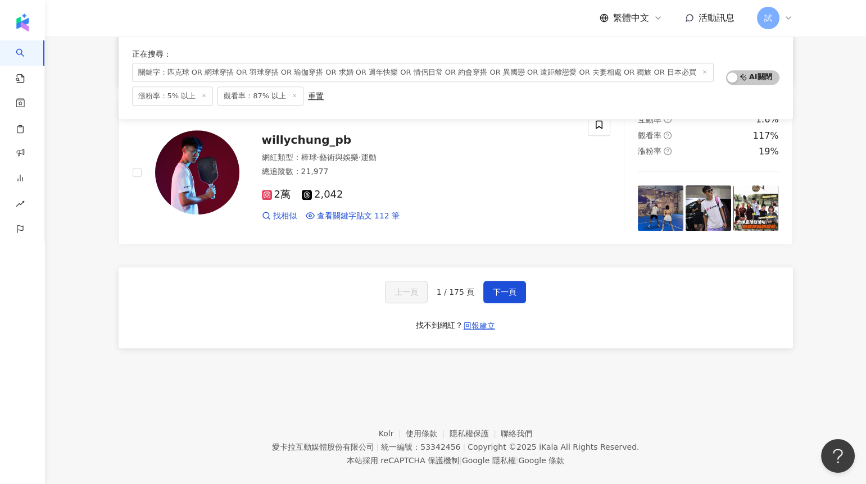
scroll to position [1883, 0]
click at [517, 288] on button "下一頁" at bounding box center [504, 292] width 43 height 22
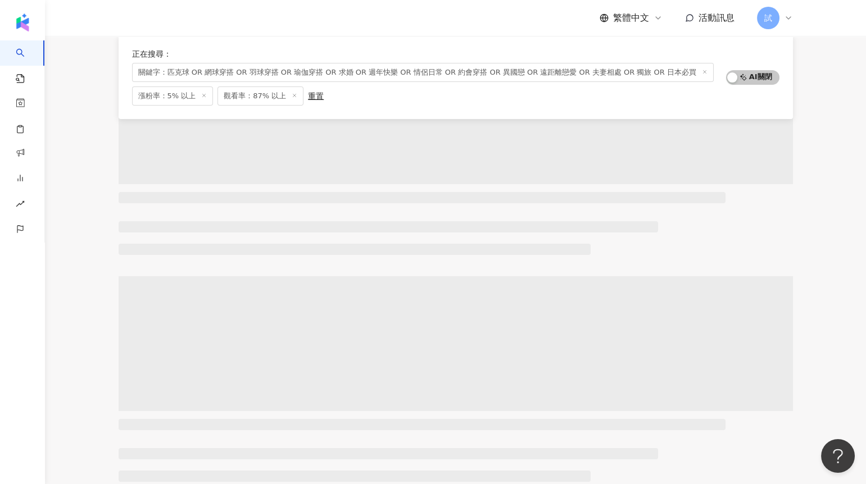
scroll to position [0, 0]
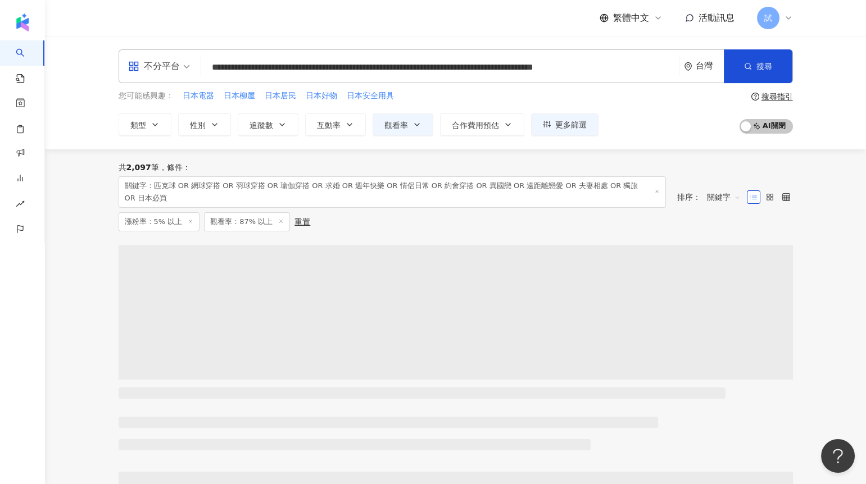
click at [402, 71] on input "**********" at bounding box center [440, 67] width 469 height 21
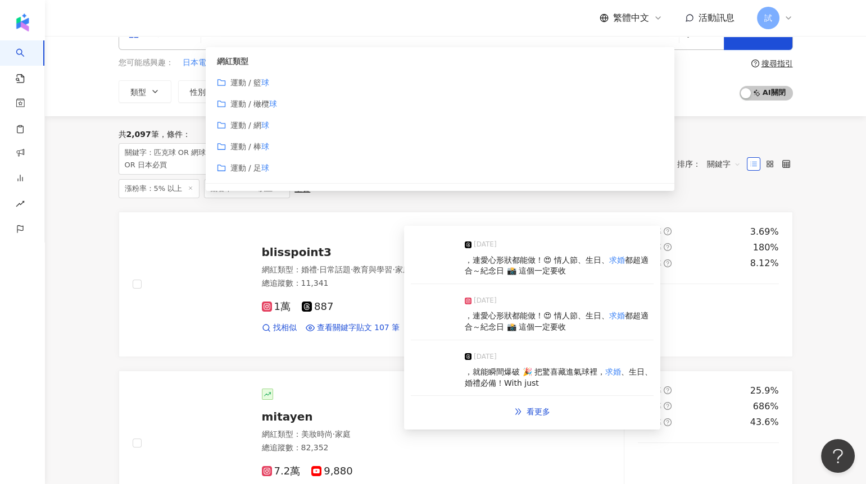
scroll to position [29, 0]
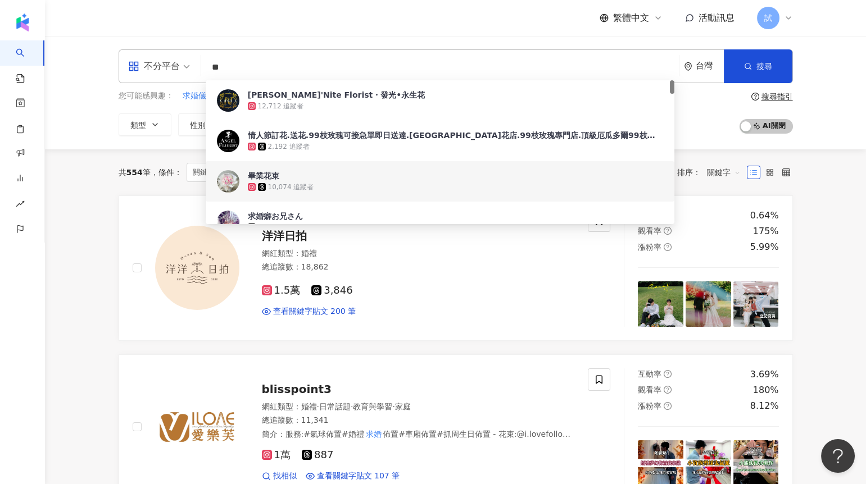
type input "**"
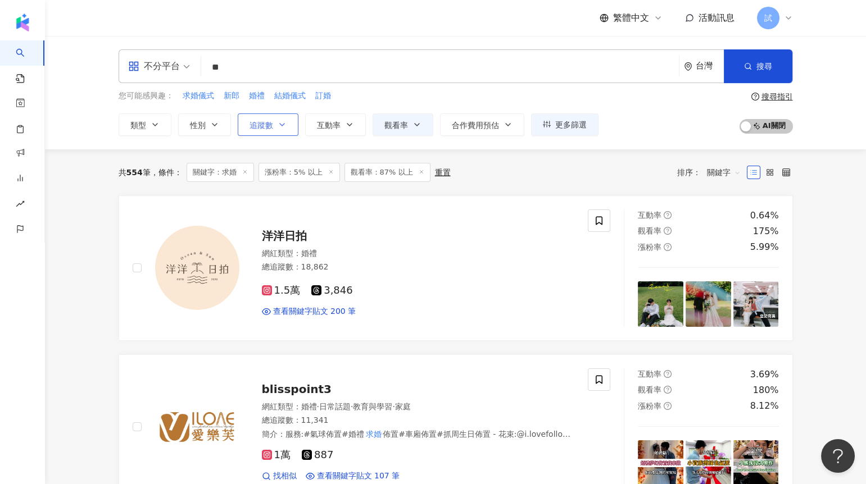
click at [272, 132] on button "追蹤數" at bounding box center [268, 125] width 61 height 22
type input "*"
type input "*******"
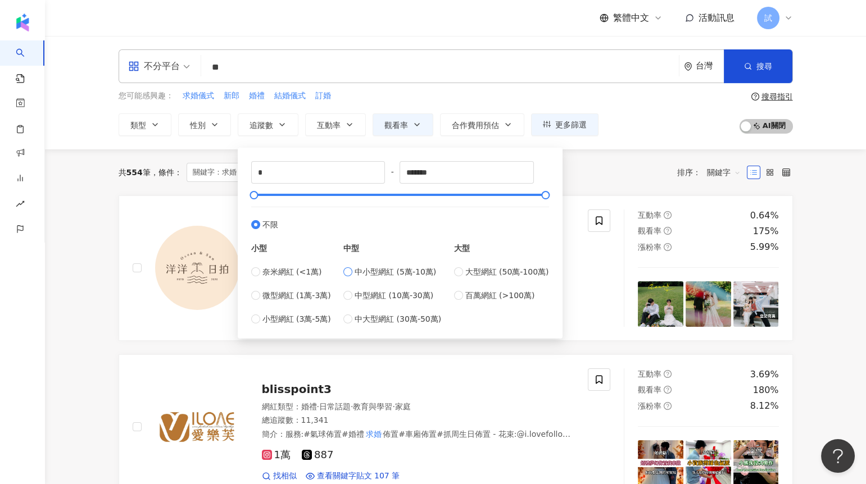
click at [370, 272] on span "中小型網紅 (5萬-10萬)" at bounding box center [395, 272] width 81 height 12
type input "*****"
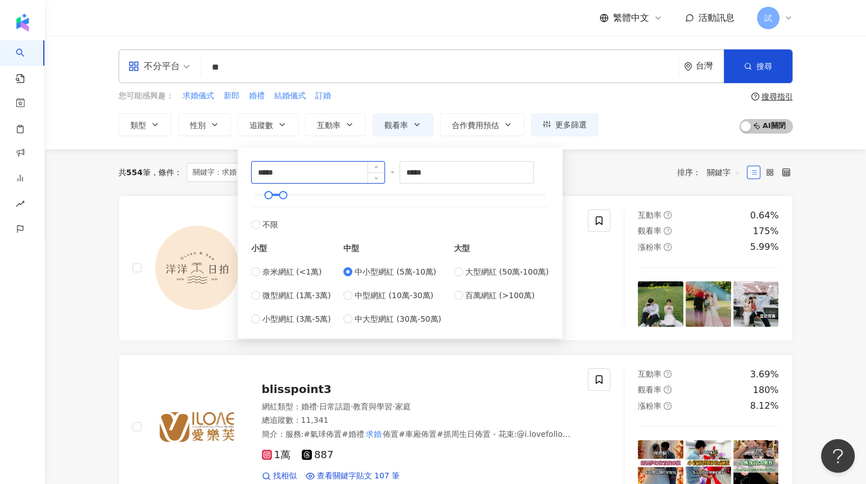
click at [261, 174] on input "*****" at bounding box center [318, 172] width 133 height 21
type input "*****"
drag, startPoint x: 416, startPoint y: 173, endPoint x: 400, endPoint y: 173, distance: 16.3
click at [400, 173] on div "***** - ***** 不限 小型 奈米網紅 (<1萬) 微型網紅 (1萬-3萬) 小型網紅 (3萬-5萬) 中型 中小型網紅 (5萬-10萬) 中型網紅…" at bounding box center [400, 243] width 298 height 164
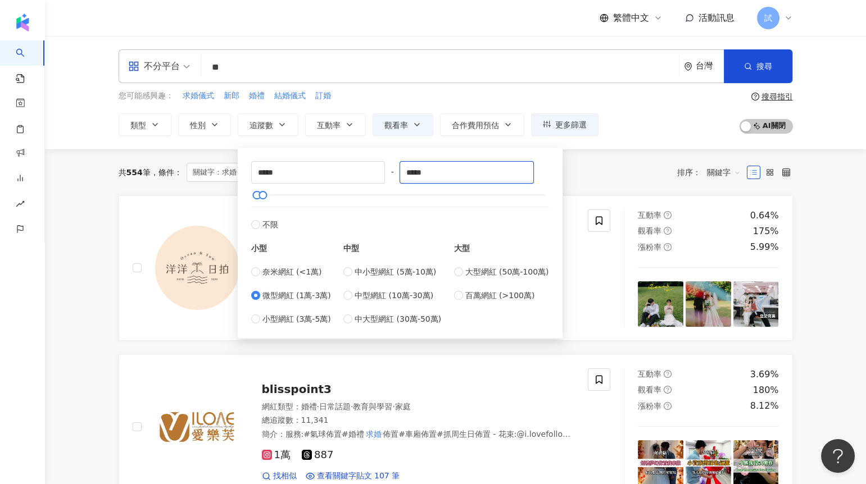
type input "*****"
click at [569, 174] on div "共 554 筆 條件 ： 關鍵字：求婚 漲粉率：5% 以上 觀看率：87% 以上 重置 排序： 關鍵字" at bounding box center [456, 172] width 674 height 19
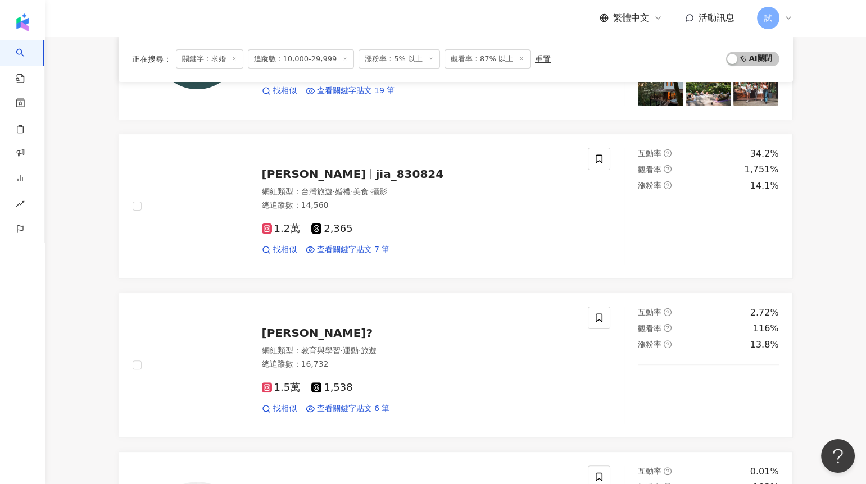
scroll to position [888, 0]
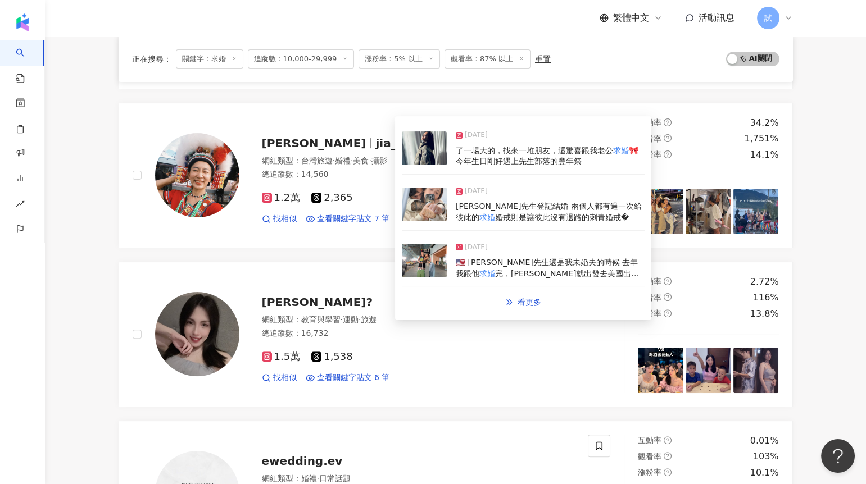
click at [423, 204] on img at bounding box center [424, 205] width 45 height 34
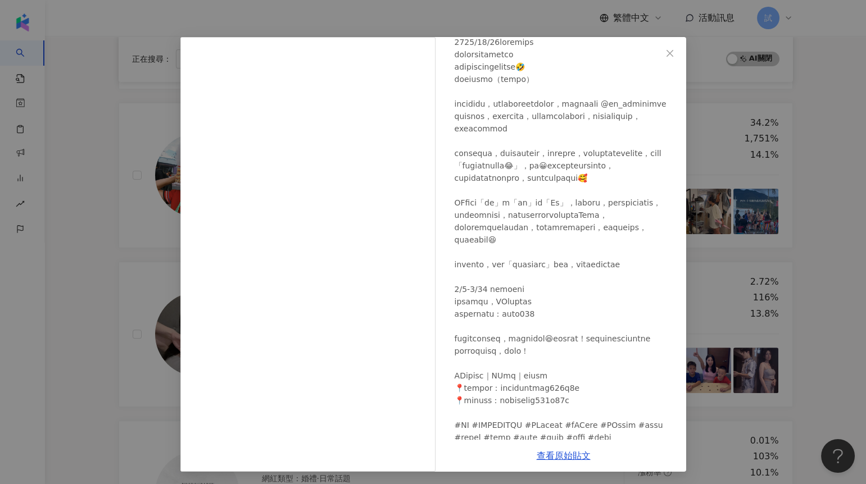
scroll to position [58, 0]
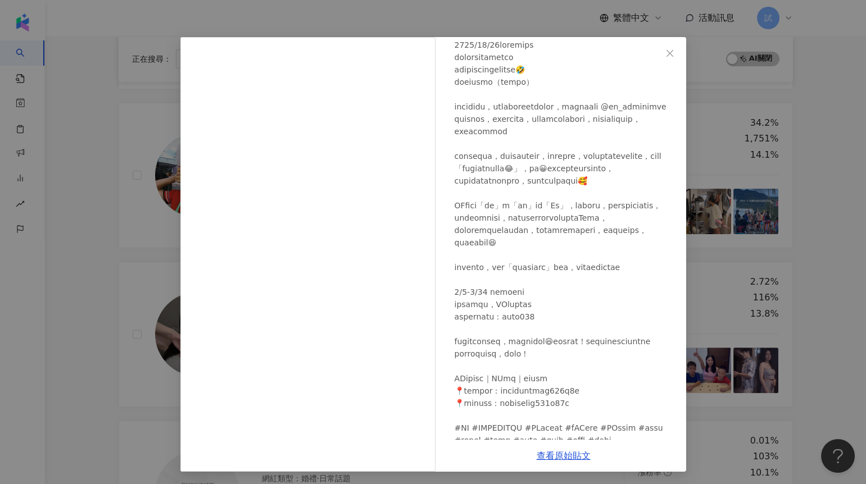
click at [103, 271] on div "郭佳 2025/2/13 499 3 查看原始貼文" at bounding box center [433, 242] width 866 height 484
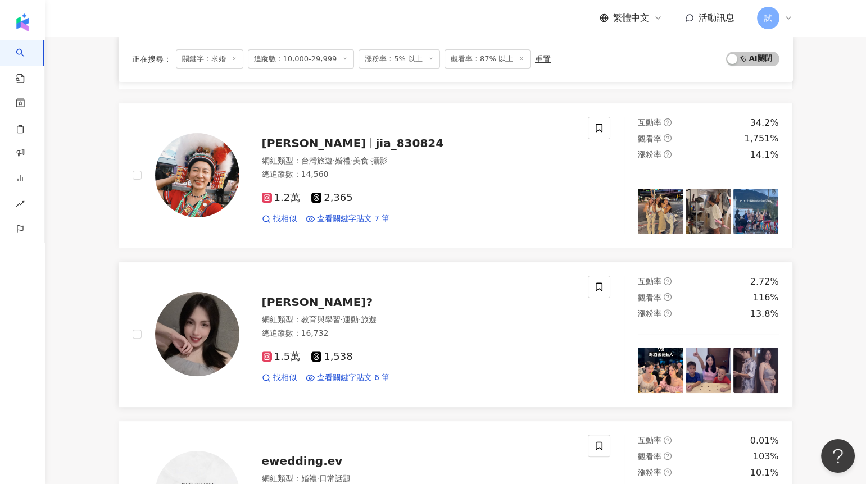
scroll to position [1050, 0]
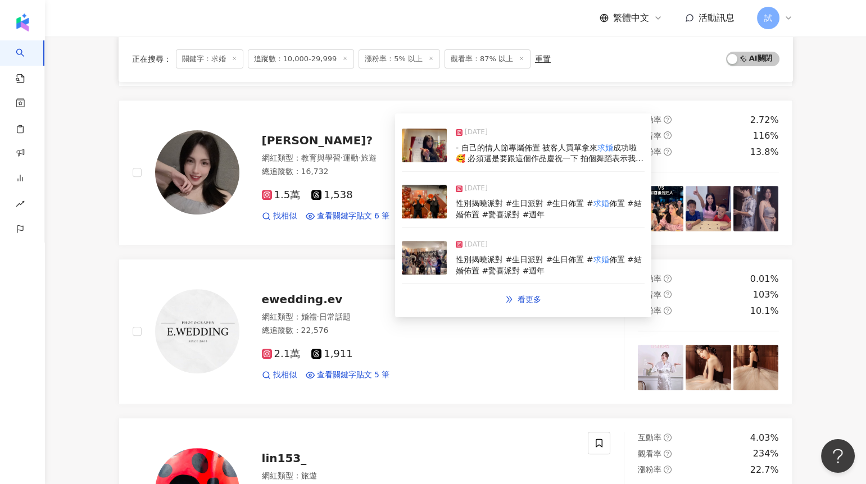
click at [419, 206] on img at bounding box center [424, 202] width 45 height 34
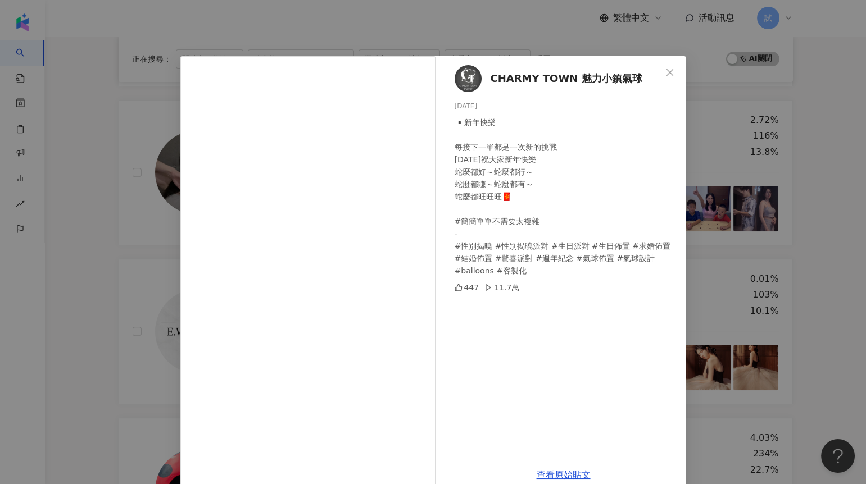
click at [141, 268] on div "CHARMY TOWN 魅力小鎮氣球 2025/1/29 ▪️新年快樂 每接下一單都是一次新的挑戰 2025年祝大家新年快樂 蛇麼都好～蛇麼都行～ 蛇麼都賺～…" at bounding box center [433, 242] width 866 height 484
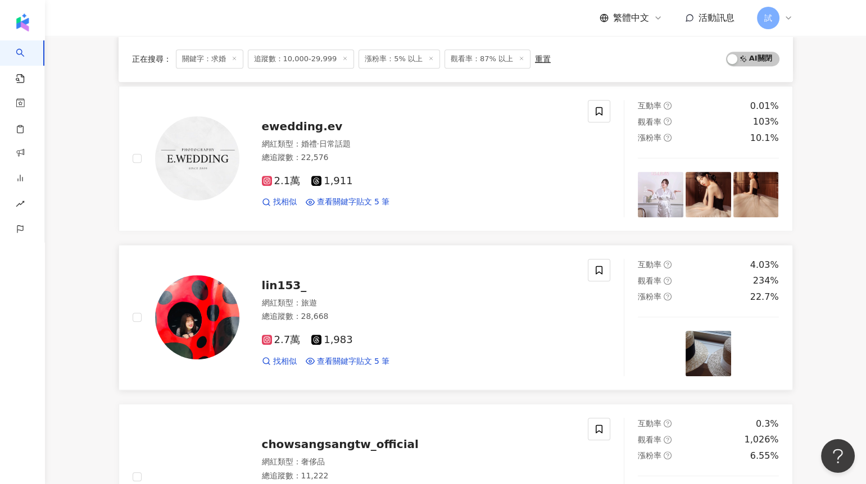
scroll to position [1314, 0]
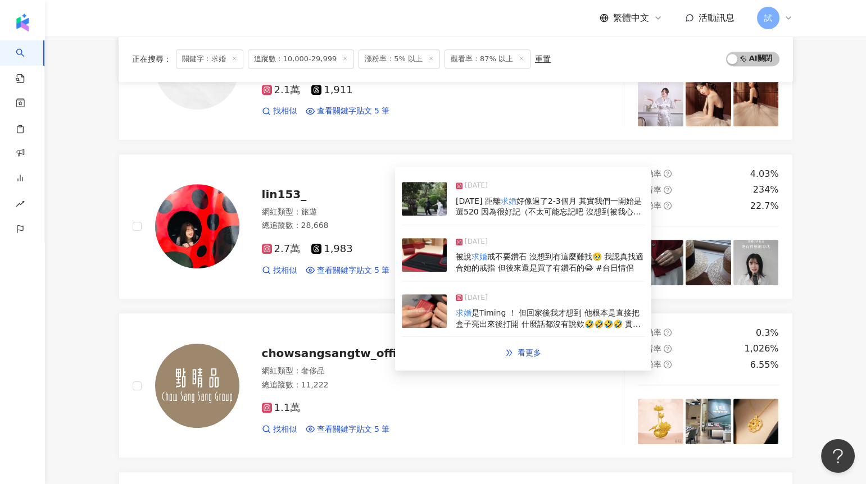
click at [430, 259] on img at bounding box center [424, 255] width 45 height 34
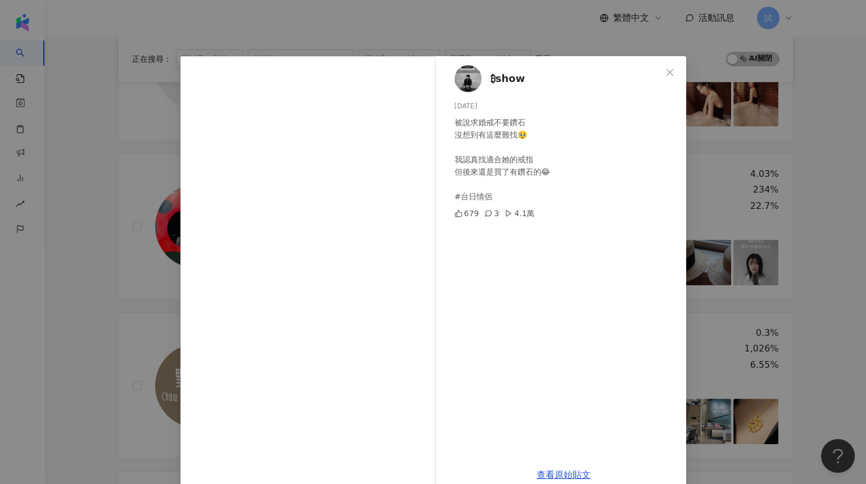
click at [133, 250] on div "₿show 2025/3/12 被說求婚戒不要鑽石 沒想到有這麼難找🥹 我認真找適合她的戒指 但後來還是買了有鑽石的😂 #台日情侶 679 3 4.1萬 查看…" at bounding box center [433, 242] width 866 height 484
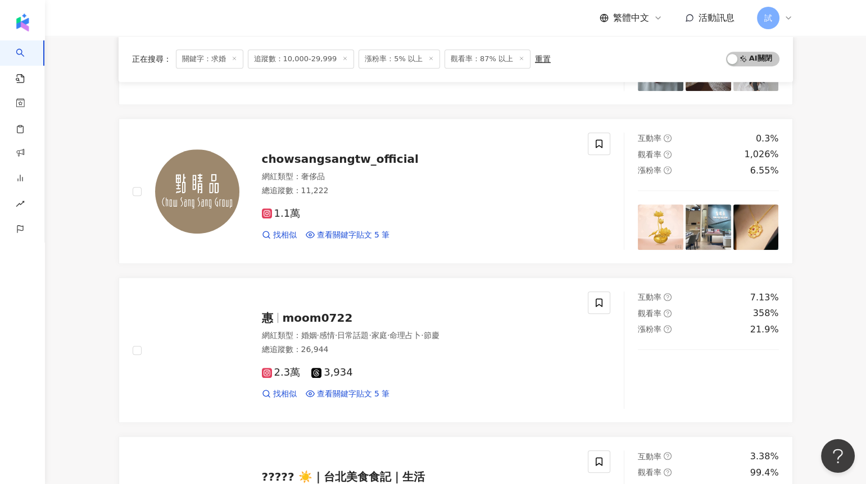
scroll to position [1520, 0]
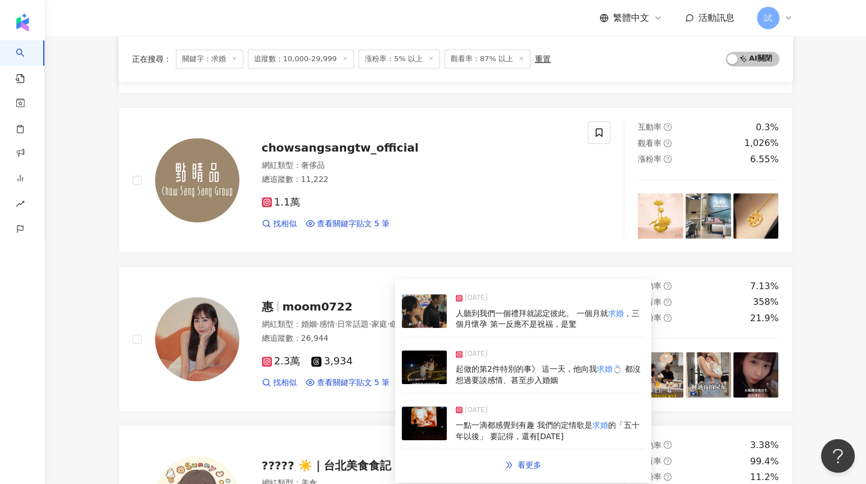
click at [424, 374] on img at bounding box center [424, 368] width 45 height 34
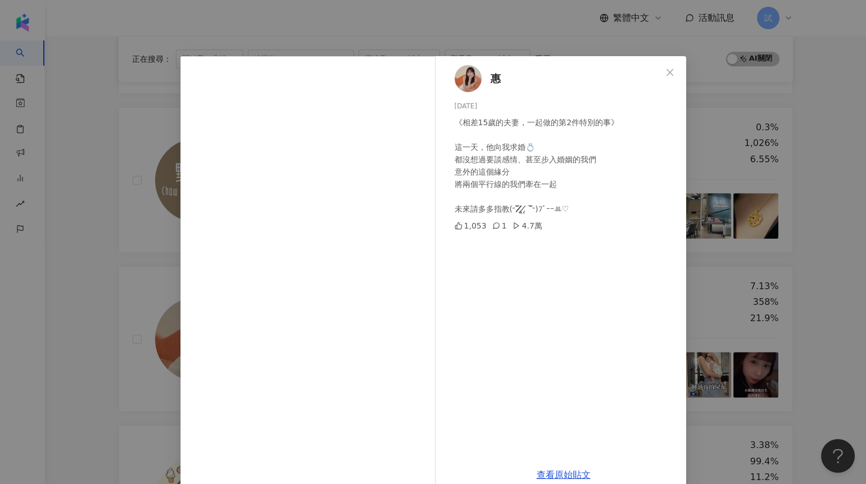
click at [127, 259] on div "惠 2025/4/21 《相差15歲的夫妻，一起做的第2件特別的事》 這一天，他向我求婚💍 都沒想過要談感情、甚至步入婚姻的我們 意外的這個緣分 將兩個平行線…" at bounding box center [433, 242] width 866 height 484
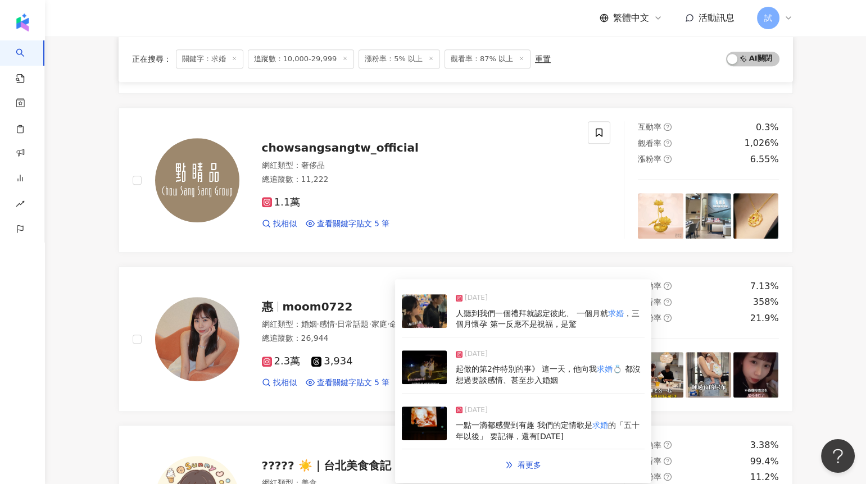
click at [427, 316] on img at bounding box center [424, 311] width 45 height 34
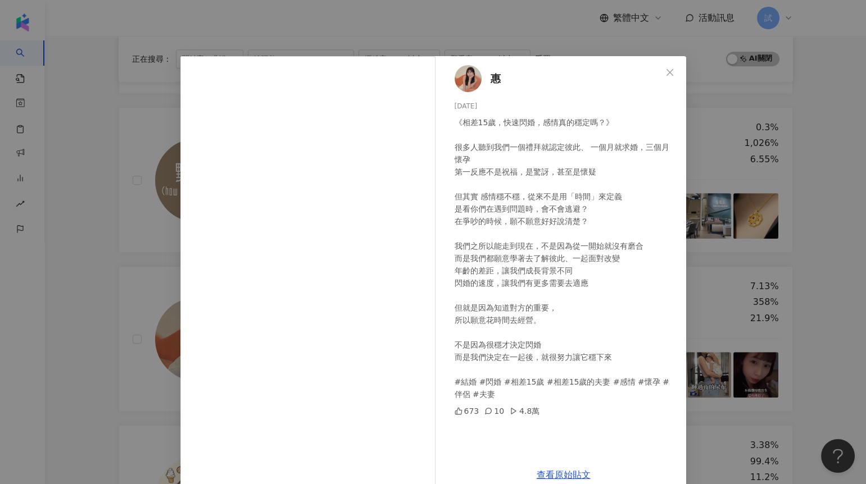
click at [123, 293] on div "惠 2025/6/6 《相差15歲，快速閃婚，感情真的穩定嗎？》 很多人聽到我們一個禮拜就認定彼此、 一個月就求婚，三個月懷孕 第一反應不是祝福，是驚訝，甚至…" at bounding box center [433, 242] width 866 height 484
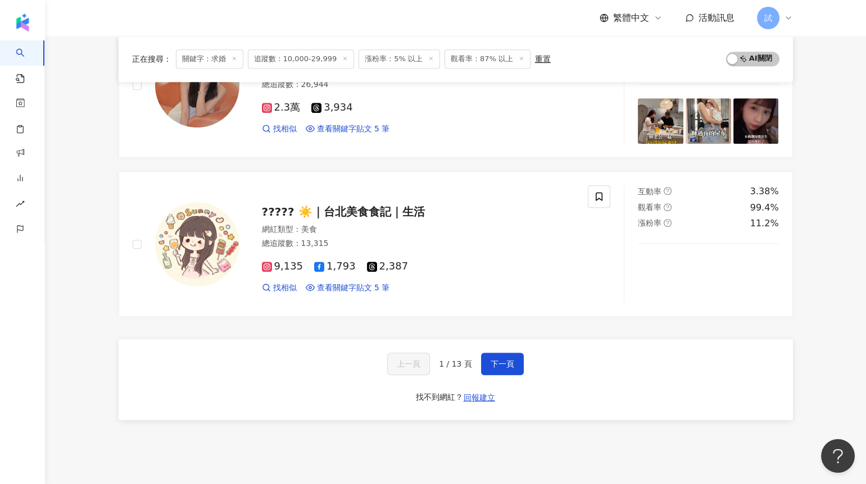
scroll to position [1789, 0]
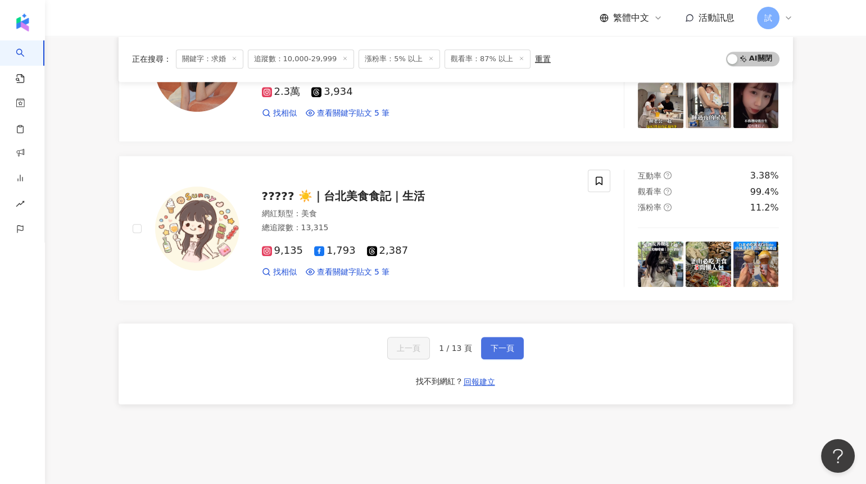
click at [497, 349] on span "下一頁" at bounding box center [503, 348] width 24 height 9
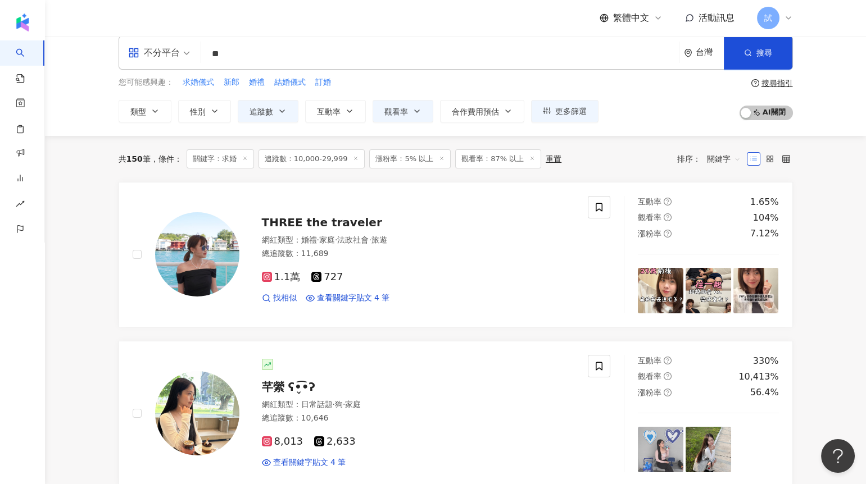
scroll to position [0, 0]
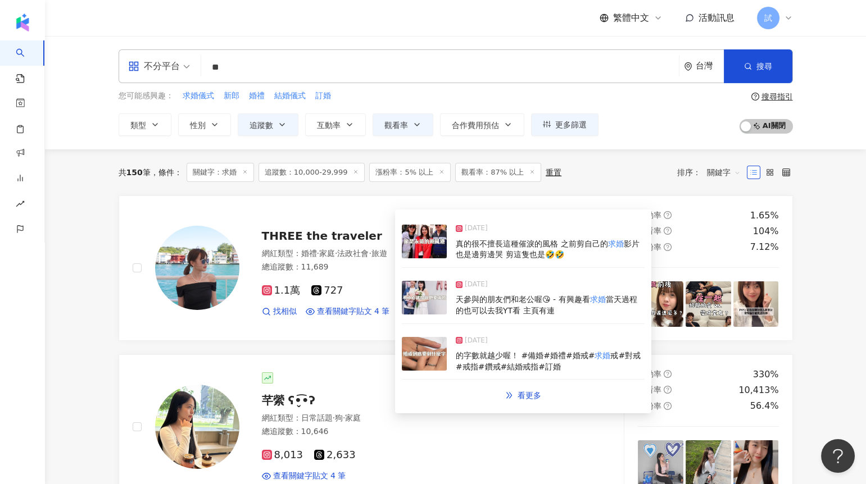
click at [414, 301] on img at bounding box center [424, 298] width 45 height 34
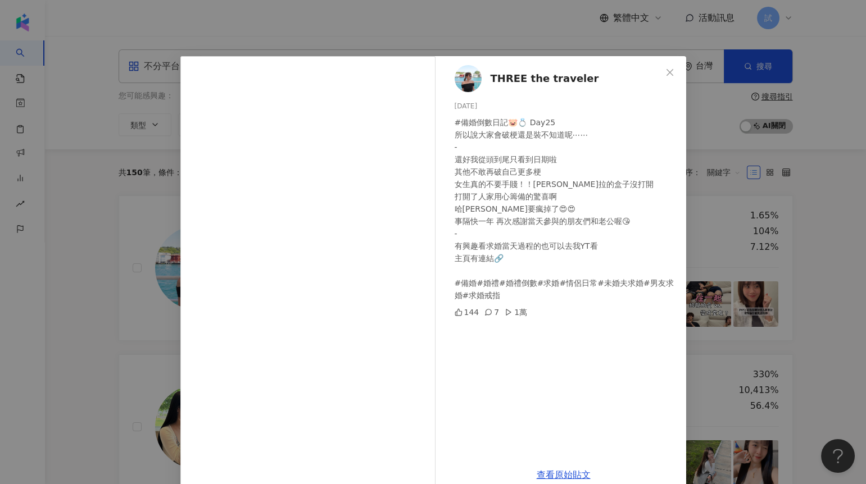
click at [83, 291] on div "THREE the traveler 2025/2/26 #備婚倒數日記🐷💍 Day25 所以說大家會破梗還是裝不知道呢⋯⋯ - 還好我從頭到尾只看到日期啦 …" at bounding box center [433, 242] width 866 height 484
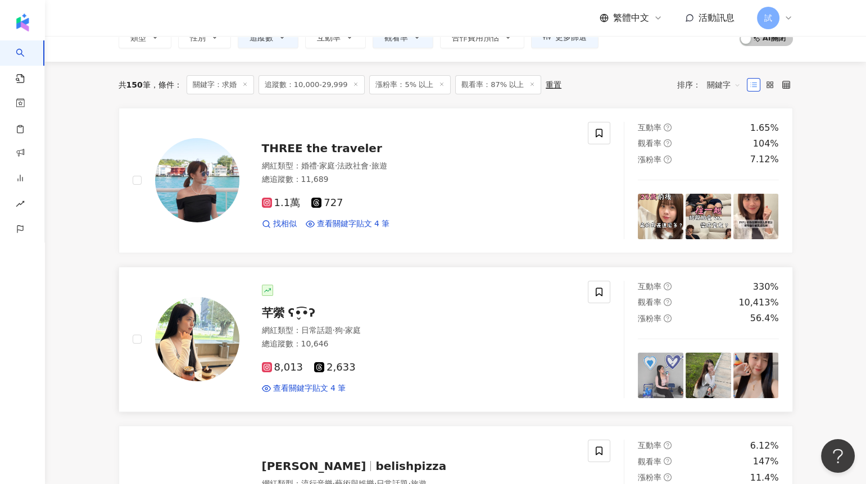
scroll to position [96, 0]
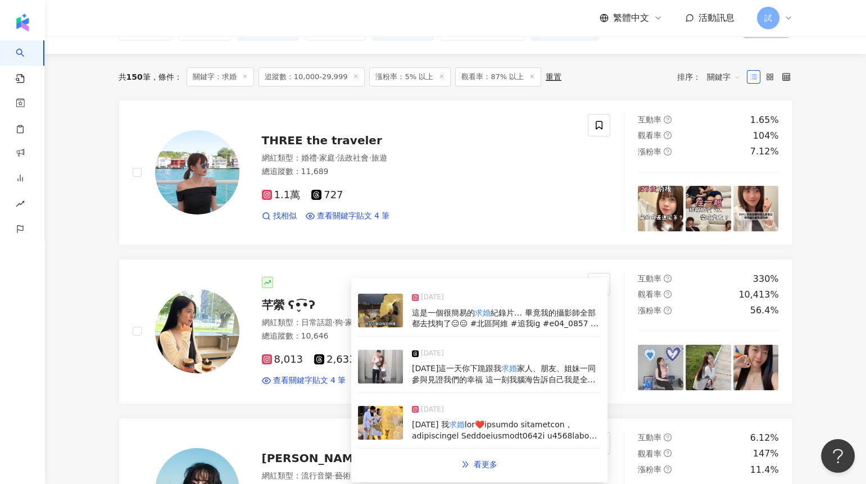
click at [388, 312] on img at bounding box center [380, 311] width 45 height 34
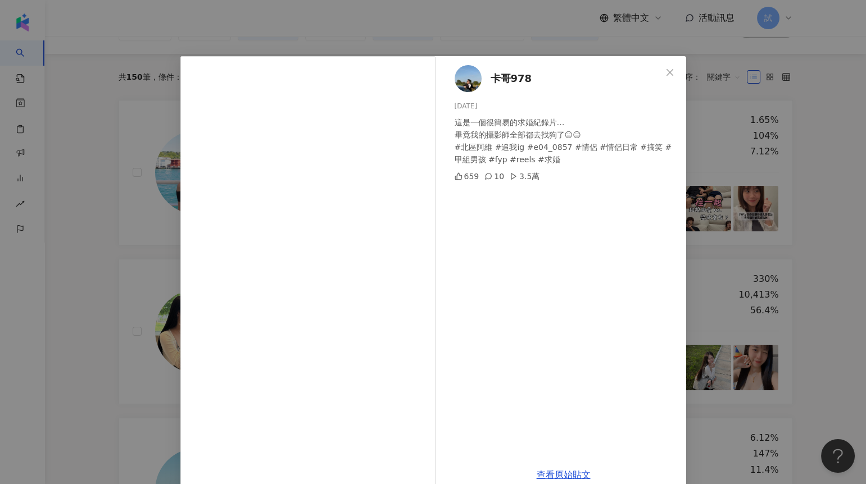
click at [69, 340] on div "卡哥978 2025/2/3 這是一個很簡易的求婚紀錄片… 畢竟我的攝影師全部都去找狗了😑😑 #北區阿維 #追我ig #e04_0857 #情侶 #情侶日常 …" at bounding box center [433, 242] width 866 height 484
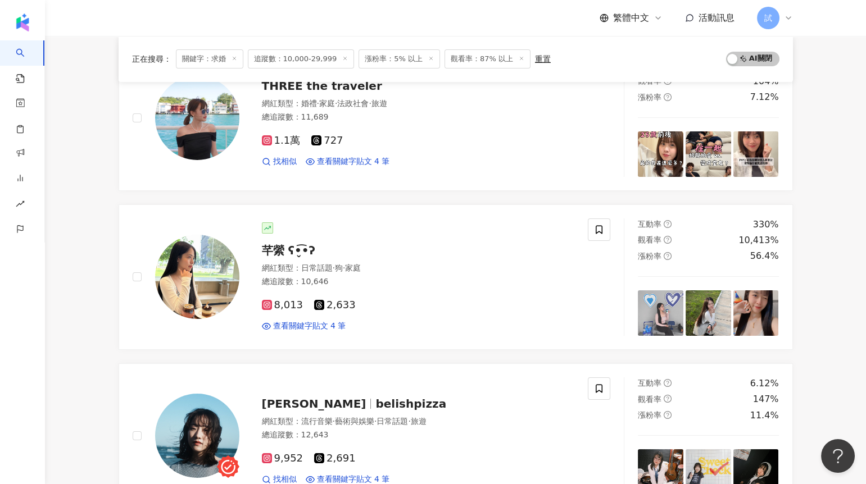
scroll to position [0, 0]
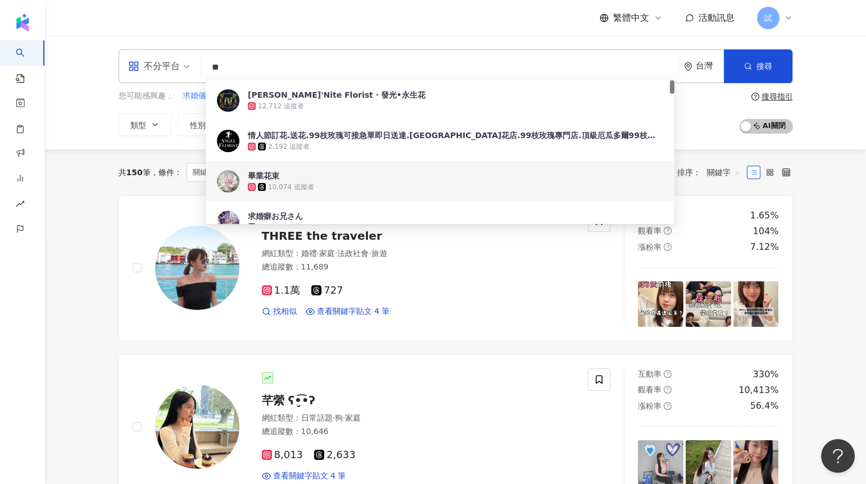
drag, startPoint x: 247, startPoint y: 70, endPoint x: 204, endPoint y: 70, distance: 42.7
click at [204, 70] on div "不分平台 ** 台灣 搜尋 ab3b8d97-fd80-43bb-ae32-c3af691fe460 fd0737fb-00b4-4d87-a3ae-615e…" at bounding box center [456, 66] width 674 height 34
paste input "**"
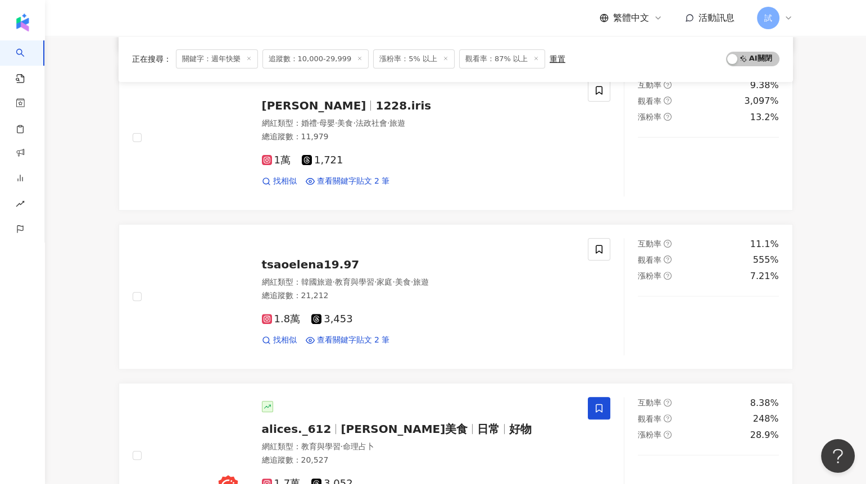
scroll to position [1129, 0]
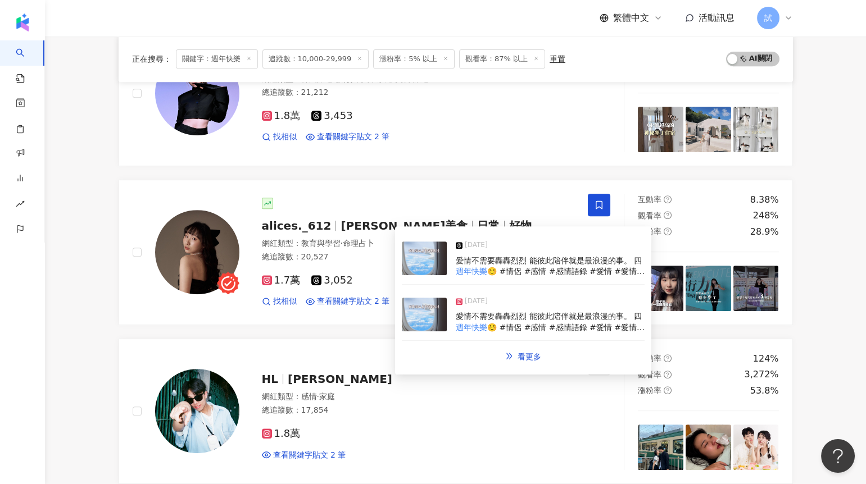
click at [428, 314] on img at bounding box center [424, 315] width 45 height 34
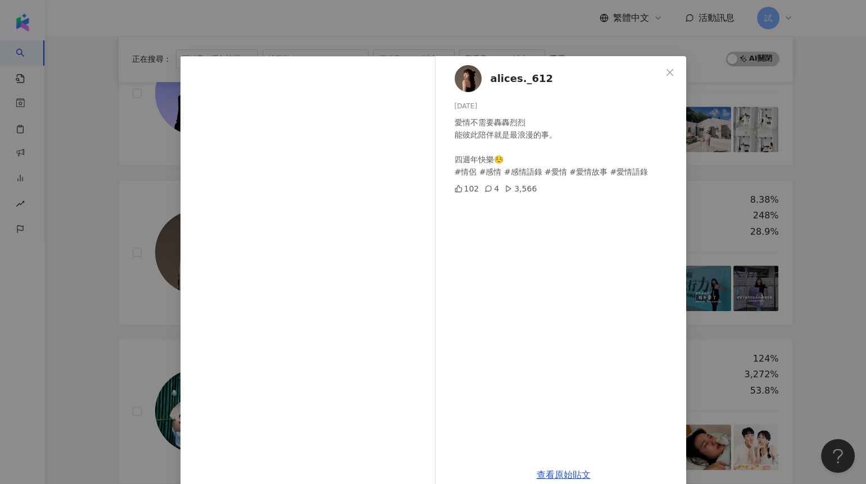
click at [126, 318] on div "alices._612 2025/1/5 愛情不需要轟轟烈烈 能彼此陪伴就是最浪漫的事。 四週年快樂☺️ #情侶 #感情 #感情語錄 #愛情 #愛情故事 #愛…" at bounding box center [433, 242] width 866 height 484
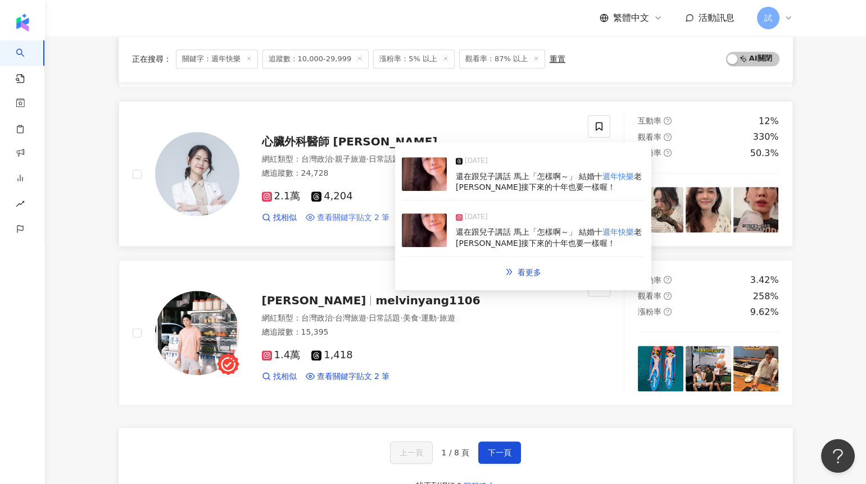
scroll to position [1708, 0]
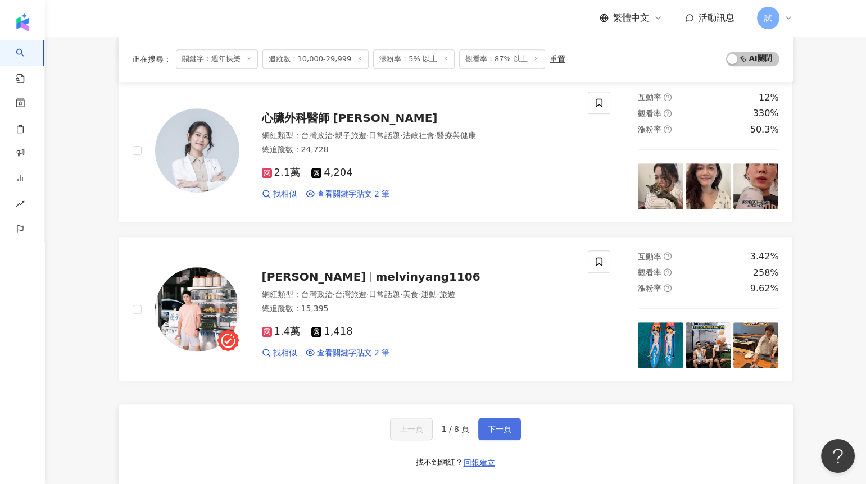
click at [502, 430] on span "下一頁" at bounding box center [500, 429] width 24 height 9
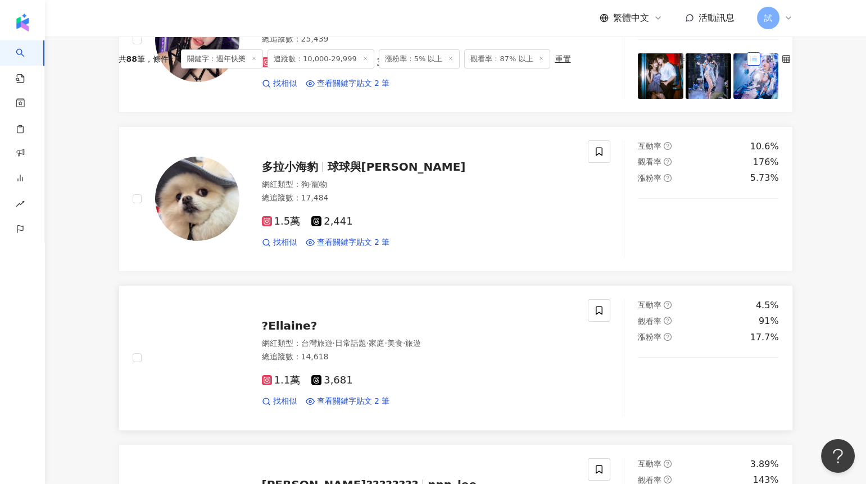
scroll to position [0, 0]
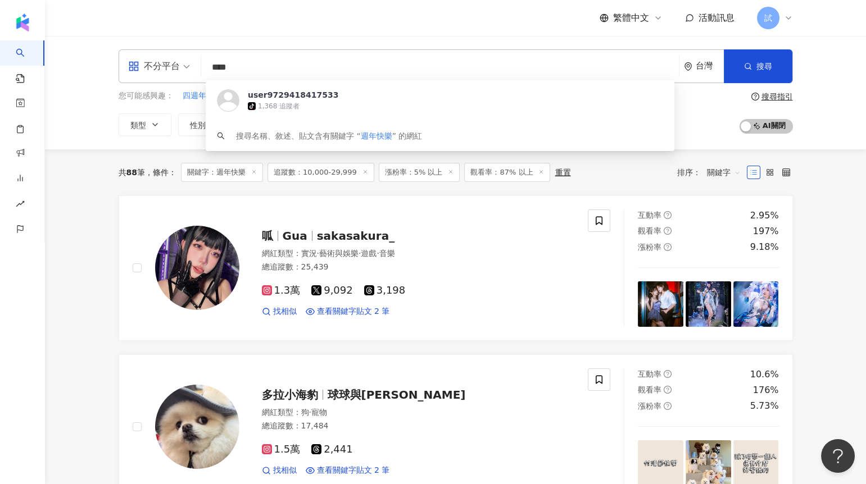
drag, startPoint x: 261, startPoint y: 67, endPoint x: 203, endPoint y: 67, distance: 58.4
click at [203, 67] on div "不分平台 **** 台灣 搜尋 https://www.tiktok.com/@user9729418417533 user9729418417533 tik…" at bounding box center [456, 66] width 674 height 34
paste input "**********"
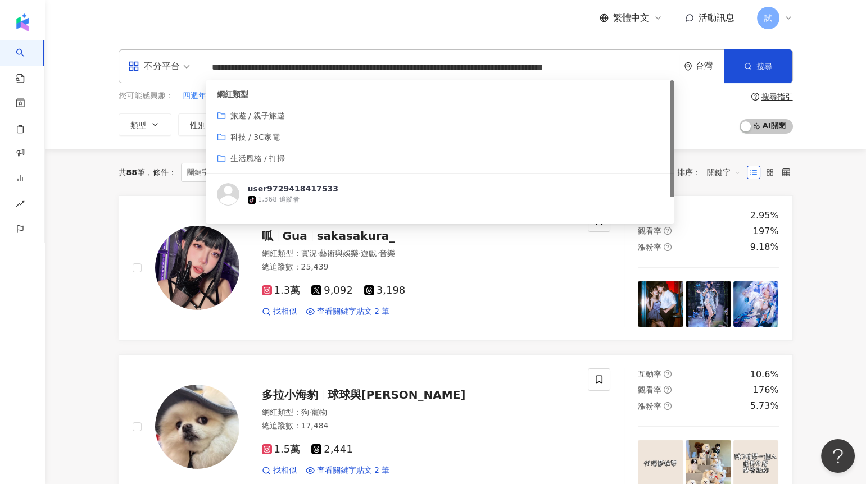
scroll to position [0, 189]
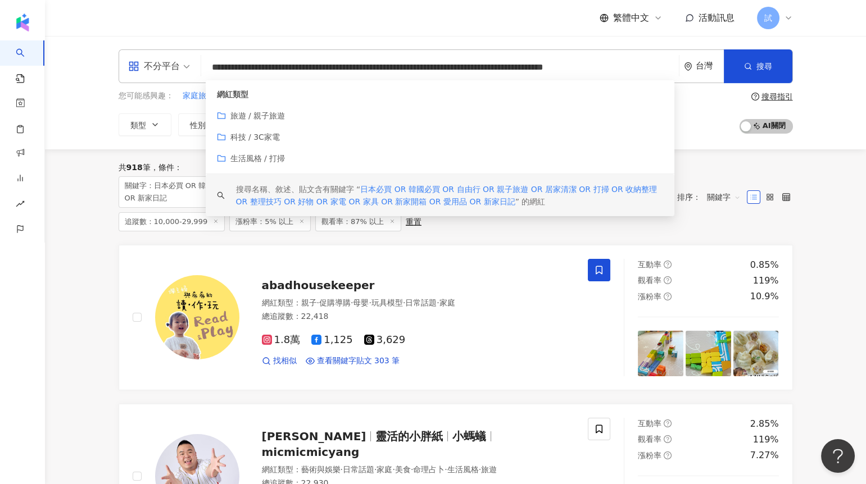
type input "**********"
click at [581, 226] on div "共 918 筆 條件 ： 關鍵字：日本必買 OR 韓國必買 OR 自由行 OR 親子旅遊 OR 居家清潔 OR 打掃 OR 收納整理 OR 整理技巧 OR 好…" at bounding box center [392, 197] width 547 height 69
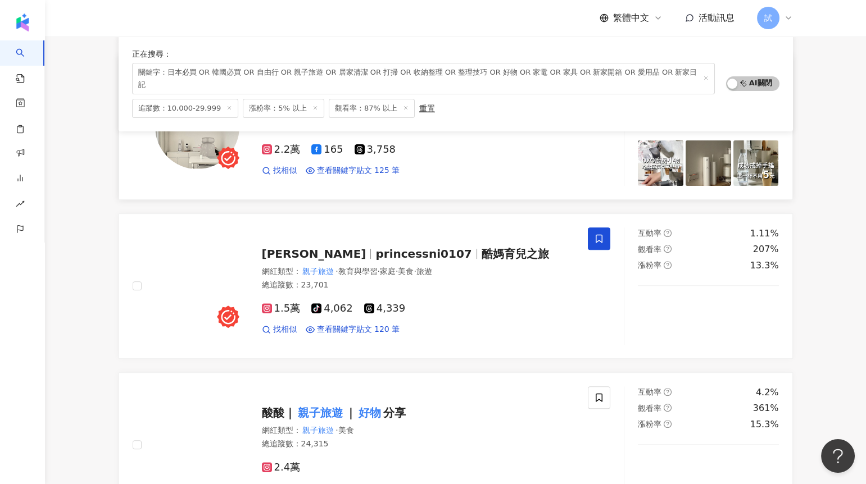
scroll to position [995, 0]
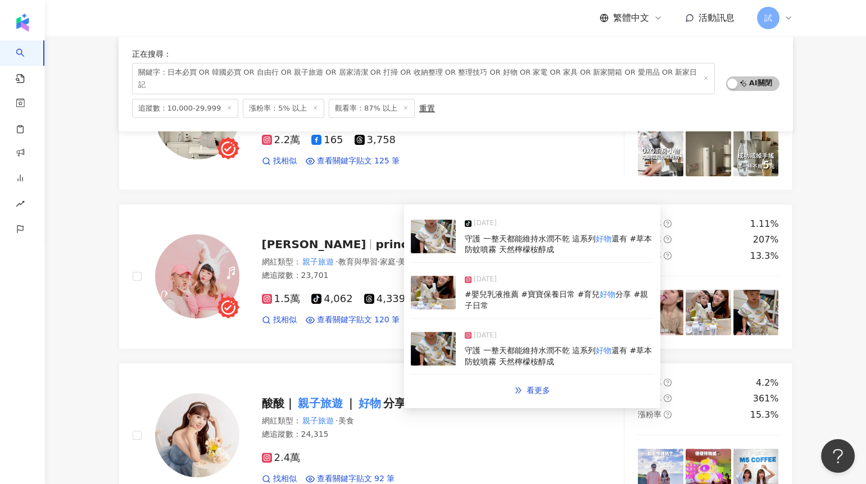
click at [427, 294] on img at bounding box center [433, 293] width 45 height 34
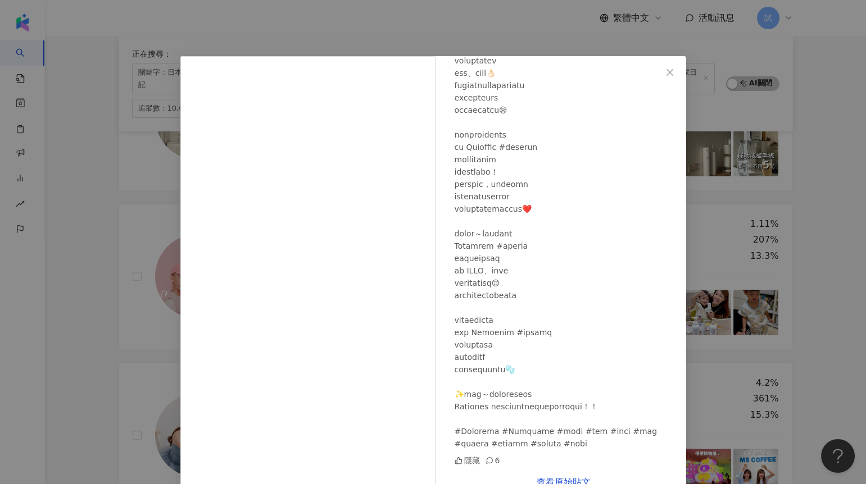
scroll to position [20, 0]
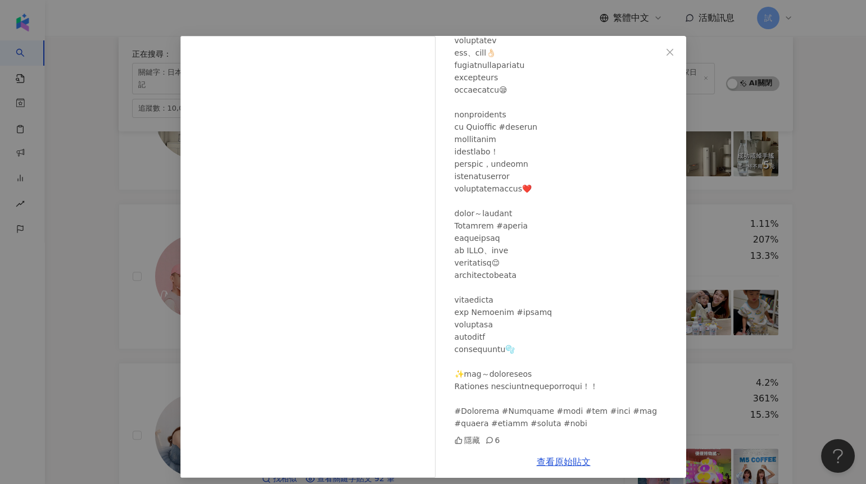
click at [105, 359] on div "水妮 2025/9/26 隱藏 6 查看原始貼文" at bounding box center [433, 242] width 866 height 484
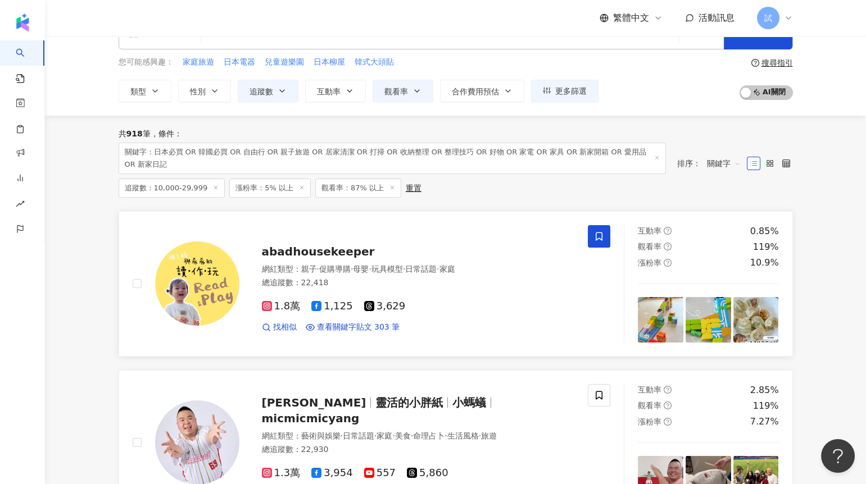
scroll to position [34, 0]
click at [323, 87] on span "互動率" at bounding box center [329, 91] width 24 height 9
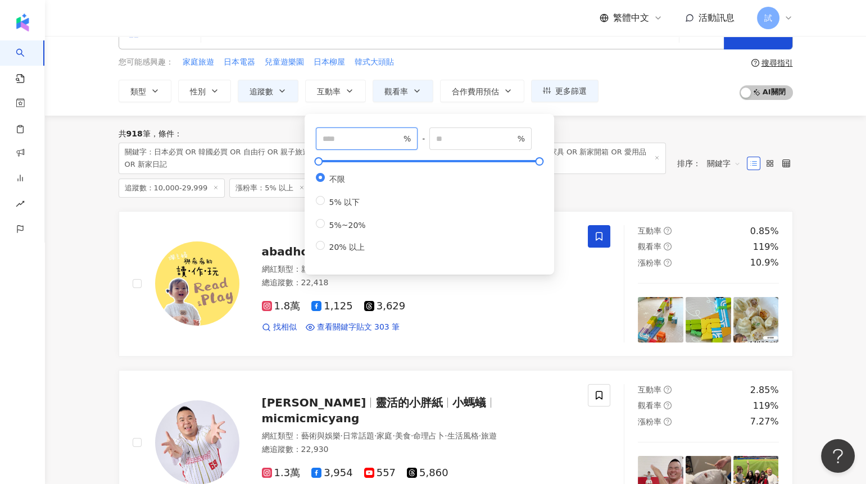
click at [330, 144] on input "number" at bounding box center [362, 139] width 79 height 12
type input "*"
click at [618, 207] on div "共 918 筆 條件 ： 關鍵字：日本必買 OR 韓國必買 OR 自由行 OR 親子旅遊 OR 居家清潔 OR 打掃 OR 收納整理 OR 整理技巧 OR 好…" at bounding box center [456, 164] width 674 height 96
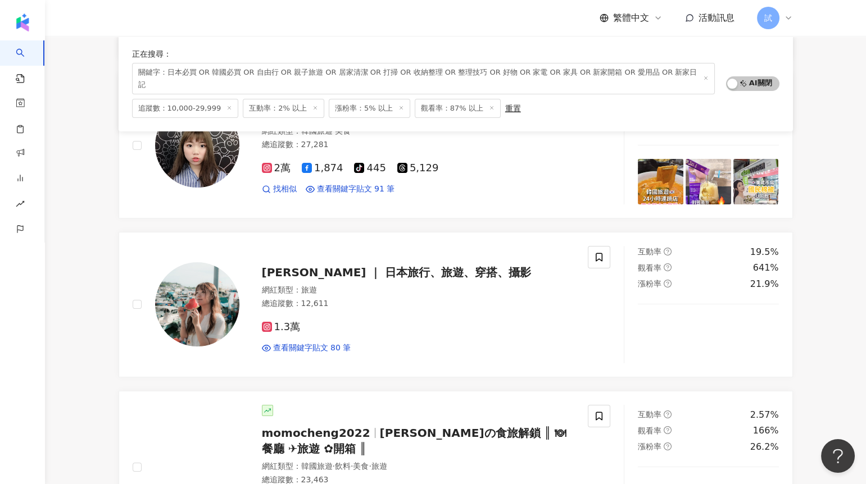
scroll to position [722, 0]
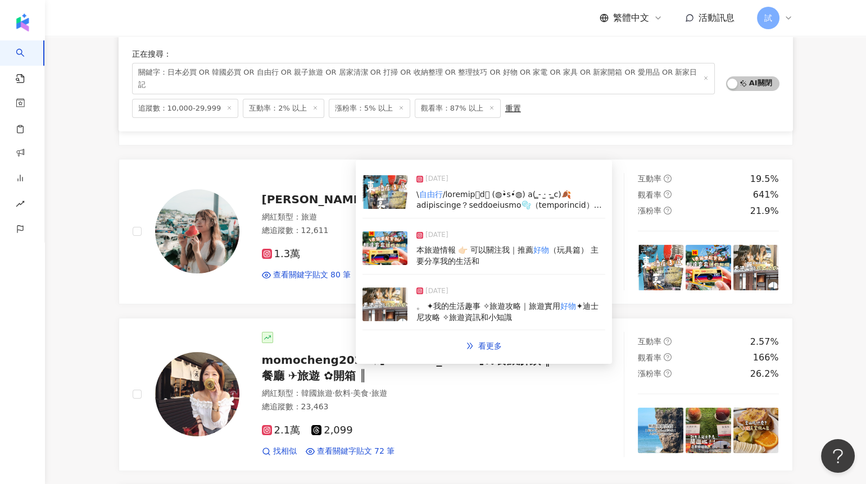
click at [380, 194] on img at bounding box center [384, 192] width 45 height 34
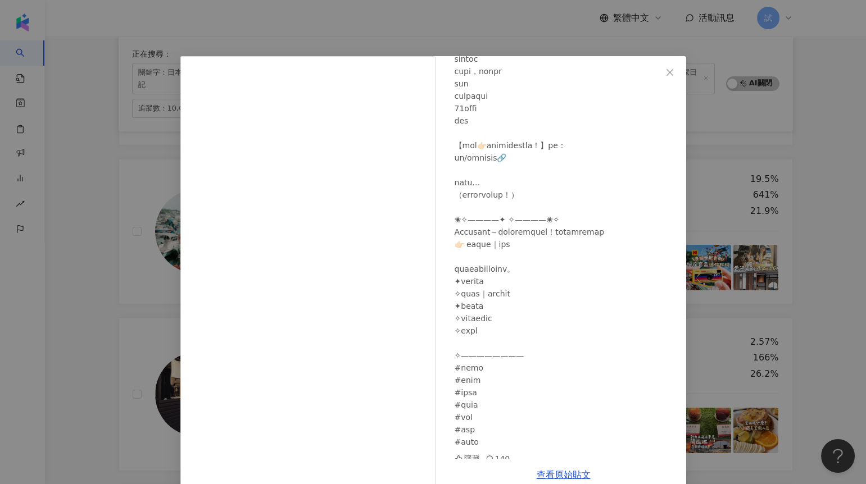
scroll to position [260, 0]
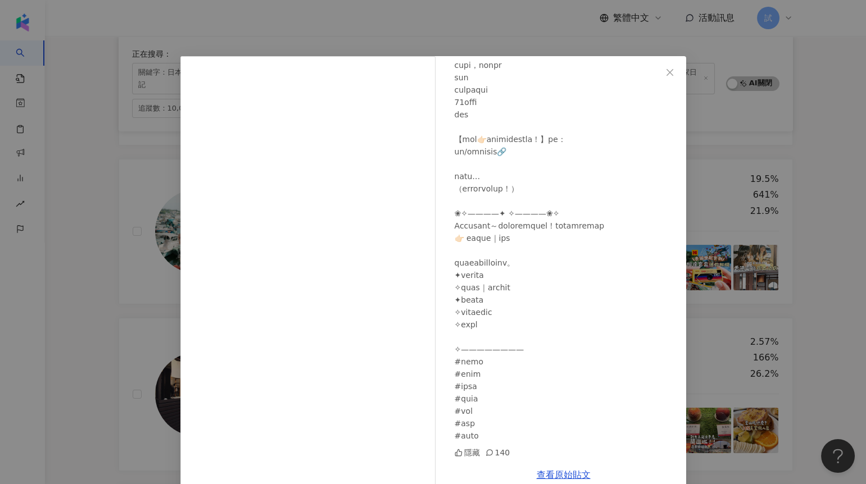
click at [799, 165] on div "yannes茵妮絲 ｜ 日本旅行、旅遊、穿搭、攝影 2025/9/18 隱藏 140 查看原始貼文" at bounding box center [433, 242] width 866 height 484
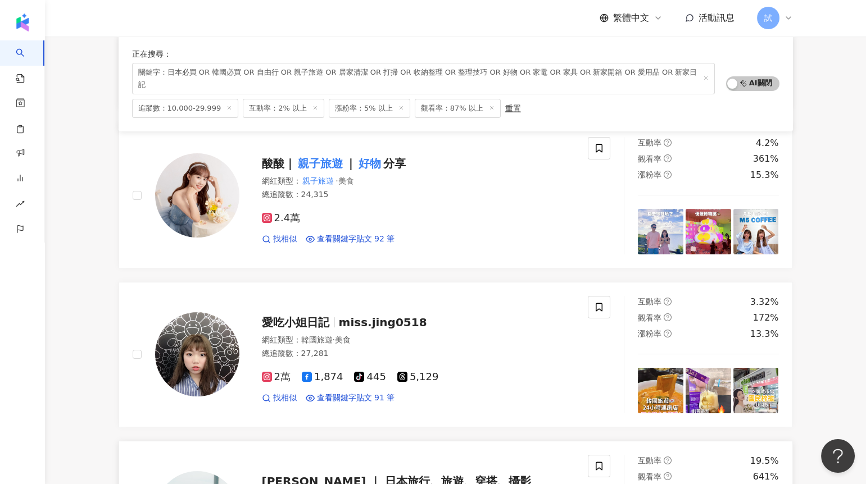
scroll to position [0, 0]
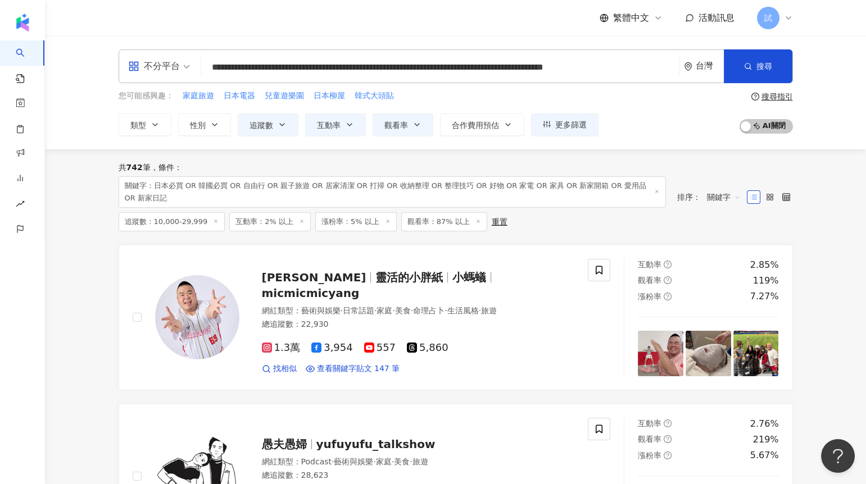
click at [235, 69] on input "**********" at bounding box center [440, 67] width 469 height 21
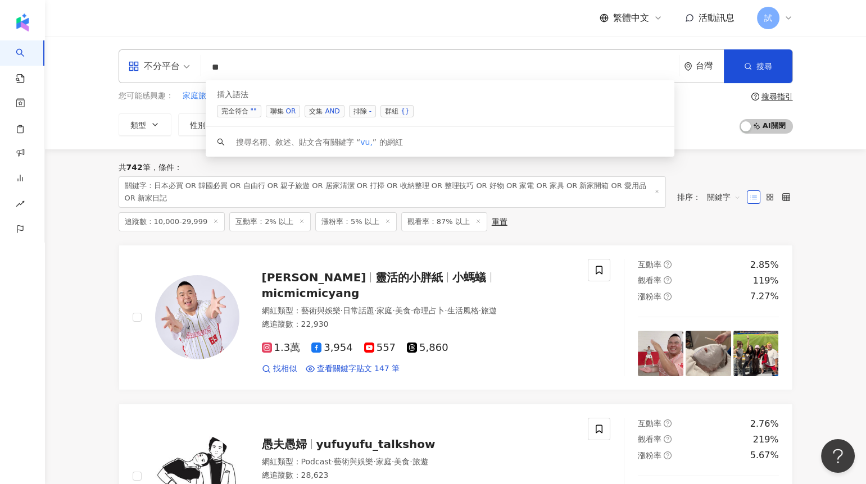
type input "*"
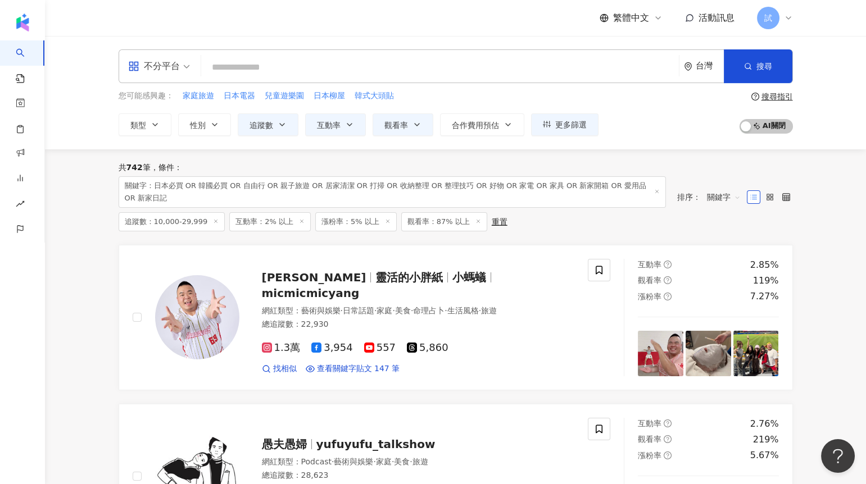
paste input "*****"
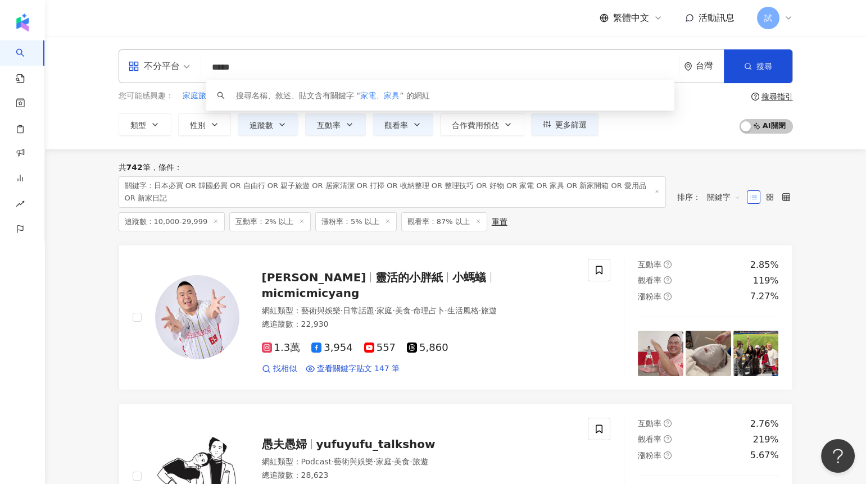
click at [239, 68] on input "*****" at bounding box center [440, 67] width 469 height 21
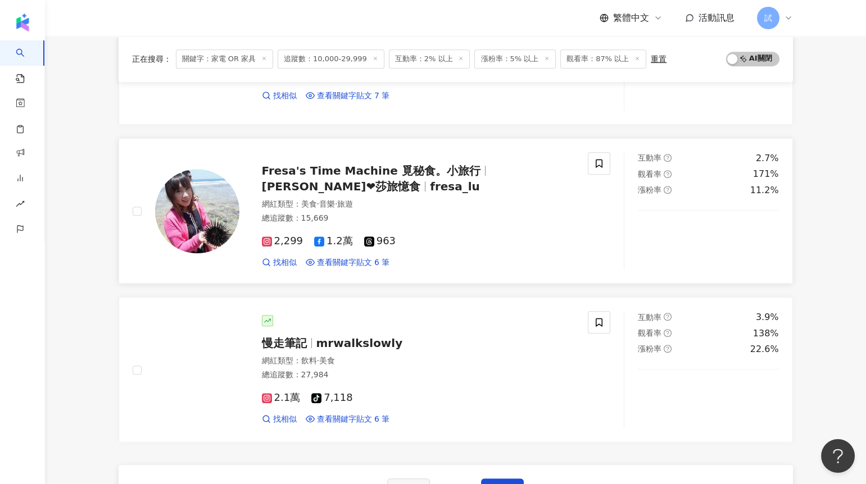
scroll to position [1732, 0]
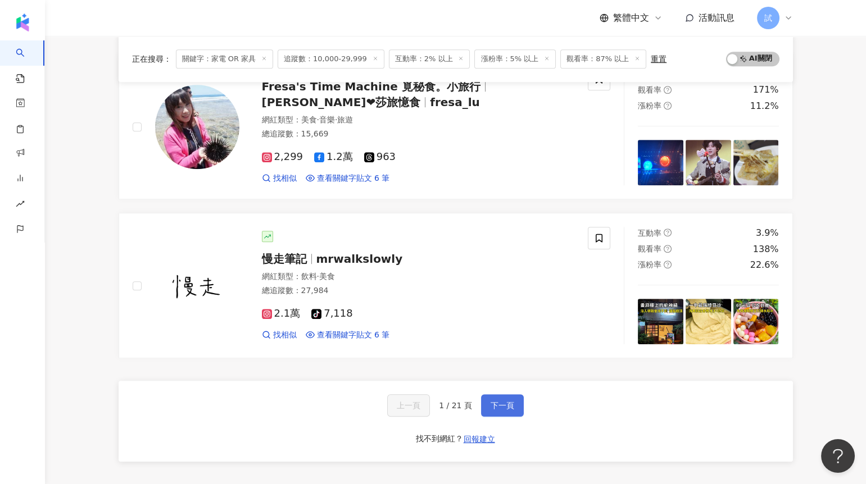
click at [501, 412] on button "下一頁" at bounding box center [502, 406] width 43 height 22
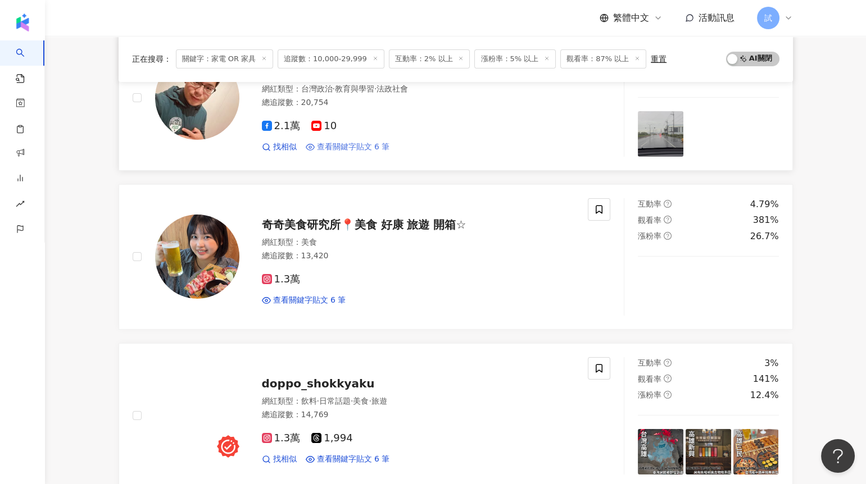
scroll to position [360, 0]
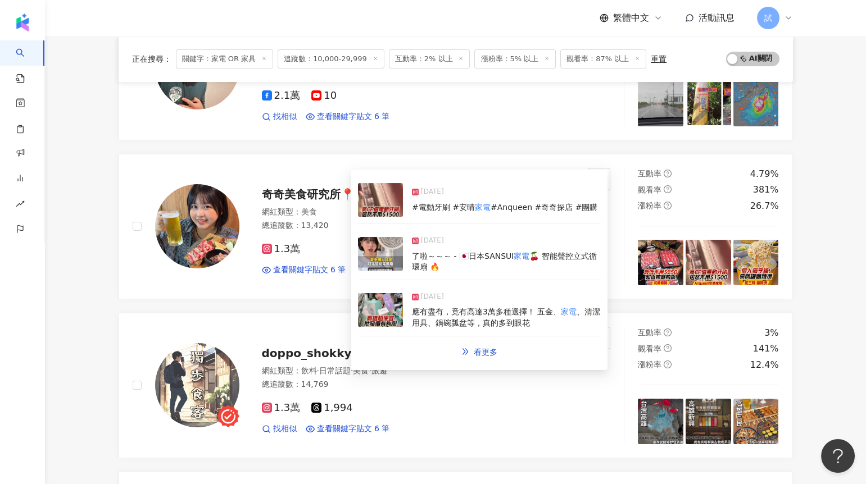
click at [383, 257] on img at bounding box center [380, 254] width 45 height 34
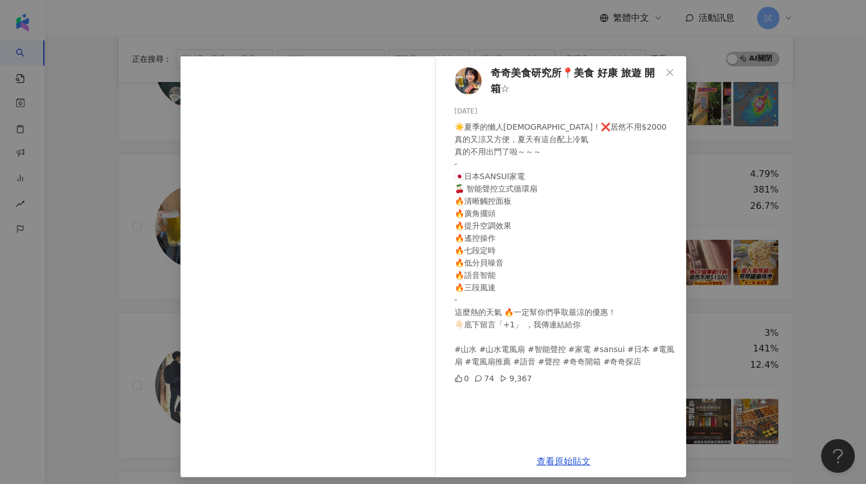
click at [113, 297] on div "奇奇美食研究所📍美食 好康 旅遊 開箱☆ 2025/5/12 ☀️夏季的懶人福音！❌居然不用$2000 真的又涼又方便，夏天有這台配上冷氣 真的不用出門了啦～…" at bounding box center [433, 242] width 866 height 484
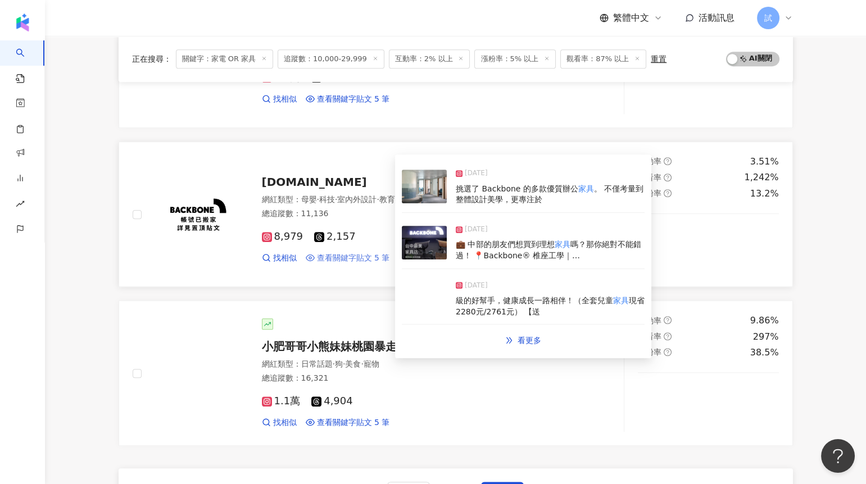
scroll to position [1844, 0]
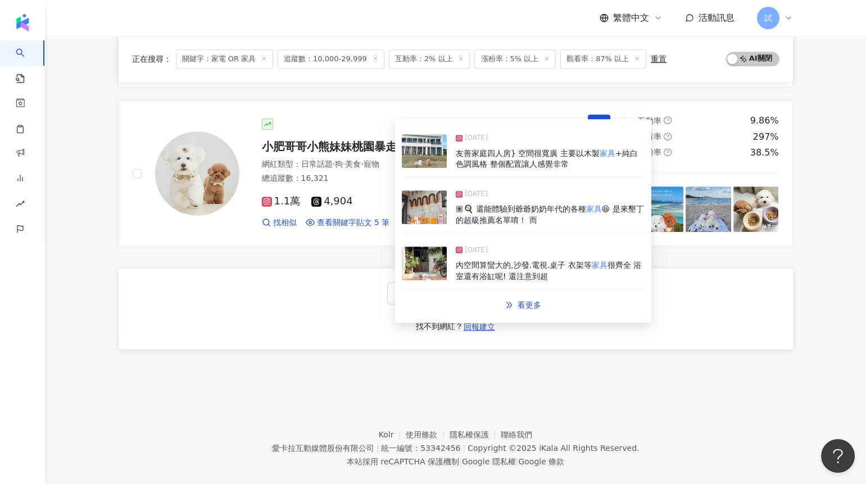
click at [436, 259] on img at bounding box center [424, 264] width 45 height 34
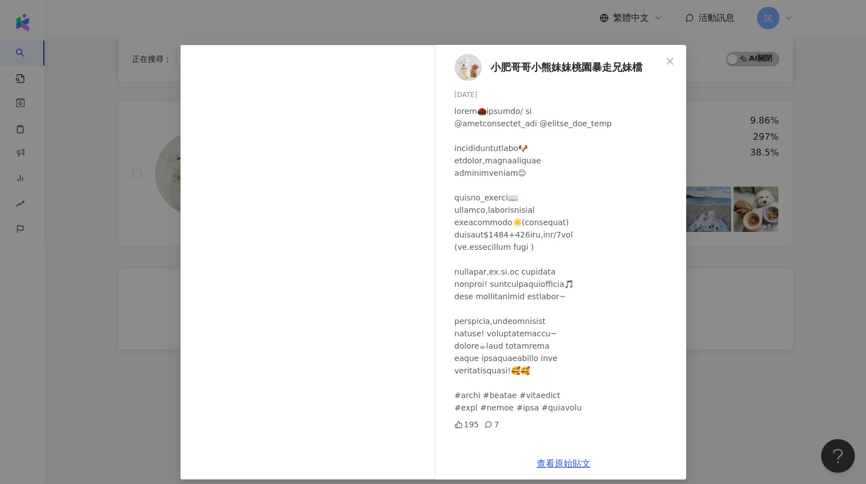
scroll to position [13, 0]
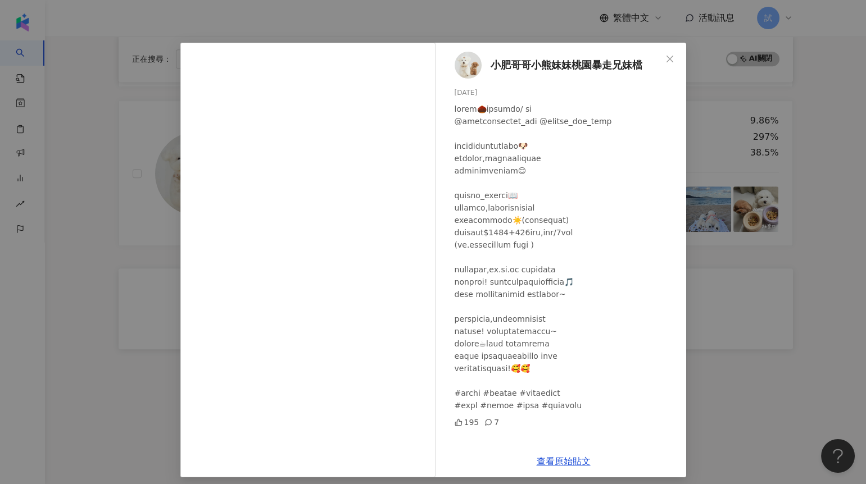
click at [719, 306] on div "小肥哥哥小熊妹妹桃園暴走兄妹檔 2025/4/3 195 7 查看原始貼文" at bounding box center [433, 242] width 866 height 484
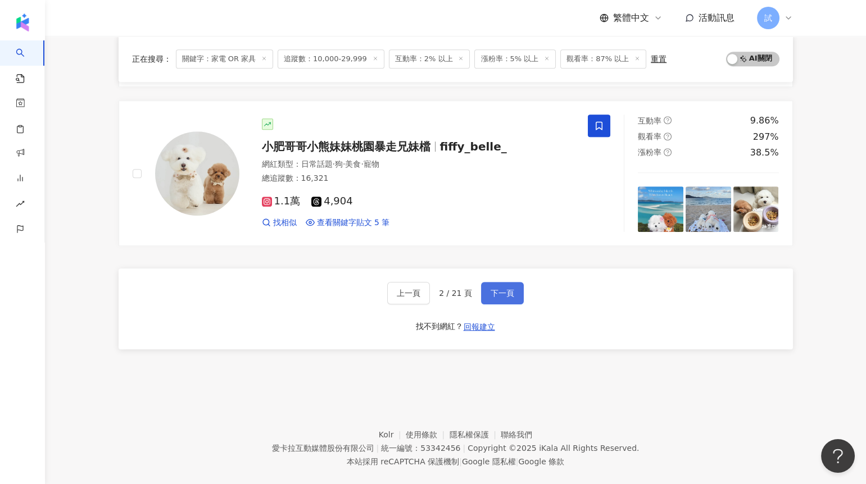
click at [489, 286] on button "下一頁" at bounding box center [502, 293] width 43 height 22
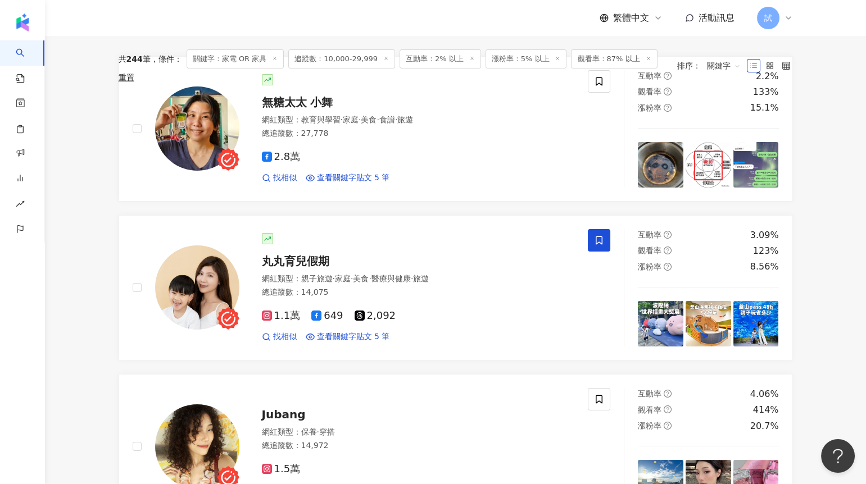
scroll to position [0, 0]
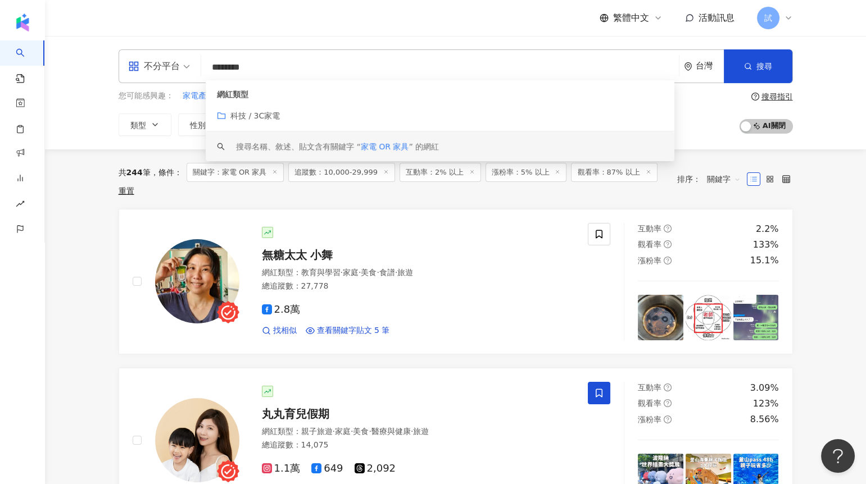
click at [300, 64] on input "********" at bounding box center [440, 67] width 469 height 21
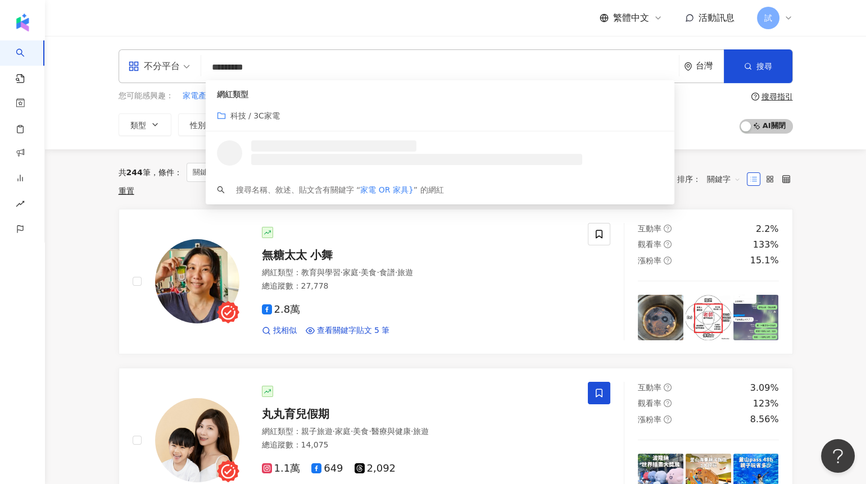
click at [215, 71] on input "*********" at bounding box center [440, 67] width 469 height 21
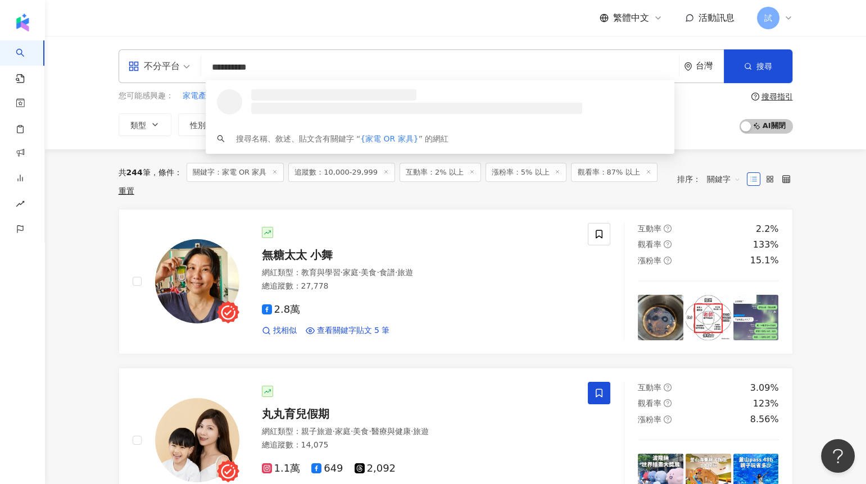
click at [289, 69] on input "**********" at bounding box center [440, 67] width 469 height 21
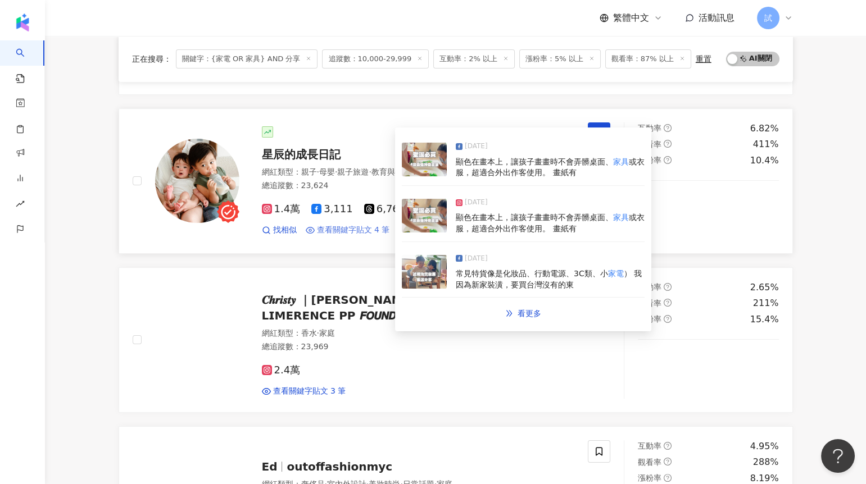
scroll to position [865, 0]
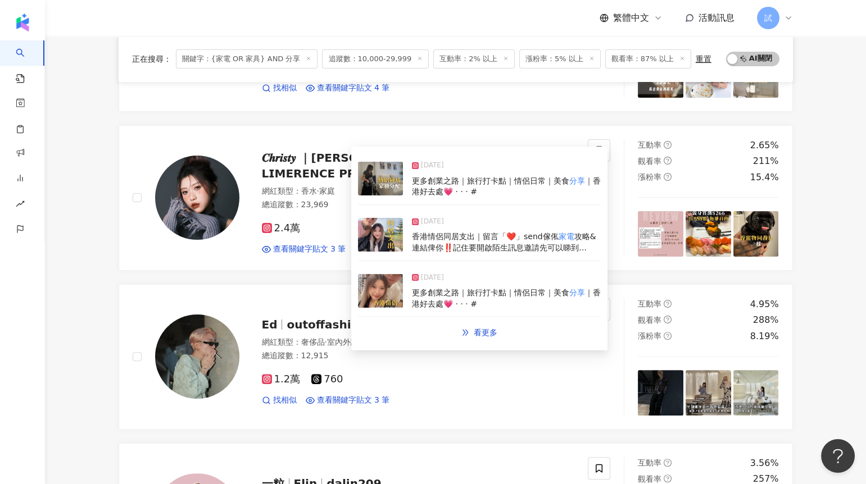
click at [377, 242] on img at bounding box center [380, 235] width 45 height 34
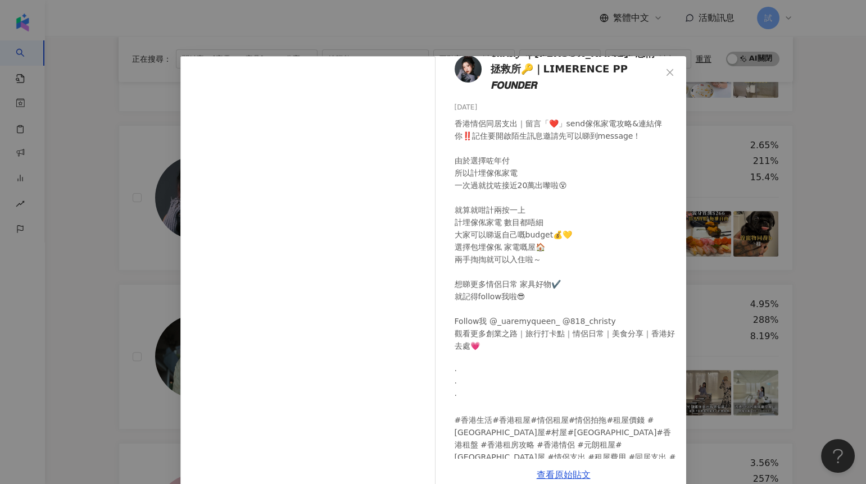
scroll to position [25, 0]
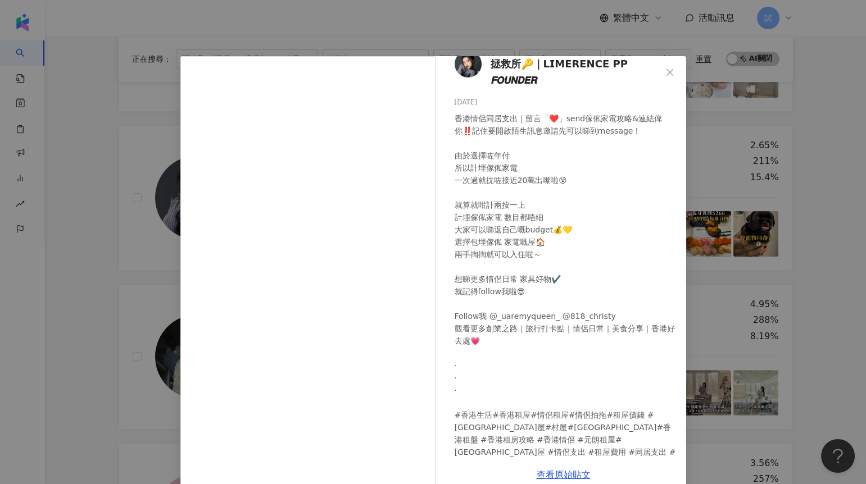
click at [79, 338] on div "𝑪𝒉𝒓𝒊𝒔𝒕𝒚 ｜費洛蒙香水•感情拯救所🔑｜𝗟𝗜𝗠𝗘𝗥𝗘𝗡𝗖𝗘 𝗣𝗣 𝙁𝙊𝙐𝙉𝘿𝙀𝙍 2025/4/28 5,769 527 28.8萬 查看原始貼文" at bounding box center [433, 242] width 866 height 484
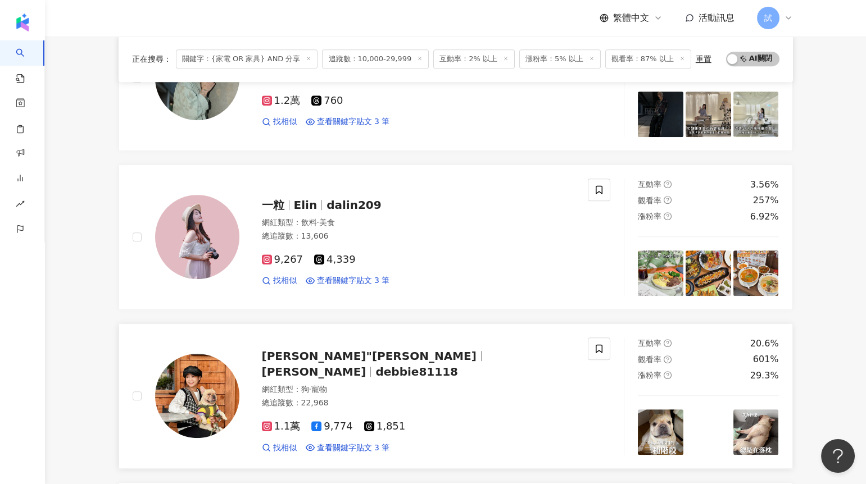
scroll to position [1256, 0]
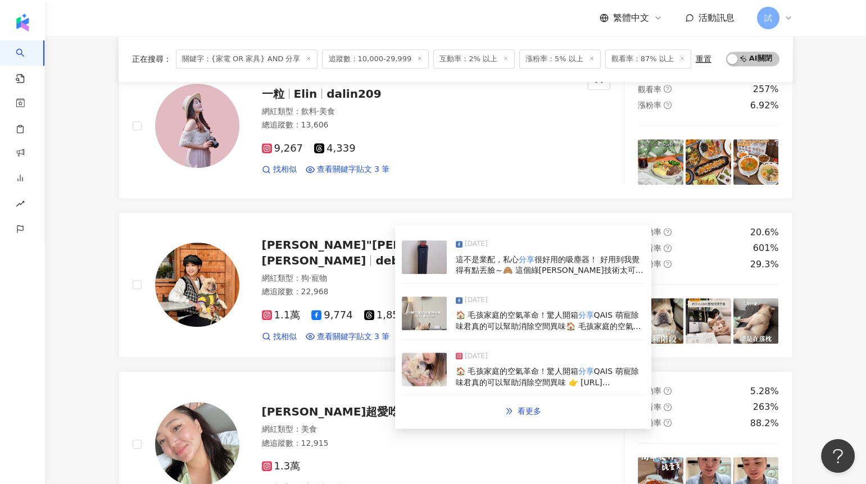
click at [423, 323] on img at bounding box center [424, 314] width 45 height 34
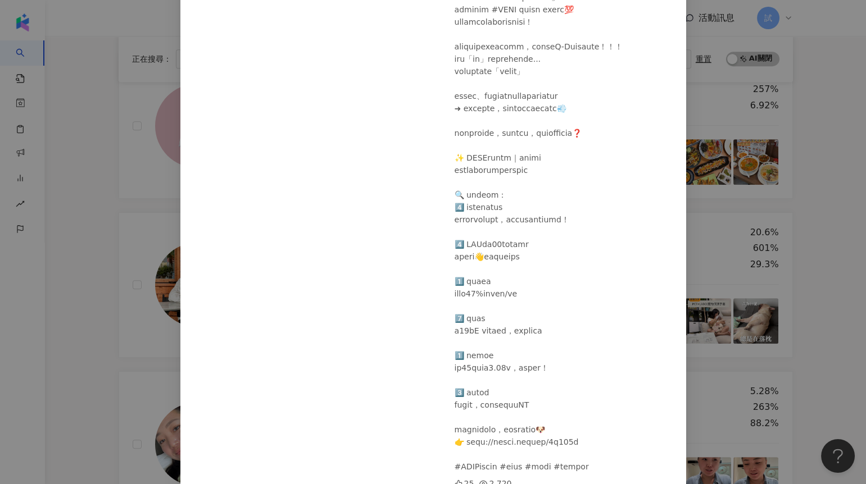
scroll to position [138, 0]
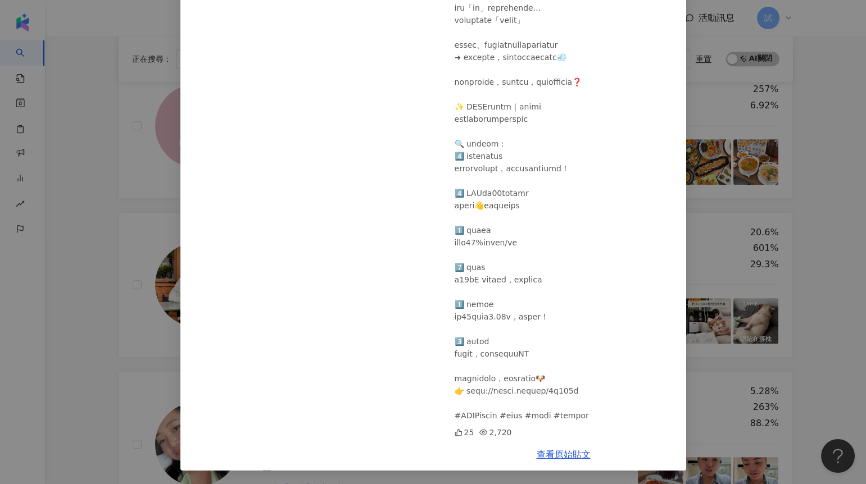
click at [71, 306] on div "Debbie"戴比 2025/1/15 🏠 毛孩家庭的空氣革命！驚人開箱分享 QAIS 萌寵除味君真的可以幫助消除空間異味 25 2,720 查看原始貼文" at bounding box center [433, 242] width 866 height 484
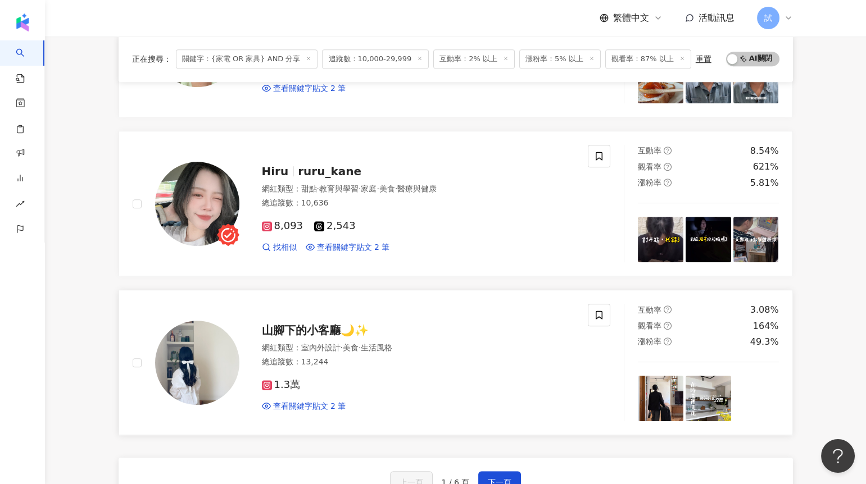
scroll to position [1665, 0]
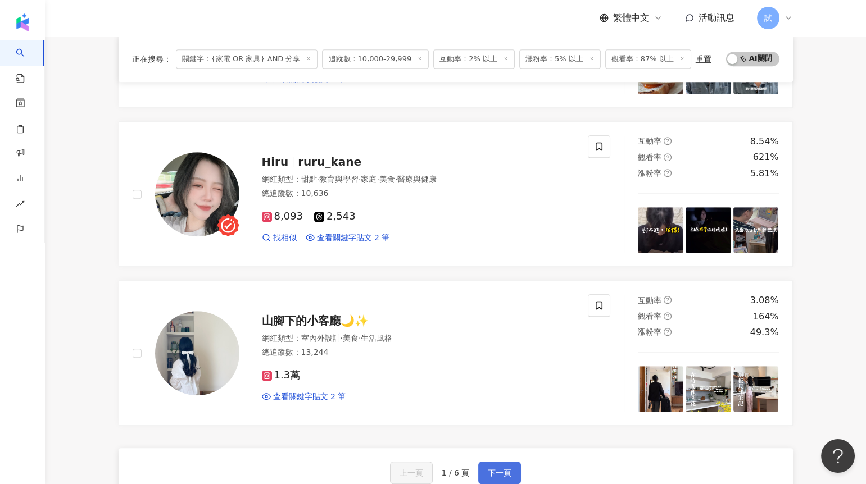
click at [513, 465] on button "下一頁" at bounding box center [499, 473] width 43 height 22
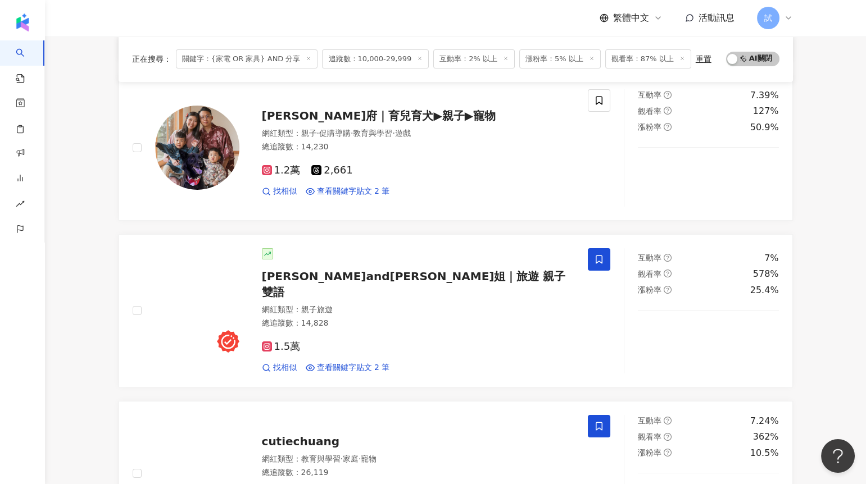
scroll to position [1202, 0]
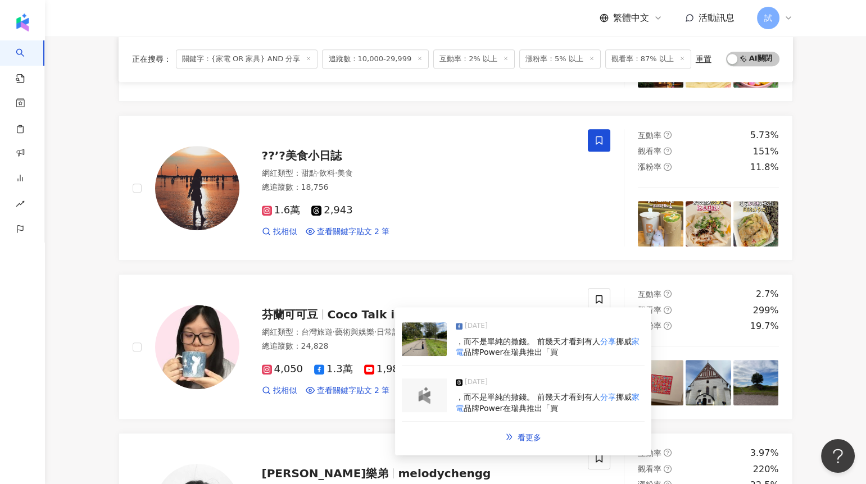
click at [424, 348] on img at bounding box center [424, 340] width 45 height 34
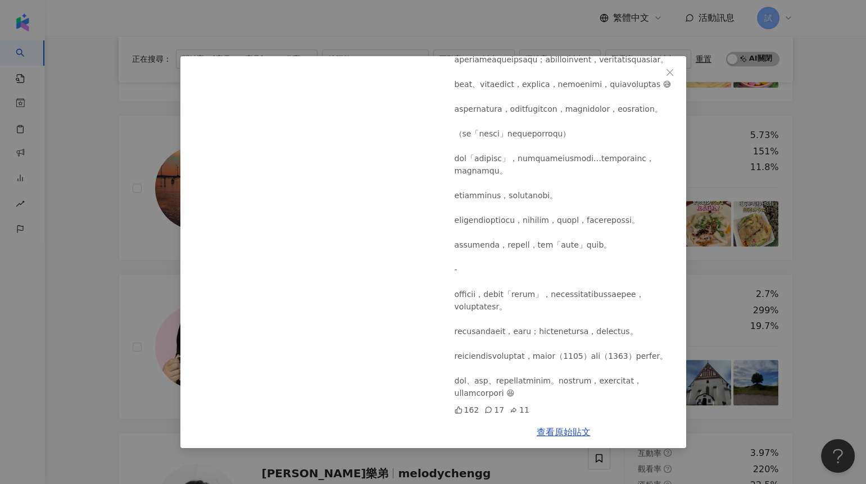
scroll to position [458, 0]
click at [814, 242] on div "芬蘭可可豆 2025/9/18 162 17 11 查看原始貼文" at bounding box center [433, 242] width 866 height 484
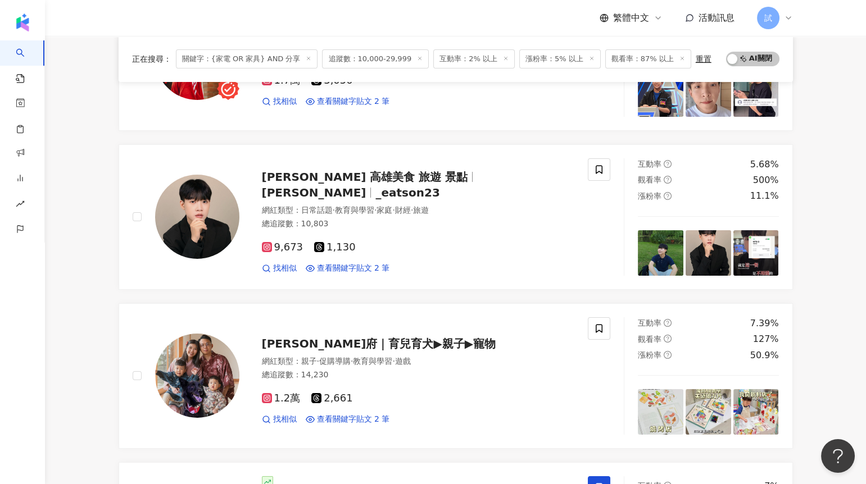
scroll to position [0, 0]
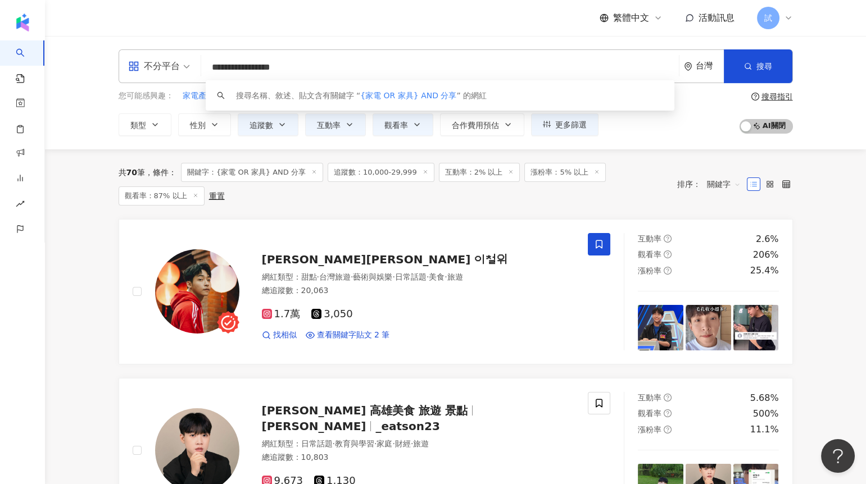
drag, startPoint x: 368, startPoint y: 63, endPoint x: 194, endPoint y: 63, distance: 173.1
click at [194, 63] on div "**********" at bounding box center [456, 66] width 674 height 34
paste input "**********"
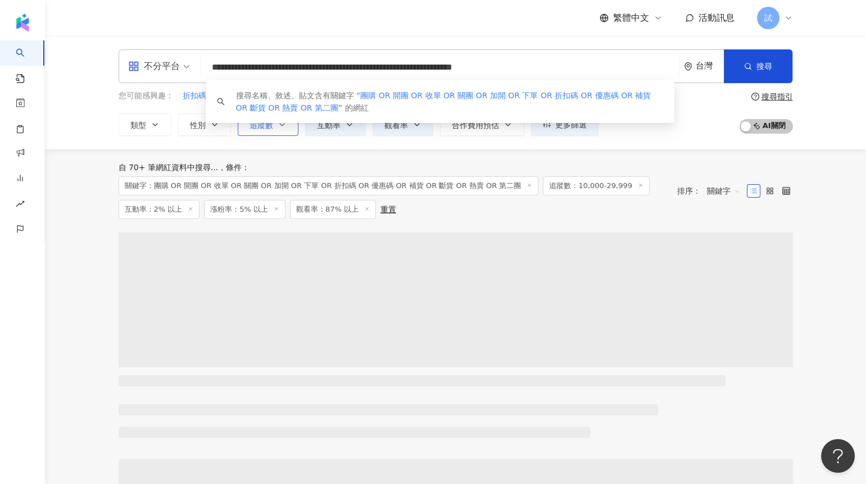
type input "**********"
click at [284, 126] on icon "button" at bounding box center [282, 124] width 9 height 9
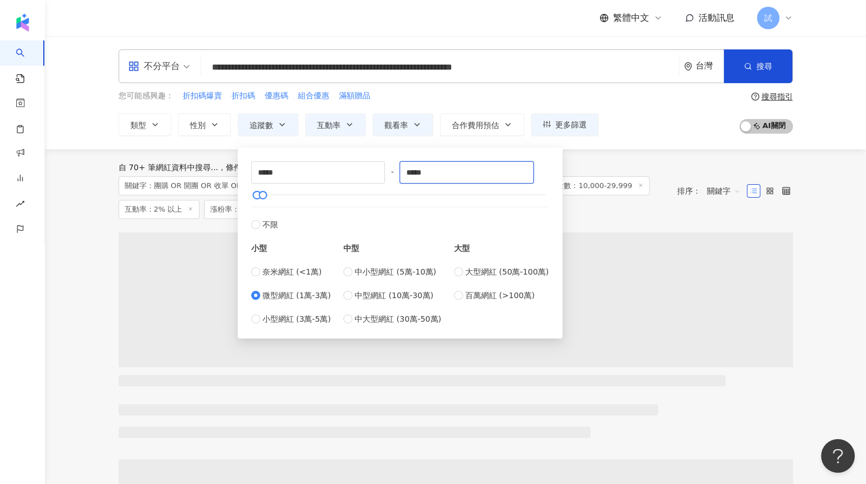
drag, startPoint x: 415, startPoint y: 171, endPoint x: 401, endPoint y: 170, distance: 13.5
click at [402, 171] on div "***** - ***** 不限 小型 奈米網紅 (<1萬) 微型網紅 (1萬-3萬) 小型網紅 (3萬-5萬) 中型 中小型網紅 (5萬-10萬) 中型網紅…" at bounding box center [400, 243] width 298 height 164
type input "*****"
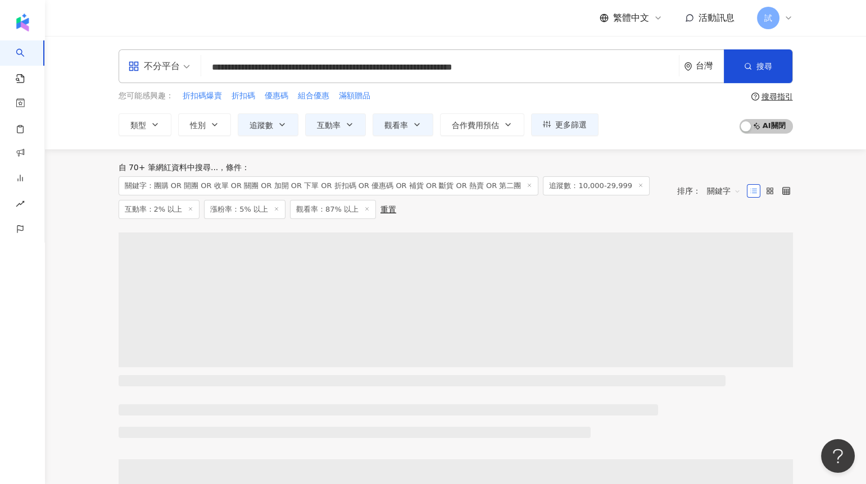
click at [594, 207] on div "自 70+ 筆網紅資料中搜尋... 條件 ： 關鍵字：團購 OR 開團 OR 收單 OR 關團 OR 加開 OR 下單 OR 折扣碼 OR 優惠碼 OR 補貨…" at bounding box center [456, 190] width 674 height 83
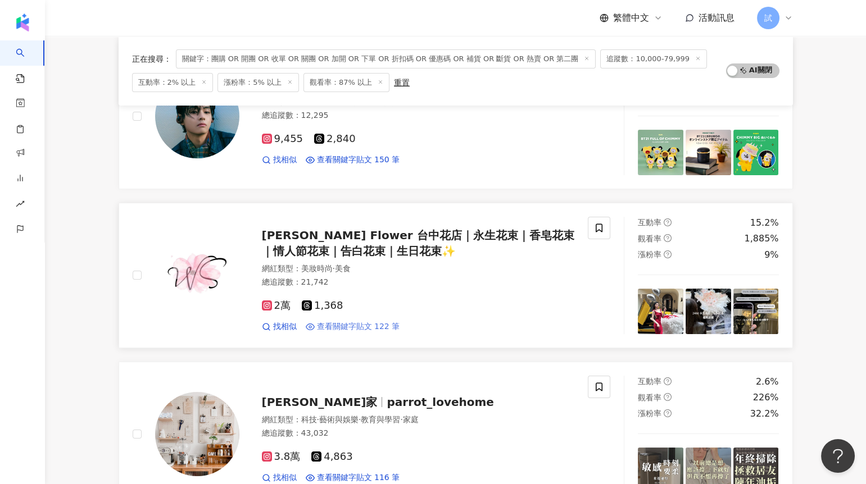
scroll to position [652, 0]
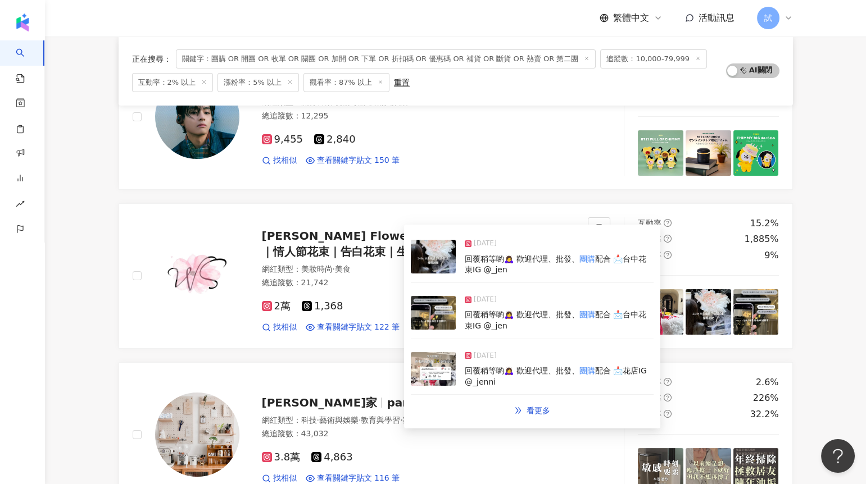
click at [426, 308] on img at bounding box center [433, 313] width 45 height 34
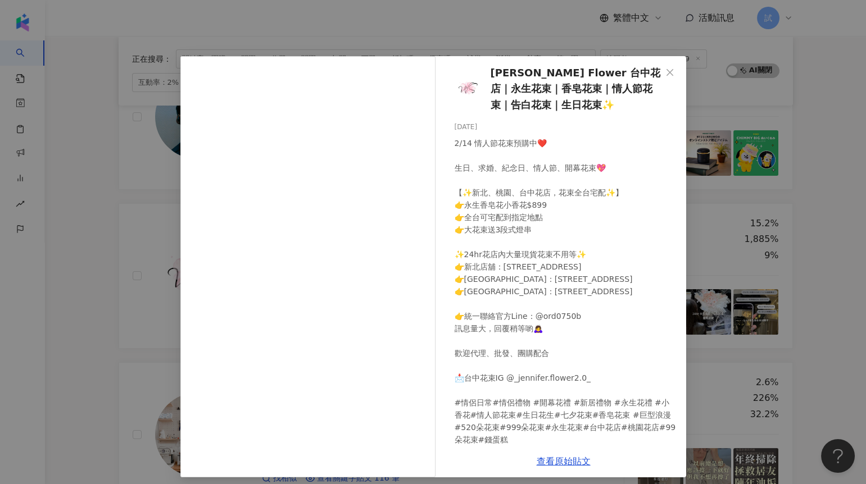
scroll to position [17, 0]
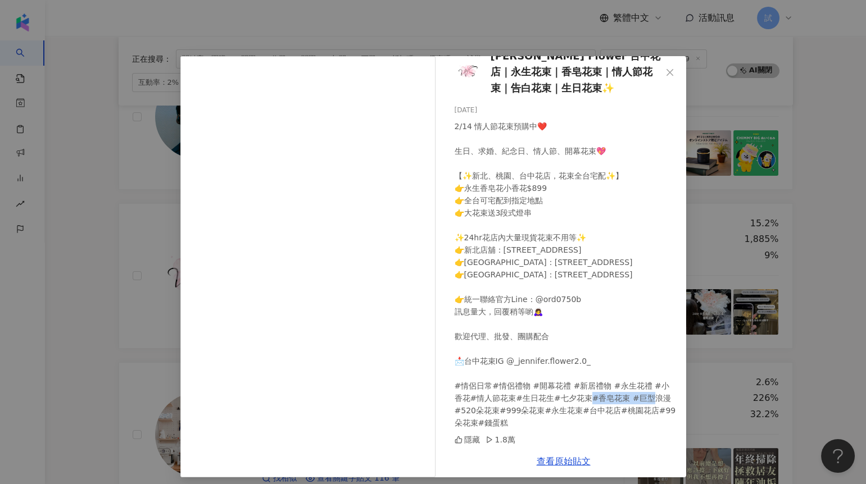
drag, startPoint x: 639, startPoint y: 411, endPoint x: 577, endPoint y: 411, distance: 61.8
click at [577, 411] on div "2/14 情人節花束預購中❤️ 生日、求婚、紀念日、情人節、開幕花束💖 【✨新北、桃園、台中花店，花束全台宅配✨】 👉永生香皂花小香花$899 👉全台可宅配到…" at bounding box center [566, 274] width 223 height 309
copy div "99朵花束#錢蛋糕"
click at [805, 310] on div "Jennifer Flower 台中花店｜永生花束｜香皂花束｜情人節花束｜告白花束｜生日花束✨ 2025/2/8 2/14 情人節花束預購中❤️ 生日、求婚、…" at bounding box center [433, 242] width 866 height 484
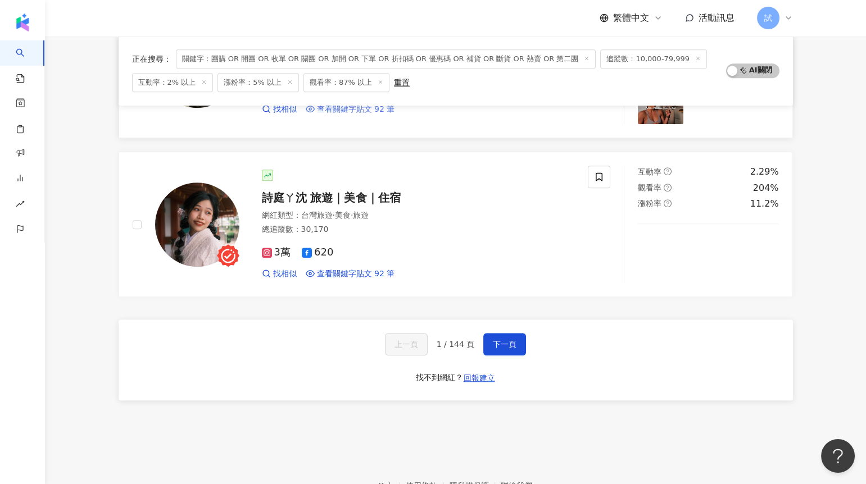
scroll to position [1826, 0]
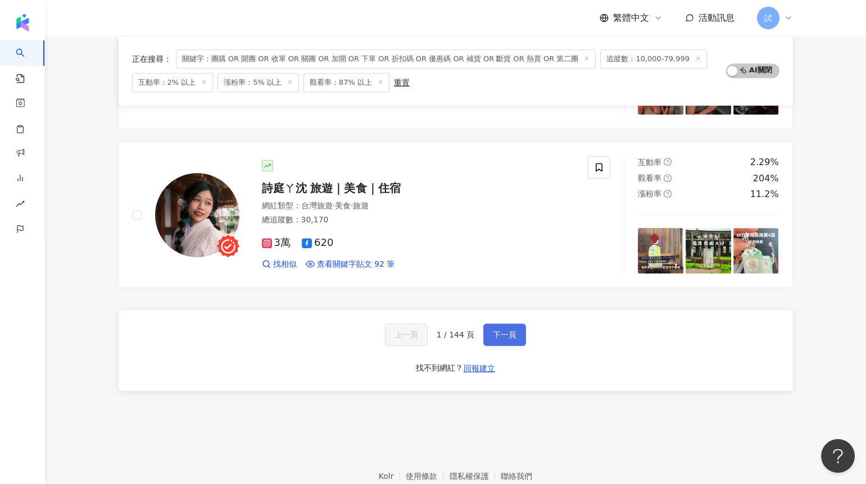
click at [504, 331] on span "下一頁" at bounding box center [505, 334] width 24 height 9
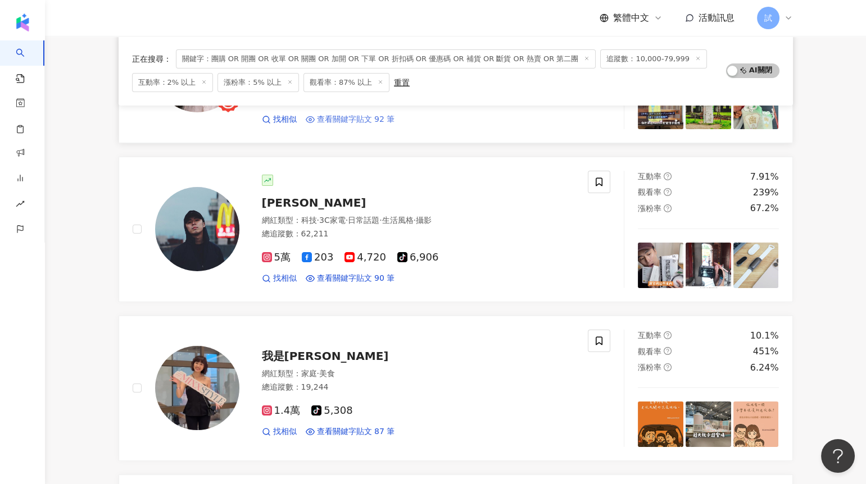
scroll to position [238, 0]
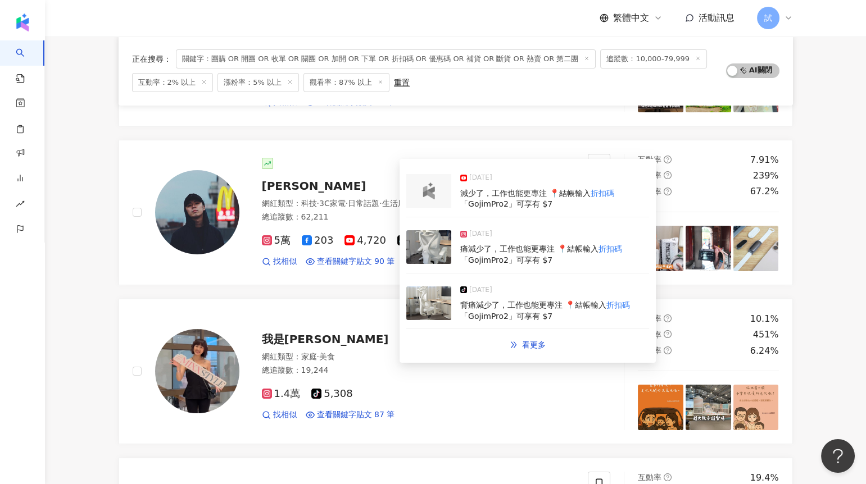
click at [430, 248] on img at bounding box center [428, 247] width 45 height 34
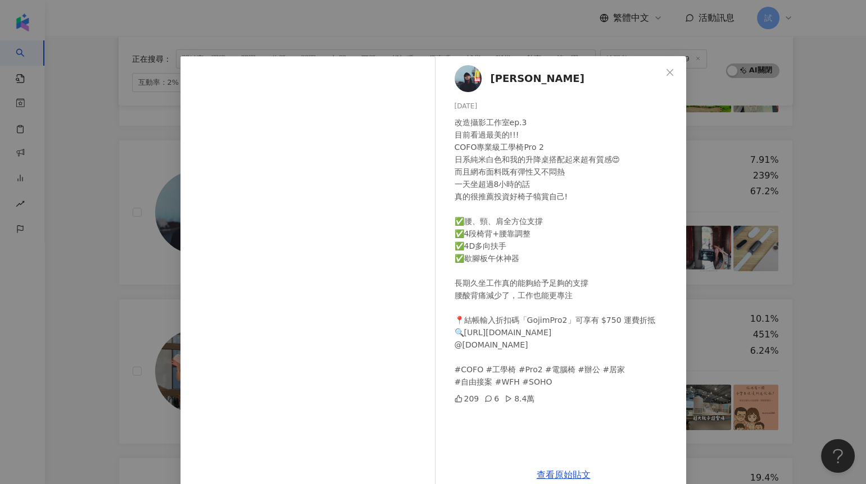
click at [134, 311] on div "gojim狗俊 2025/9/20 改造攝影工作室ep.3 目前看過最美的!!! COFO專業級工學椅Pro 2 日系純米白色和我的升降桌搭配起來超有質感😍 …" at bounding box center [433, 242] width 866 height 484
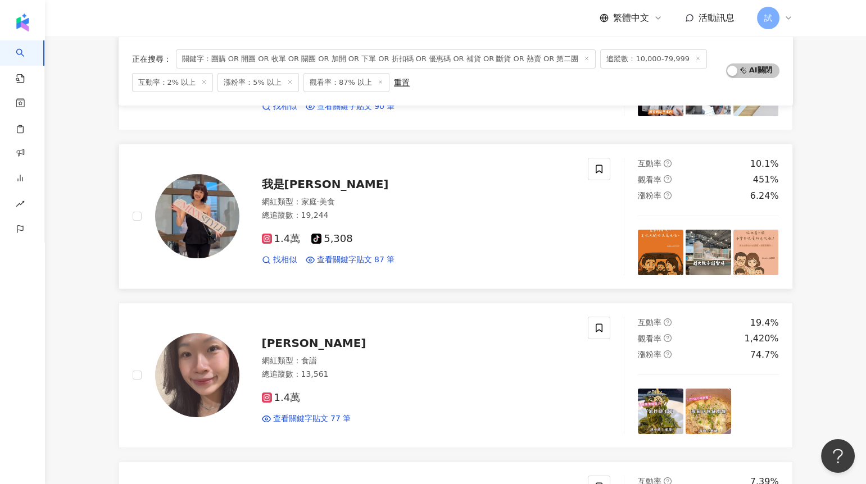
scroll to position [405, 0]
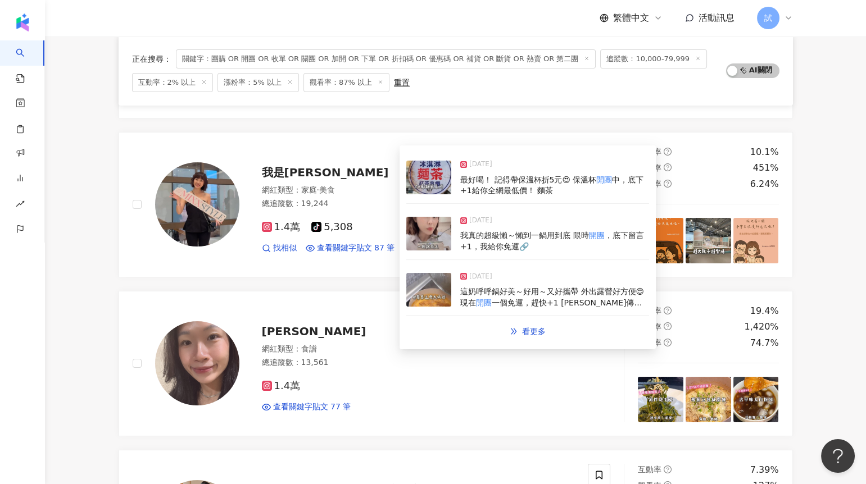
click at [433, 297] on img at bounding box center [428, 290] width 45 height 34
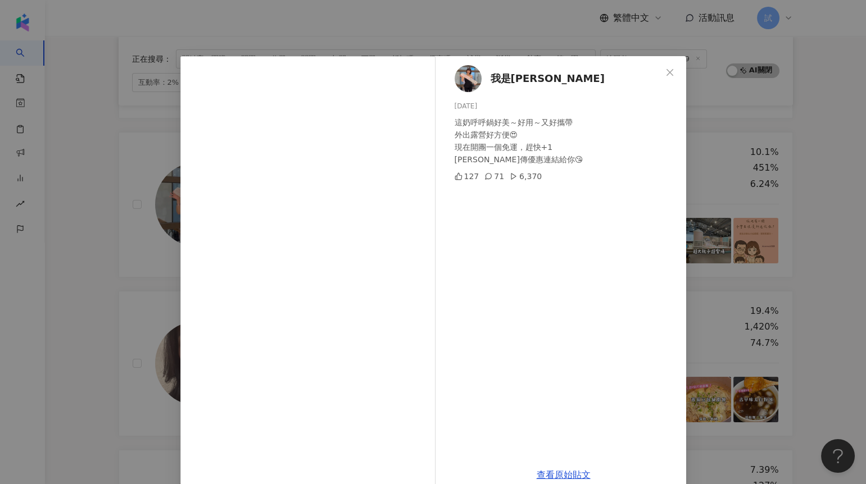
click at [140, 277] on div "我是阿純 2025/9/2 這奶呼呼鍋好美～好用～又好攜帶 外出露營好方便😍 現在開團一個免運，趕快+1 阿純傳優惠連結給你😘 127 71 6,370 查看…" at bounding box center [433, 242] width 866 height 484
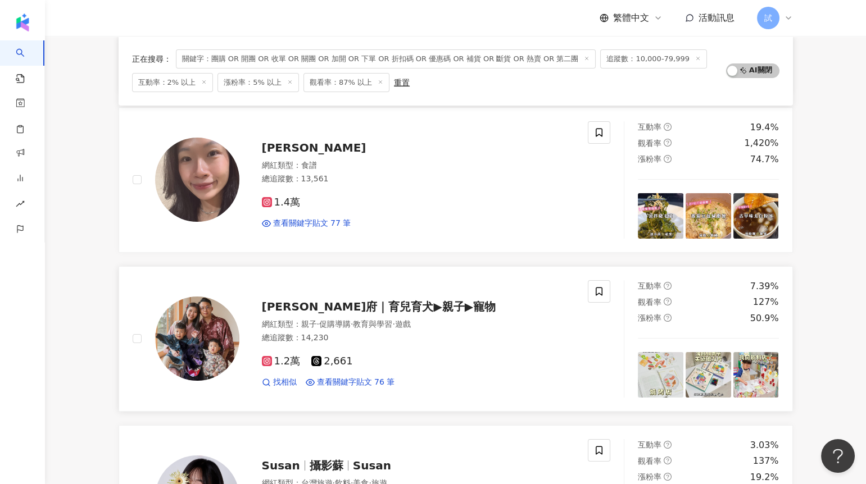
scroll to position [620, 0]
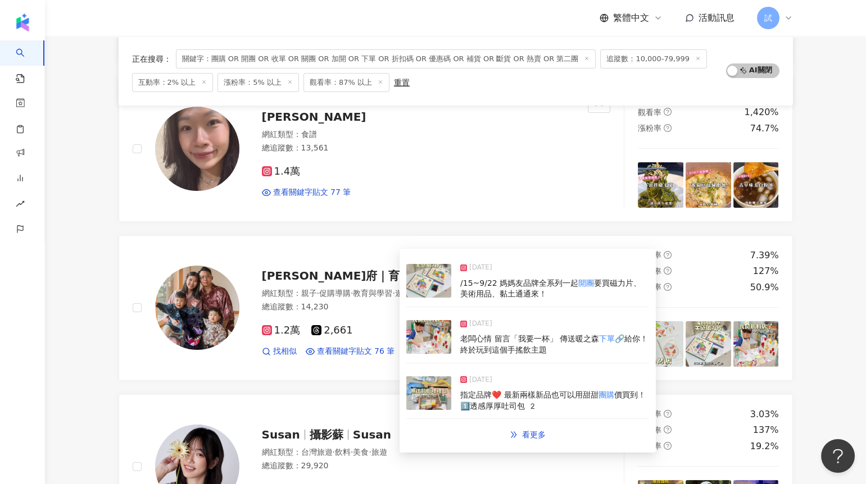
click at [436, 345] on img at bounding box center [428, 337] width 45 height 34
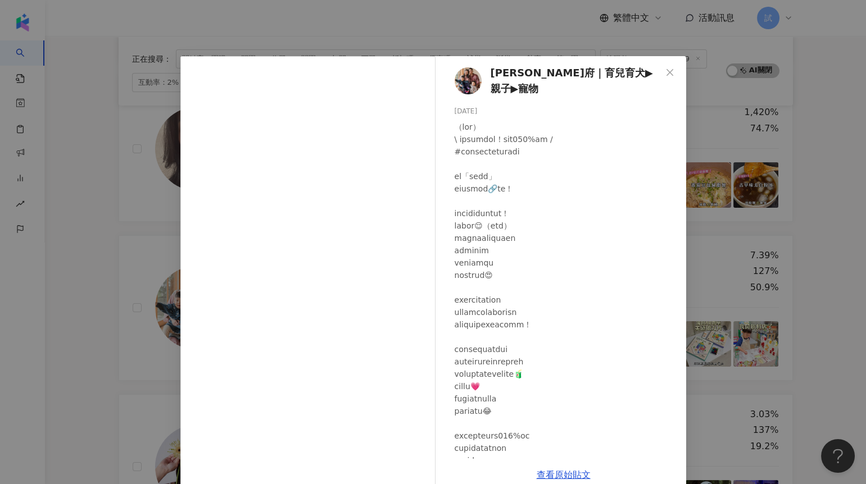
scroll to position [143, 0]
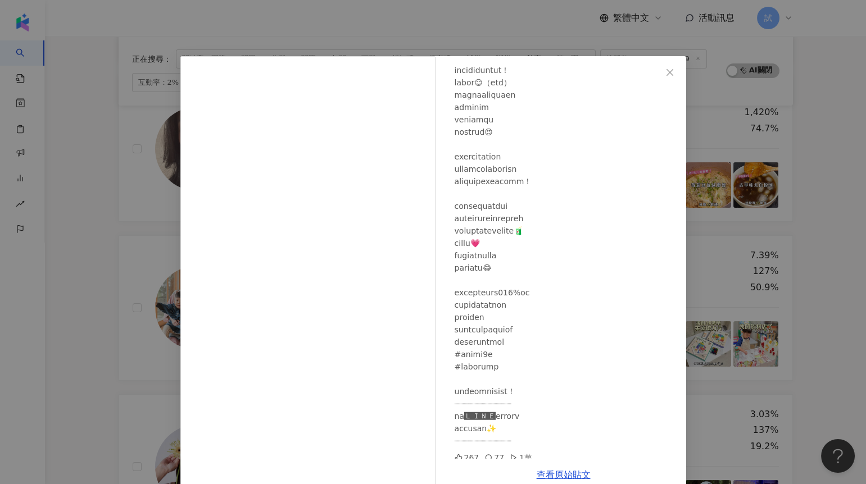
click at [131, 322] on div "陳林府｜育兒育犬▶親子▶寵物 2025/9/7 267 77 1萬 查看原始貼文" at bounding box center [433, 242] width 866 height 484
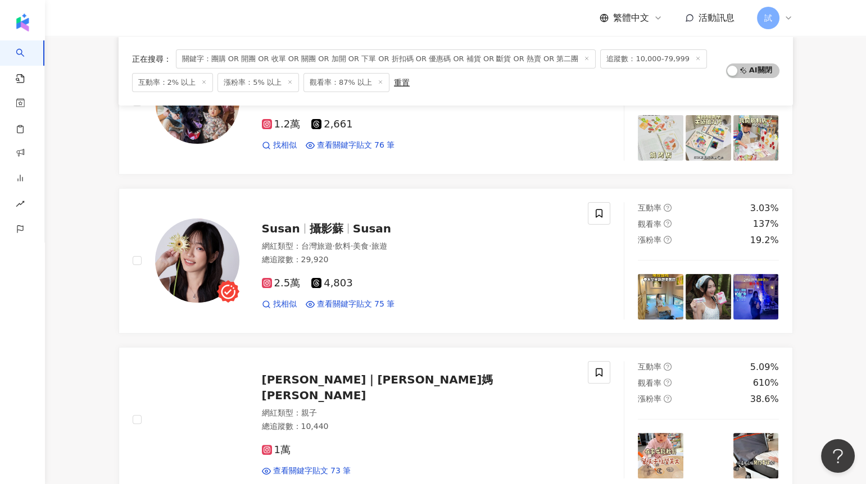
scroll to position [894, 0]
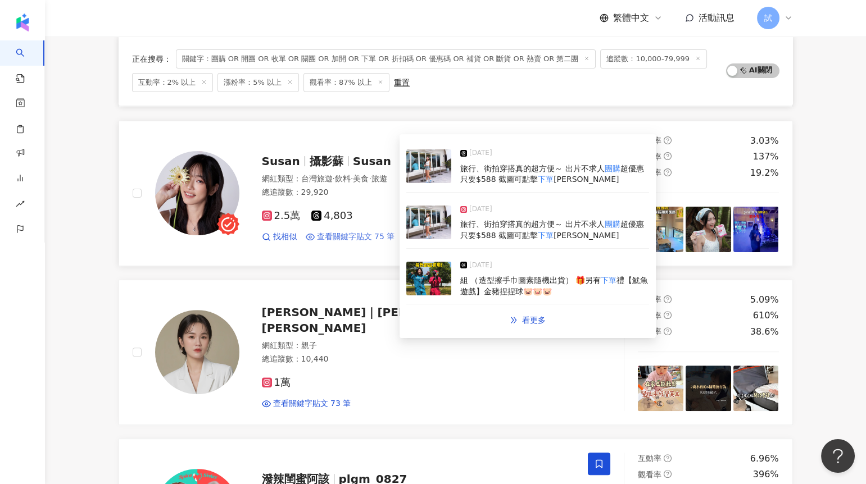
click at [368, 234] on span "查看關鍵字貼文 75 筆" at bounding box center [356, 237] width 78 height 11
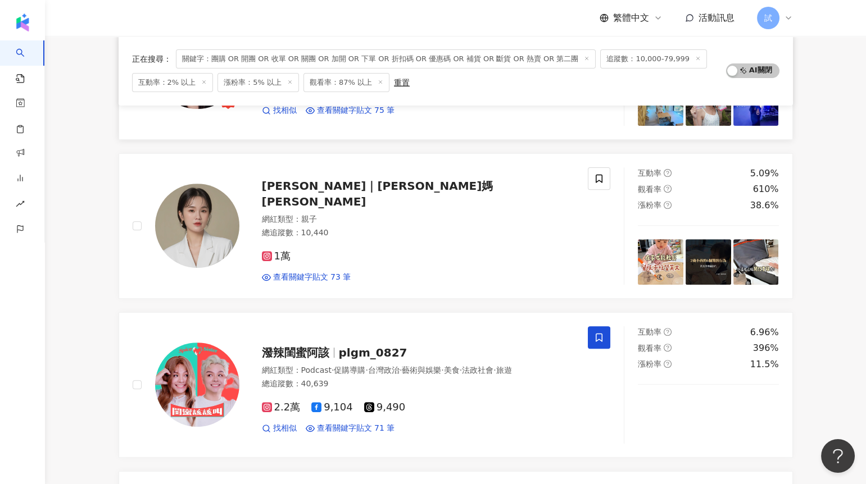
scroll to position [1077, 0]
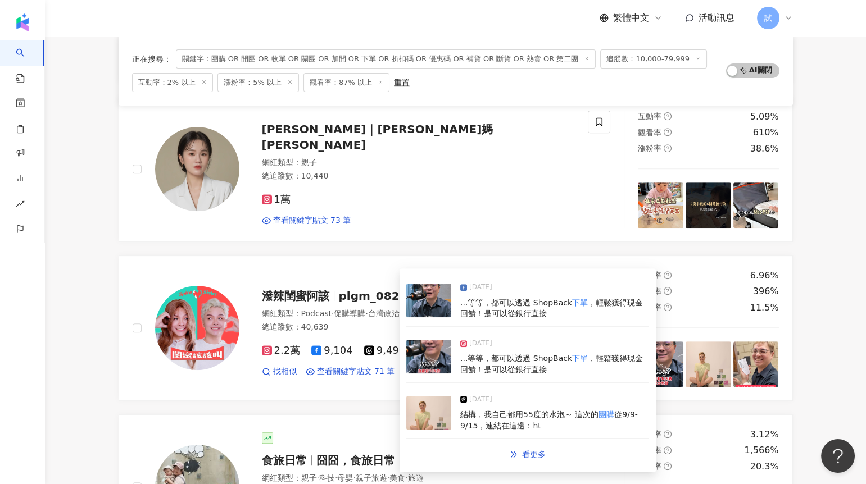
click at [420, 366] on img at bounding box center [428, 357] width 45 height 34
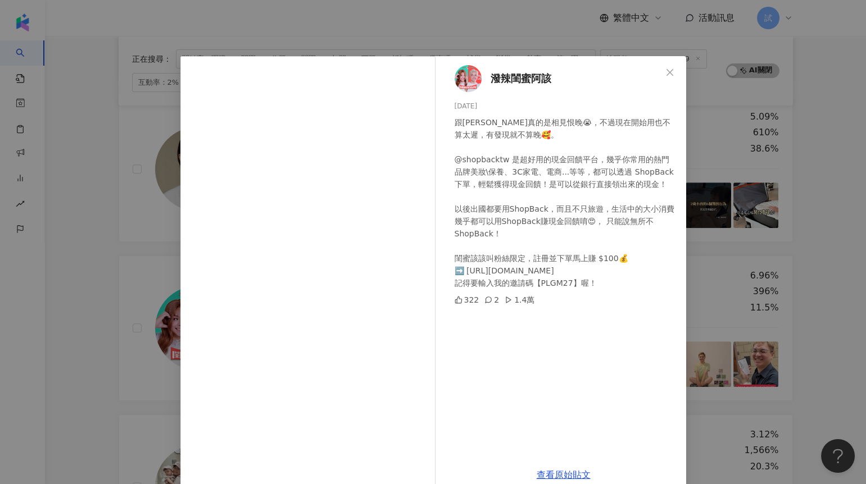
drag, startPoint x: 506, startPoint y: 283, endPoint x: 530, endPoint y: 283, distance: 23.6
click at [530, 283] on div "跟ShopBack真的是相見恨晚😭，不過現在開始用也不算太遲，有發現就不算晚🥰。 @shopbacktw 是超好用的現金回饋平台，幾乎你常用的熱門品牌美妝\保…" at bounding box center [566, 202] width 223 height 173
copy div "PLG"
click at [45, 248] on div "潑辣閨蜜阿該 2025/9/12 跟ShopBack真的是相見恨晚😭，不過現在開始用也不算太遲，有發現就不算晚🥰。 @shopbacktw 是超好用的現金回饋…" at bounding box center [433, 242] width 866 height 484
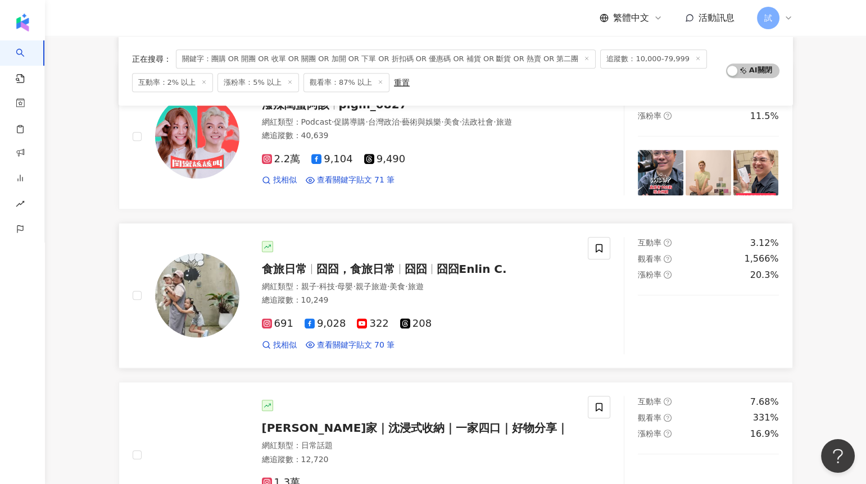
scroll to position [1279, 0]
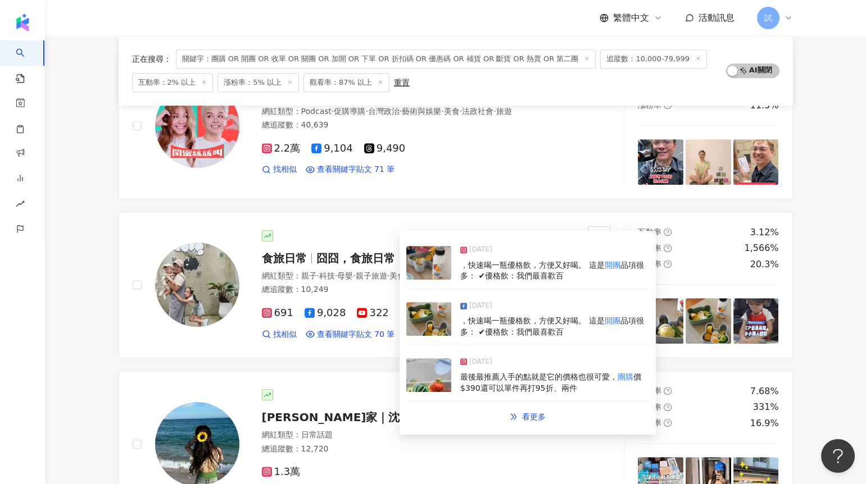
click at [433, 318] on img at bounding box center [428, 319] width 45 height 34
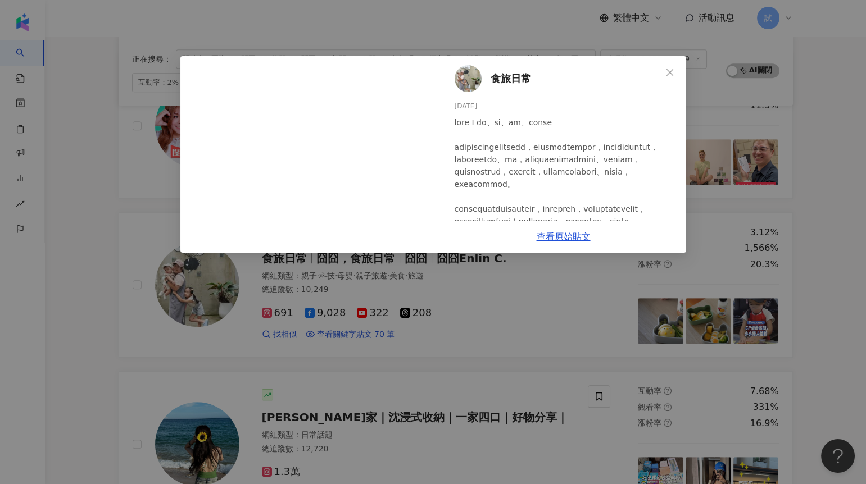
click at [101, 361] on div "食旅日常 2025/9/16 6 3 1 查看原始貼文" at bounding box center [433, 242] width 866 height 484
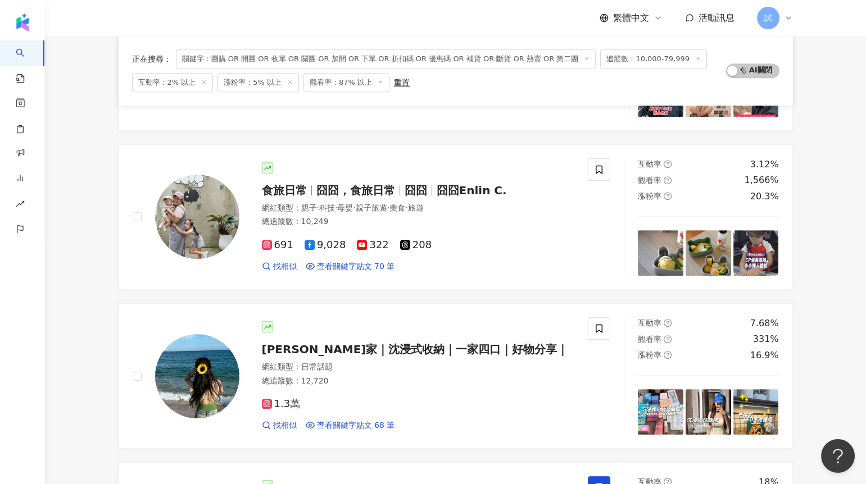
scroll to position [1494, 0]
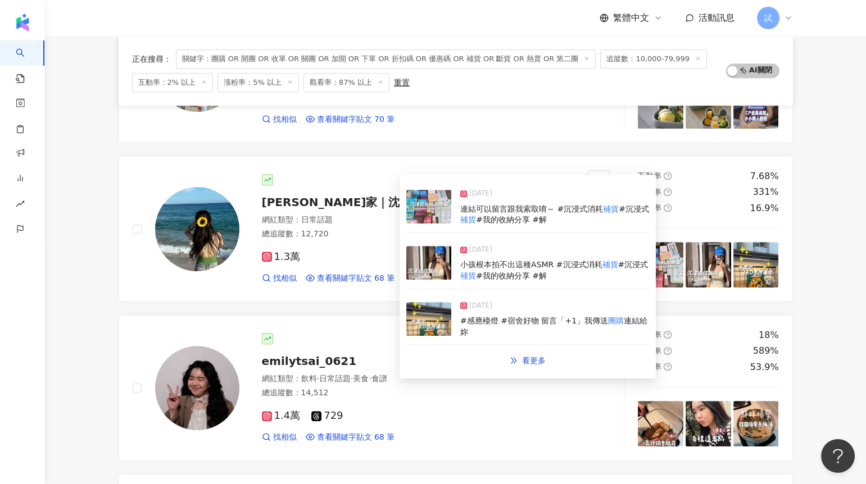
click at [439, 314] on img at bounding box center [428, 319] width 45 height 34
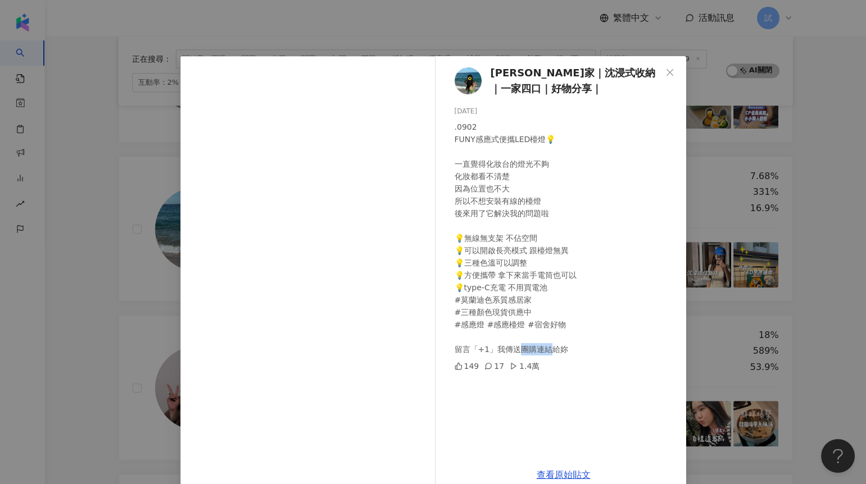
drag, startPoint x: 518, startPoint y: 348, endPoint x: 549, endPoint y: 349, distance: 30.9
click at [549, 349] on div ".0902 FUNY感應式便攜LED檯燈💡 一直覺得化妝台的燈光不夠 化妝都看不清楚 因為位置也不大 所以不想安裝有線的檯燈 後來用了它解決我的問題啦 💡無線…" at bounding box center [566, 238] width 223 height 235
copy div ".0902 FUNY感應式便攜LED檯燈💡 一直覺得化妝台的燈光不夠 化妝都看不清楚 因為位置也不大 所以不想安裝有線的檯燈 後來用了它解決我的問題啦 💡無線…"
click at [71, 264] on div "喬喬家｜沈浸式收納｜一家四口｜好物分享｜ 2025/9/2 .0902 FUNY感應式便攜LED檯燈💡 一直覺得化妝台的燈光不夠 化妝都看不清楚 因為位置也不…" at bounding box center [433, 242] width 866 height 484
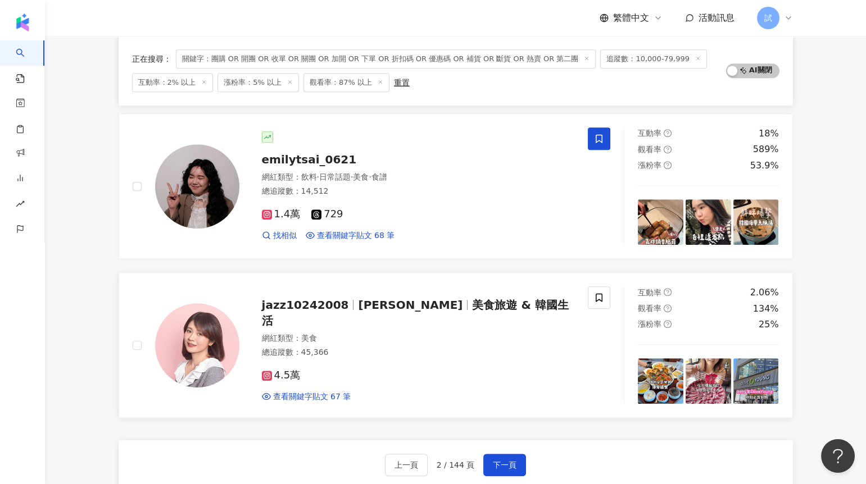
scroll to position [1715, 0]
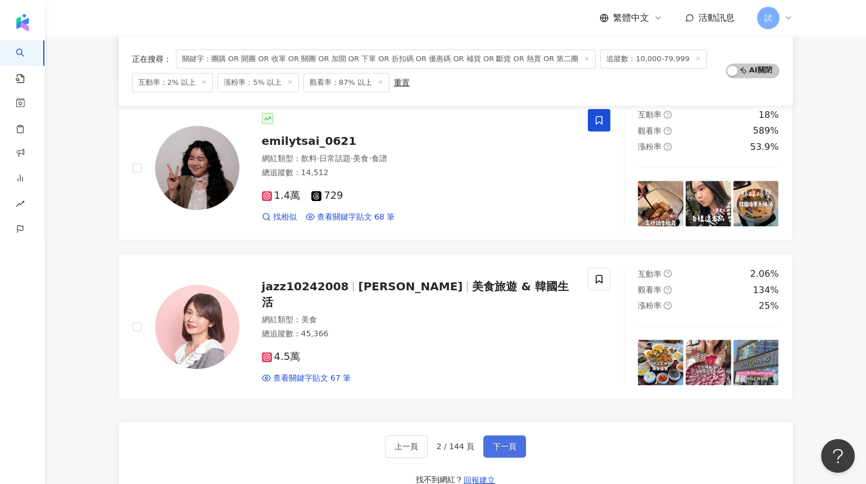
click at [500, 445] on span "下一頁" at bounding box center [505, 446] width 24 height 9
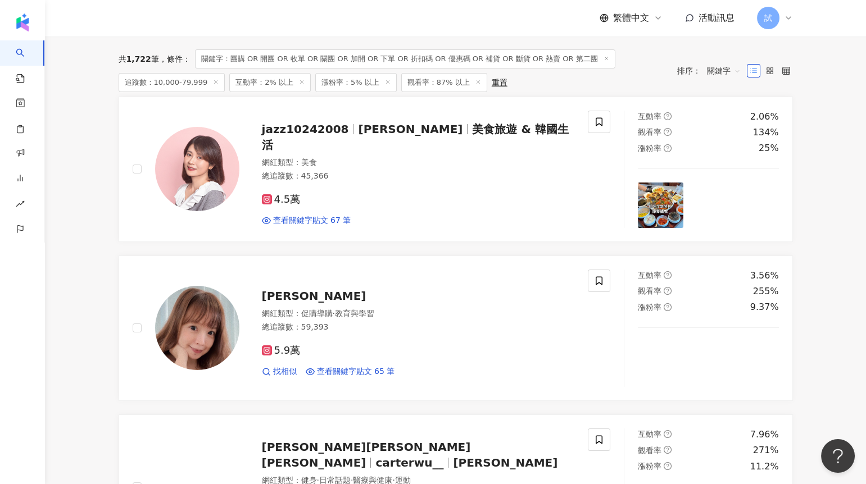
scroll to position [129, 0]
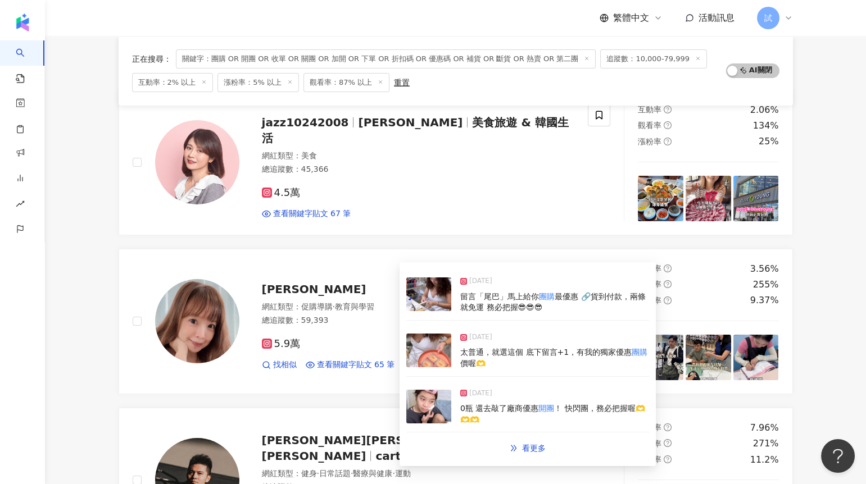
click at [427, 361] on img at bounding box center [428, 351] width 45 height 34
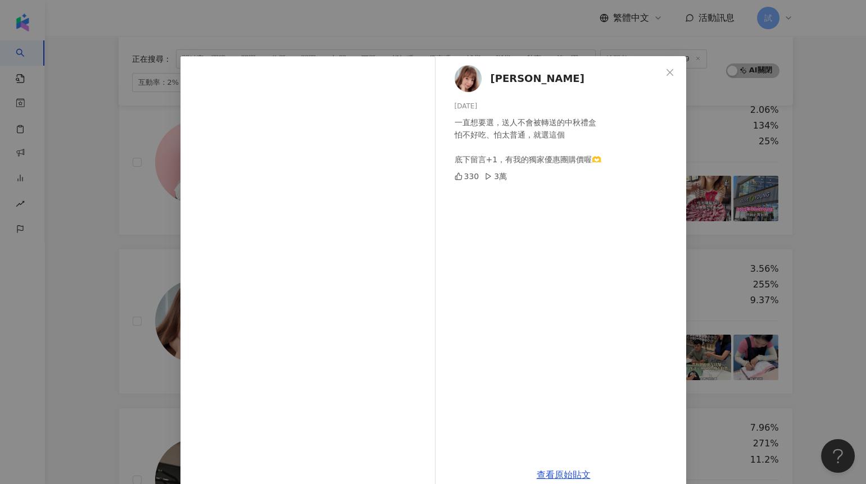
click at [103, 279] on div "Xian Xian Tsai 2025/9/6 一直想要選，送人不會被轉送的中秋禮盒 怕不好吃、怕太普通，就選這個 底下留言+1，有我的獨家優惠團購價喔🫶 3…" at bounding box center [433, 242] width 866 height 484
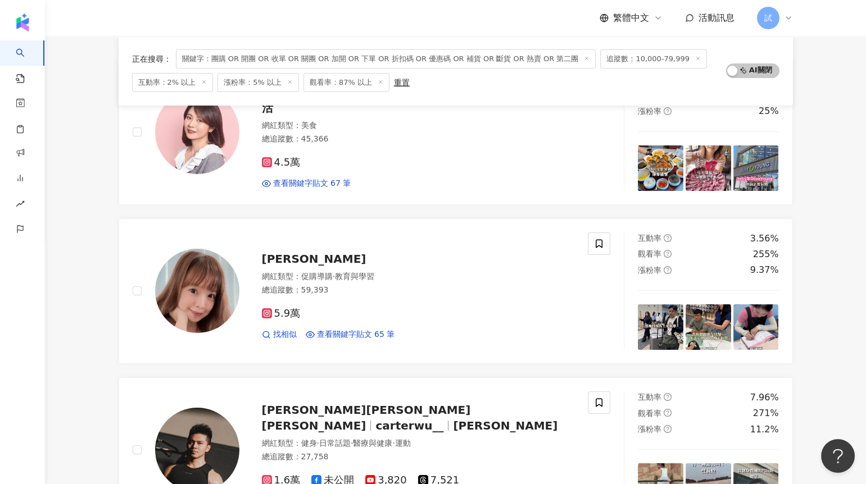
scroll to position [0, 0]
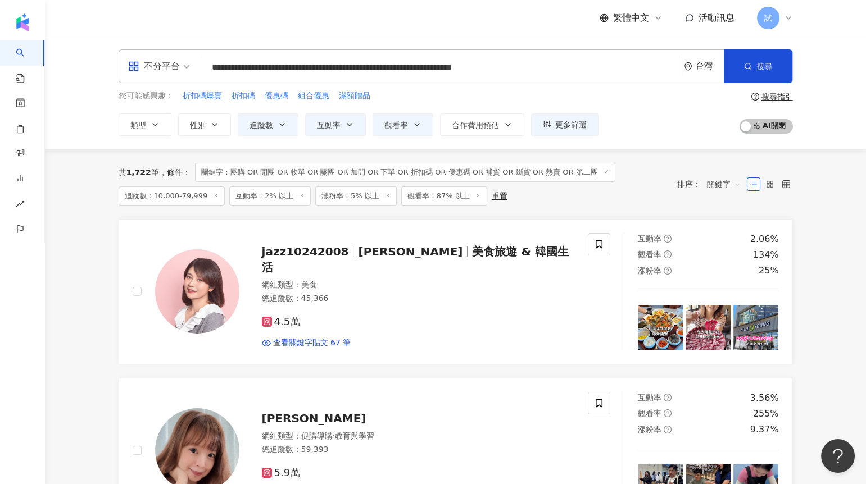
click at [229, 67] on input "**********" at bounding box center [440, 67] width 469 height 21
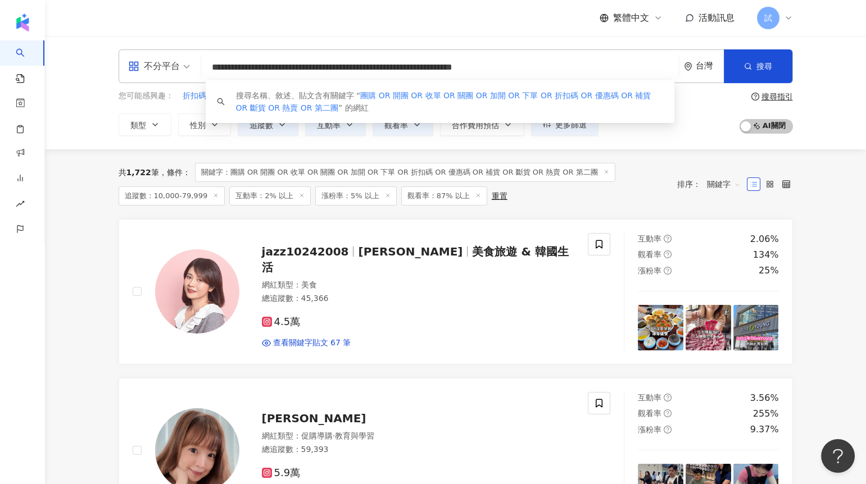
paste input "search"
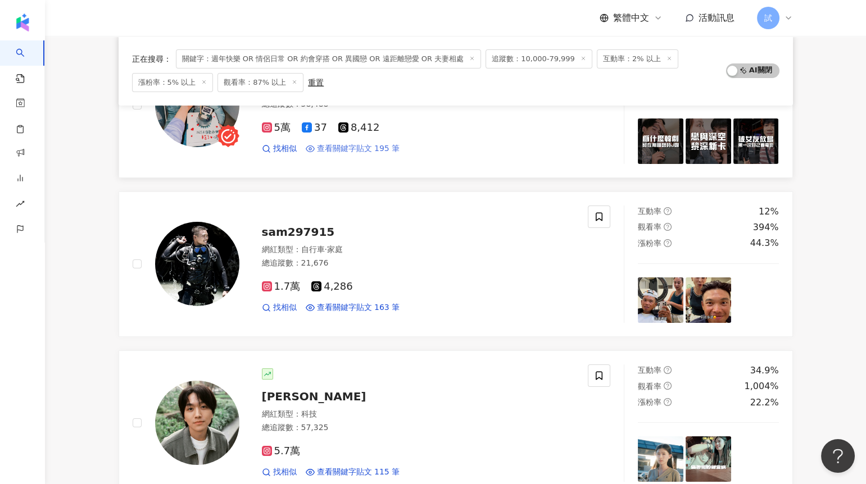
scroll to position [254, 0]
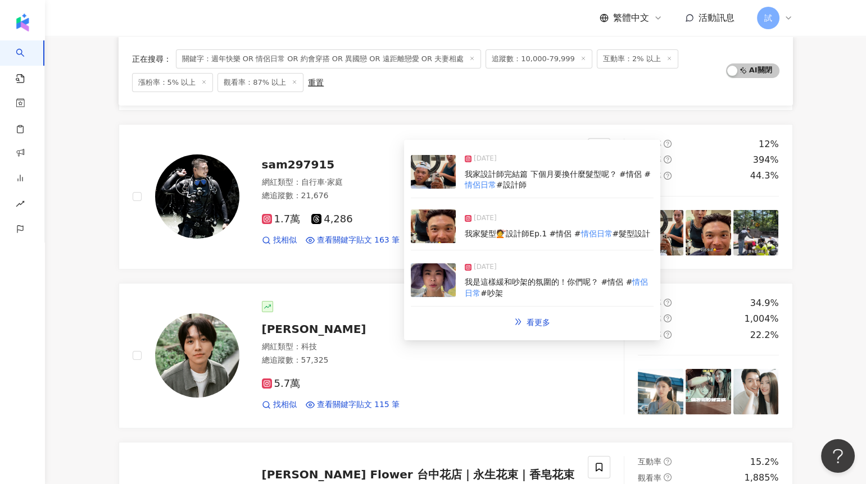
type input "**********"
click at [418, 225] on img at bounding box center [433, 227] width 45 height 34
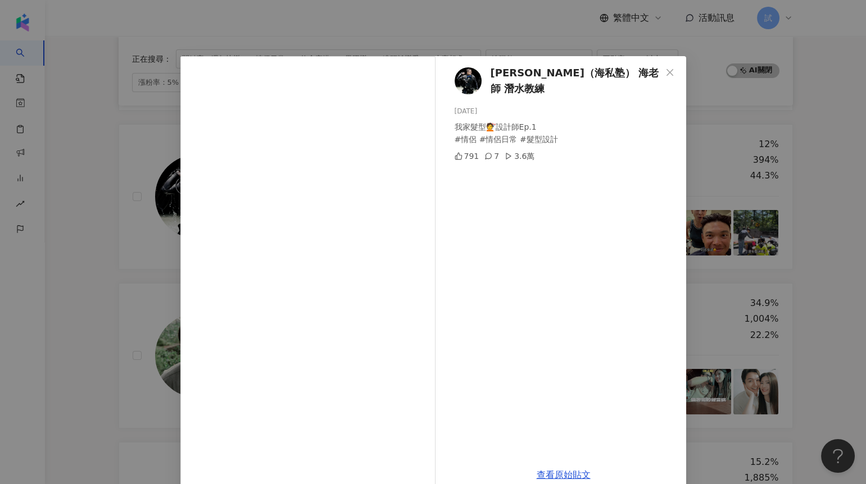
click at [152, 335] on div "海珊（海私塾） 海老師 潛水教練 2025/9/25 我家髮型💇設計師Ep.1 #情侶 #情侶日常 #髮型設計 791 7 3.6萬 查看原始貼文" at bounding box center [433, 242] width 866 height 484
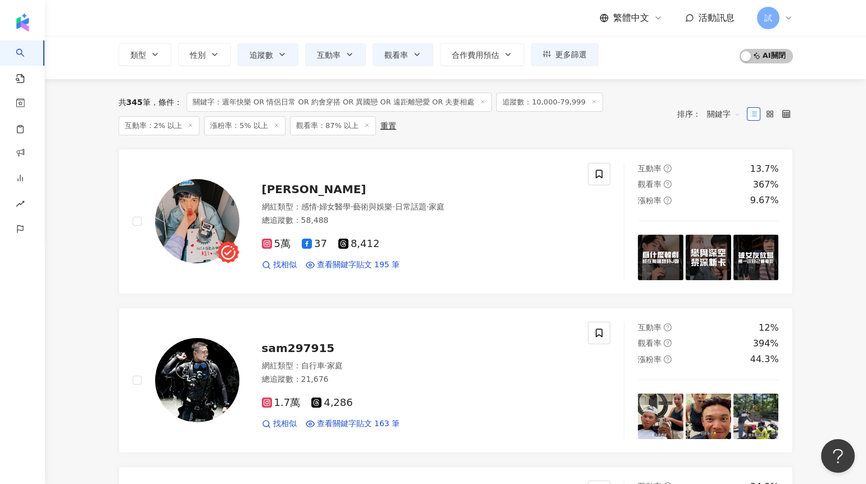
scroll to position [0, 0]
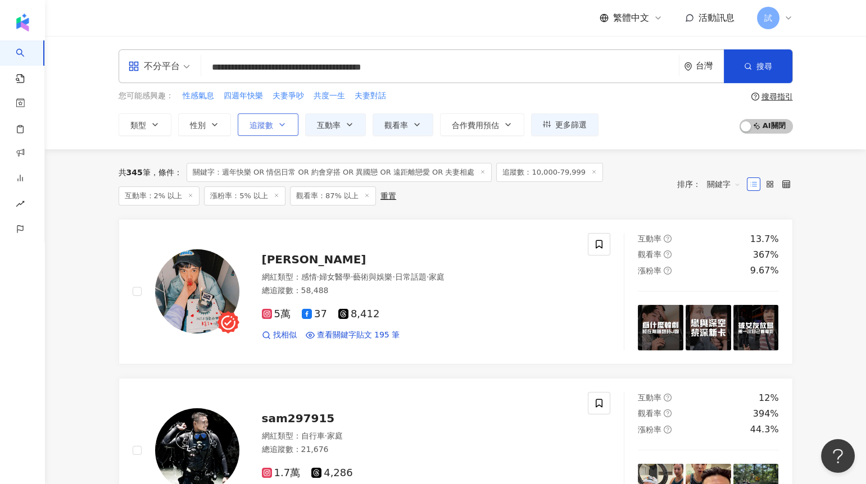
click at [272, 125] on span "追蹤數" at bounding box center [262, 125] width 24 height 9
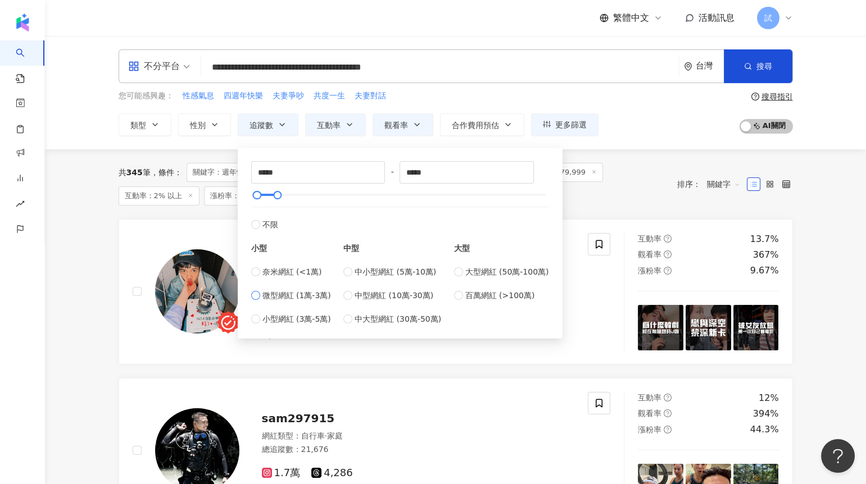
click at [288, 292] on span "微型網紅 (1萬-3萬)" at bounding box center [296, 295] width 69 height 12
type input "*****"
click at [160, 207] on div "共 345 筆 條件 ： 關鍵字：週年快樂 OR 情侶日常 OR 約會穿搭 OR 異國戀 OR 遠距離戀愛 OR 夫妻相處 追蹤數：10,000-79,999…" at bounding box center [456, 184] width 674 height 70
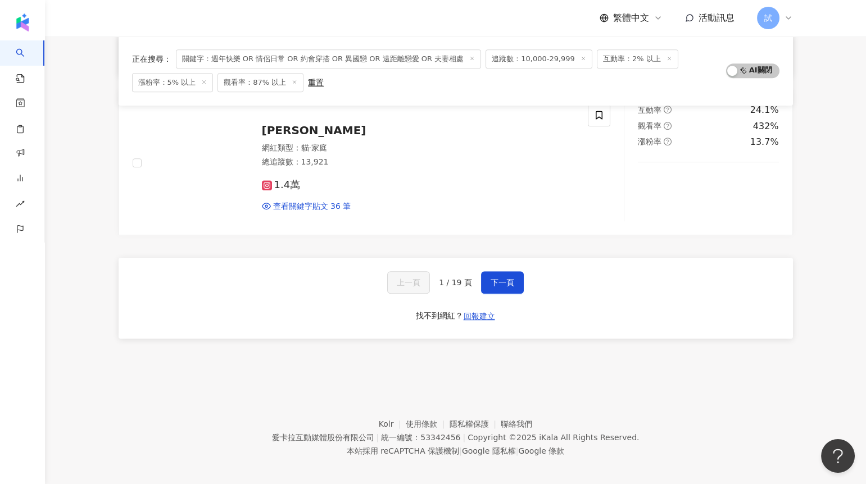
scroll to position [1884, 0]
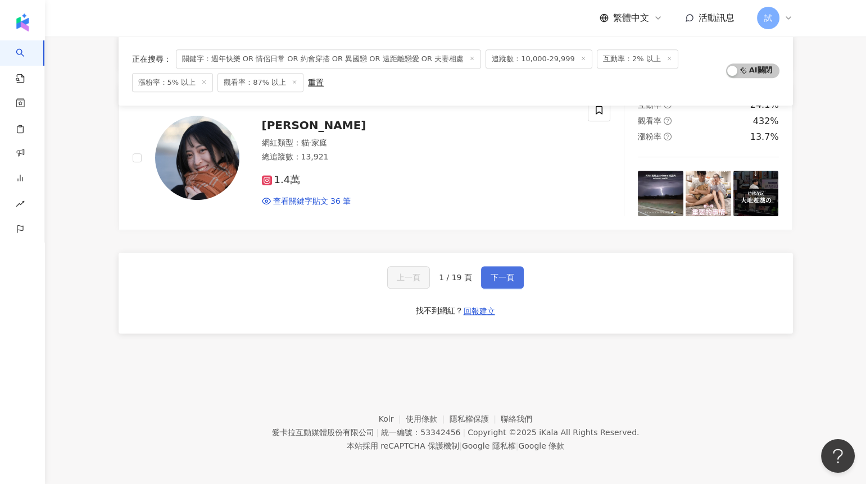
click at [501, 279] on span "下一頁" at bounding box center [503, 277] width 24 height 9
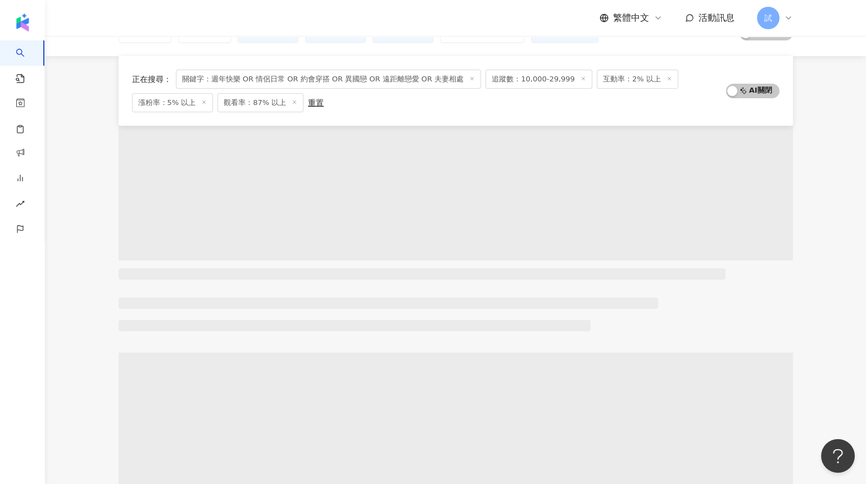
scroll to position [0, 0]
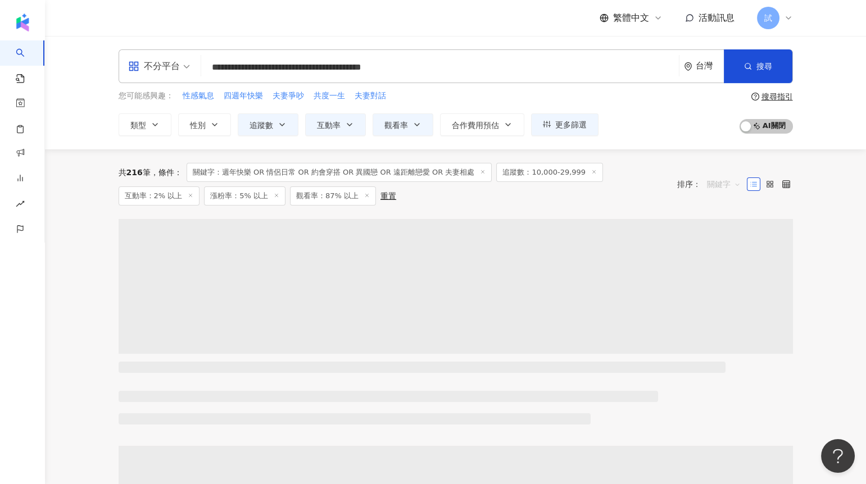
click at [717, 185] on span "關鍵字" at bounding box center [724, 184] width 34 height 18
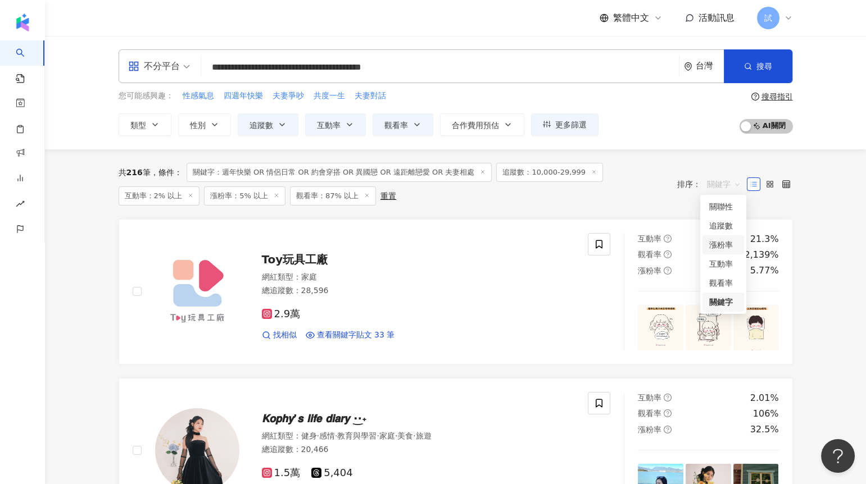
drag, startPoint x: 718, startPoint y: 264, endPoint x: 778, endPoint y: 218, distance: 76.2
click at [776, 221] on body "**********" at bounding box center [433, 242] width 866 height 484
click at [717, 282] on div "觀看率" at bounding box center [723, 283] width 28 height 12
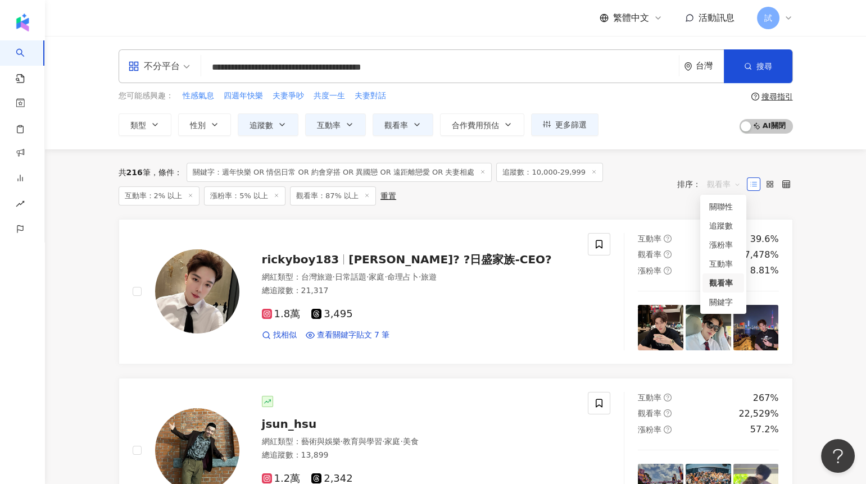
click at [720, 183] on span "觀看率" at bounding box center [724, 184] width 34 height 18
click at [272, 116] on button "追蹤數" at bounding box center [268, 125] width 61 height 22
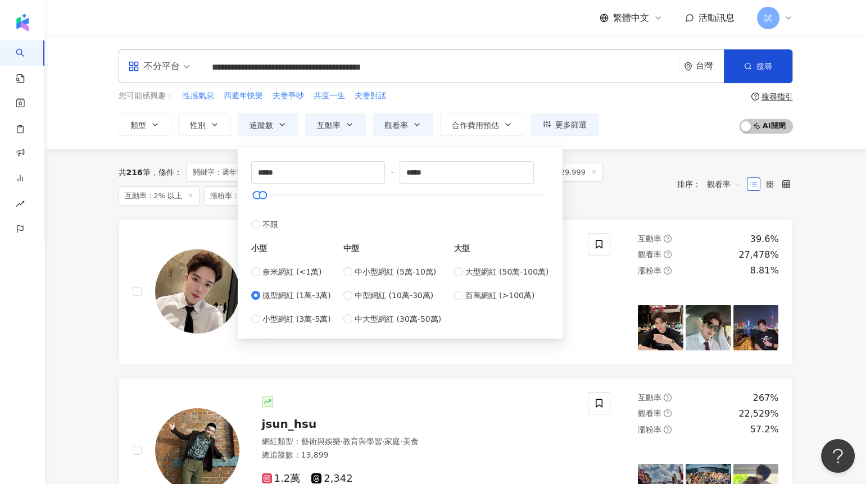
click at [708, 180] on span "觀看率" at bounding box center [724, 184] width 34 height 18
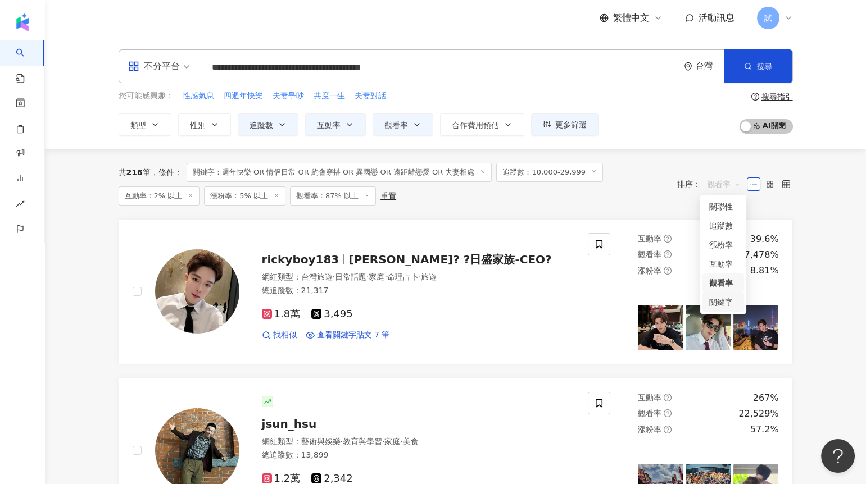
click at [716, 300] on div "關鍵字" at bounding box center [723, 302] width 28 height 12
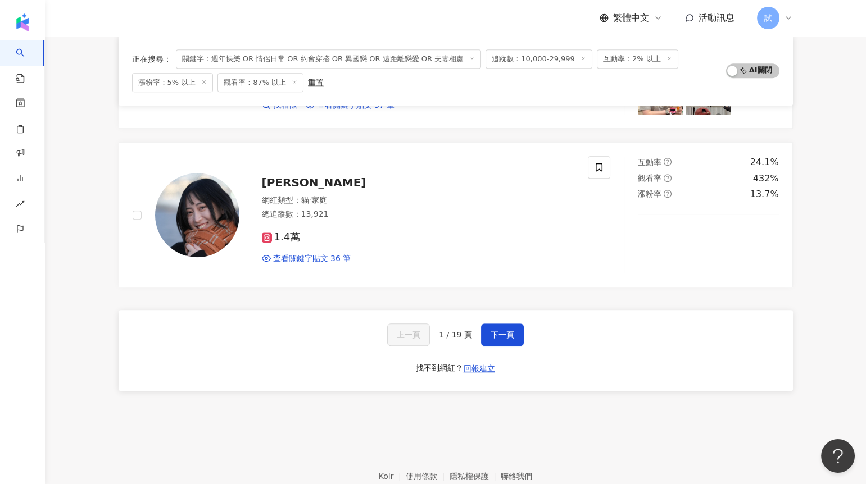
scroll to position [1884, 0]
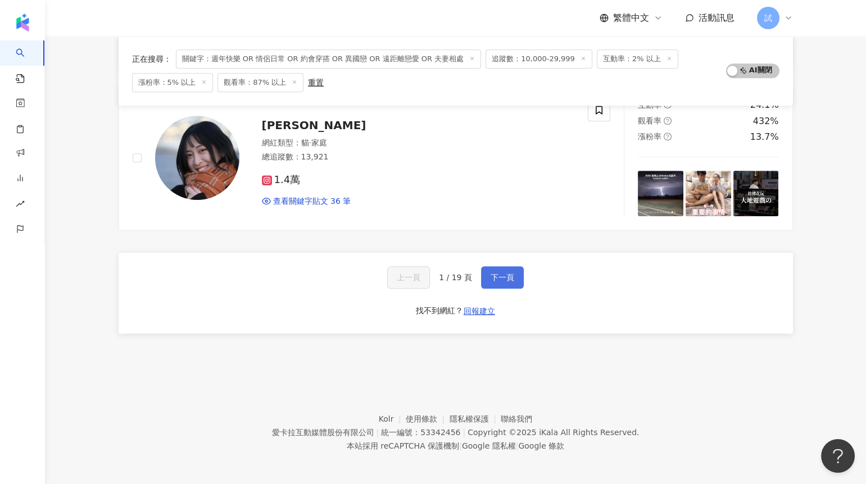
click at [493, 275] on span "下一頁" at bounding box center [503, 277] width 24 height 9
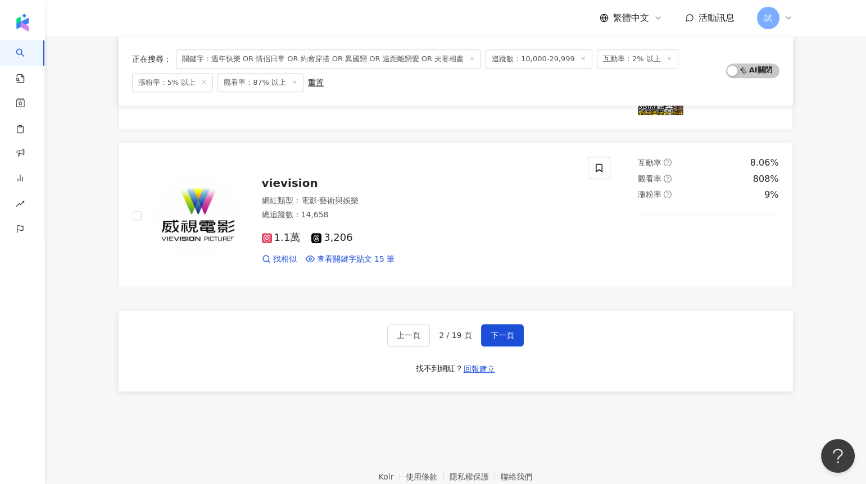
scroll to position [1878, 0]
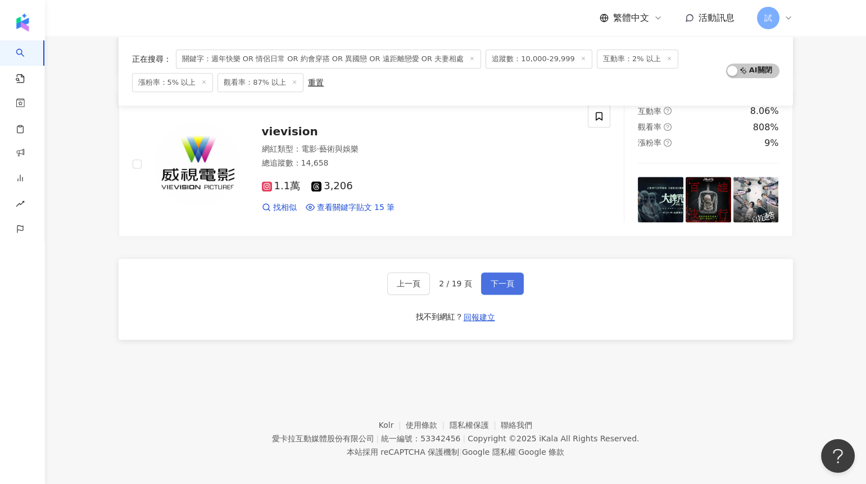
click at [518, 282] on button "下一頁" at bounding box center [502, 284] width 43 height 22
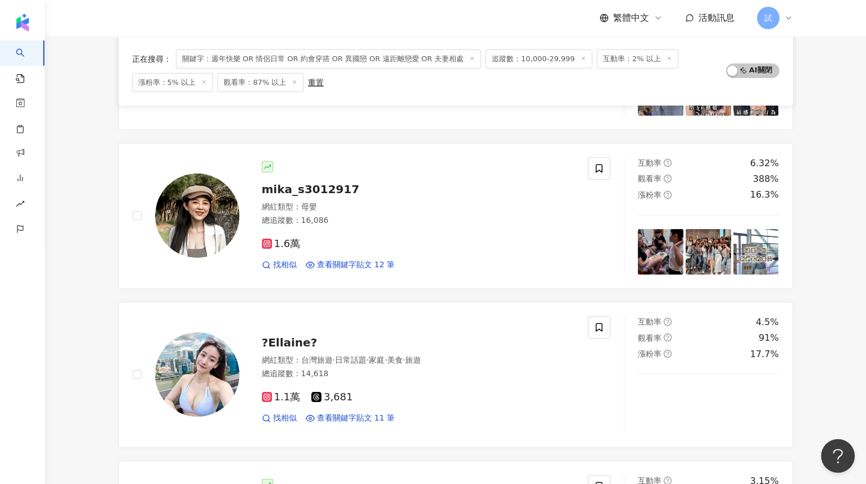
scroll to position [236, 0]
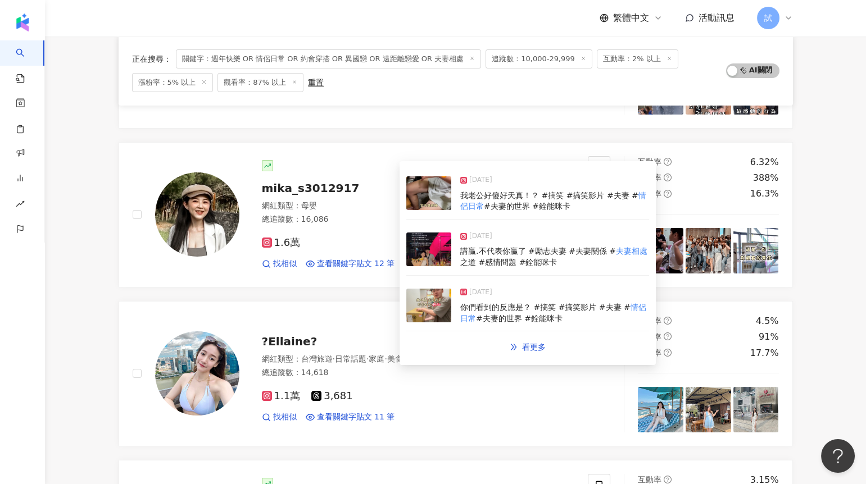
click at [427, 253] on img at bounding box center [428, 250] width 45 height 34
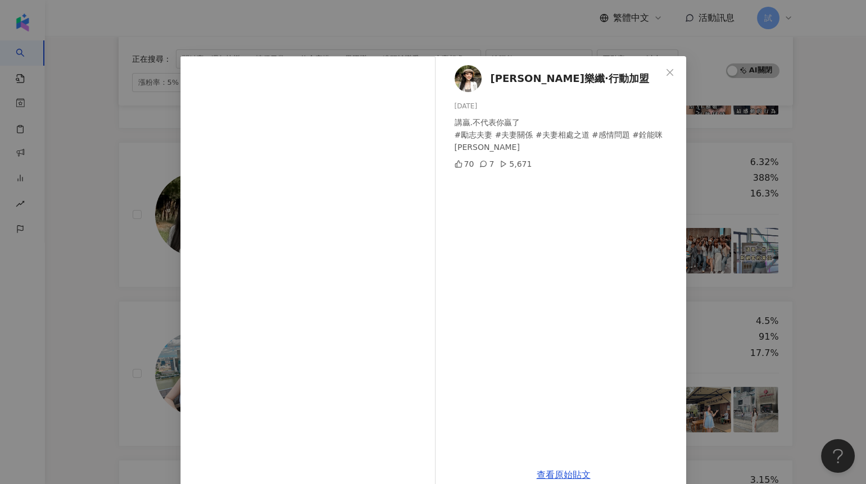
click at [119, 270] on div "[PERSON_NAME]樂纖·行動加盟 [DATE] 講贏.不代表你贏了 #勵志夫妻 #夫妻關係 #夫妻相處之道 #感情問題 #銓能咪卡 70 7 5,67…" at bounding box center [433, 242] width 866 height 484
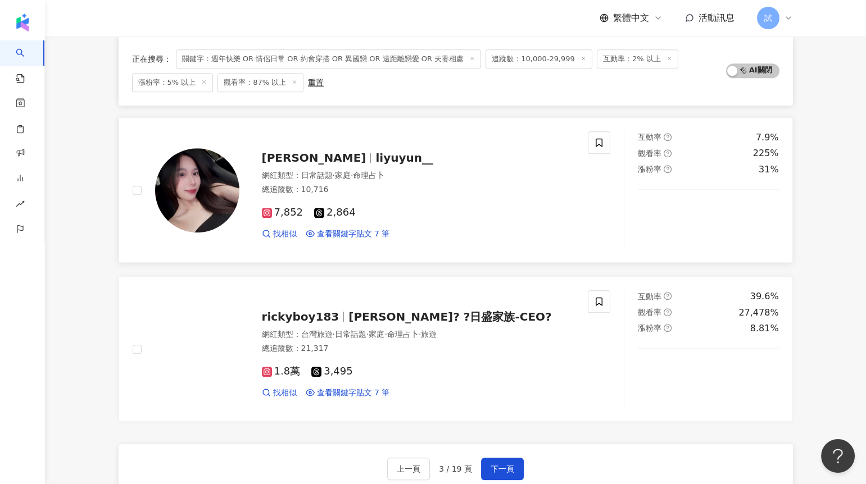
scroll to position [1884, 0]
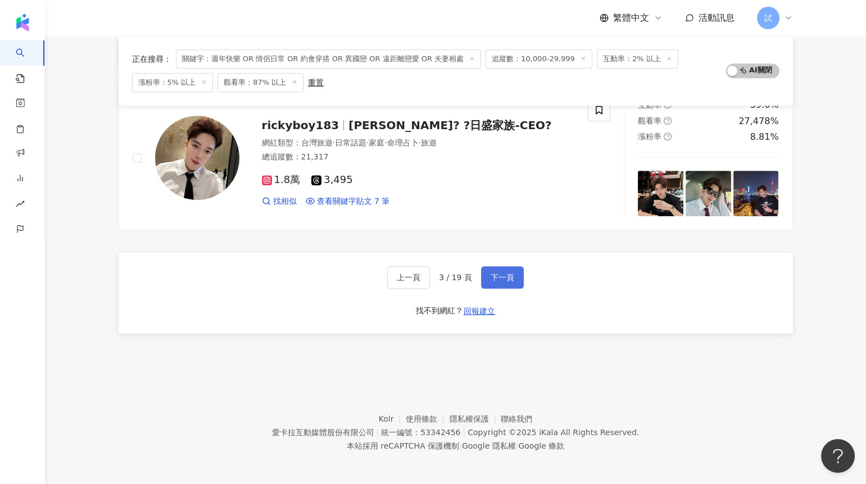
click at [513, 269] on button "下一頁" at bounding box center [502, 277] width 43 height 22
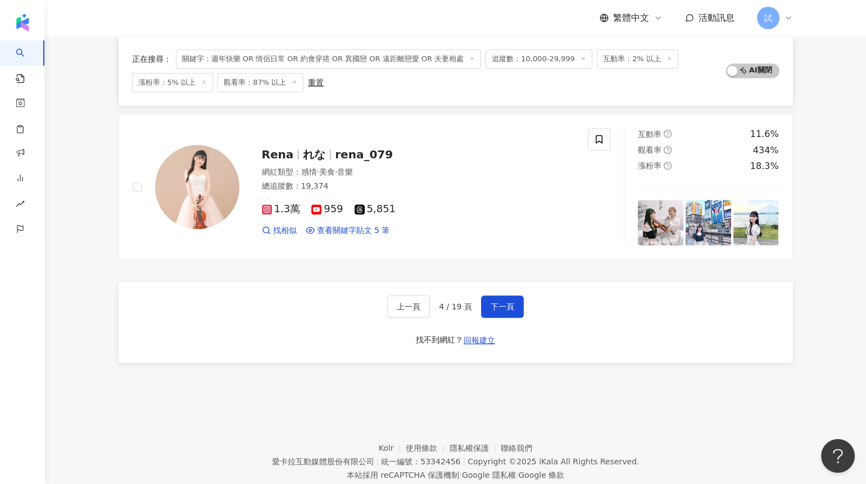
scroll to position [1858, 0]
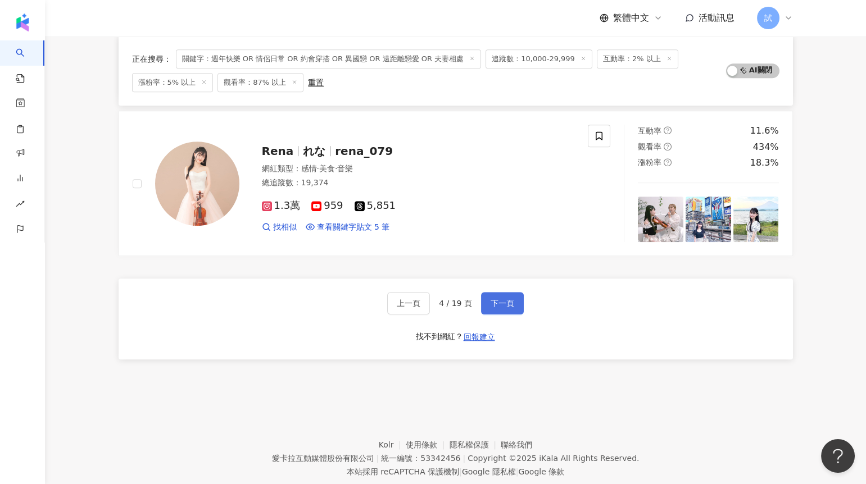
click at [503, 299] on span "下一頁" at bounding box center [503, 303] width 24 height 9
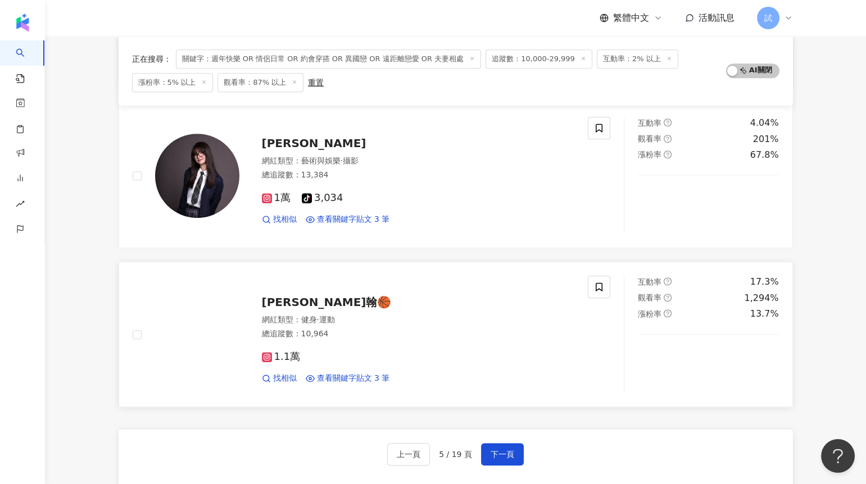
scroll to position [1785, 0]
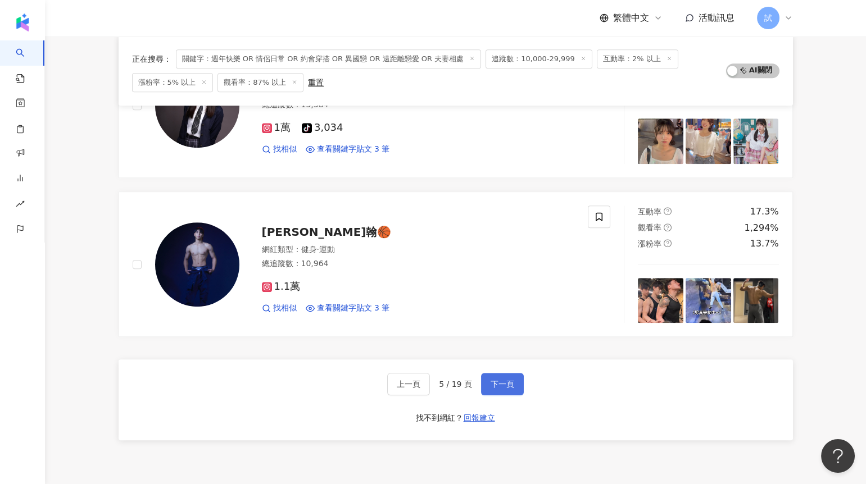
click at [506, 382] on span "下一頁" at bounding box center [503, 384] width 24 height 9
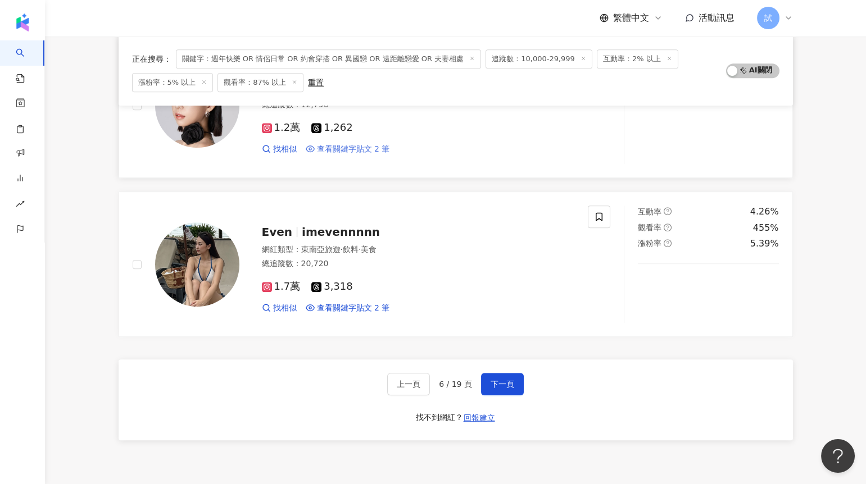
scroll to position [1834, 0]
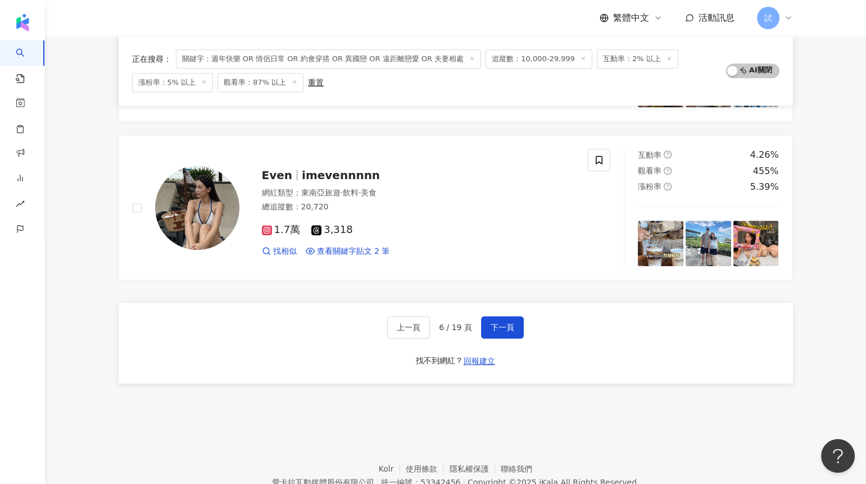
click at [516, 313] on div "上一頁 6 / 19 頁 下一頁 找不到網紅？ 回報建立" at bounding box center [456, 343] width 674 height 81
click at [508, 324] on span "下一頁" at bounding box center [503, 327] width 24 height 9
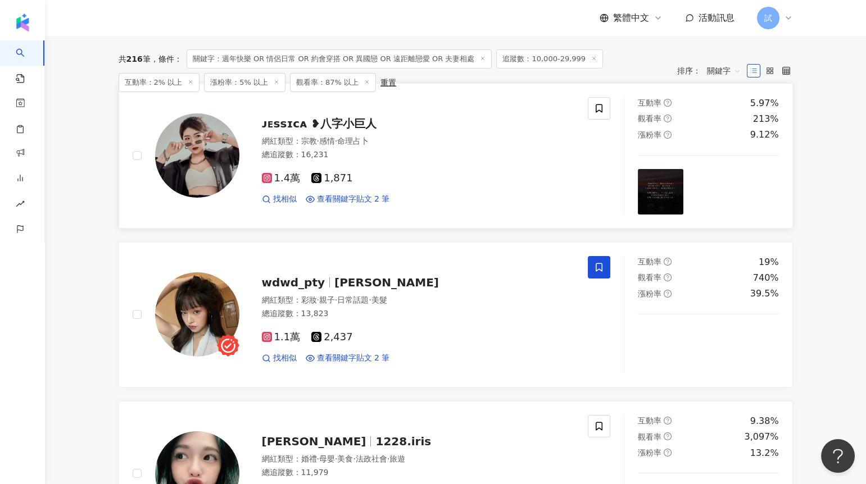
scroll to position [0, 0]
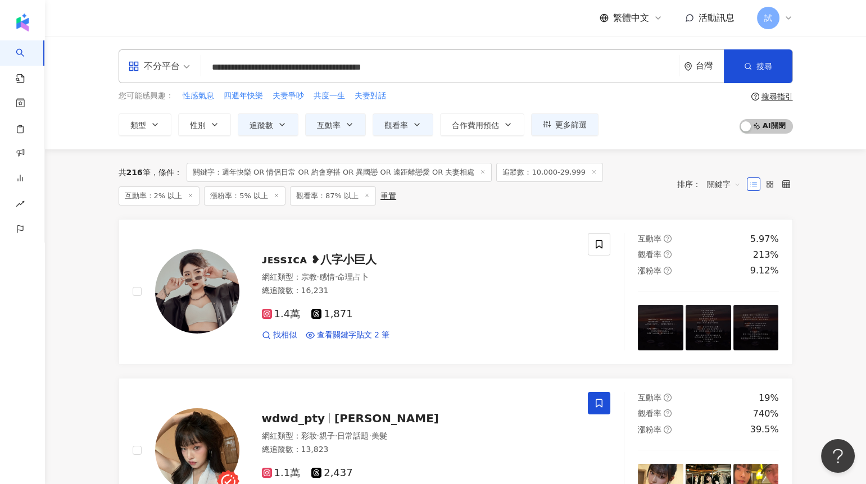
click at [253, 70] on input "**********" at bounding box center [440, 67] width 469 height 21
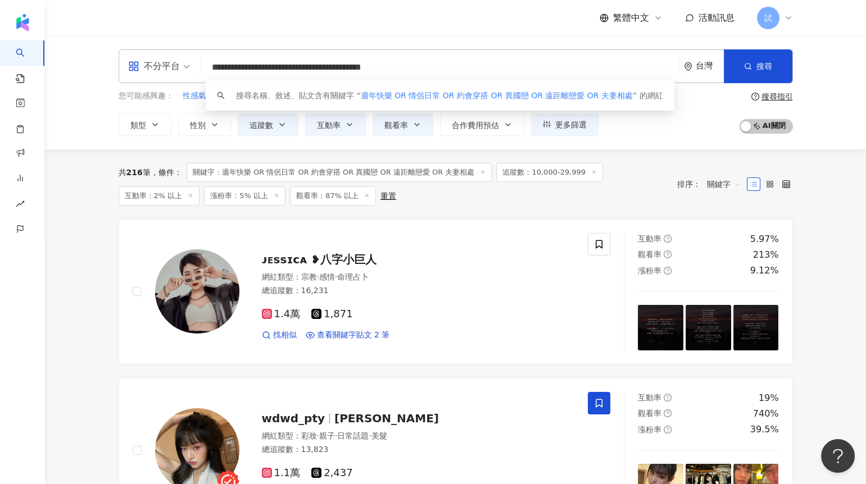
paste input "search"
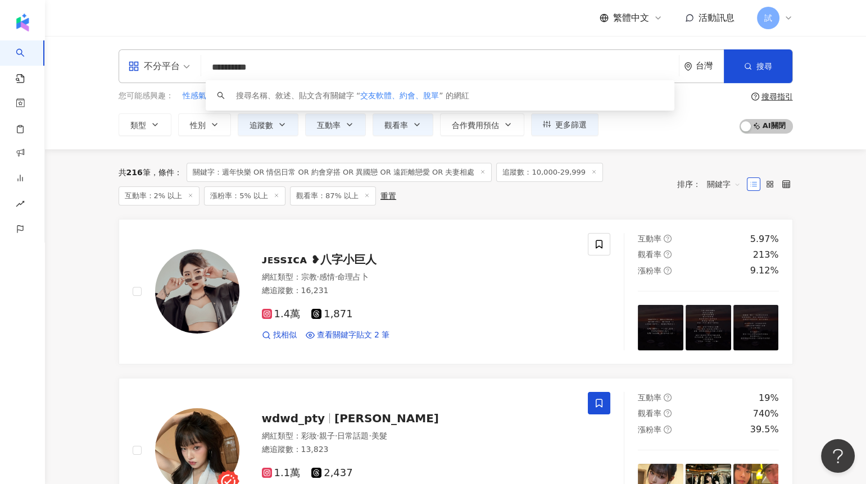
click at [253, 70] on input "**********" at bounding box center [440, 67] width 469 height 21
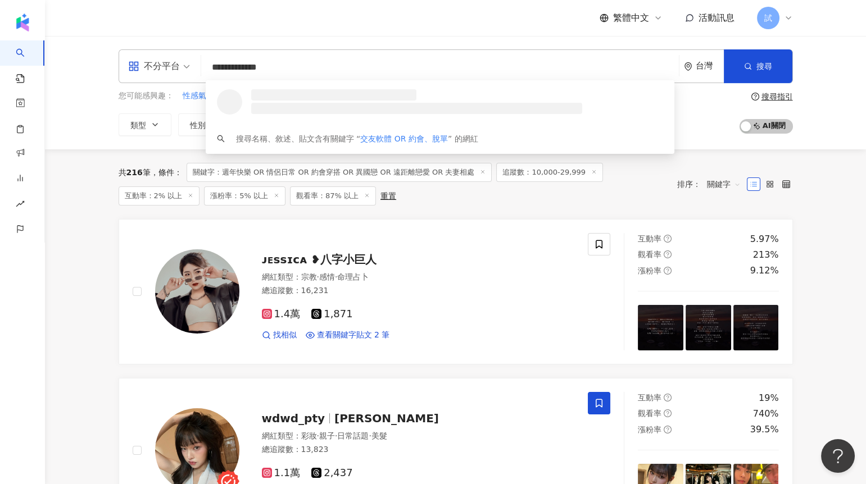
click at [288, 68] on input "**********" at bounding box center [440, 67] width 469 height 21
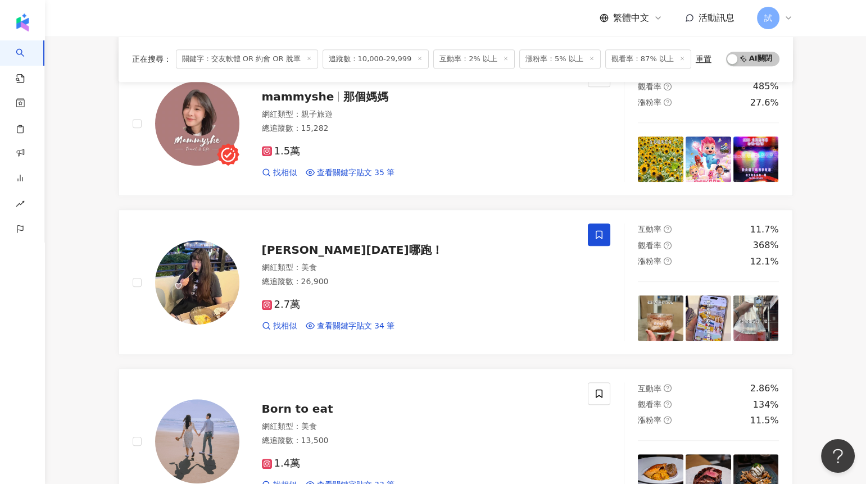
scroll to position [1860, 0]
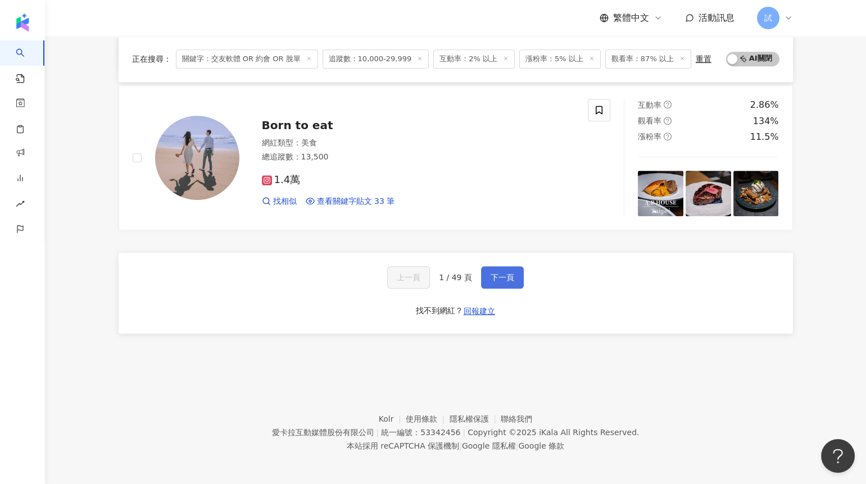
click at [511, 280] on button "下一頁" at bounding box center [502, 277] width 43 height 22
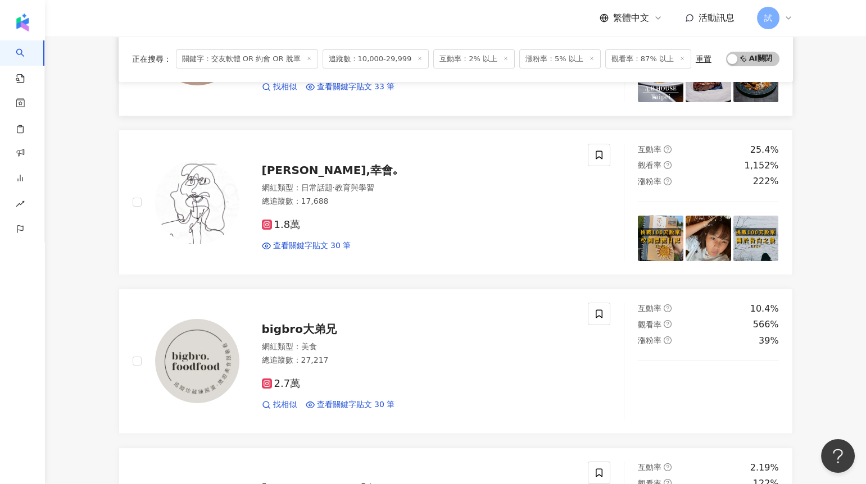
scroll to position [244, 0]
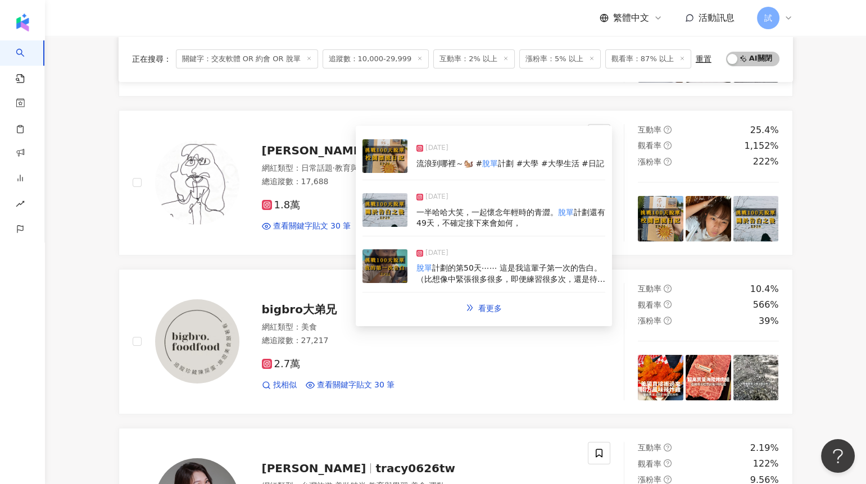
click at [392, 214] on img at bounding box center [384, 210] width 45 height 34
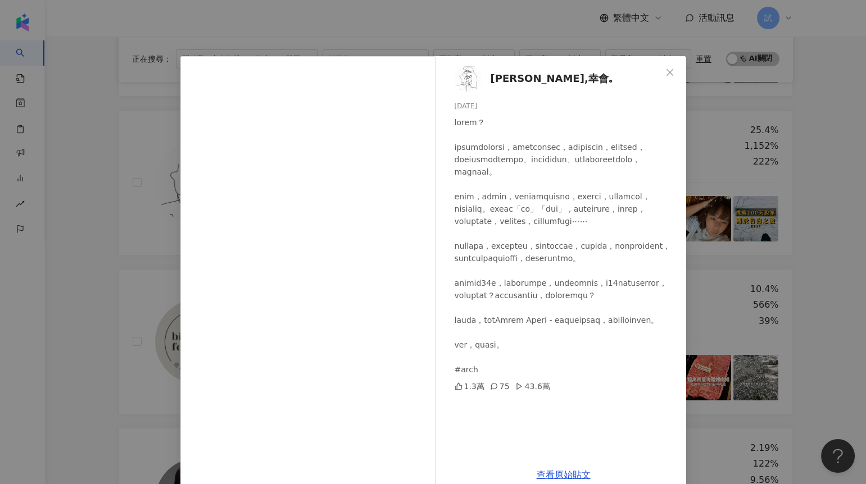
scroll to position [8, 0]
drag, startPoint x: 493, startPoint y: 433, endPoint x: 456, endPoint y: 431, distance: 37.7
click at [456, 376] on div at bounding box center [566, 246] width 223 height 260
click at [821, 232] on div "[PERSON_NAME],幸會｡ [DATE] 1.3萬 75 43.6萬 查看原始貼文" at bounding box center [433, 242] width 866 height 484
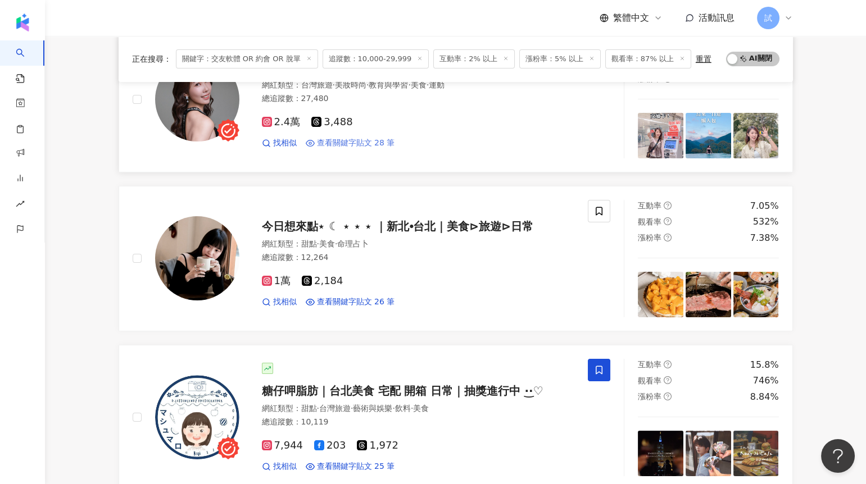
scroll to position [631, 0]
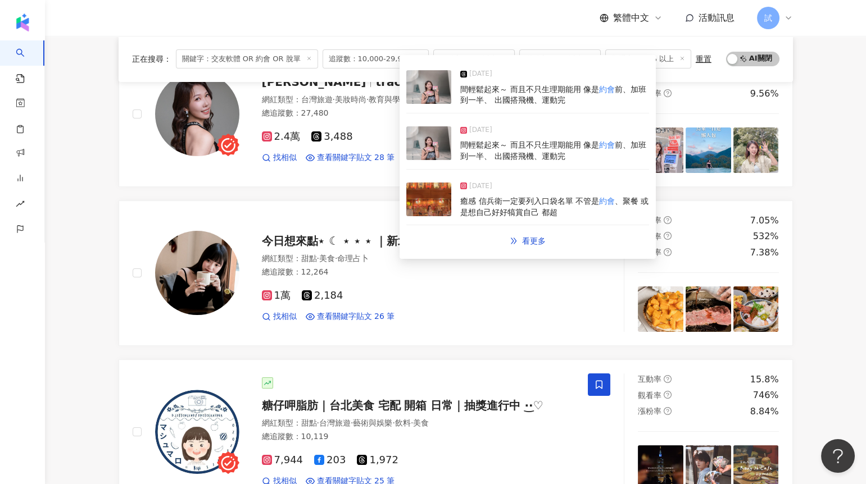
click at [437, 147] on img at bounding box center [428, 143] width 45 height 34
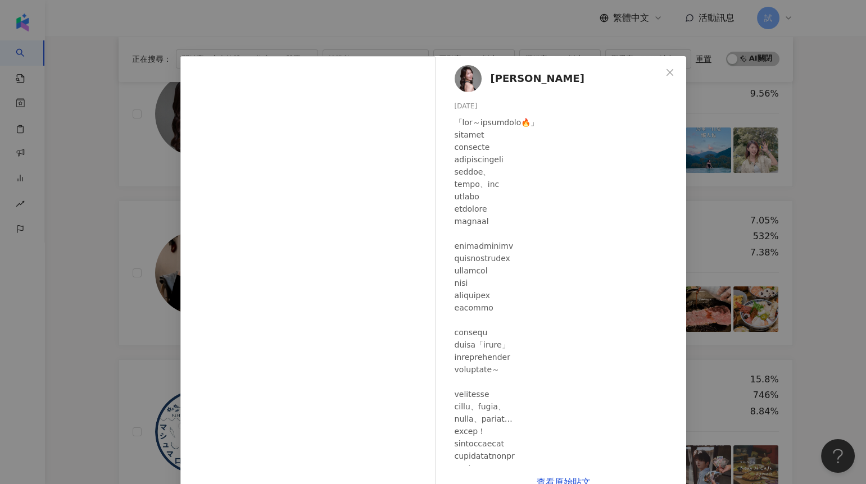
scroll to position [173, 0]
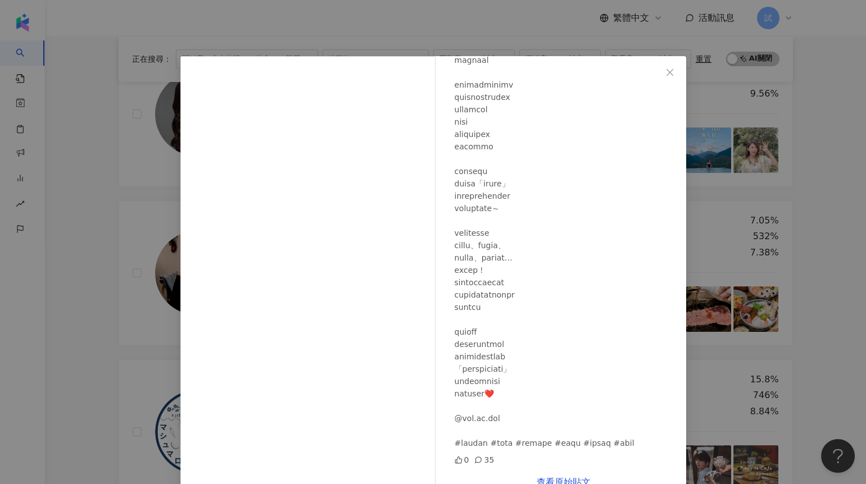
click at [782, 247] on div "[PERSON_NAME] [DATE] 0 35 查看原始貼文" at bounding box center [433, 242] width 866 height 484
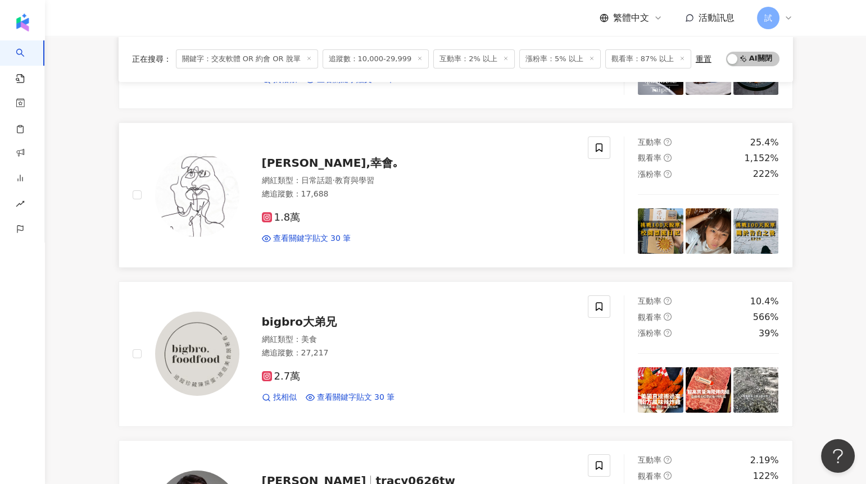
scroll to position [0, 0]
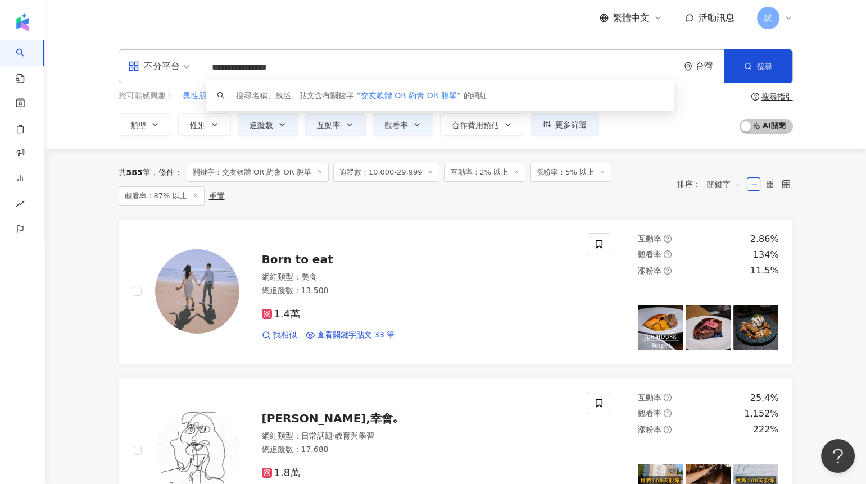
drag, startPoint x: 321, startPoint y: 69, endPoint x: 201, endPoint y: 69, distance: 120.3
click at [201, 69] on div "**********" at bounding box center [456, 66] width 674 height 34
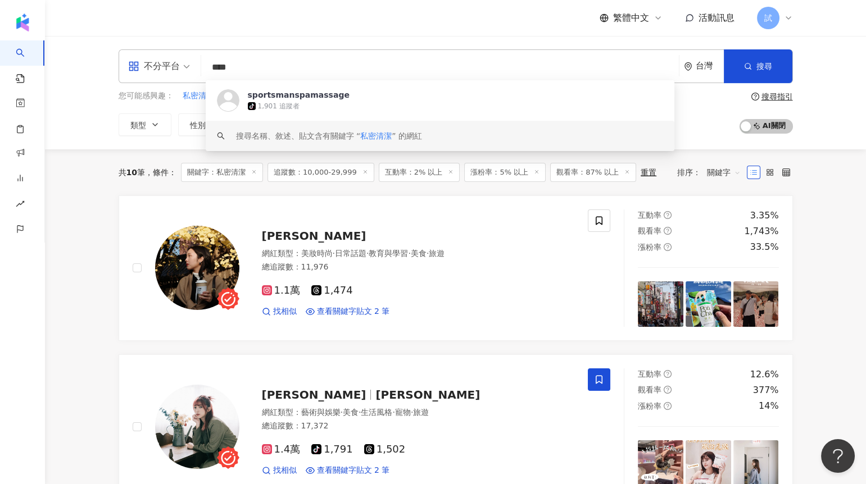
click at [364, 172] on line at bounding box center [365, 171] width 3 height 3
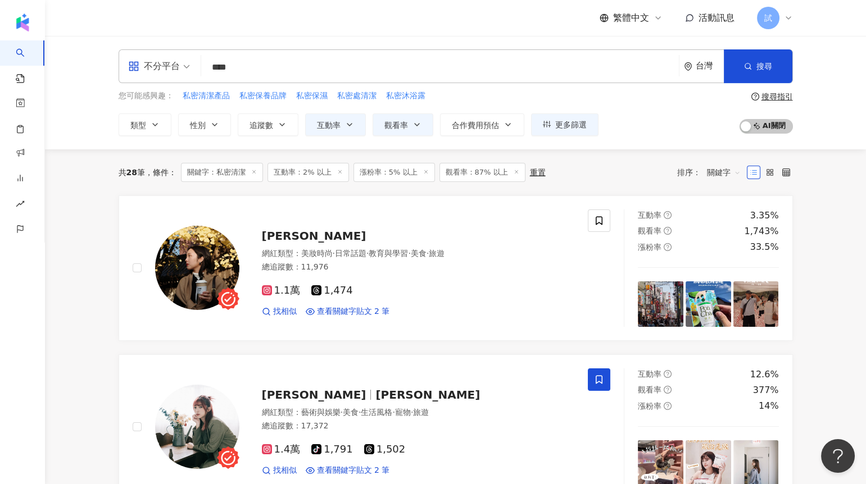
click at [291, 70] on input "****" at bounding box center [440, 67] width 469 height 21
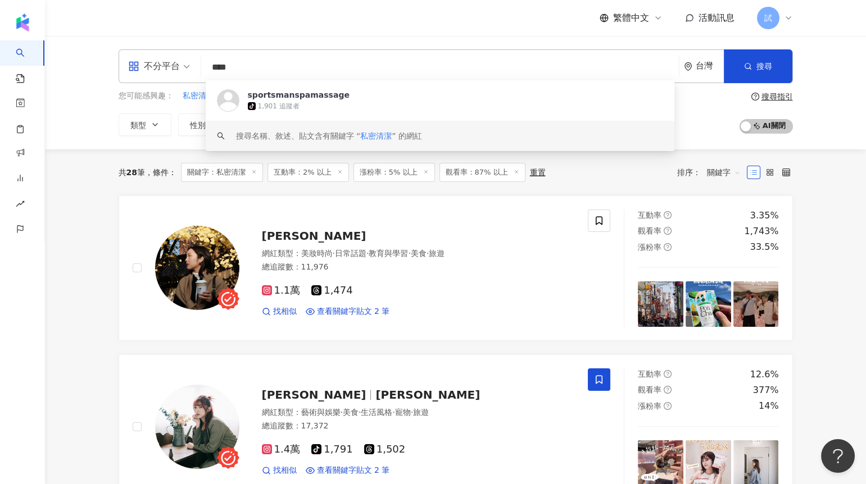
paste input "**********"
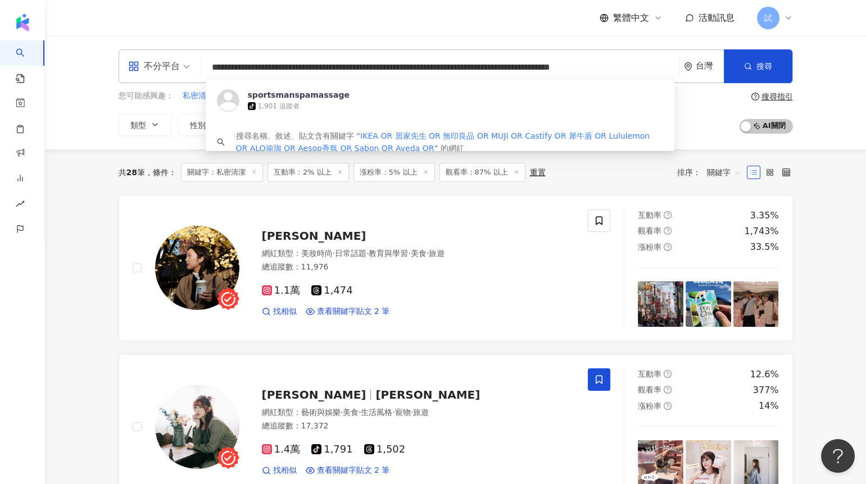
scroll to position [0, 81]
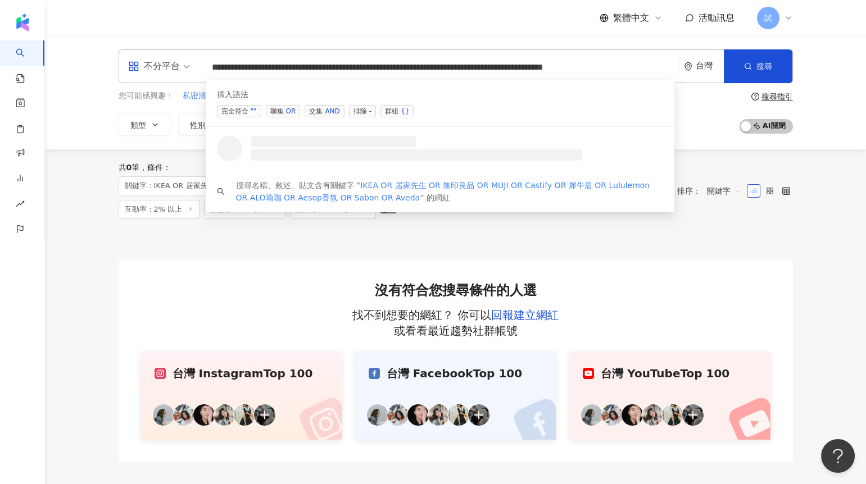
scroll to position [0, 69]
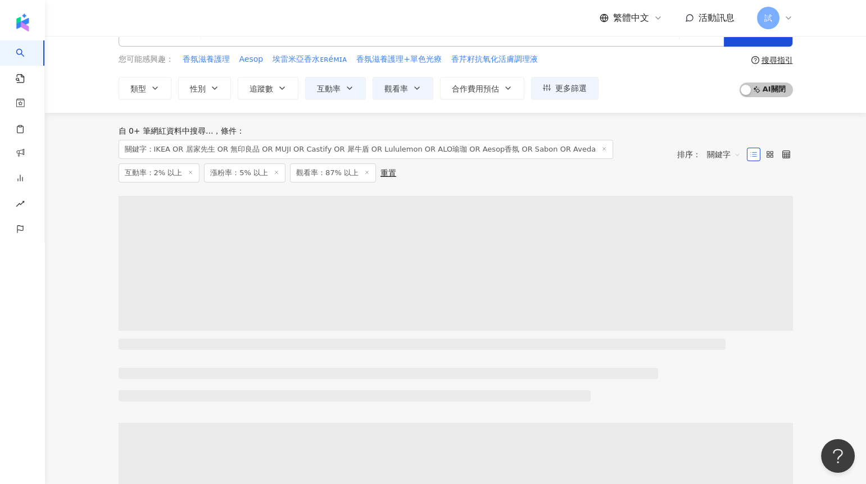
scroll to position [38, 0]
type input "**********"
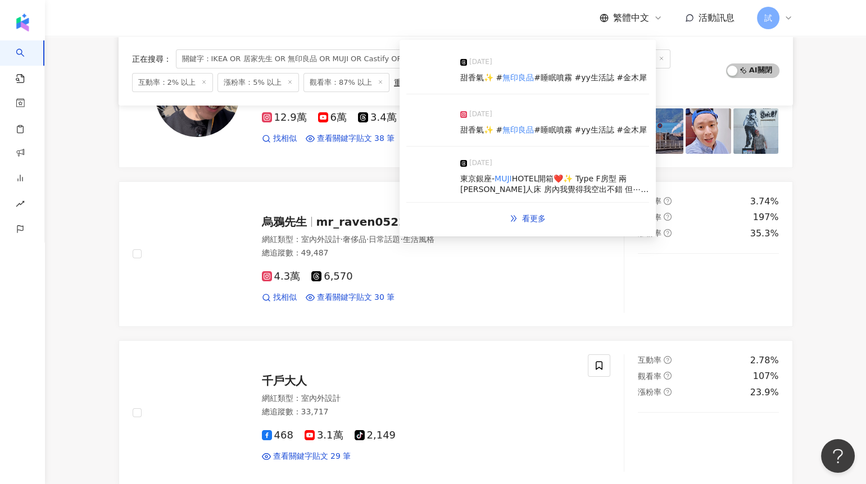
scroll to position [382, 0]
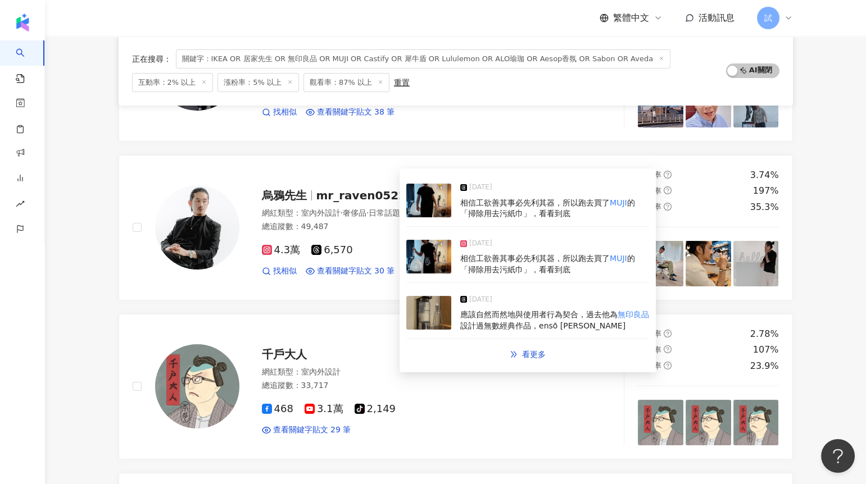
click at [419, 260] on img at bounding box center [428, 257] width 45 height 34
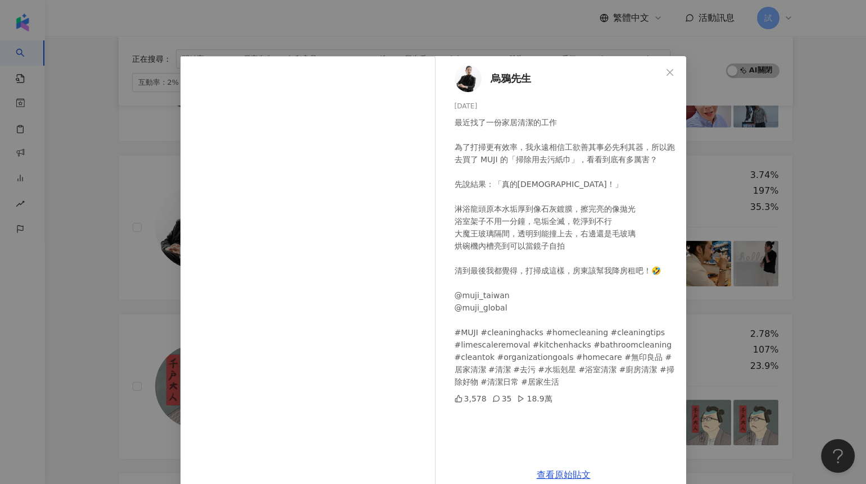
click at [85, 348] on div "烏鴉先生 [DATE] 最近找了一份家居清潔的工作 為了打掃更有效率，我永遠相信工欲善其事必先利其器，所以跑去買了 MUJI 的「掃除用去污紙巾」，看看到底有…" at bounding box center [433, 242] width 866 height 484
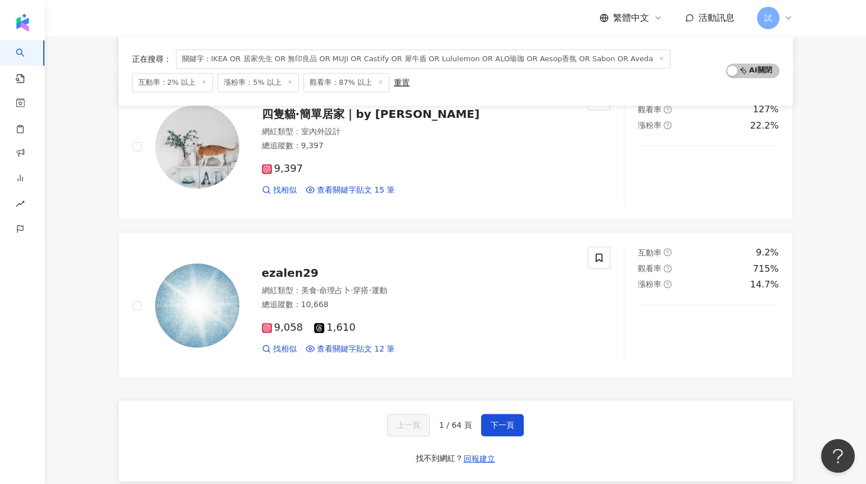
scroll to position [1735, 0]
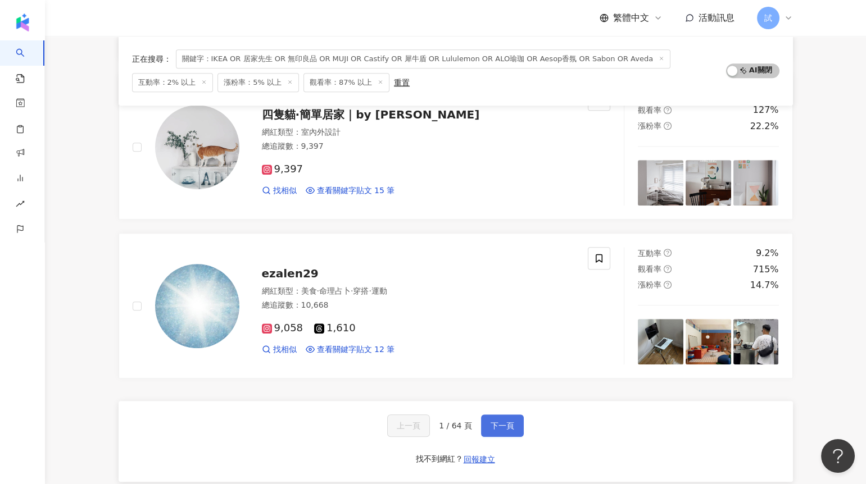
click at [491, 421] on span "下一頁" at bounding box center [503, 425] width 24 height 9
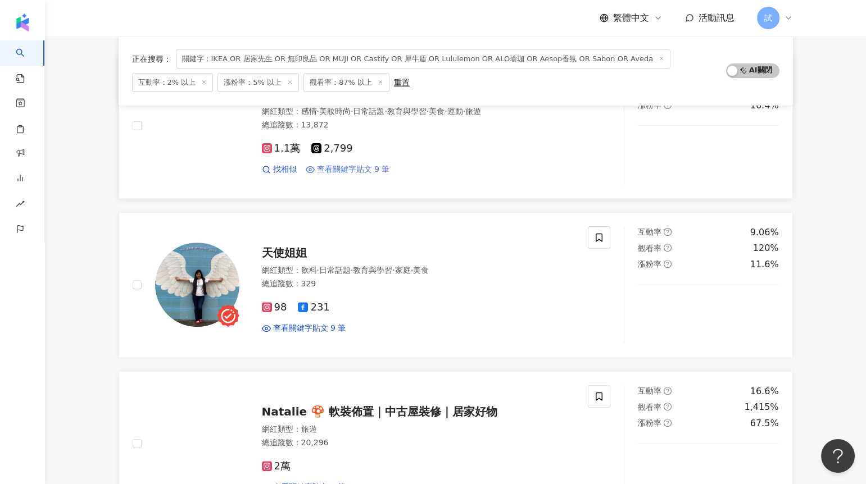
scroll to position [975, 0]
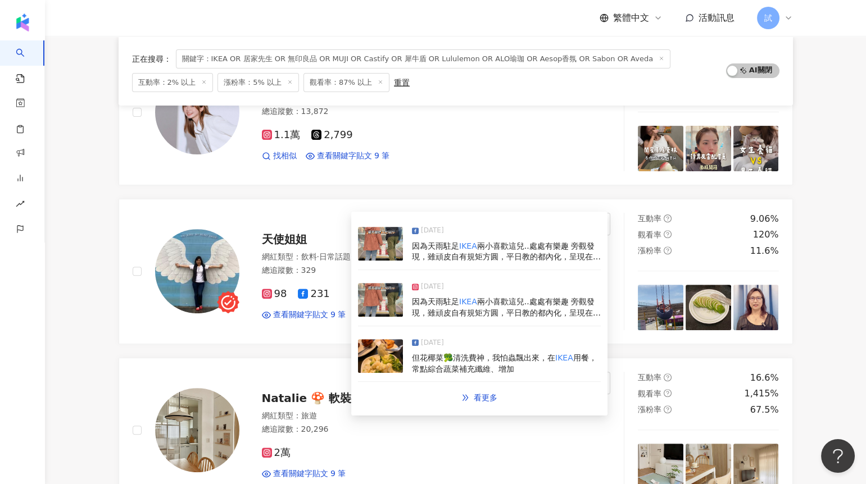
click at [386, 300] on img at bounding box center [380, 300] width 45 height 34
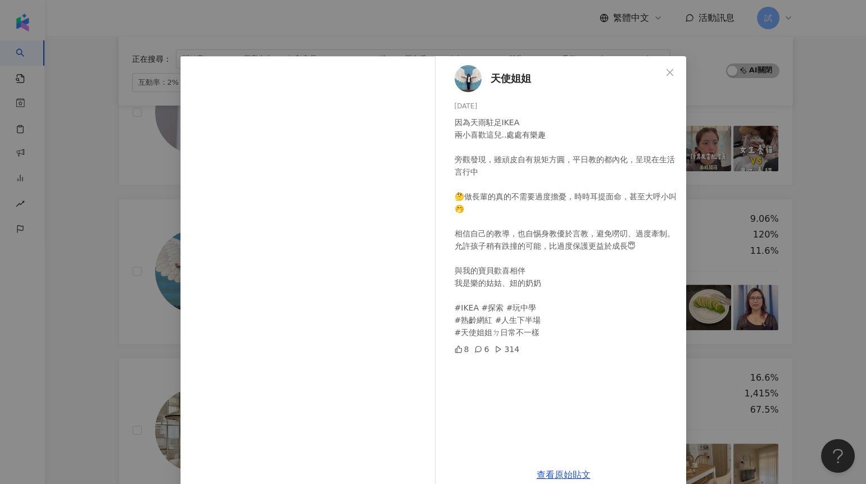
click at [119, 334] on div "天使姐姐 [DATE] 因為天雨駐足IKEA 兩小喜歡這兒..處處有樂趣 旁觀發現，雖頑皮自有規矩方圓，平日教的都內化，呈現在生活言行中 🤔做長輩的真的不需要…" at bounding box center [433, 242] width 866 height 484
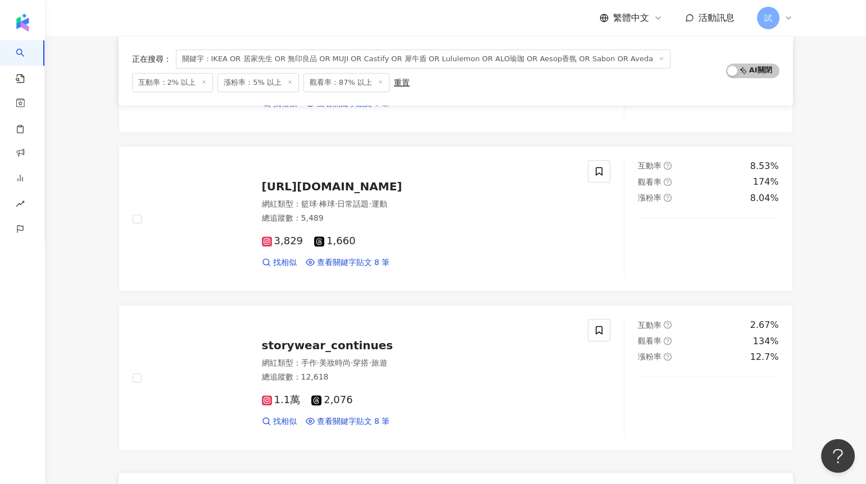
scroll to position [1689, 0]
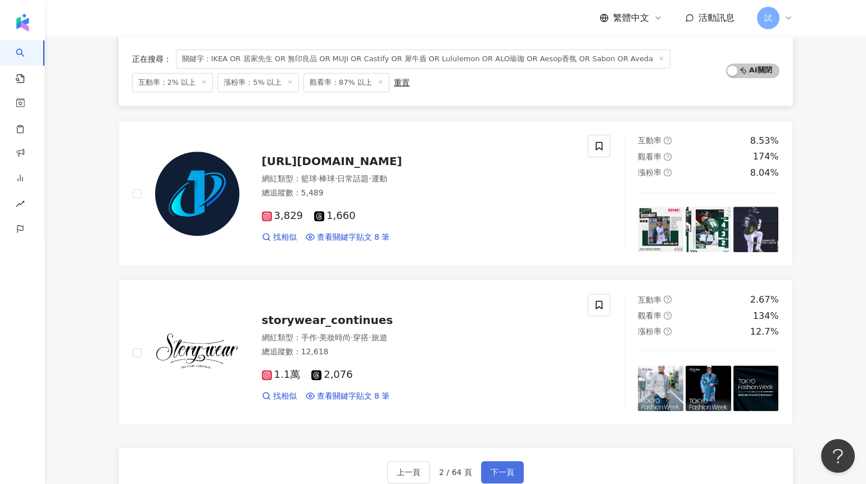
click at [495, 470] on span "下一頁" at bounding box center [503, 472] width 24 height 9
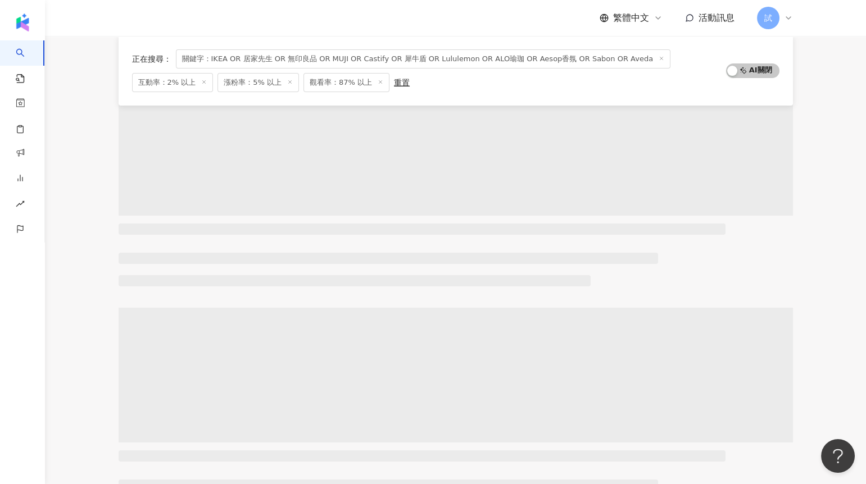
scroll to position [0, 0]
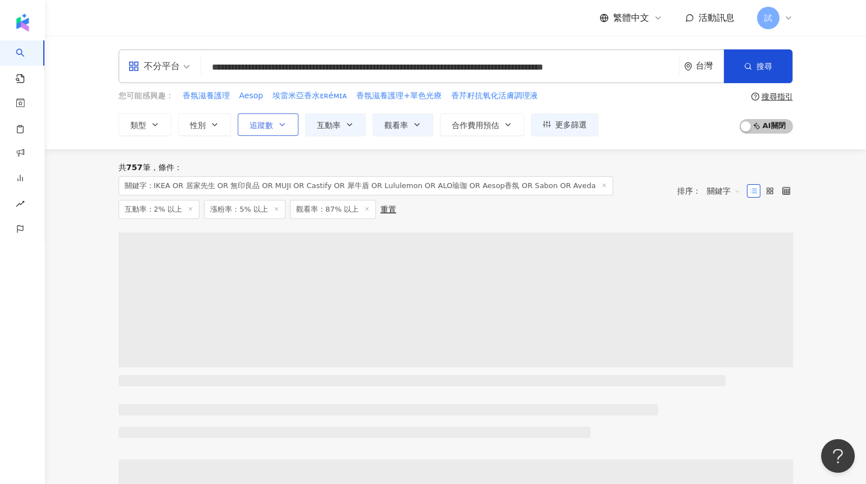
click at [271, 119] on button "追蹤數" at bounding box center [268, 125] width 61 height 22
type input "*"
type input "*******"
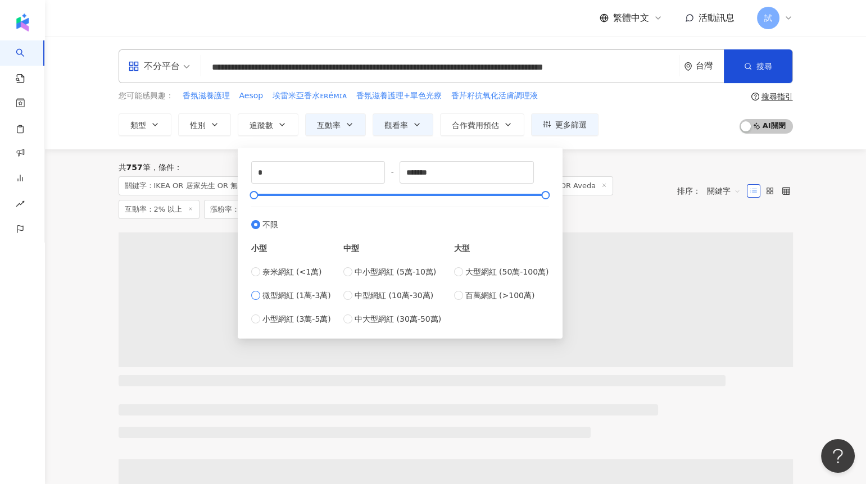
click at [293, 298] on span "微型網紅 (1萬-3萬)" at bounding box center [296, 295] width 69 height 12
type input "*****"
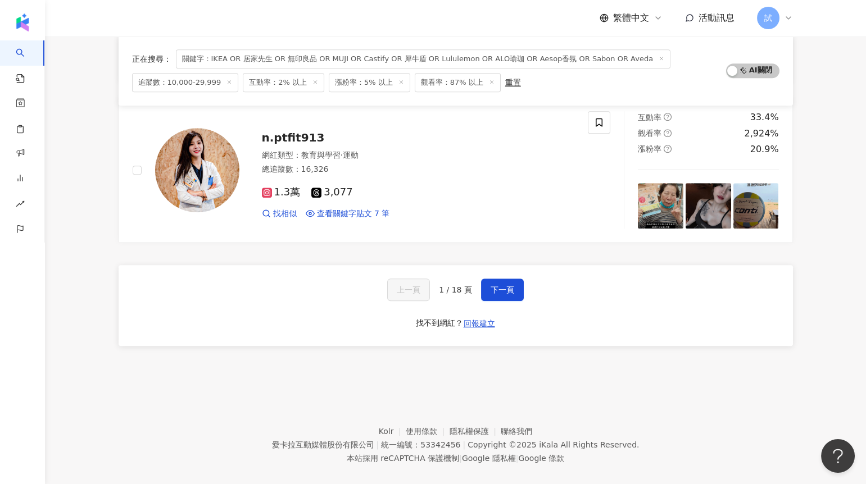
scroll to position [1884, 0]
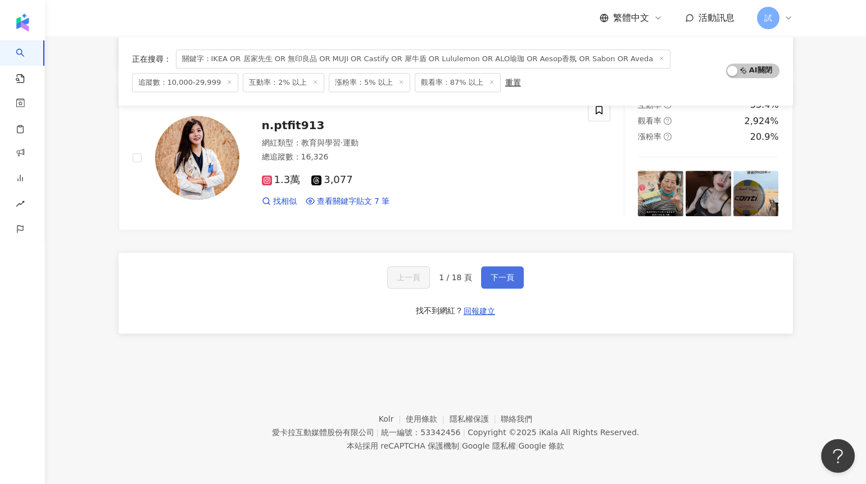
click at [509, 281] on button "下一頁" at bounding box center [502, 277] width 43 height 22
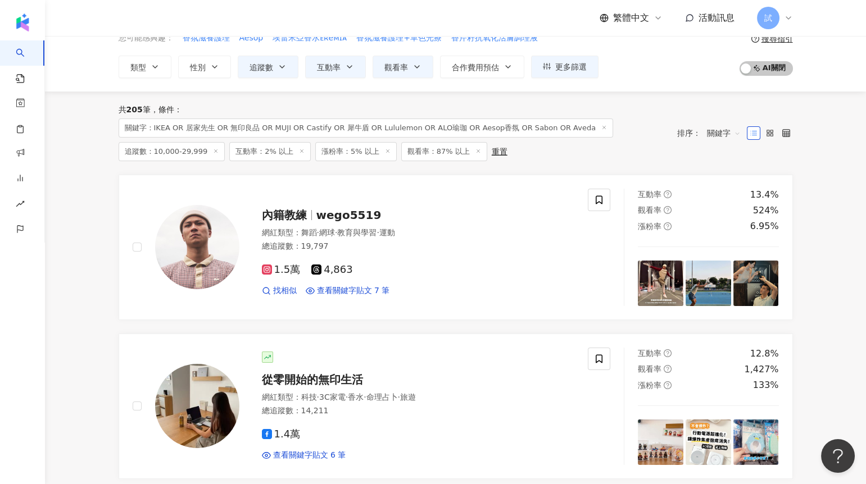
scroll to position [57, 0]
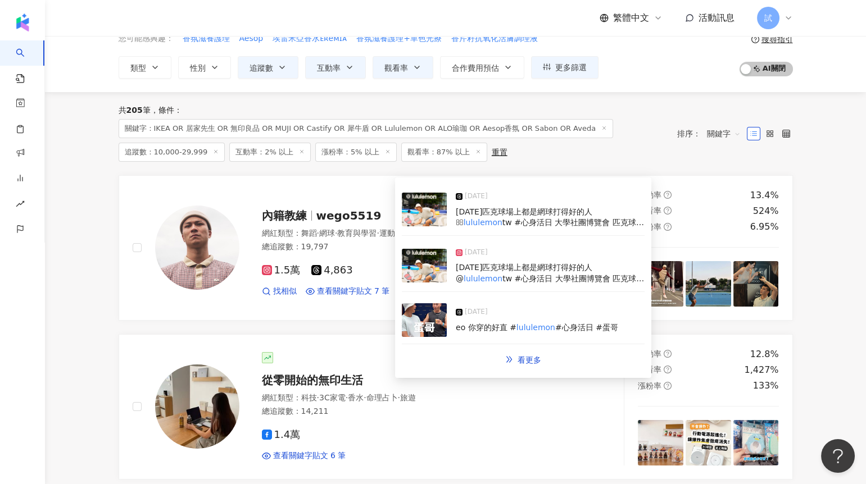
click at [422, 272] on img at bounding box center [424, 266] width 45 height 34
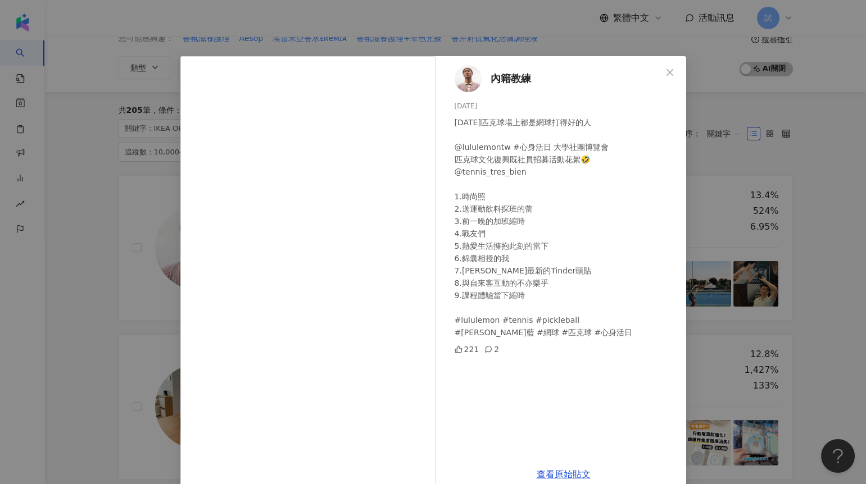
click at [121, 294] on div "內籍教練 [DATE] [DATE]匹克球場上都是網球打得好的人 @lululemontw #心身活日 大學社團博覽會 匹克球文化復興既社員招募活動花絮🤣 @…" at bounding box center [433, 242] width 866 height 484
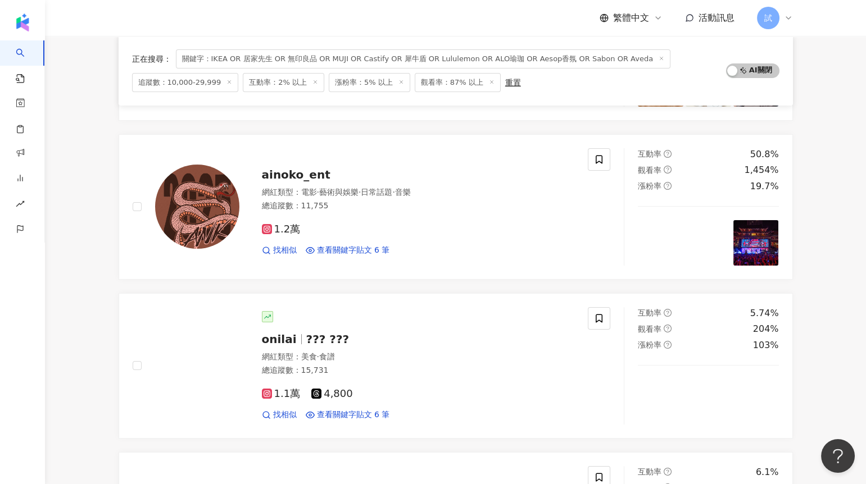
scroll to position [0, 0]
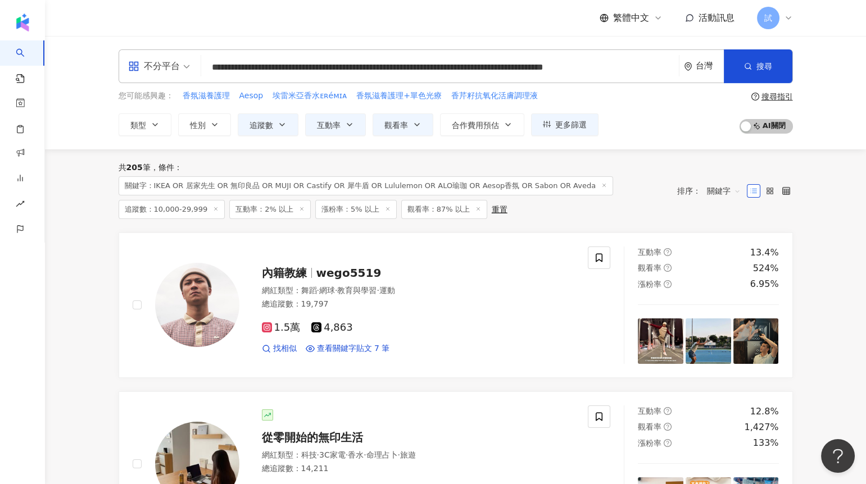
click at [266, 65] on input "**********" at bounding box center [440, 67] width 469 height 21
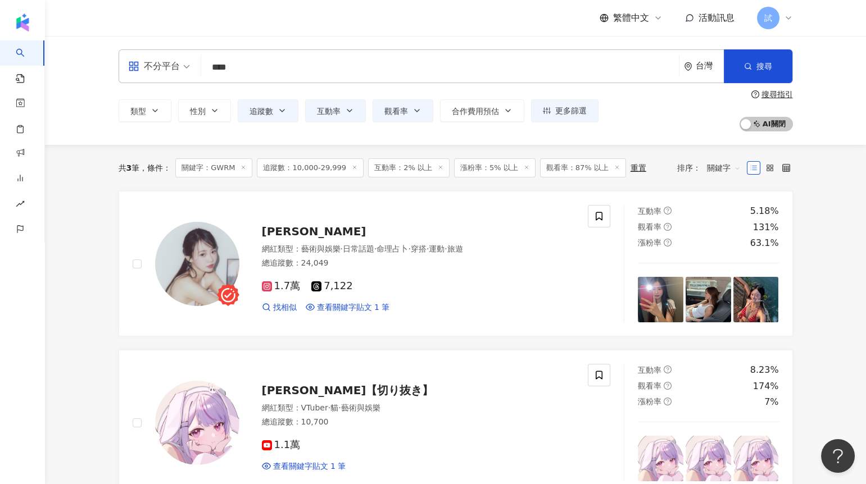
click at [96, 192] on div "共 3 筆 條件 ： 關鍵字：GWRM 追蹤數：10,000-29,999 互動率：2% 以上 漲粉率：5% 以上 觀看率：87% 以上 重置 排序： 關鍵字…" at bounding box center [455, 465] width 719 height 641
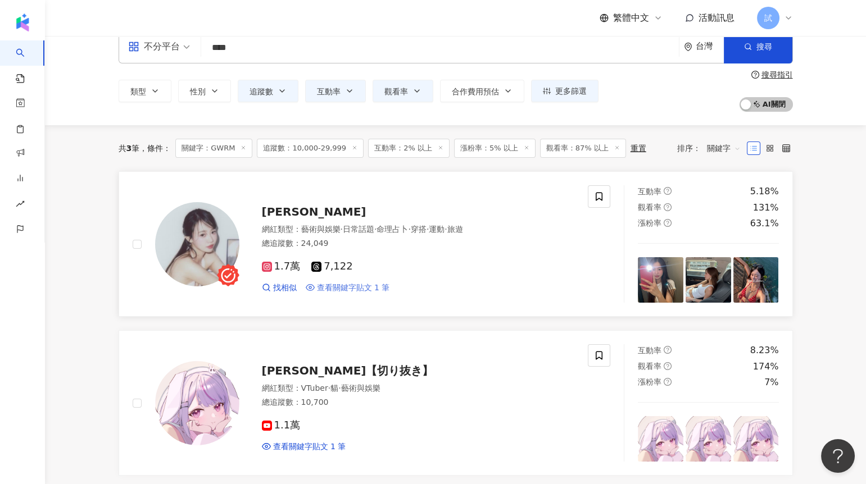
scroll to position [21, 0]
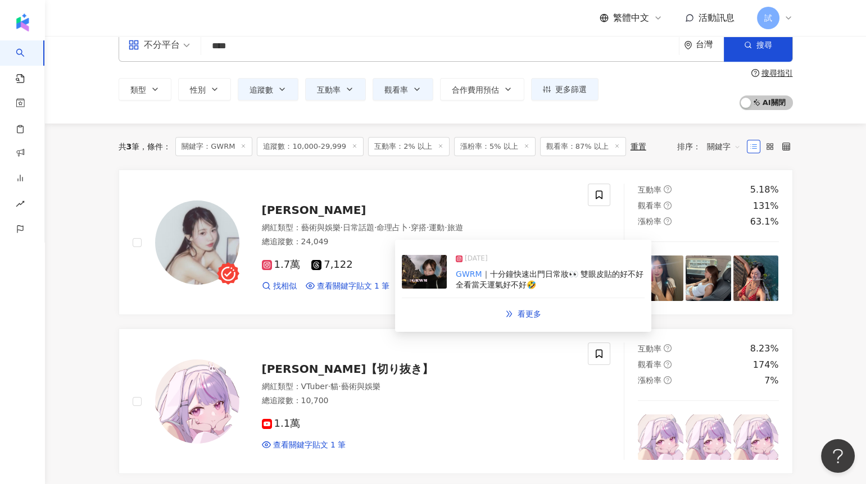
click at [434, 276] on img at bounding box center [424, 272] width 45 height 34
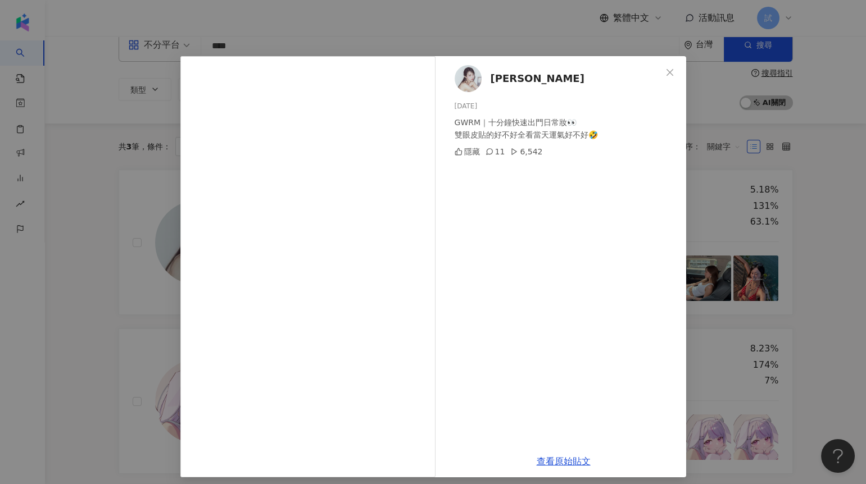
click at [132, 325] on div "[PERSON_NAME] [DATE] GWRM｜十分鐘快速出門日常妝👀 雙眼皮貼的好不好全看當天運氣好不好🤣 隱藏 11 6,542 查看原始貼文" at bounding box center [433, 242] width 866 height 484
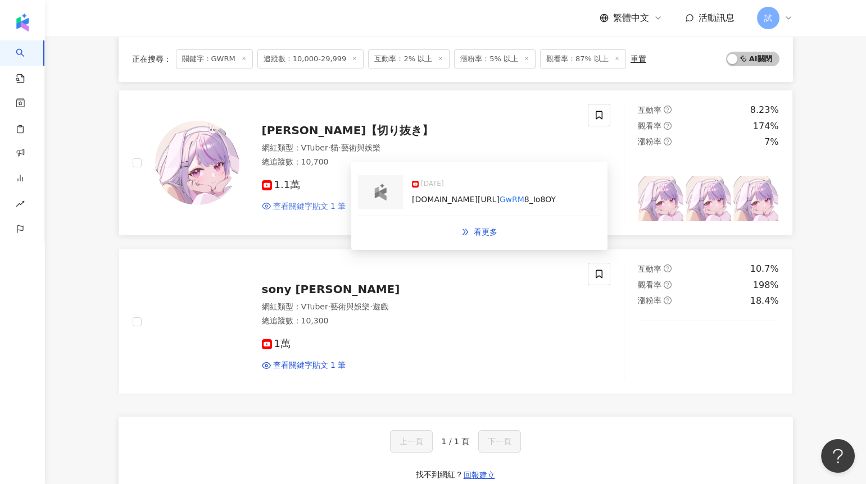
scroll to position [0, 0]
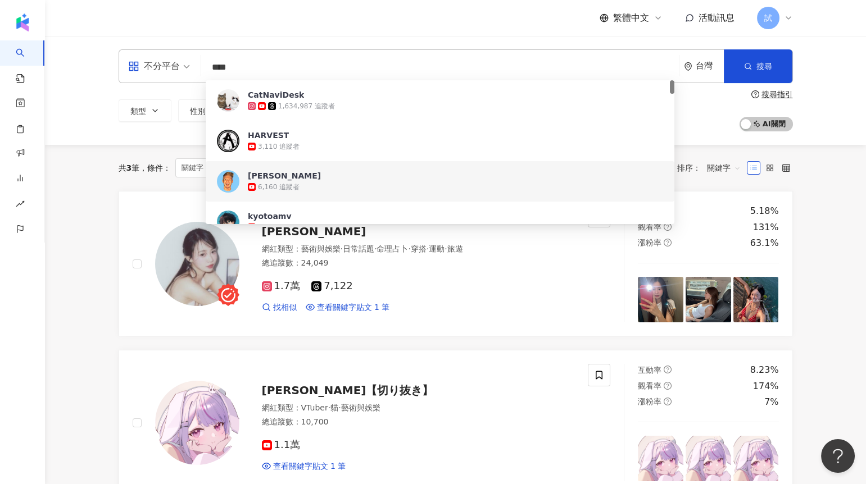
drag, startPoint x: 278, startPoint y: 58, endPoint x: 119, endPoint y: 62, distance: 159.1
click at [119, 62] on div "不分平台 **** 台灣 搜尋 af31bcdb-d2a1-42cf-b8f0-2c0b0a4a302a 2d08f732-05c3-4438-b3da-10…" at bounding box center [456, 66] width 674 height 34
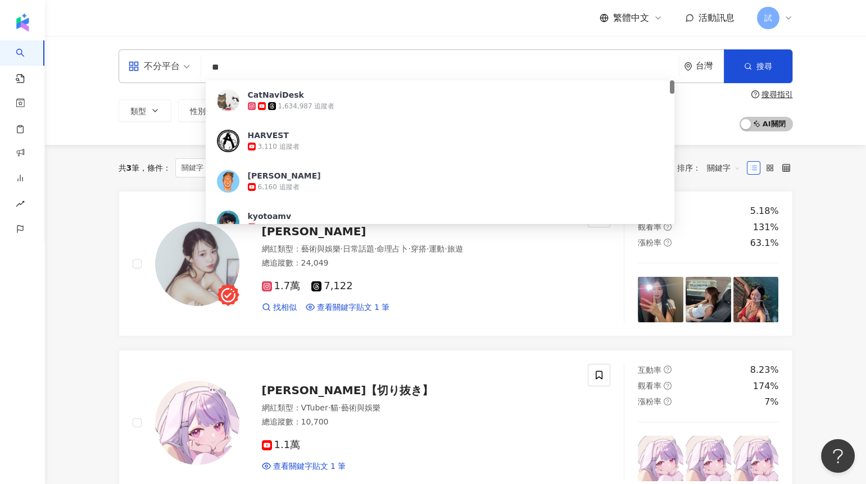
type input "*"
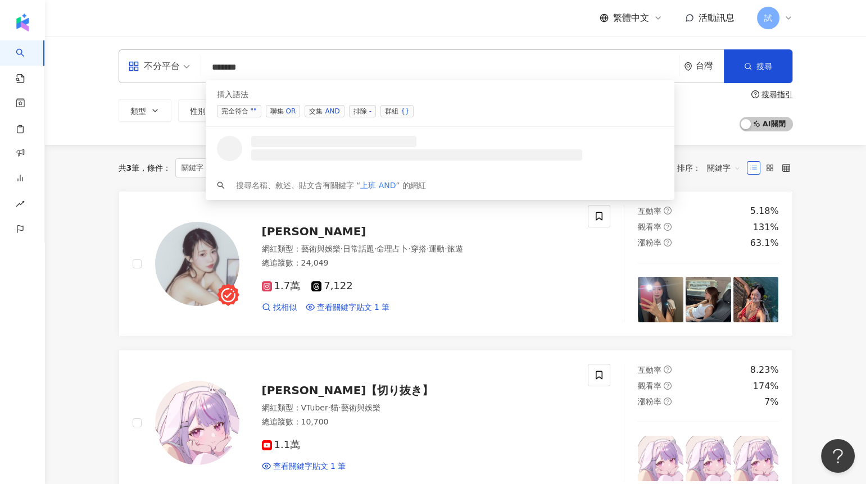
type input "******"
